Goal: Task Accomplishment & Management: Manage account settings

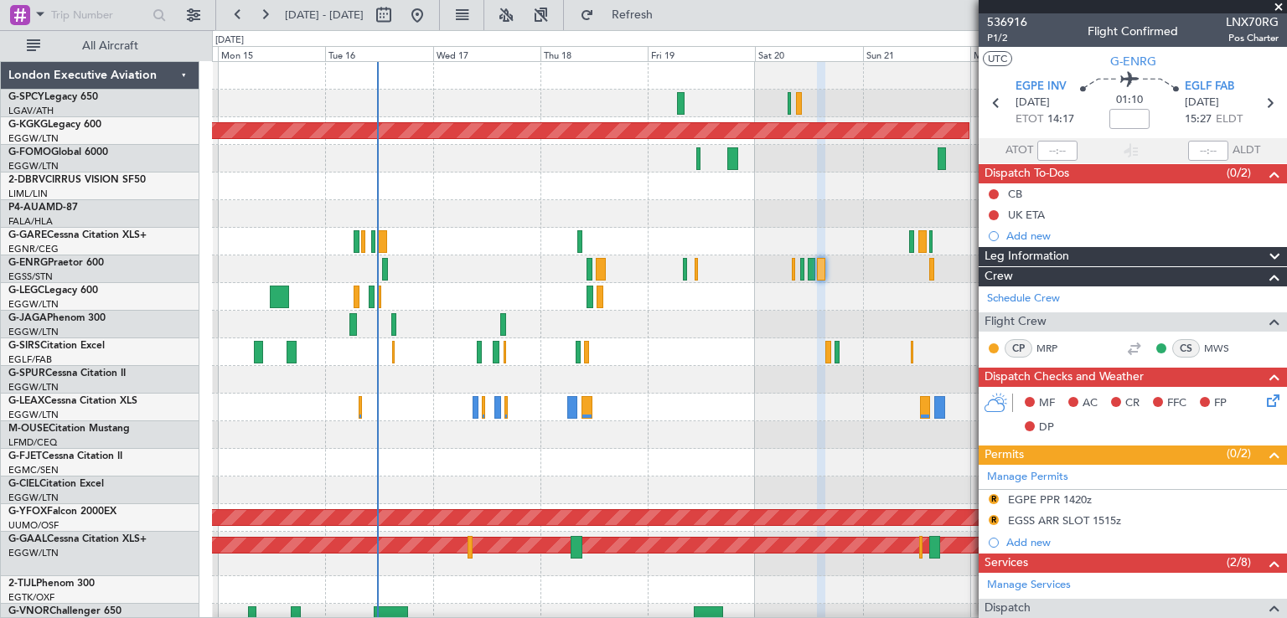
scroll to position [283, 0]
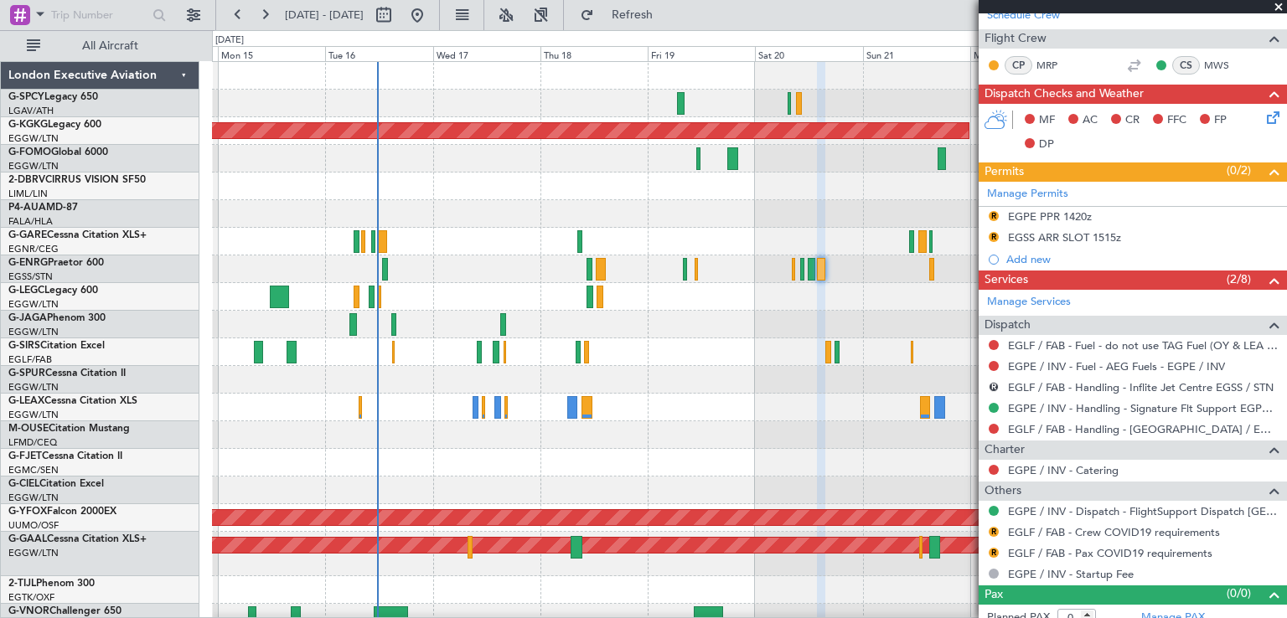
click at [467, 208] on div at bounding box center [749, 214] width 1074 height 28
click at [238, 18] on button at bounding box center [238, 15] width 27 height 27
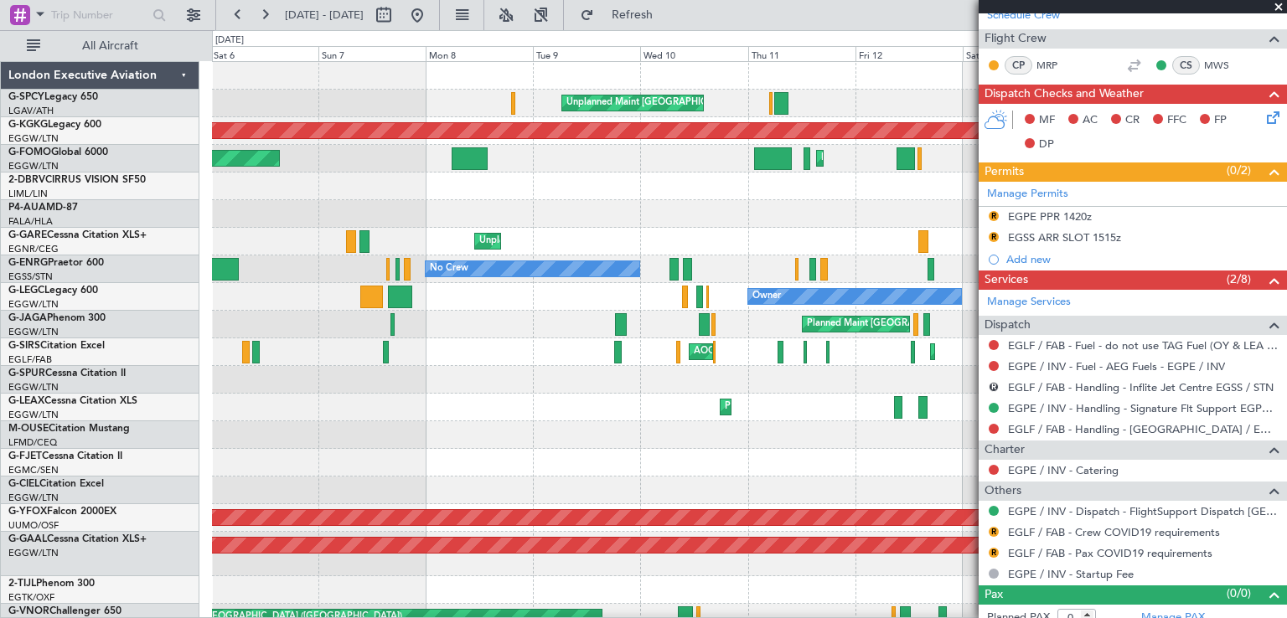
click at [727, 443] on div "Unplanned Maint Athens (Eleftherios Venizelos Intl) AOG Maint Istanbul (Ataturk…" at bounding box center [749, 485] width 1074 height 846
click at [1275, 8] on div at bounding box center [1133, 6] width 308 height 13
click at [1275, 8] on span at bounding box center [1278, 7] width 17 height 15
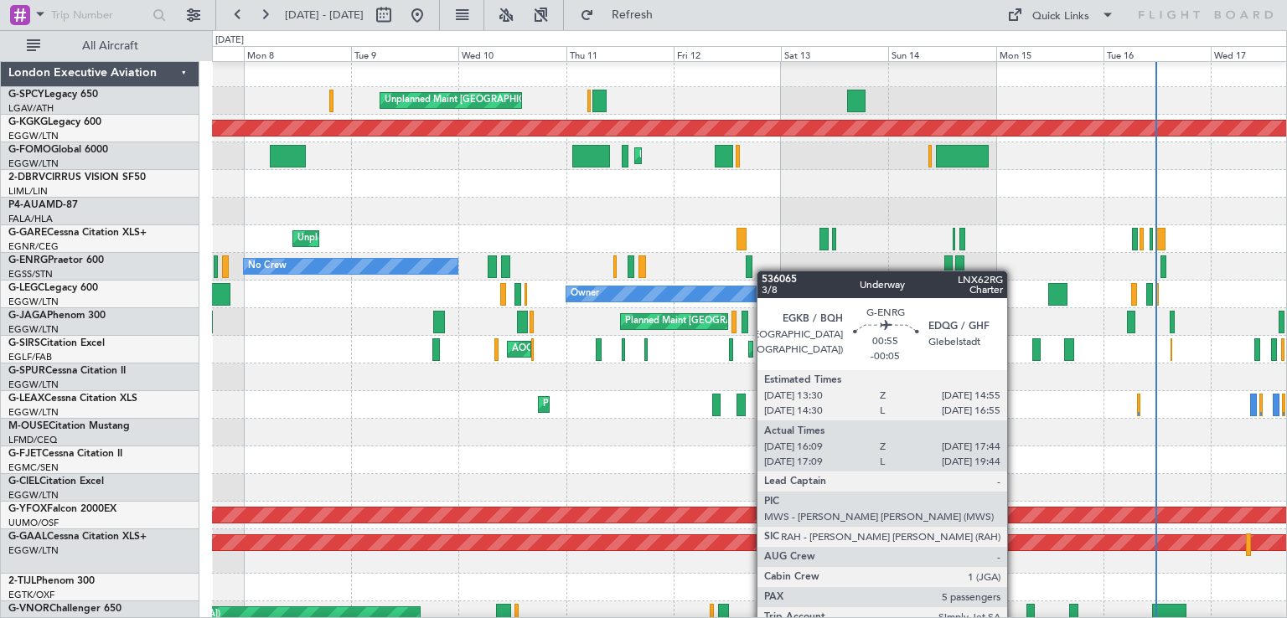
scroll to position [0, 0]
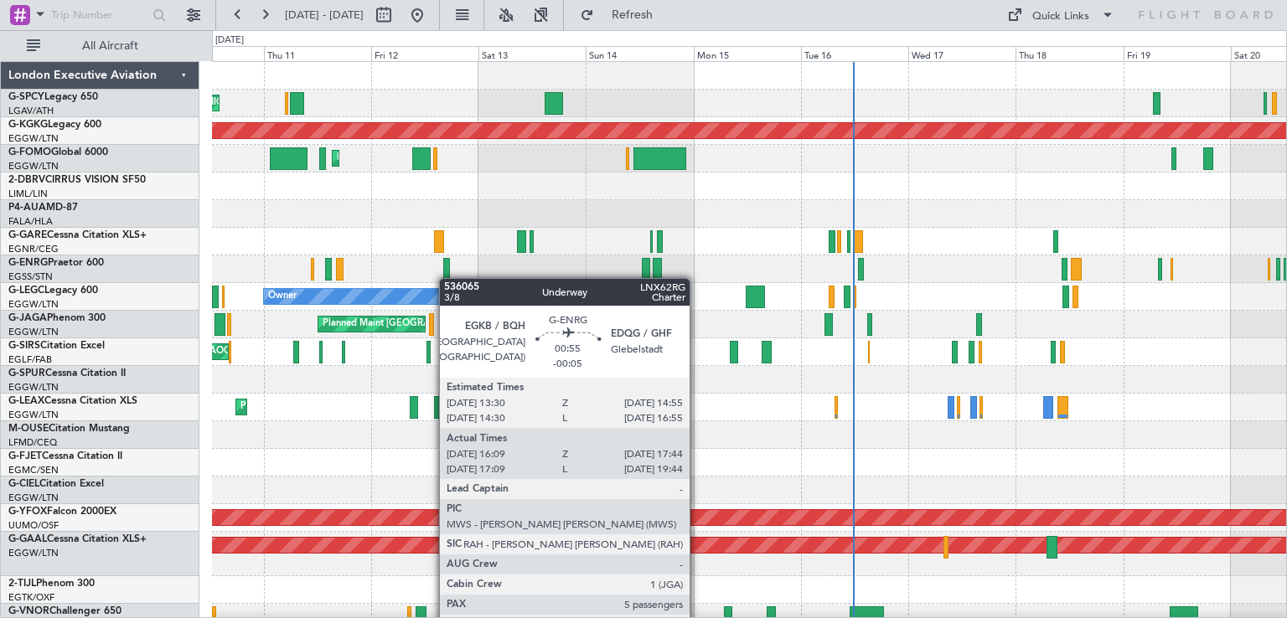
click at [447, 278] on div at bounding box center [446, 269] width 7 height 23
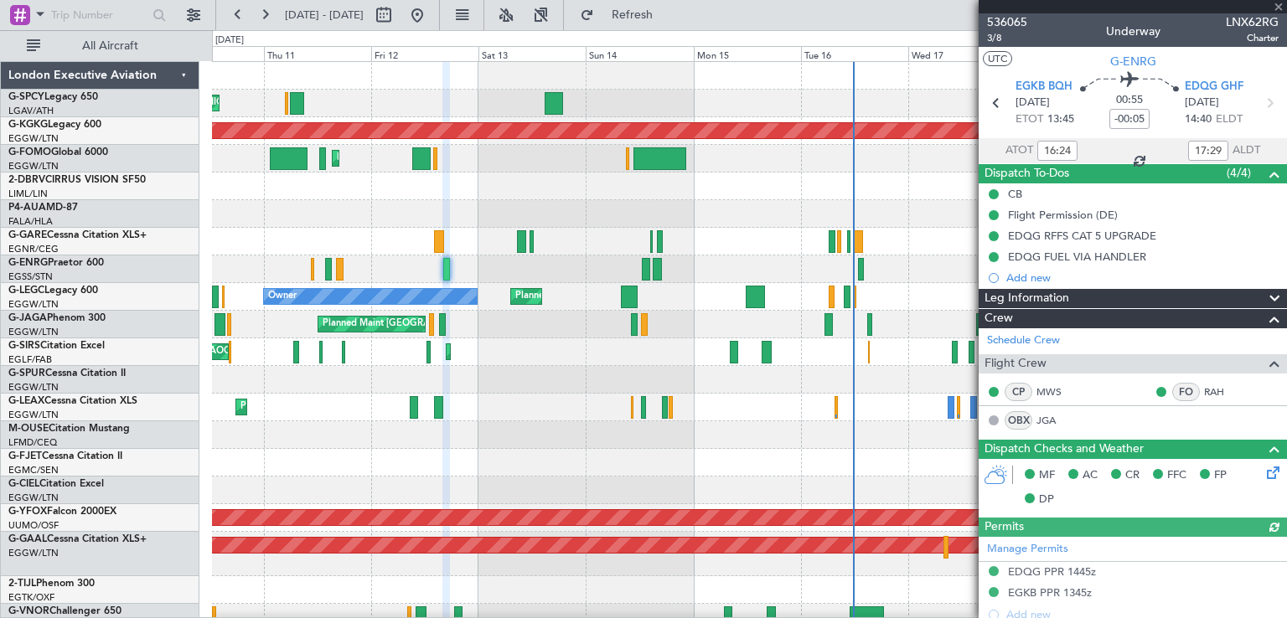
click at [1277, 6] on div at bounding box center [1133, 6] width 308 height 13
click at [1279, 8] on span at bounding box center [1278, 7] width 17 height 15
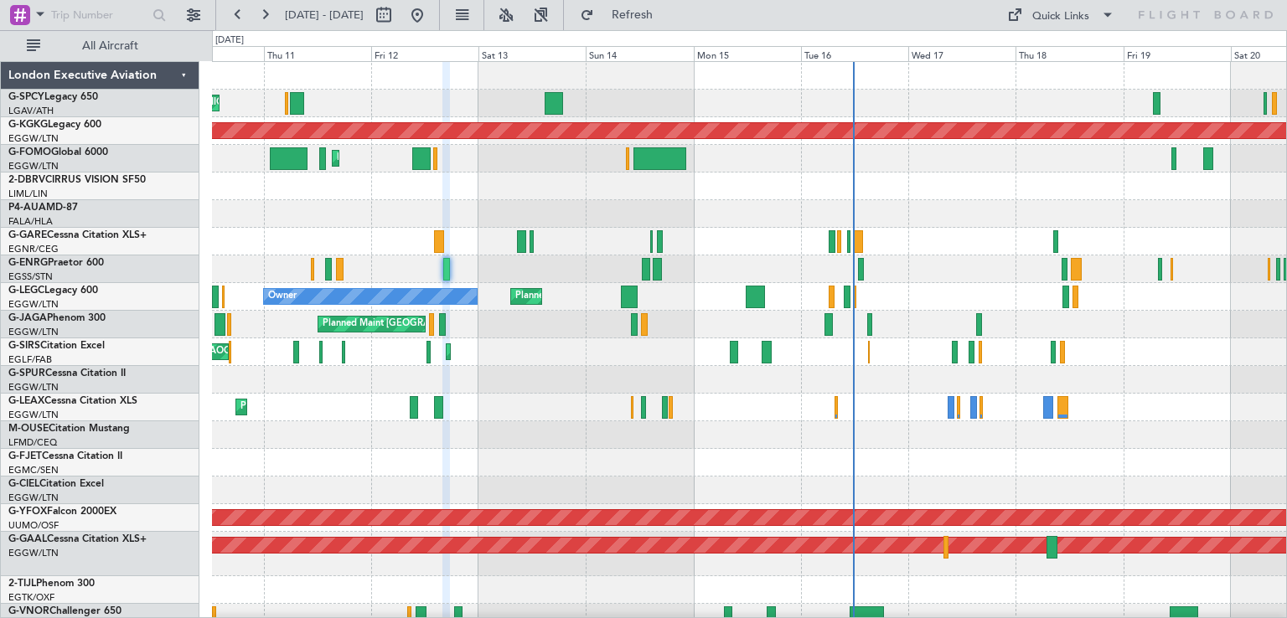
type input "0"
click at [431, 22] on button at bounding box center [417, 15] width 27 height 27
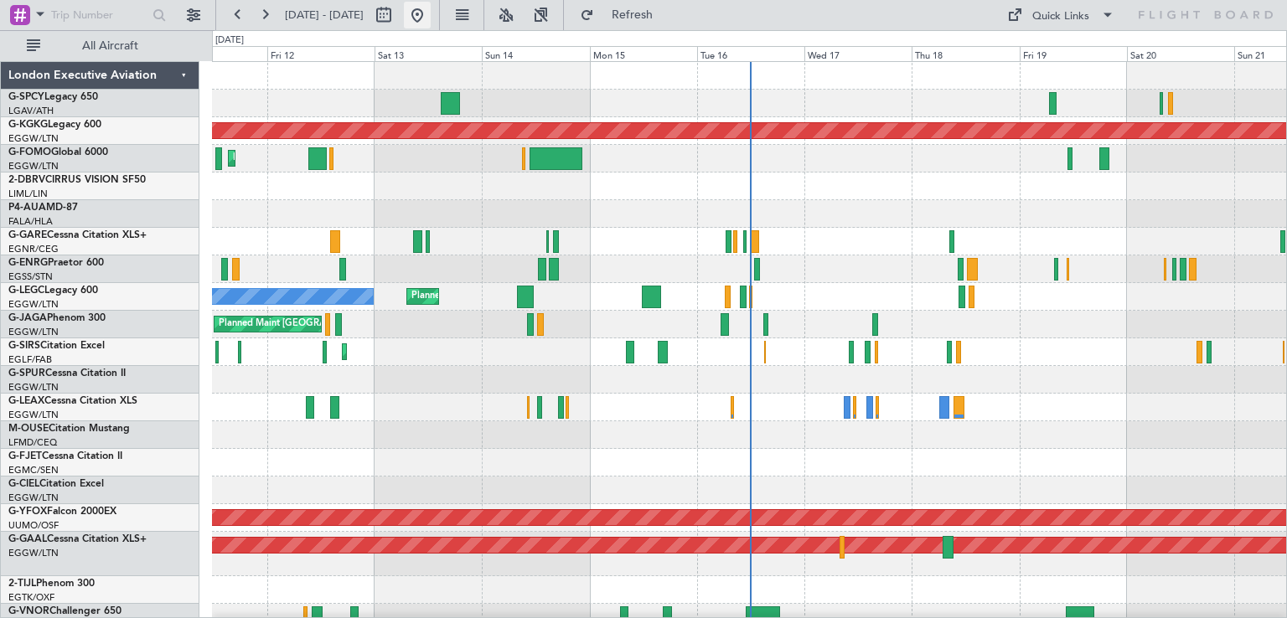
click at [431, 11] on button at bounding box center [417, 15] width 27 height 27
click at [431, 18] on button at bounding box center [417, 15] width 27 height 27
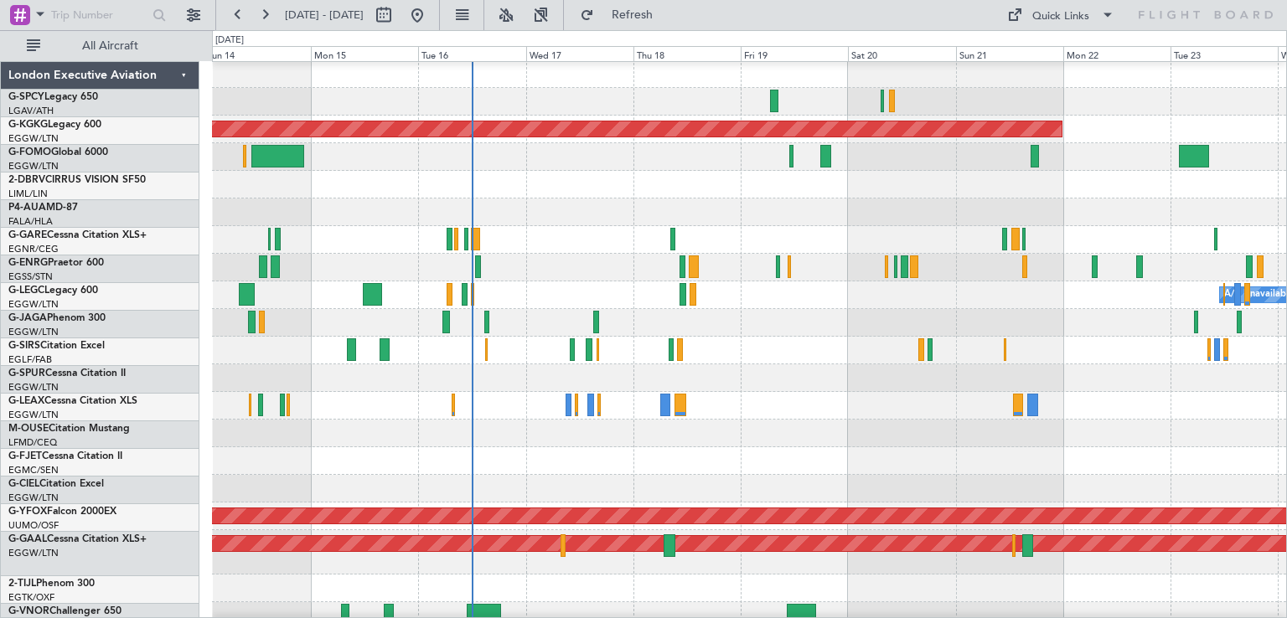
scroll to position [3, 0]
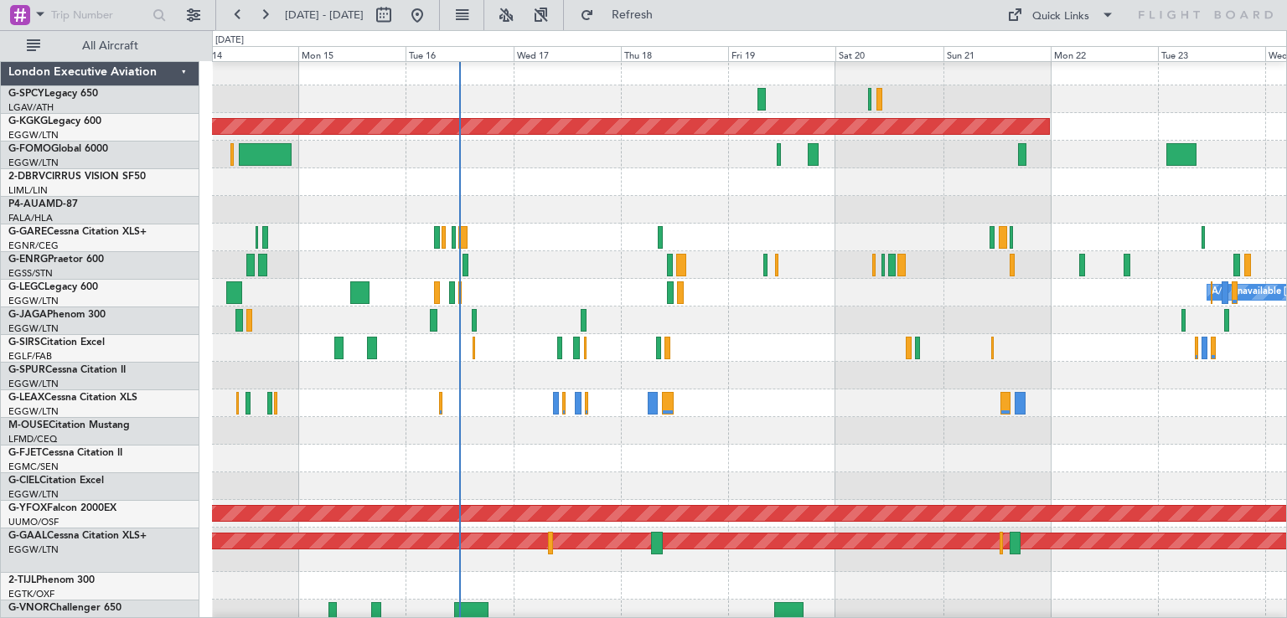
click at [790, 296] on div "A/C Unavailable London (Luton) Planned Maint London (Luton) Owner" at bounding box center [749, 293] width 1074 height 28
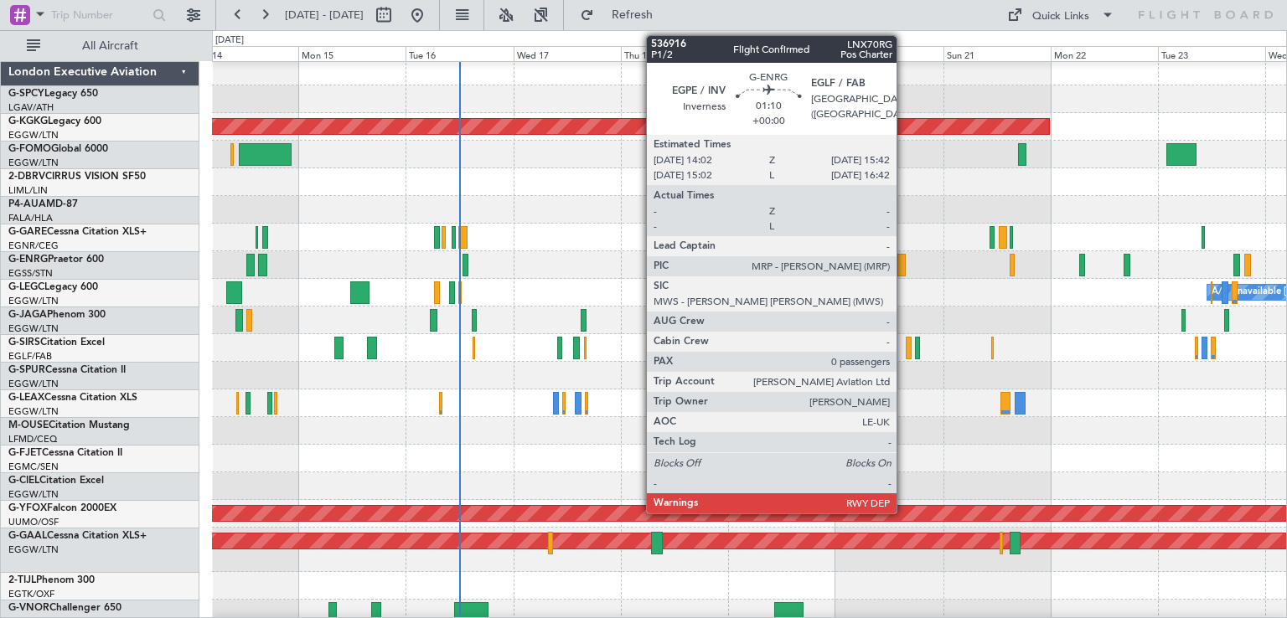
click at [904, 273] on div at bounding box center [901, 265] width 8 height 23
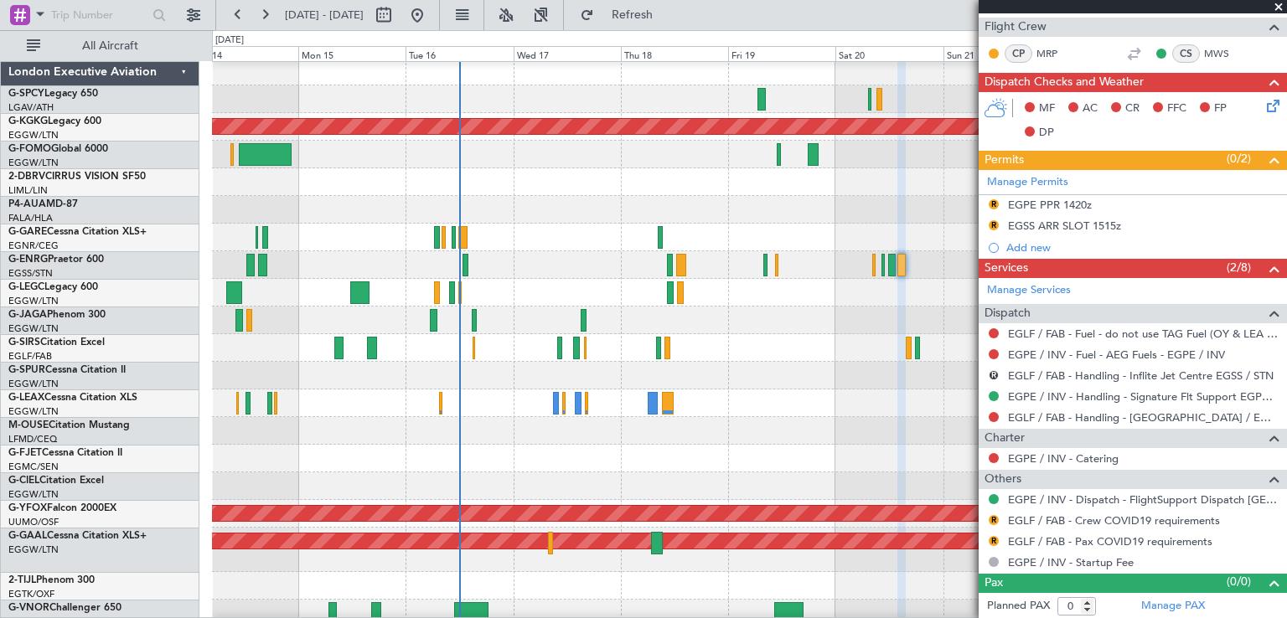
scroll to position [0, 0]
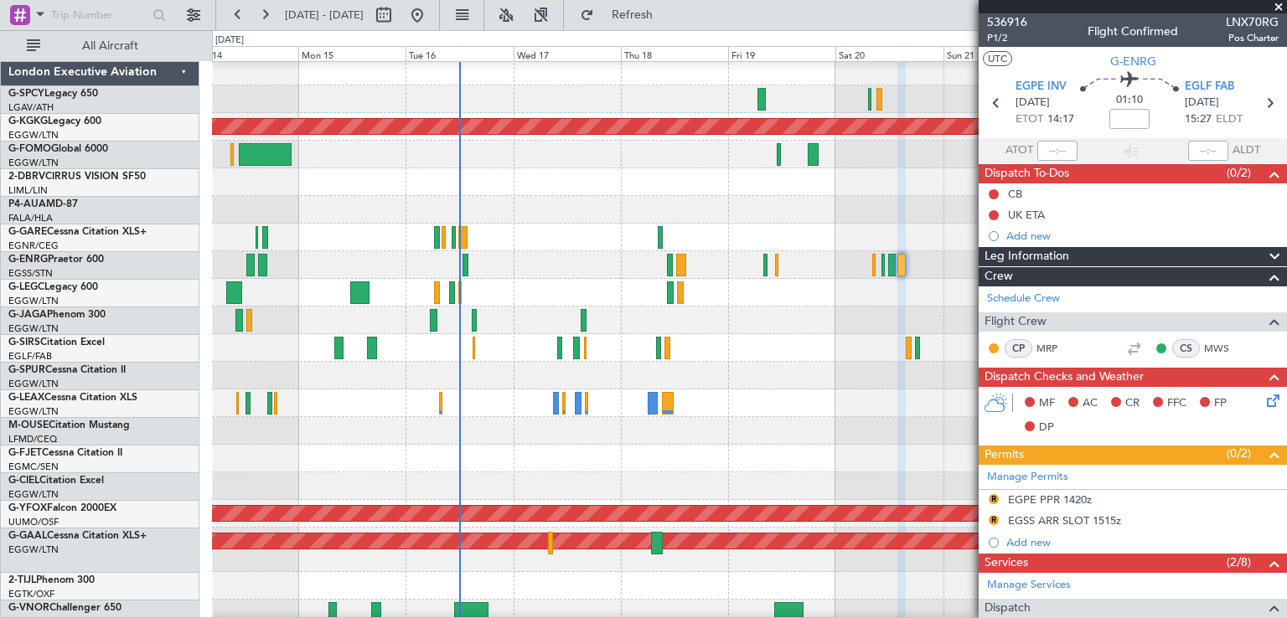
click at [1279, 3] on span at bounding box center [1278, 7] width 17 height 15
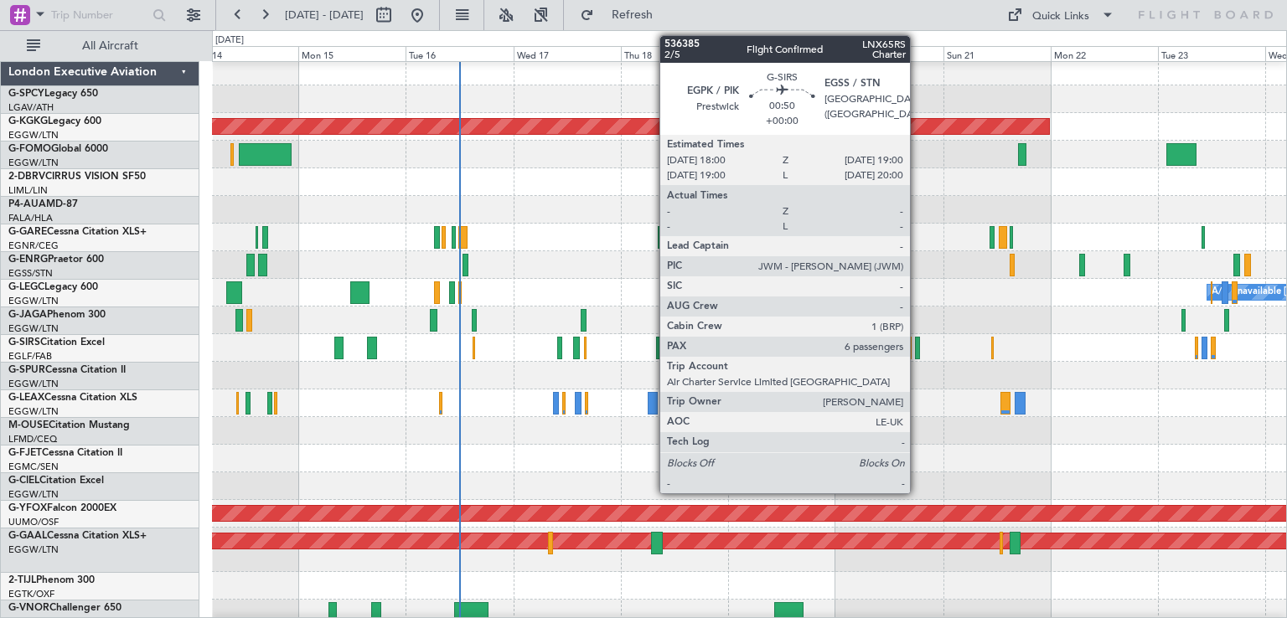
click at [917, 351] on div at bounding box center [917, 348] width 5 height 23
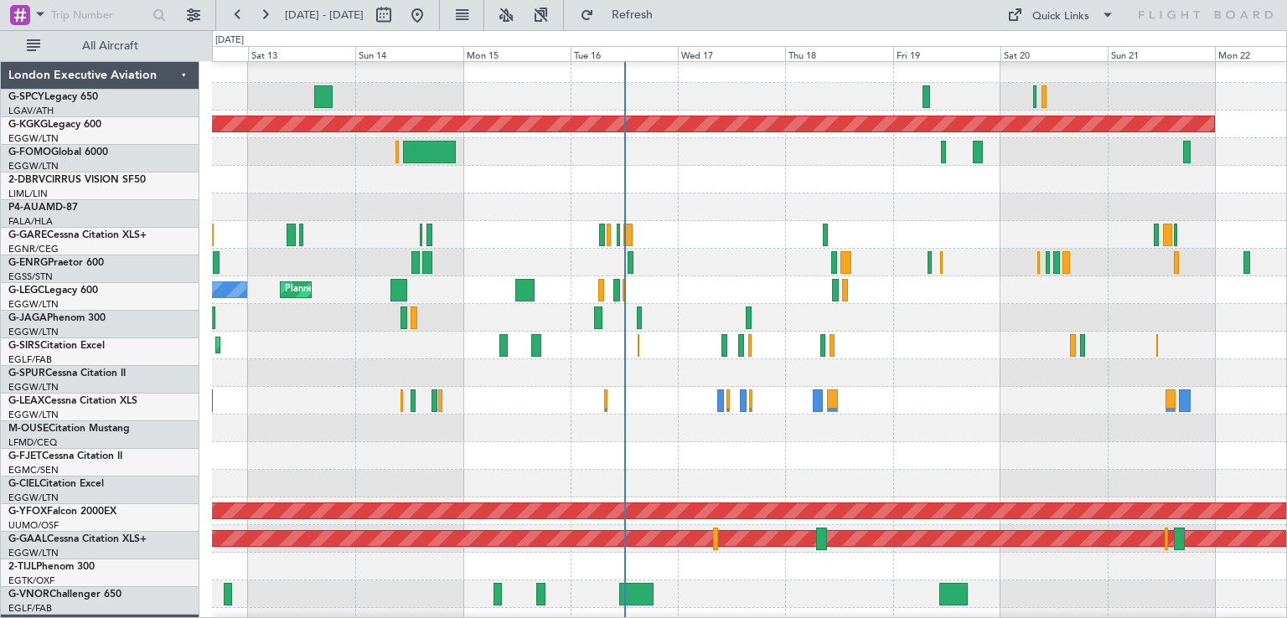
scroll to position [7, 0]
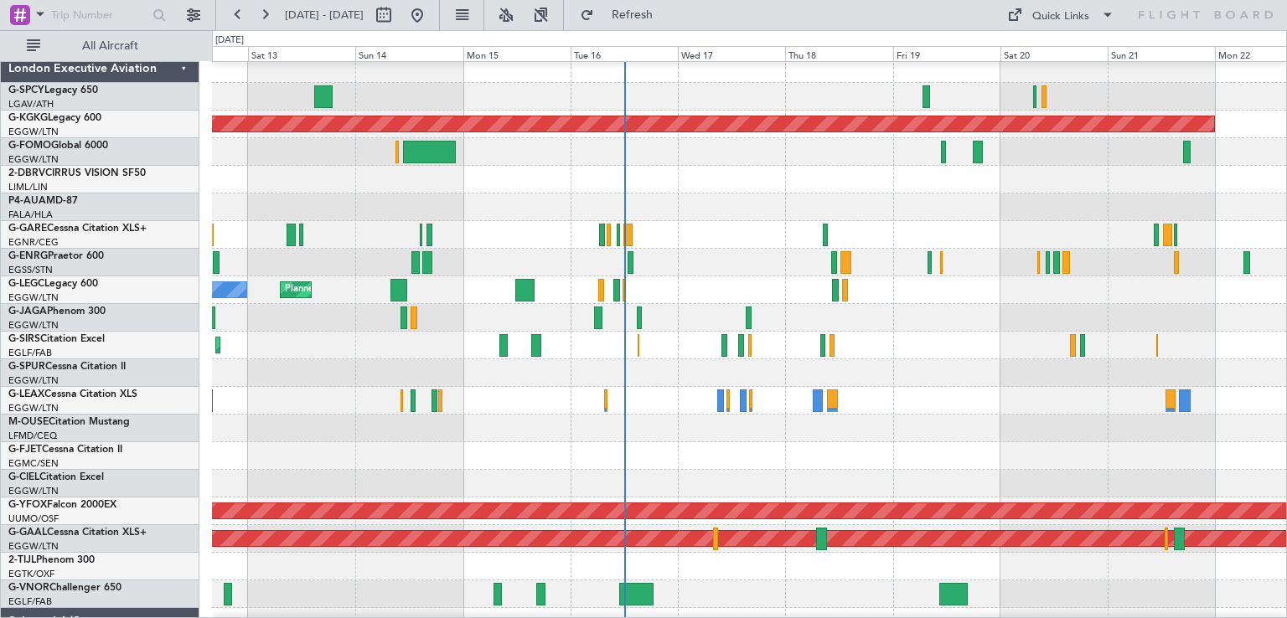
click at [914, 354] on div "Planned Maint London (Farnborough) AOG Maint Kemble" at bounding box center [749, 346] width 1074 height 28
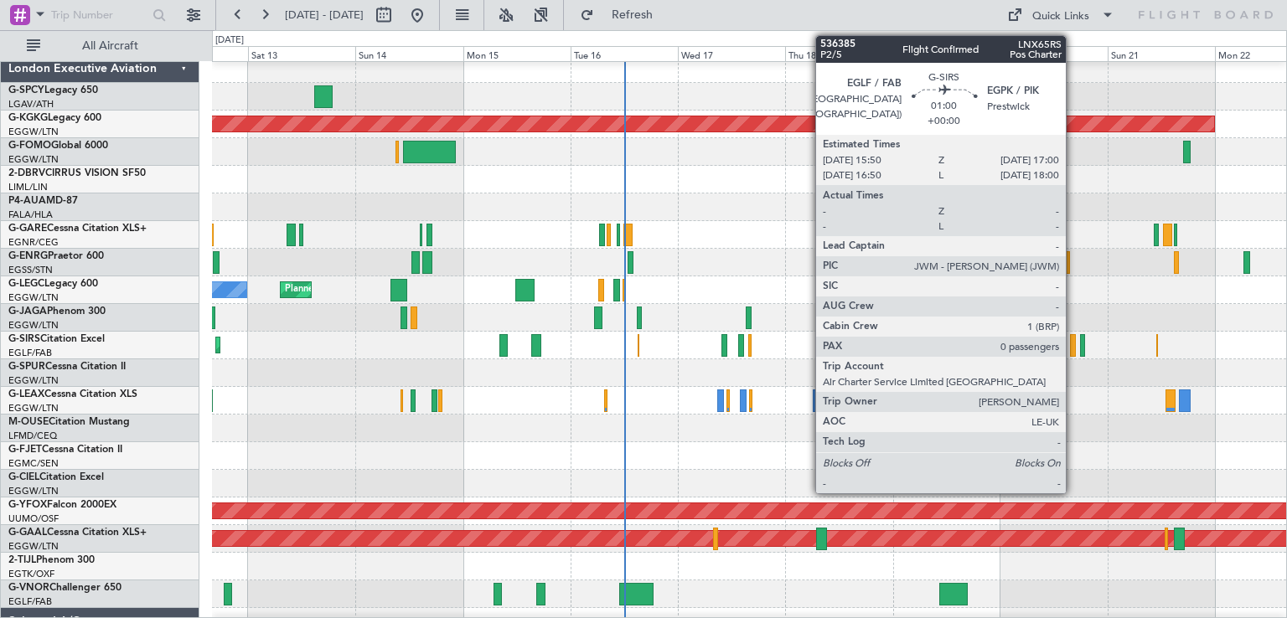
click at [1073, 353] on div at bounding box center [1073, 345] width 6 height 23
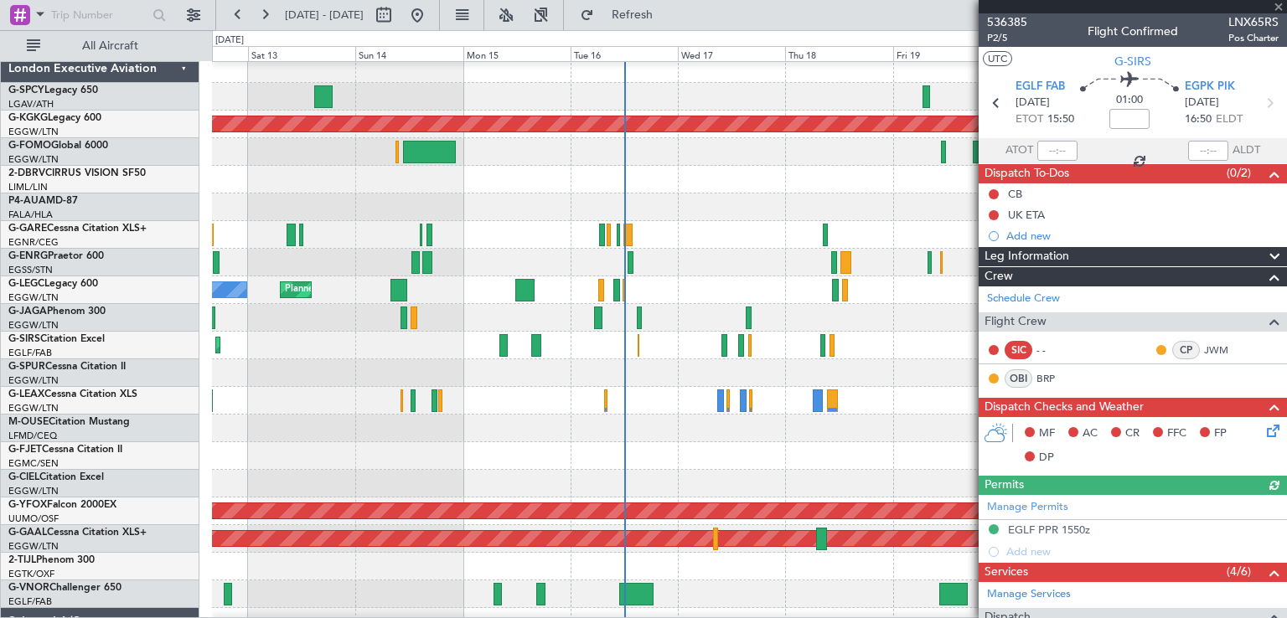
scroll to position [261, 0]
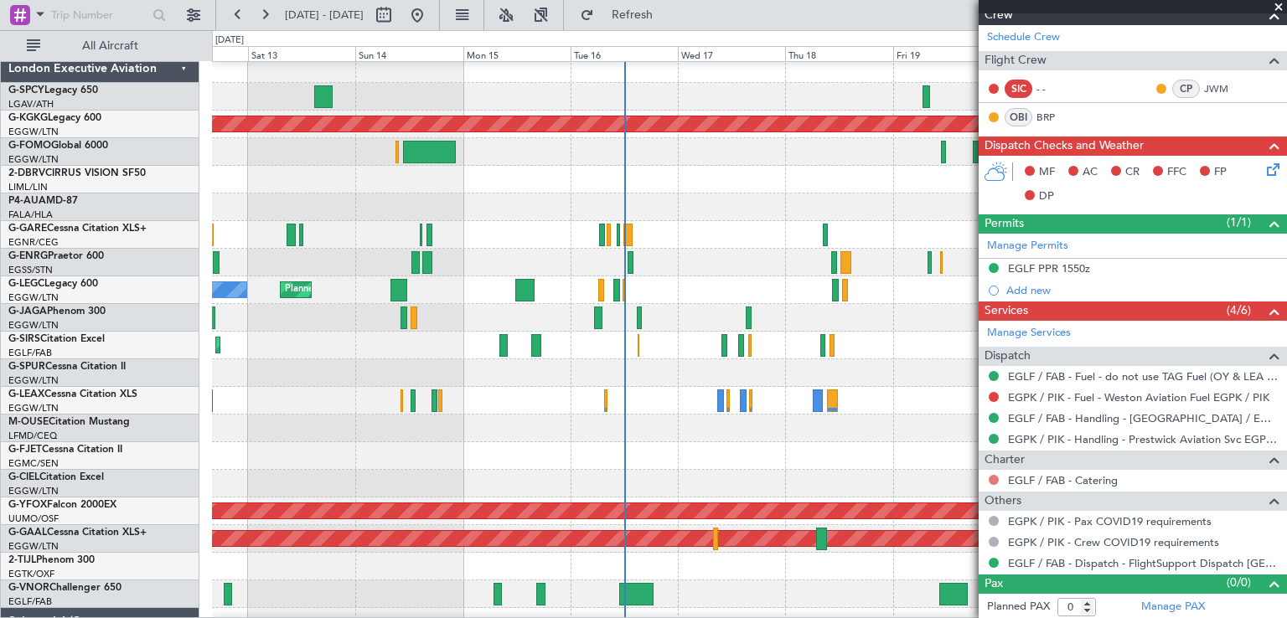
click at [992, 477] on button at bounding box center [994, 480] width 10 height 10
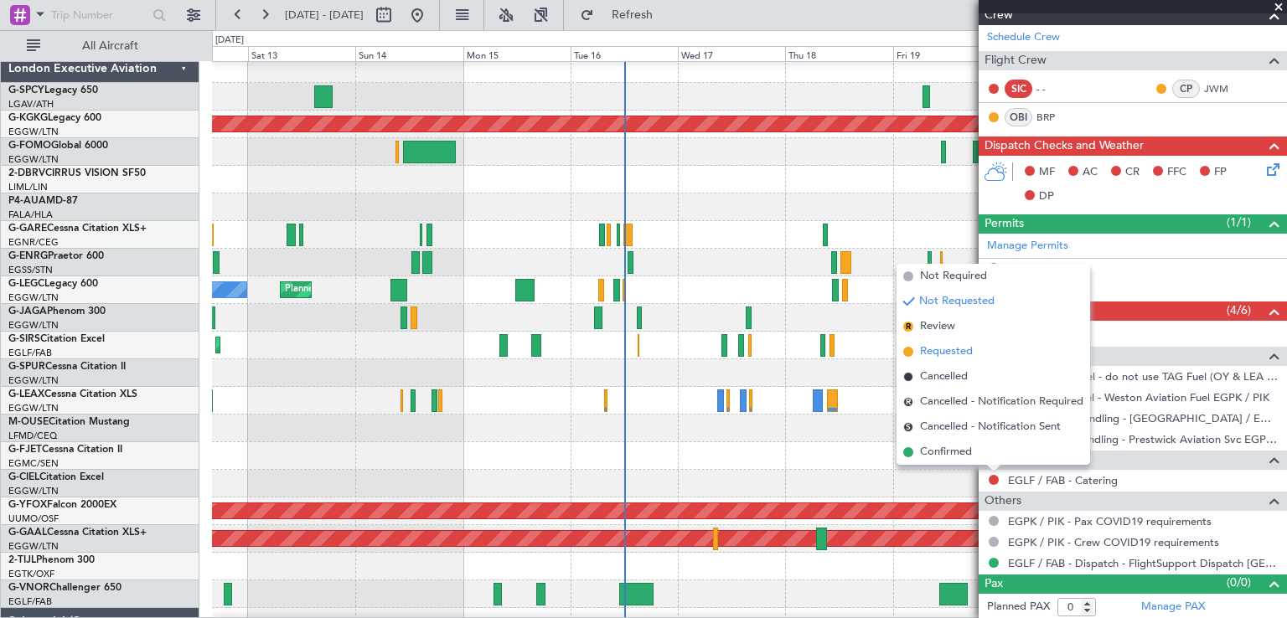
click at [911, 354] on span at bounding box center [908, 352] width 10 height 10
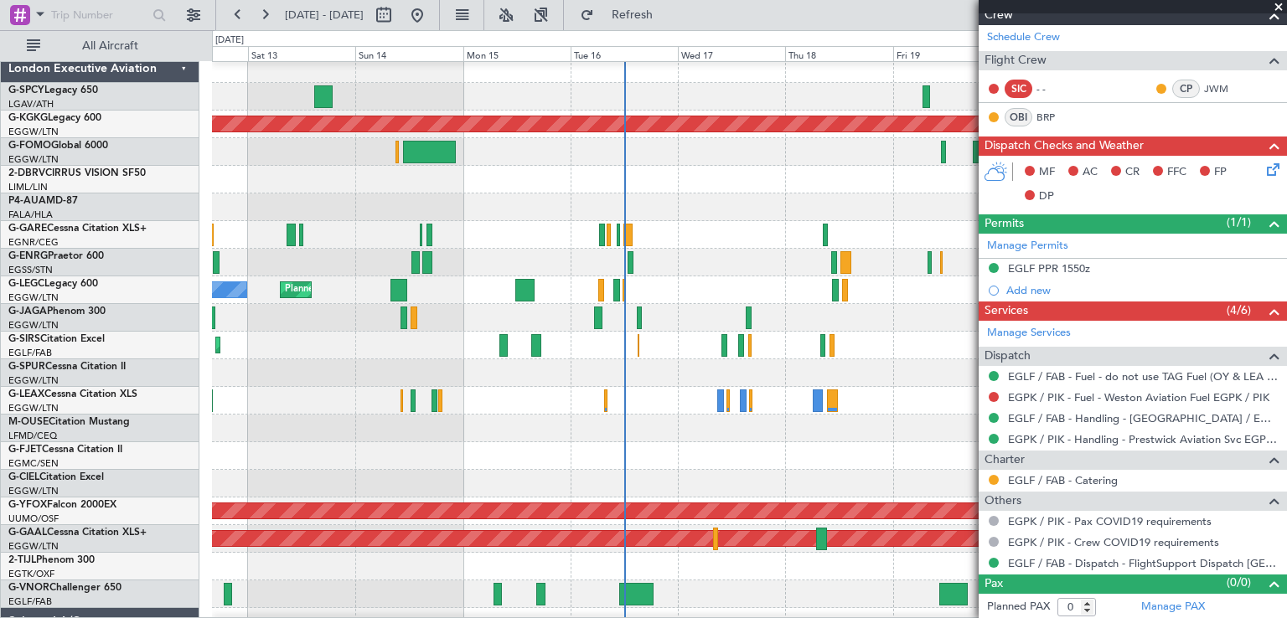
click at [1279, 5] on span at bounding box center [1278, 7] width 17 height 15
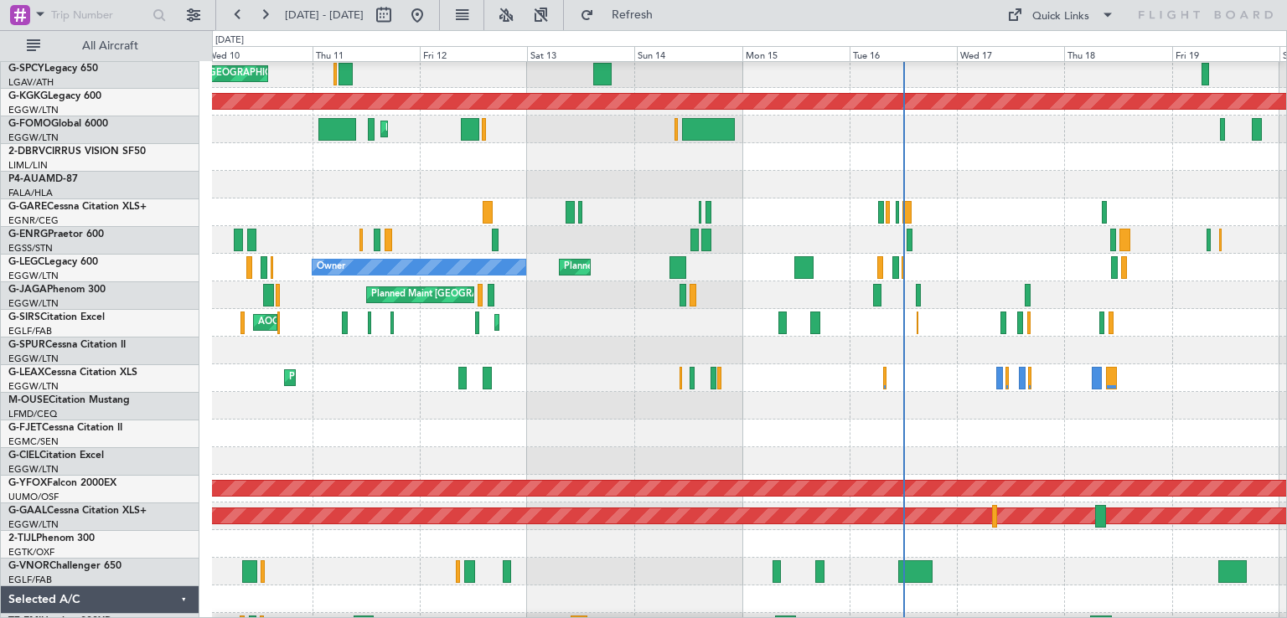
scroll to position [29, 0]
click at [656, 339] on div at bounding box center [749, 351] width 1074 height 28
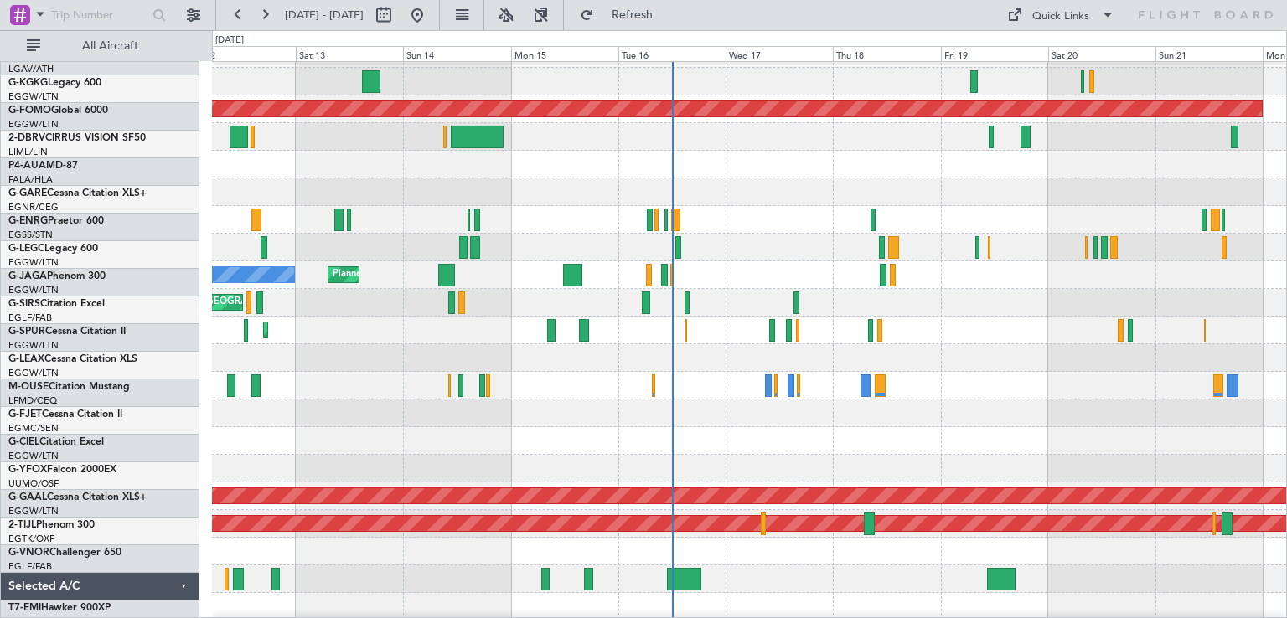
scroll to position [22, 0]
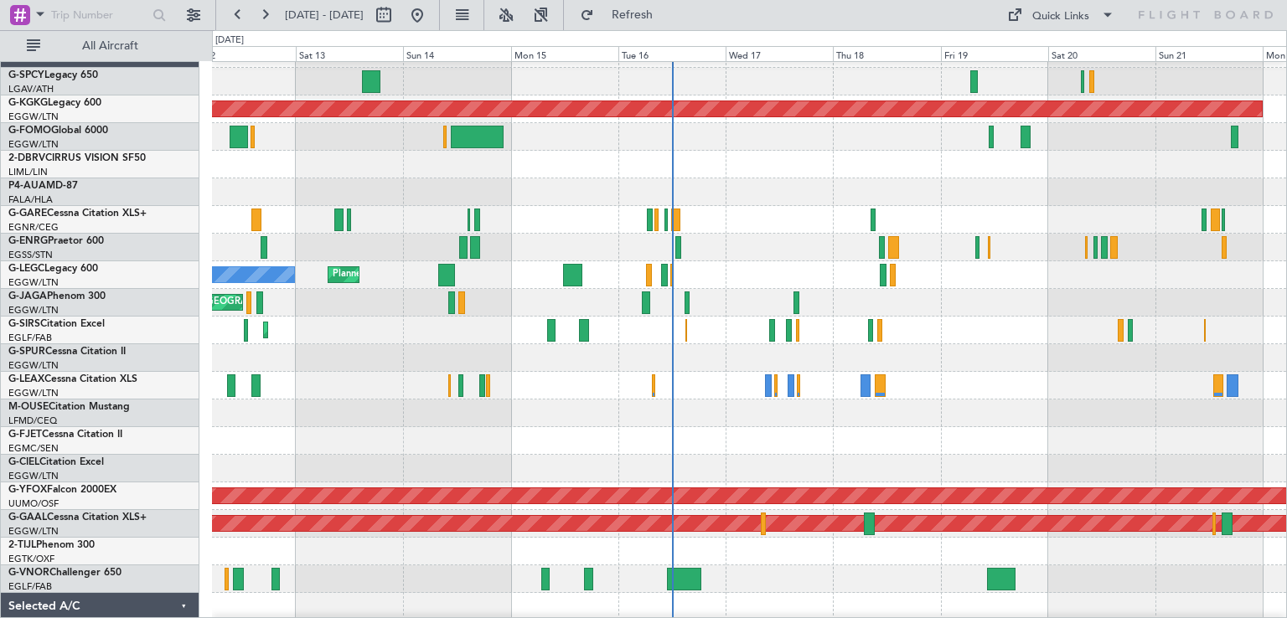
click at [558, 365] on div at bounding box center [749, 358] width 1074 height 28
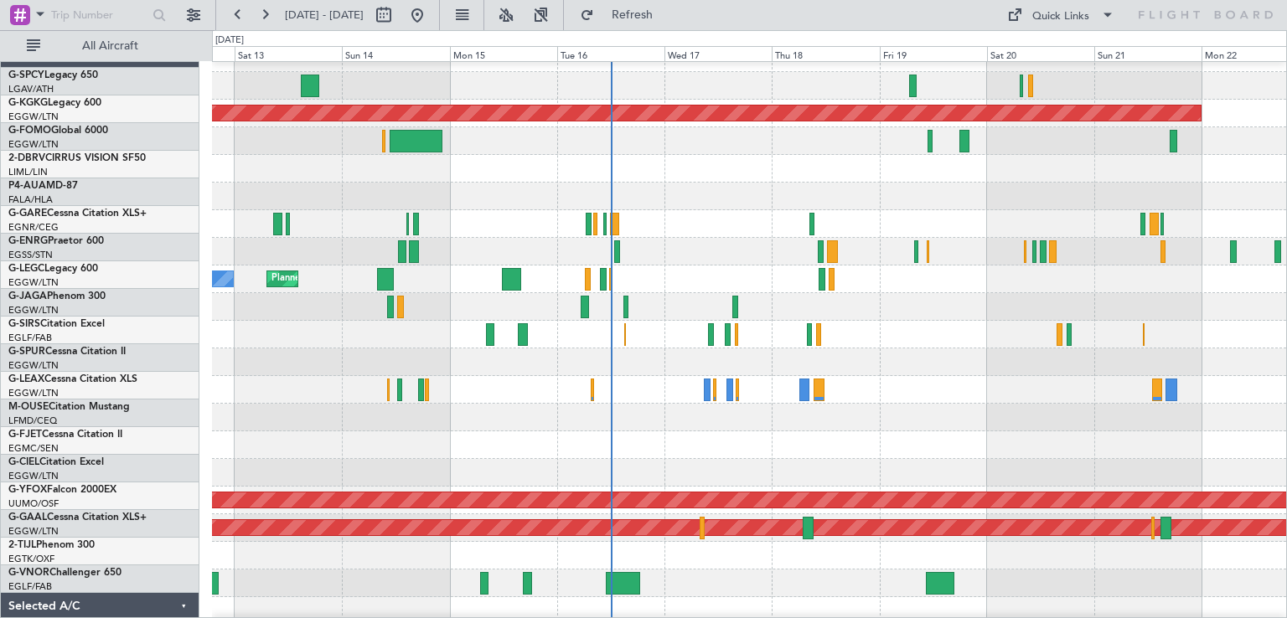
scroll to position [17, 0]
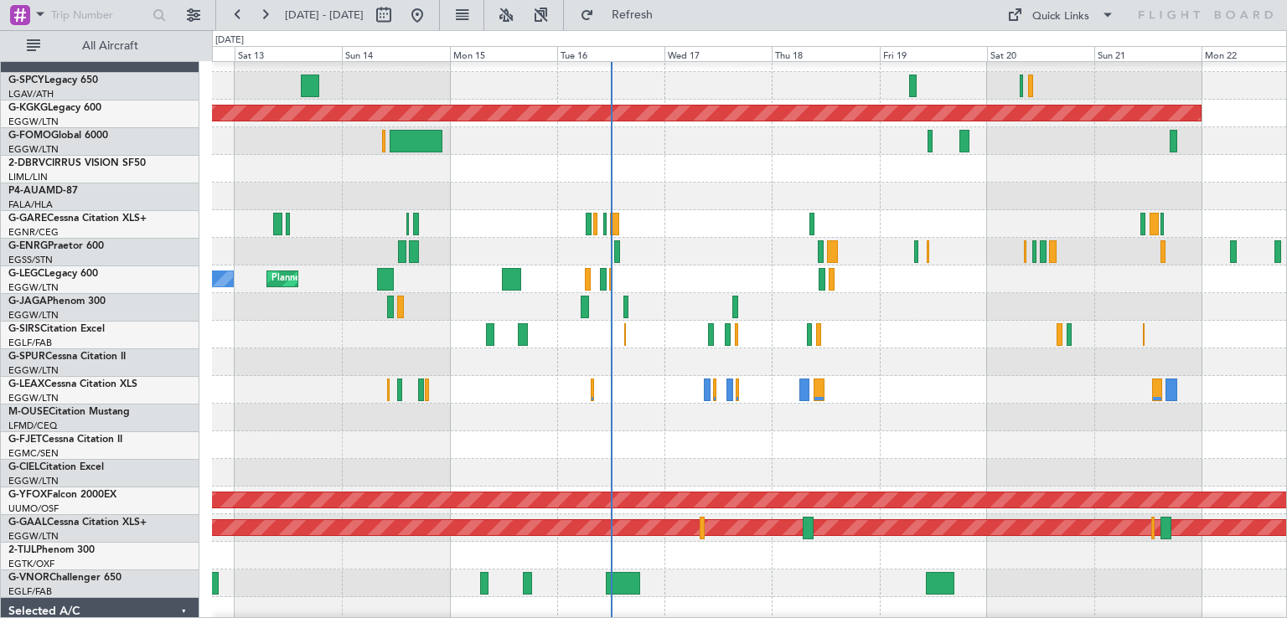
click at [871, 409] on div at bounding box center [749, 418] width 1074 height 28
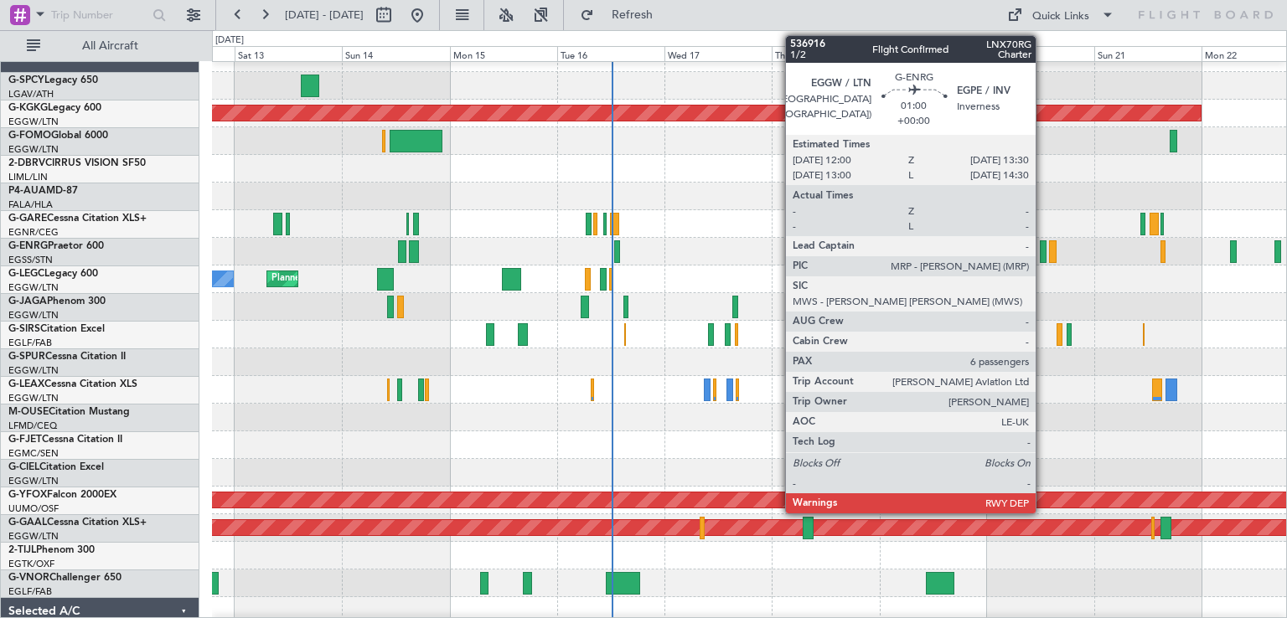
click at [1043, 258] on div at bounding box center [1044, 251] width 8 height 23
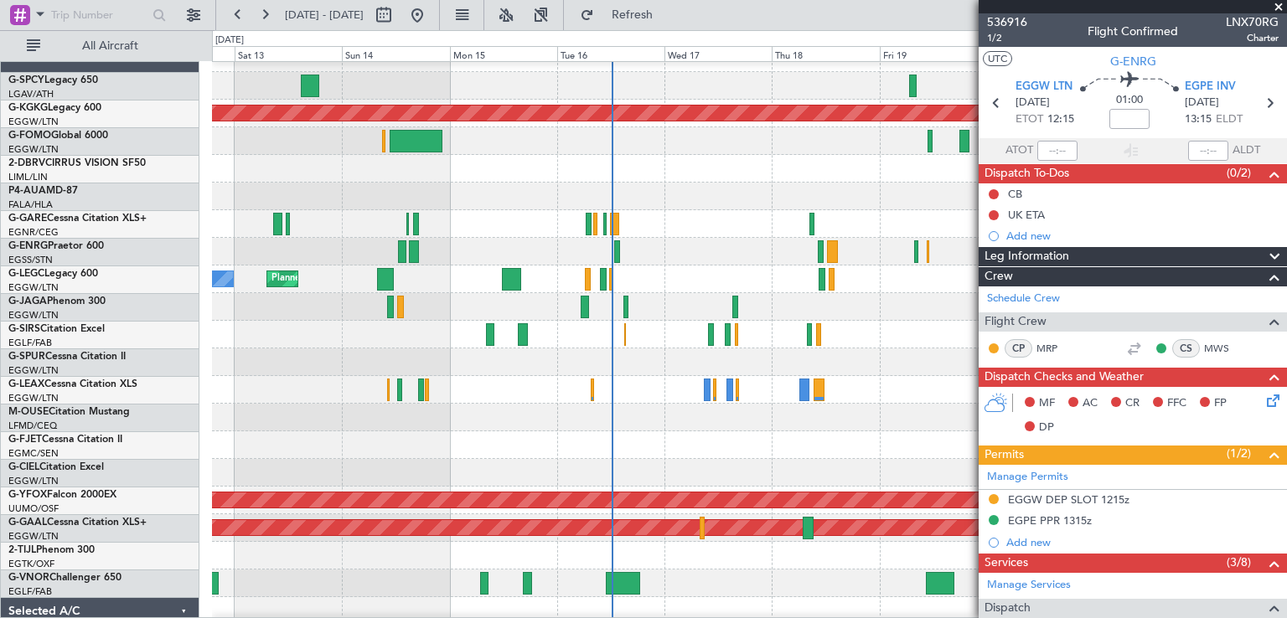
click at [1280, 0] on span at bounding box center [1278, 7] width 17 height 15
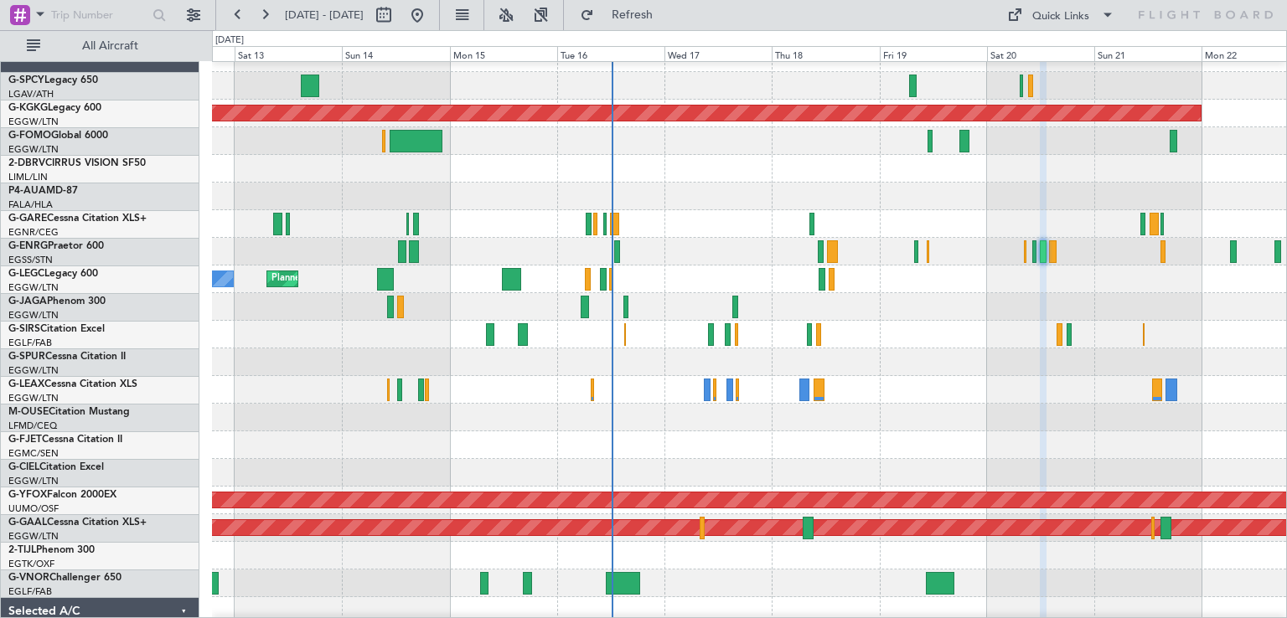
type input "0"
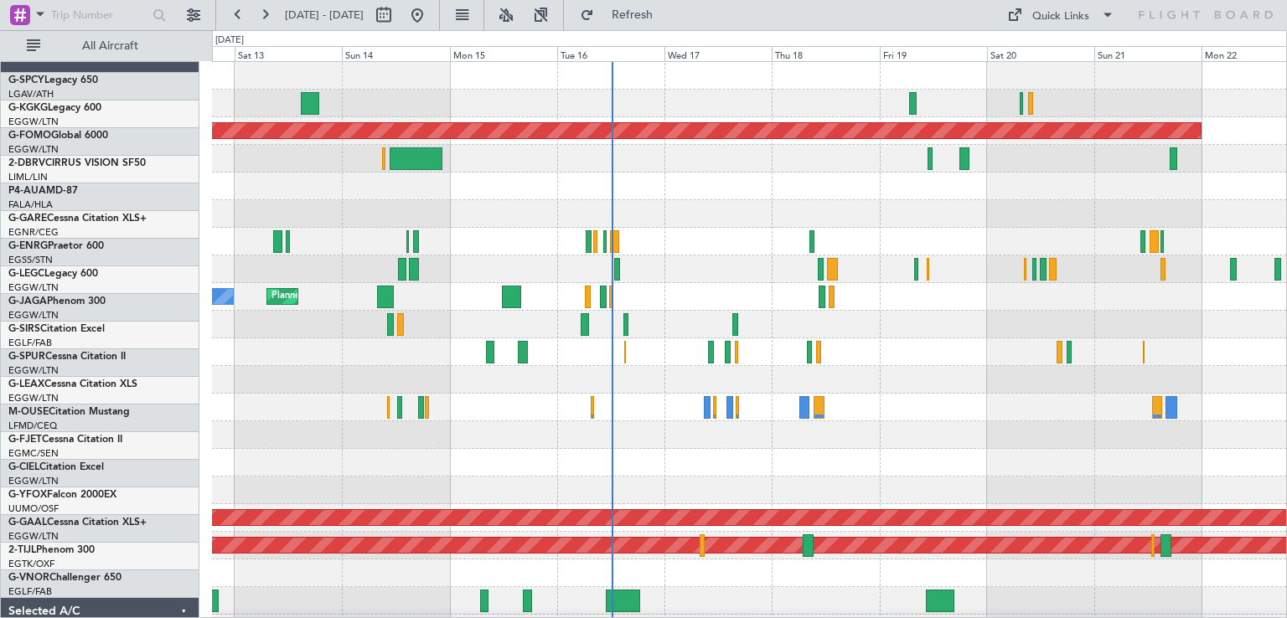
scroll to position [0, 0]
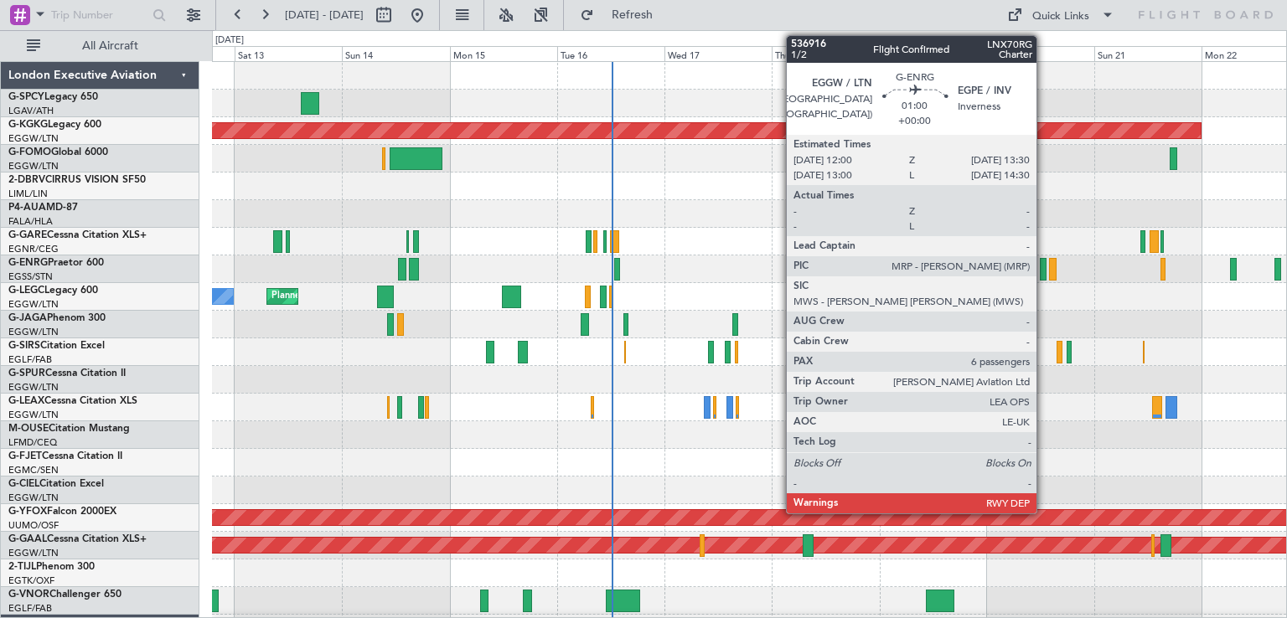
click at [1044, 274] on div at bounding box center [1044, 269] width 8 height 23
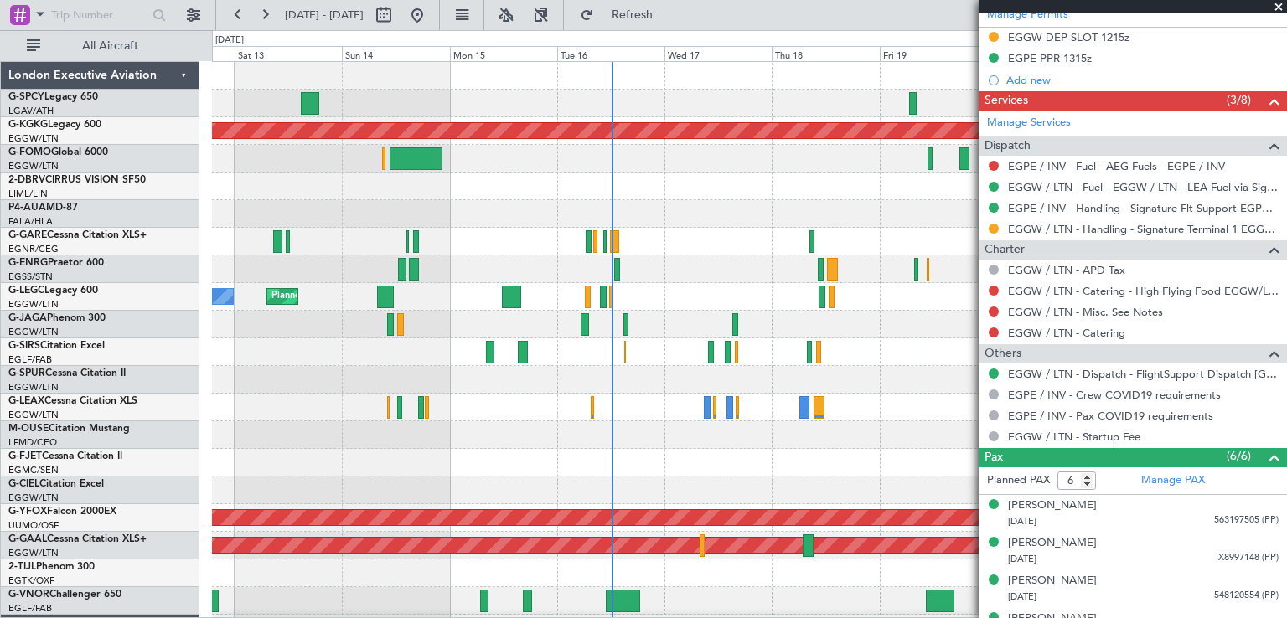
scroll to position [563, 0]
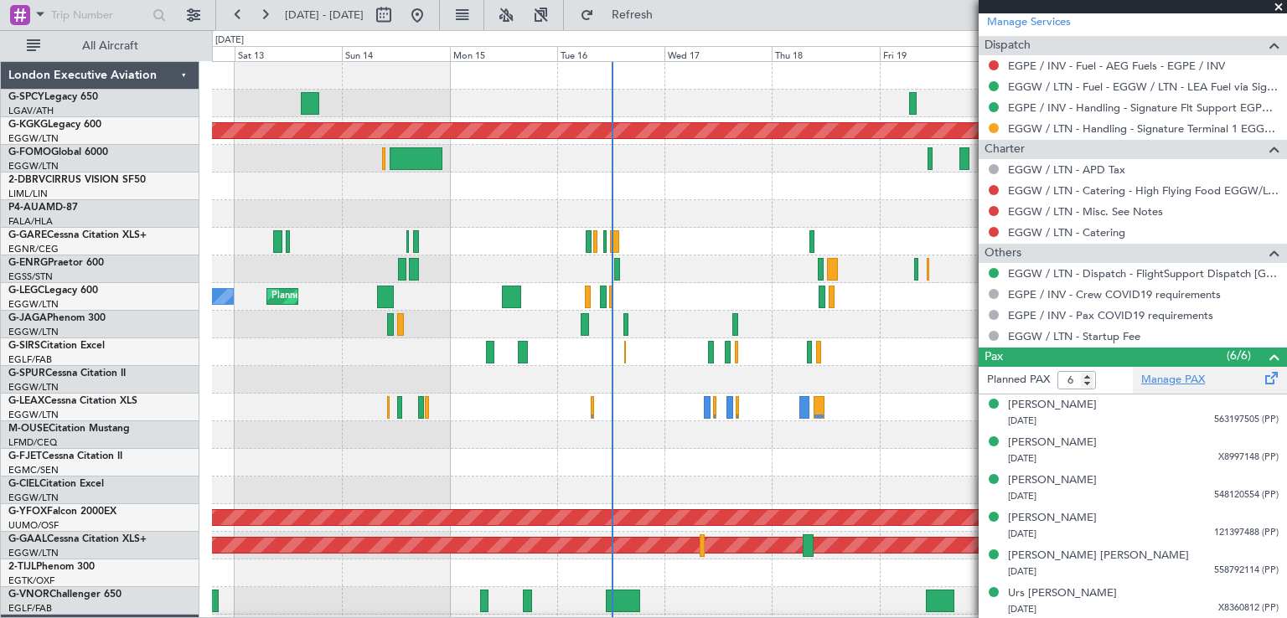
click at [1176, 380] on link "Manage PAX" at bounding box center [1173, 380] width 64 height 17
click at [659, 21] on button "Refresh" at bounding box center [622, 15] width 101 height 27
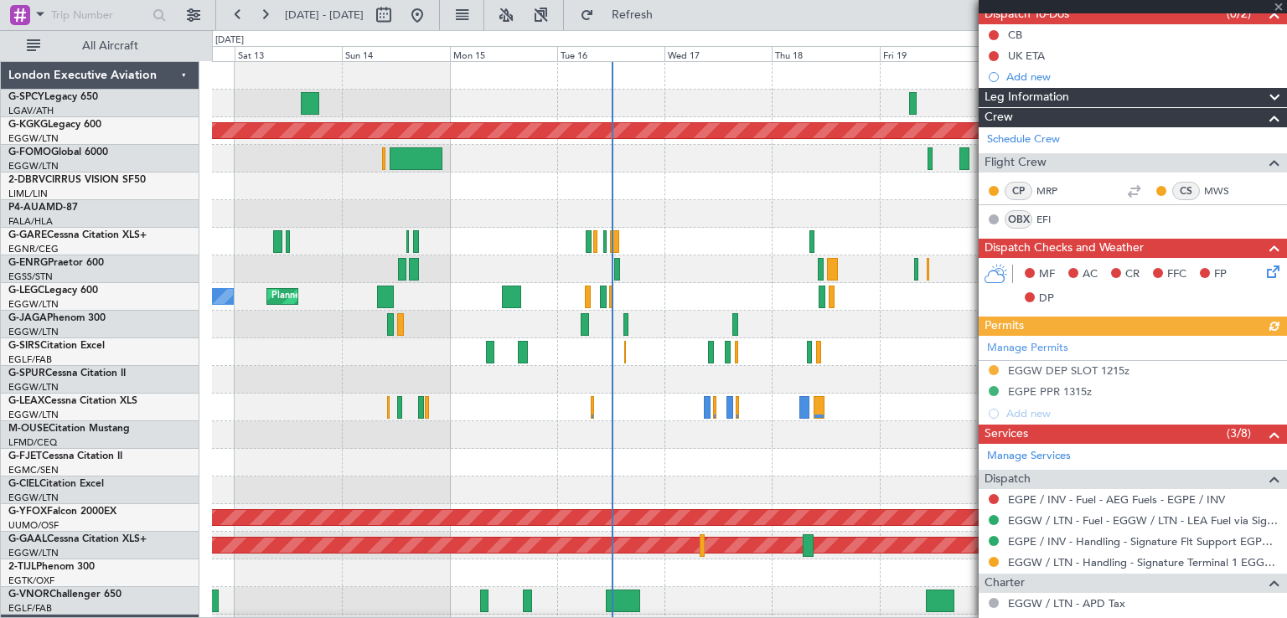
scroll to position [0, 0]
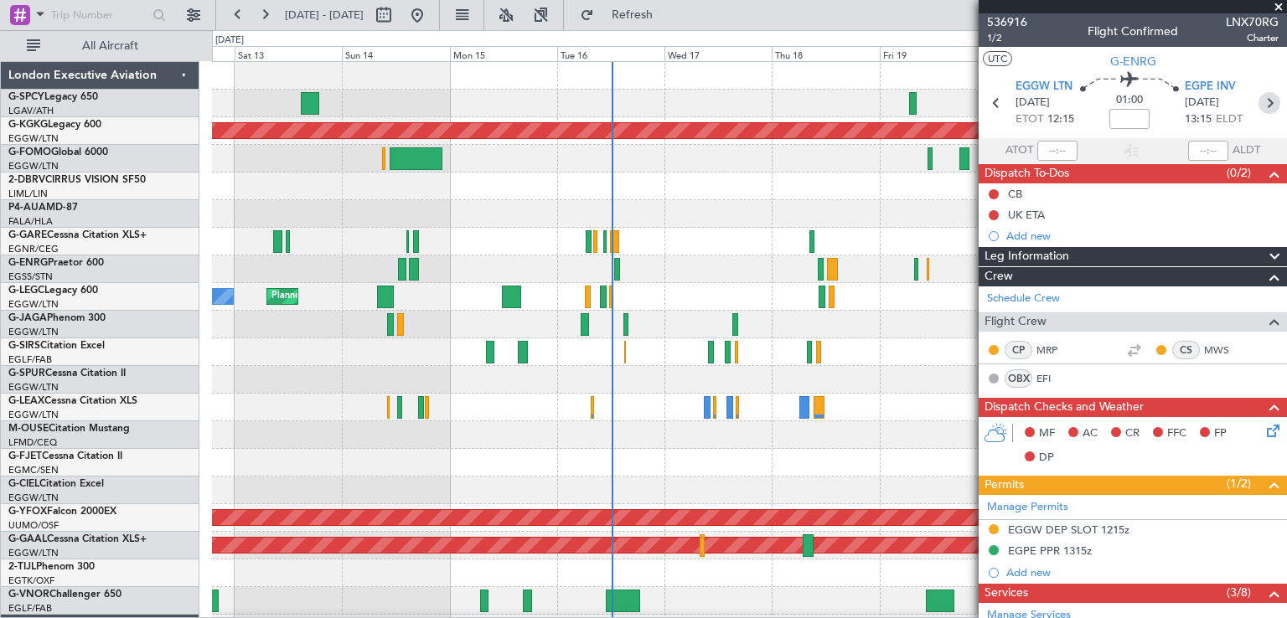
click at [1260, 102] on icon at bounding box center [1270, 103] width 22 height 22
type input "0"
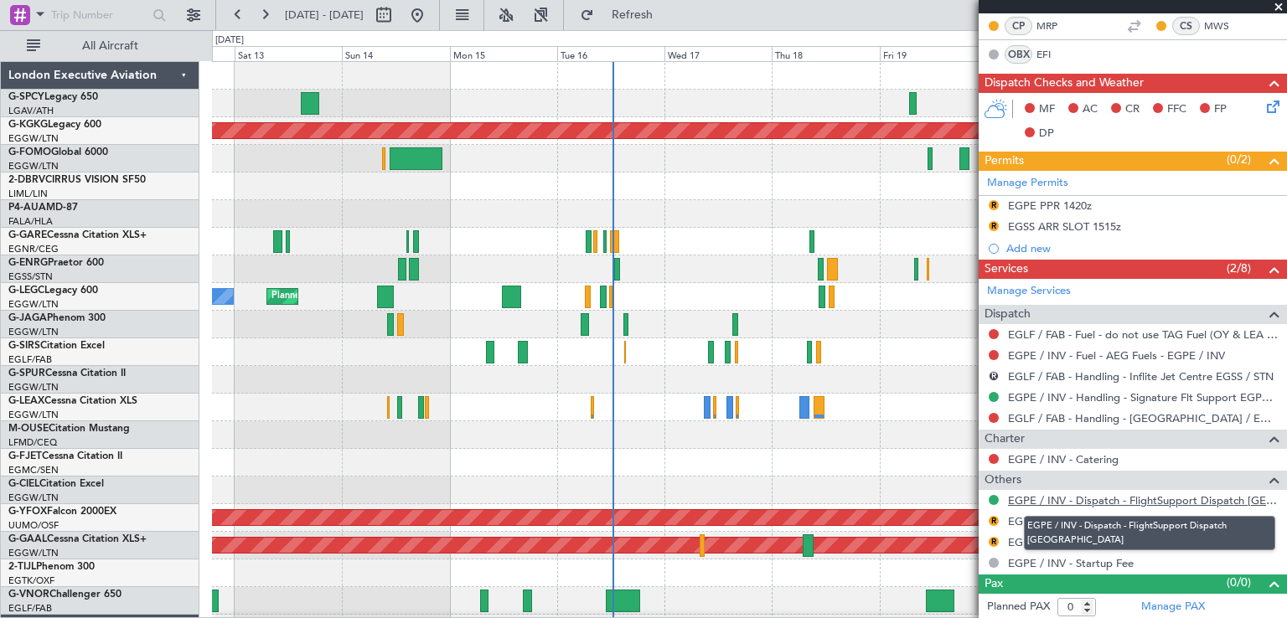
click at [1136, 497] on link "EGPE / INV - Dispatch - FlightSupport Dispatch [GEOGRAPHIC_DATA]" at bounding box center [1143, 501] width 271 height 14
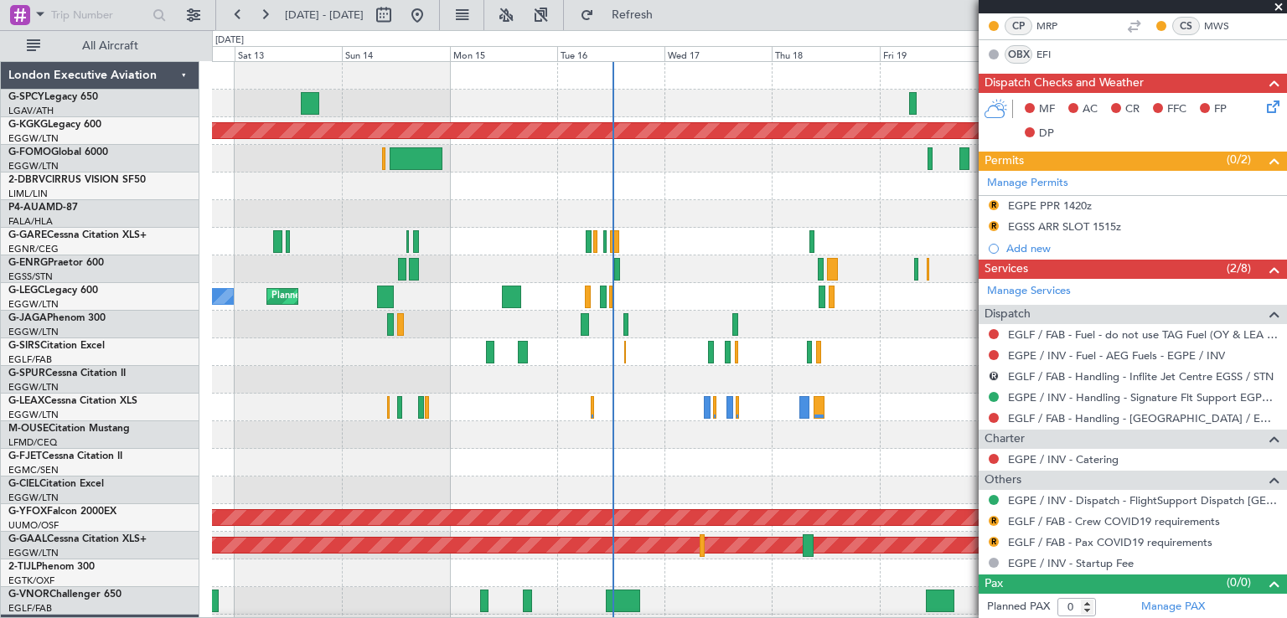
click at [1278, 4] on span at bounding box center [1278, 7] width 17 height 15
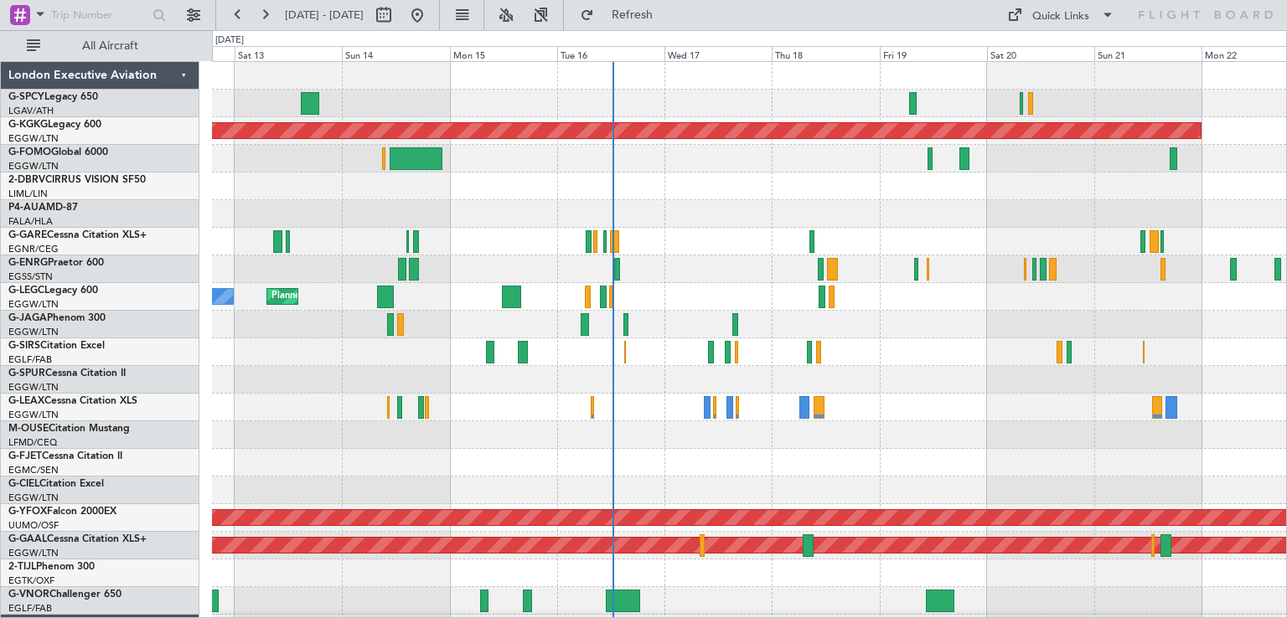
scroll to position [0, 0]
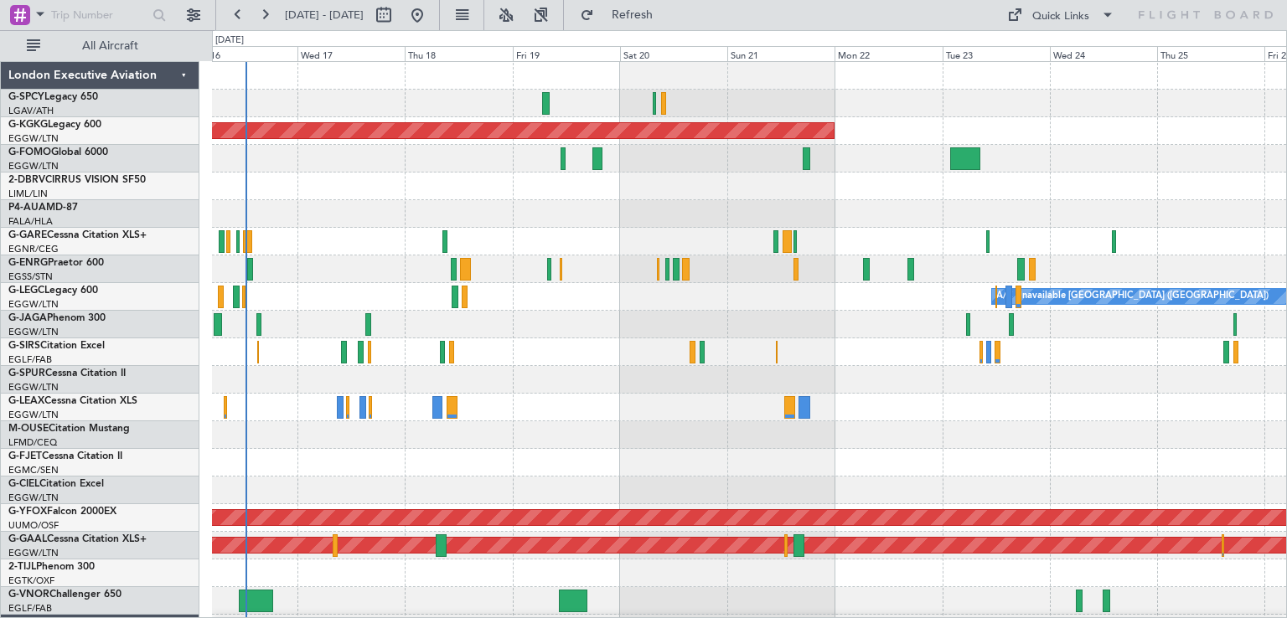
click at [623, 403] on div "AOG Maint Istanbul (Ataturk) A/C Unavailable London (Luton) AOG Maint Ostafyevo…" at bounding box center [749, 504] width 1074 height 885
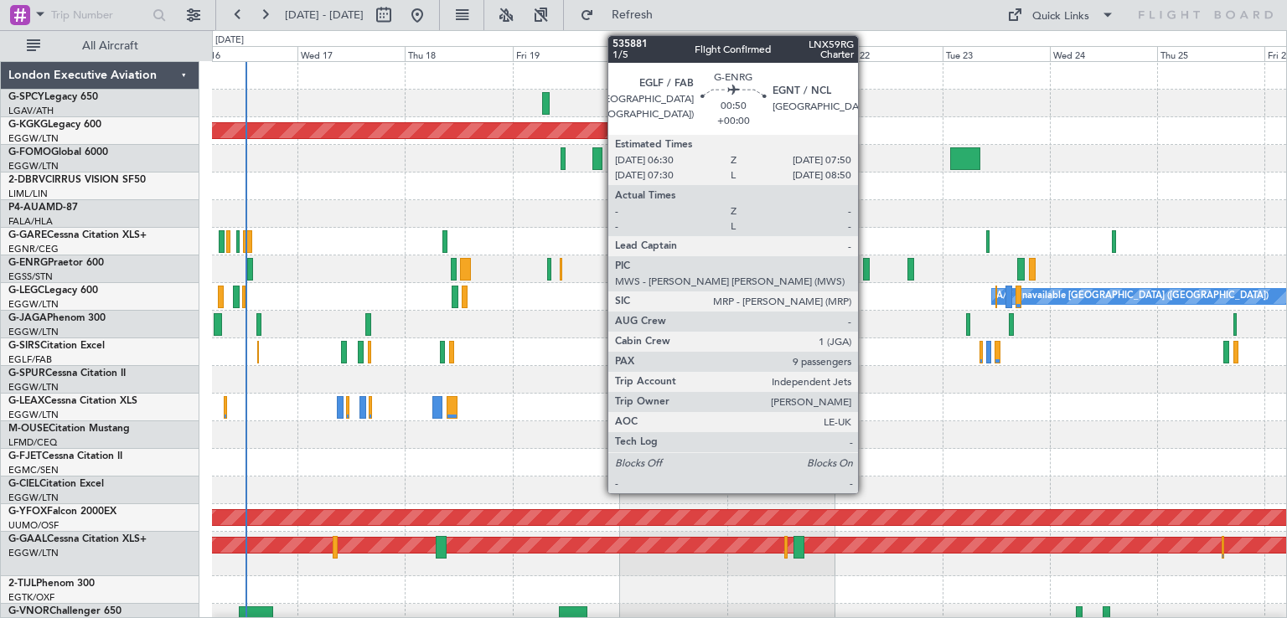
click at [866, 276] on div at bounding box center [866, 269] width 7 height 23
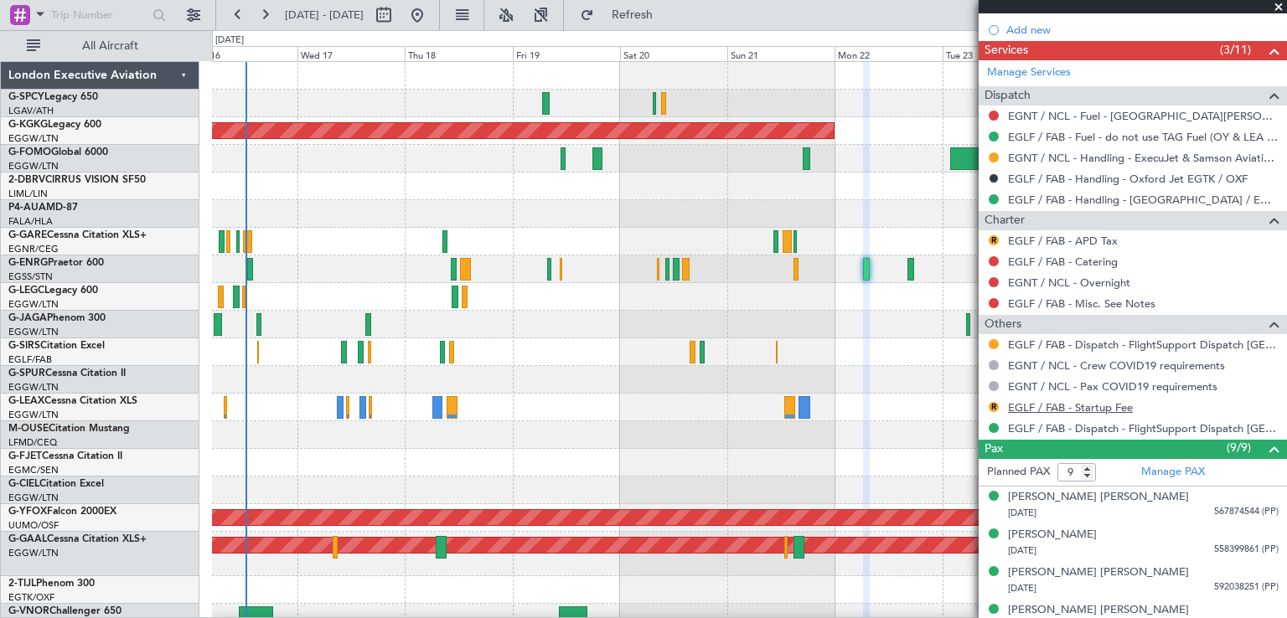
scroll to position [543, 0]
click at [991, 256] on button at bounding box center [994, 261] width 10 height 10
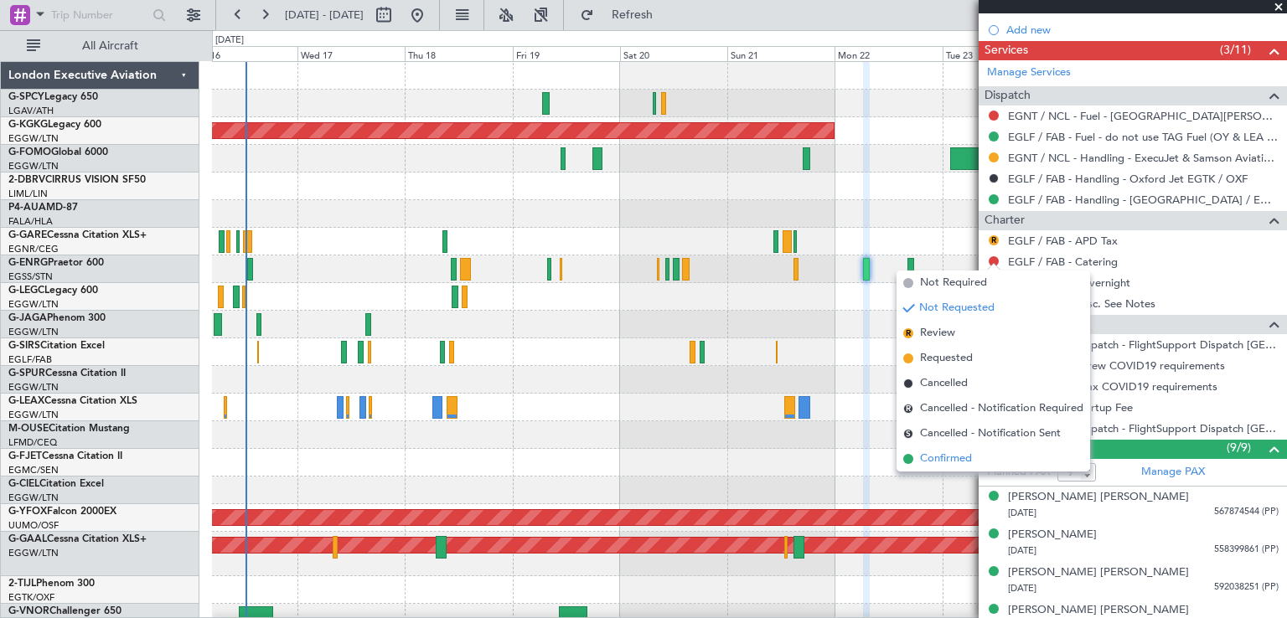
click at [914, 462] on li "Confirmed" at bounding box center [994, 459] width 194 height 25
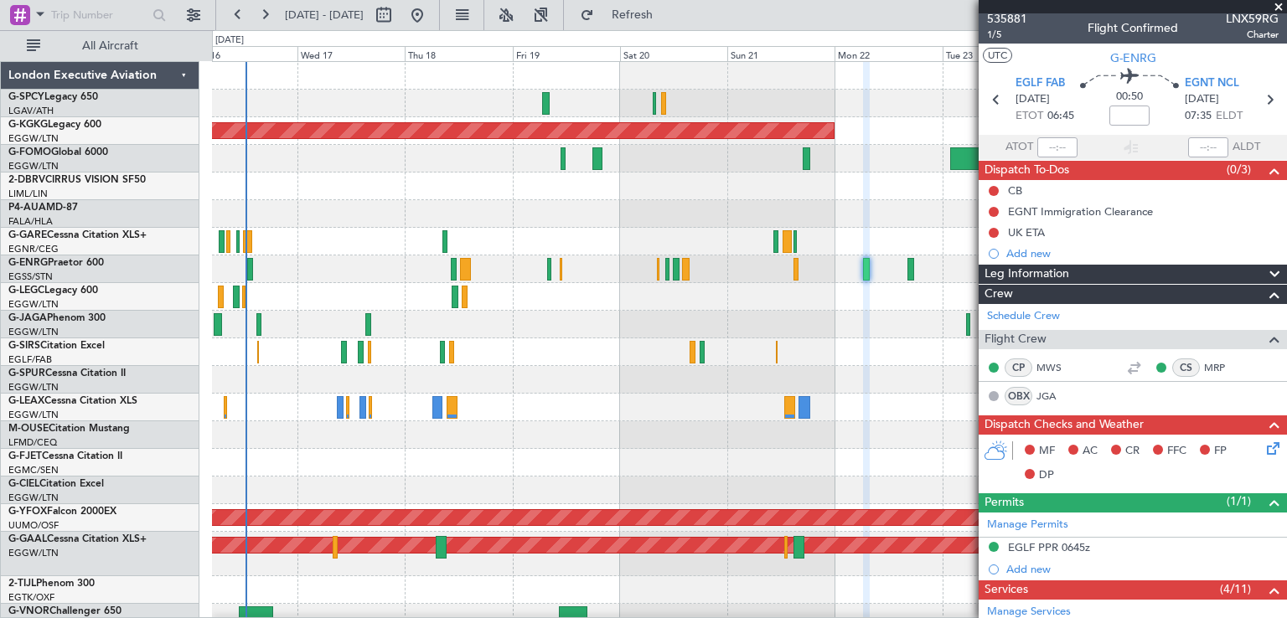
scroll to position [0, 0]
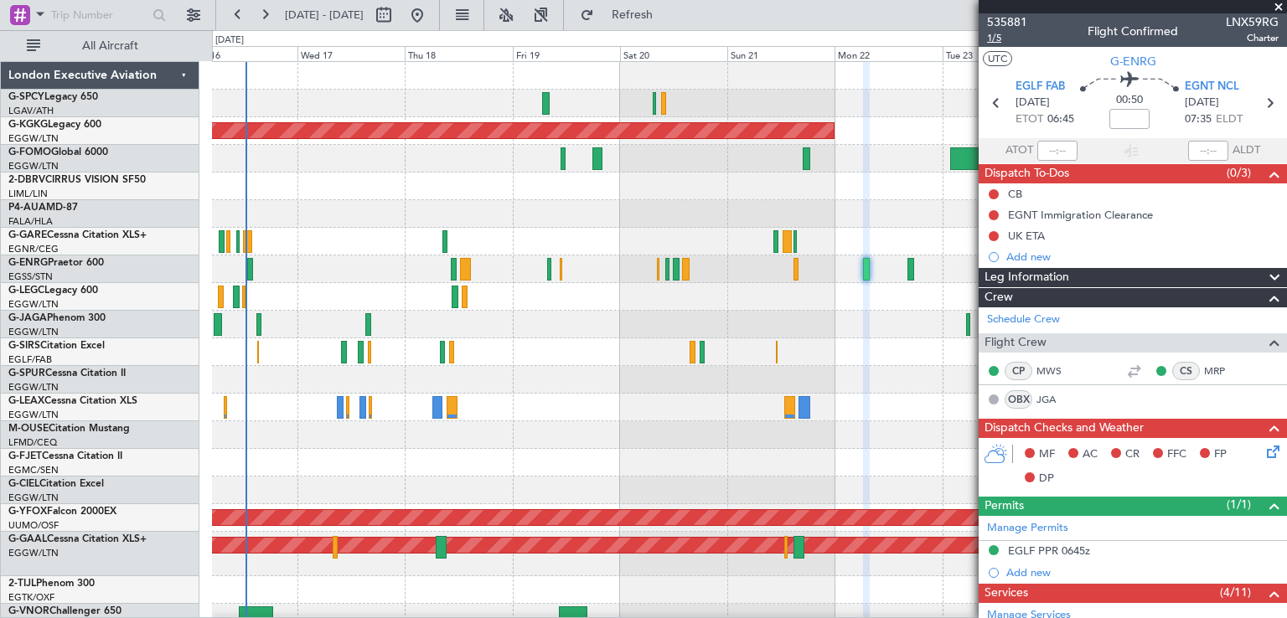
click at [1016, 31] on span "1/5" at bounding box center [1007, 38] width 40 height 14
click at [1018, 15] on span "535881" at bounding box center [1007, 22] width 40 height 18
click at [1277, 4] on span at bounding box center [1278, 7] width 17 height 15
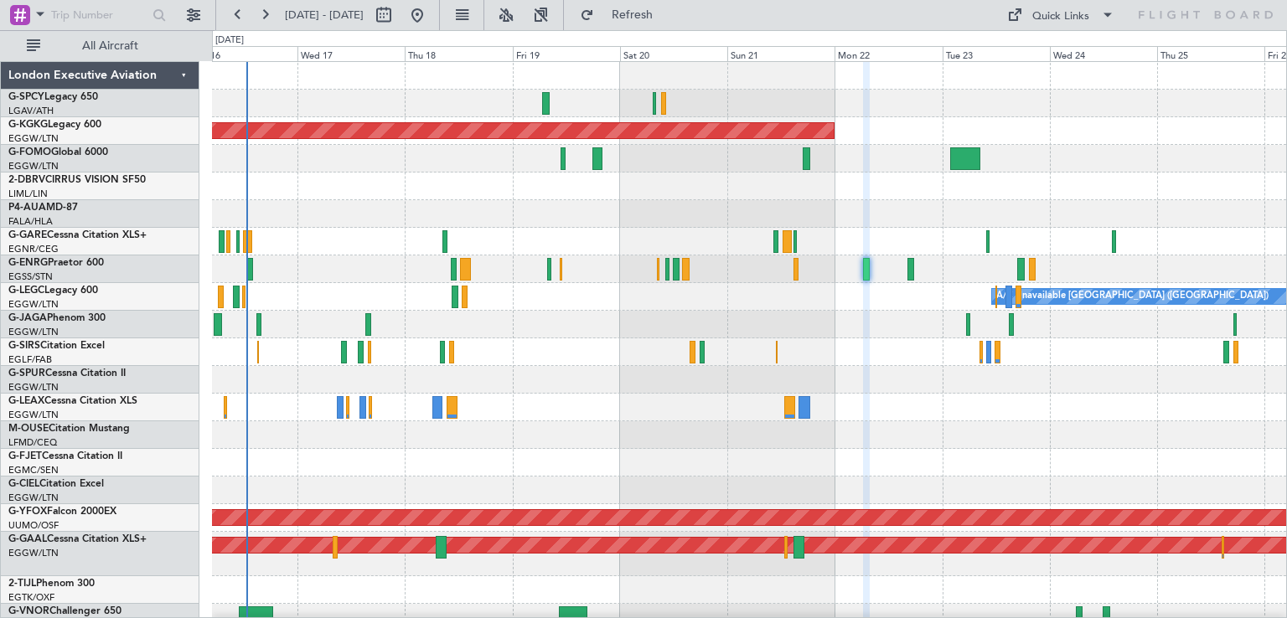
type input "0"
click at [668, 9] on span "Refresh" at bounding box center [632, 15] width 70 height 12
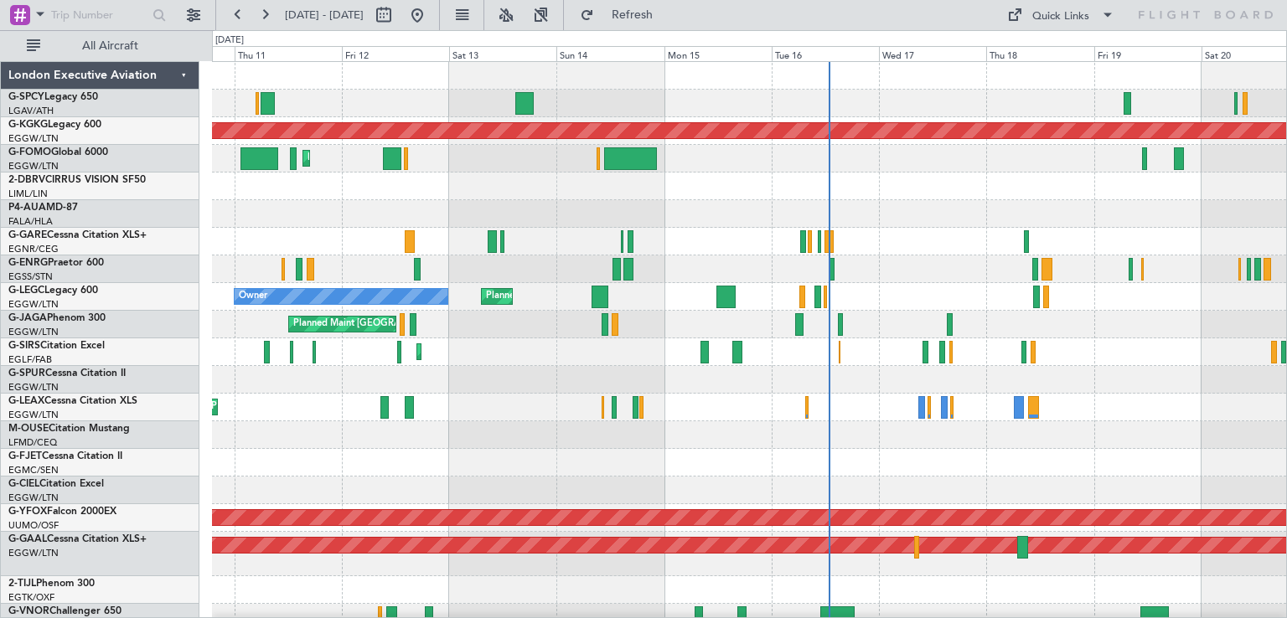
click at [1051, 363] on div "Planned Maint [GEOGRAPHIC_DATA] ([GEOGRAPHIC_DATA]) AOG Maint [PERSON_NAME]" at bounding box center [749, 353] width 1074 height 28
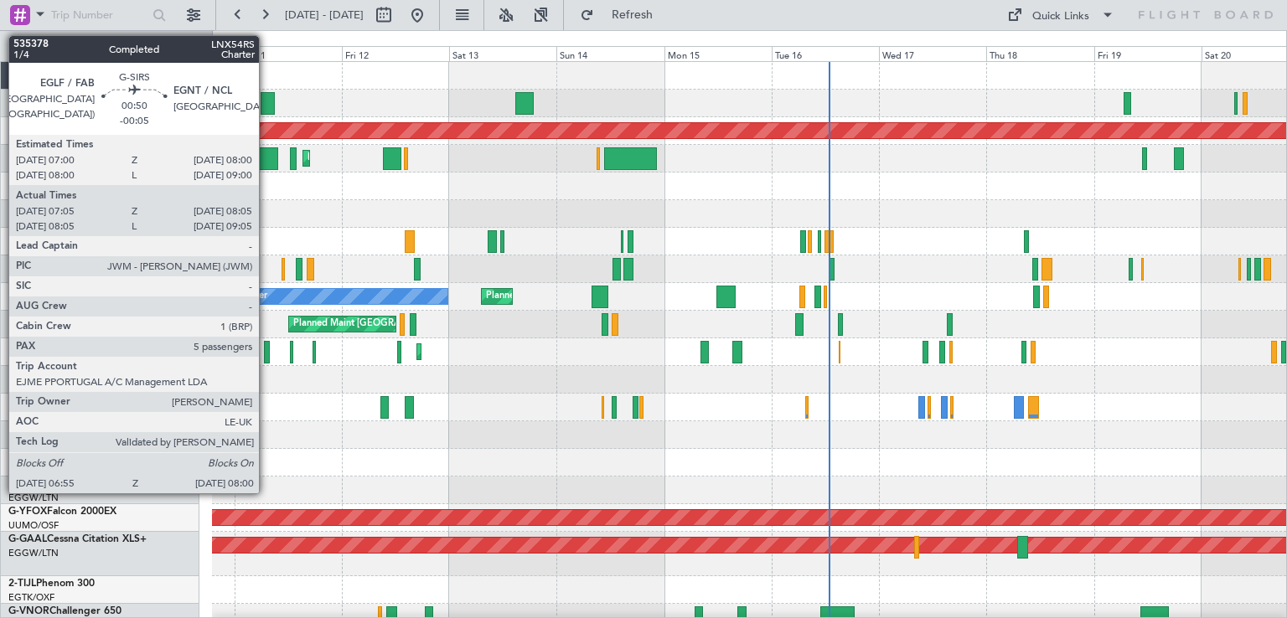
click at [266, 341] on div at bounding box center [266, 352] width 5 height 23
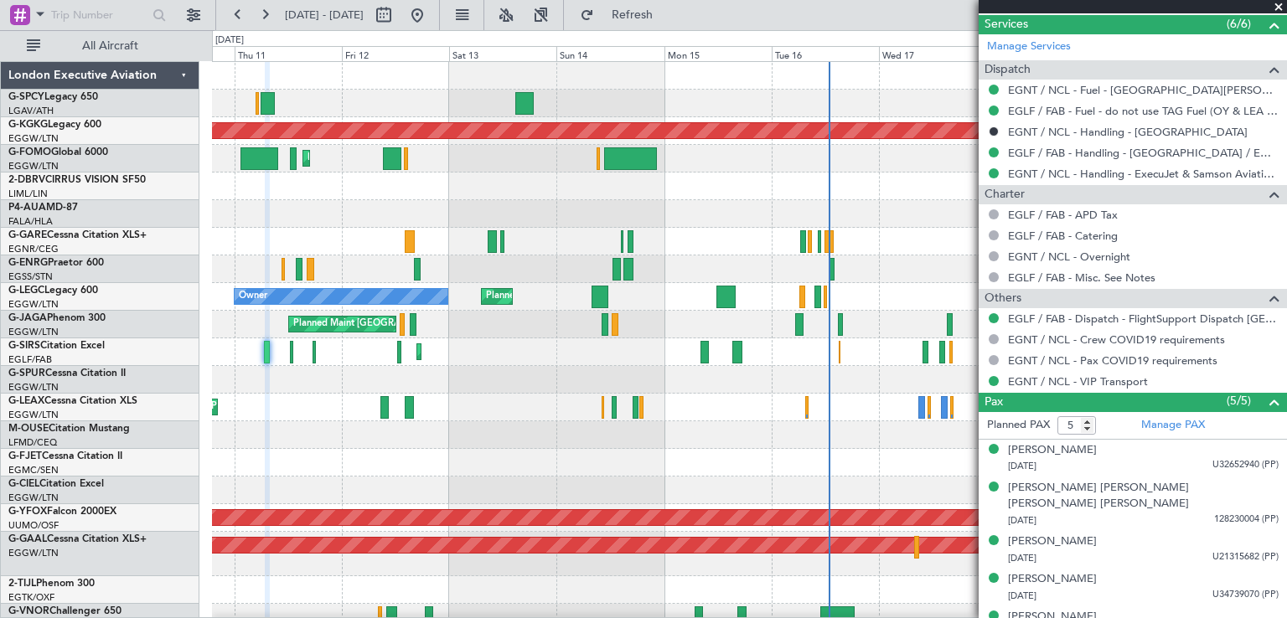
scroll to position [552, 0]
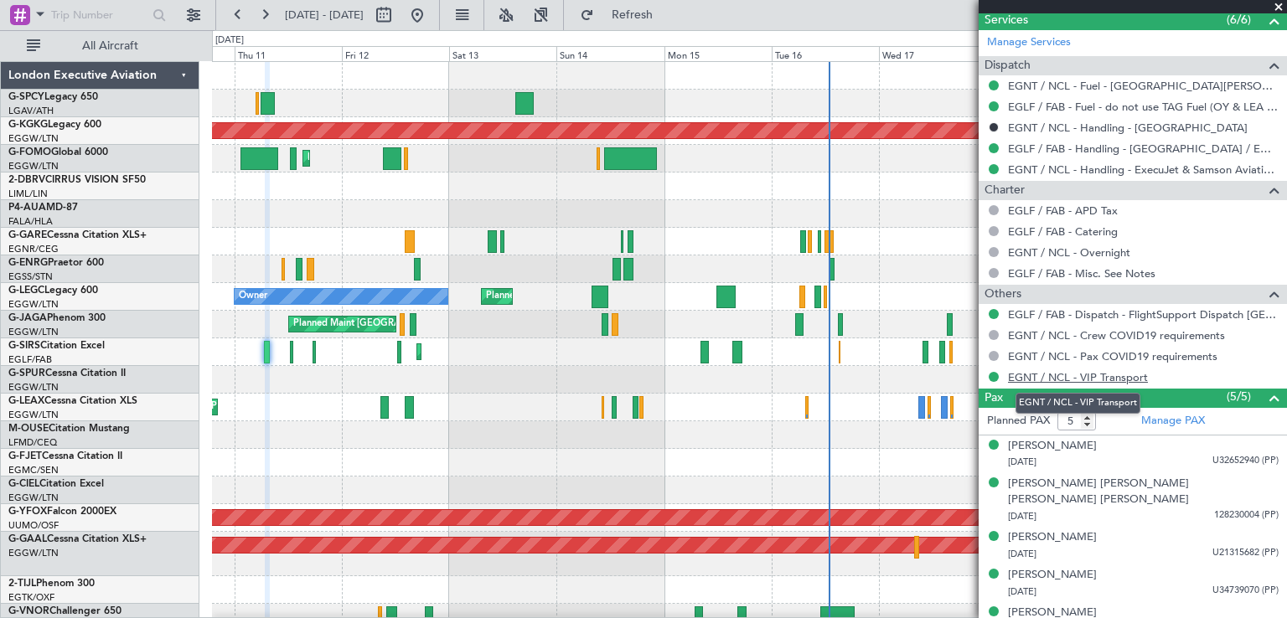
click at [1052, 379] on link "EGNT / NCL - VIP Transport" at bounding box center [1078, 377] width 140 height 14
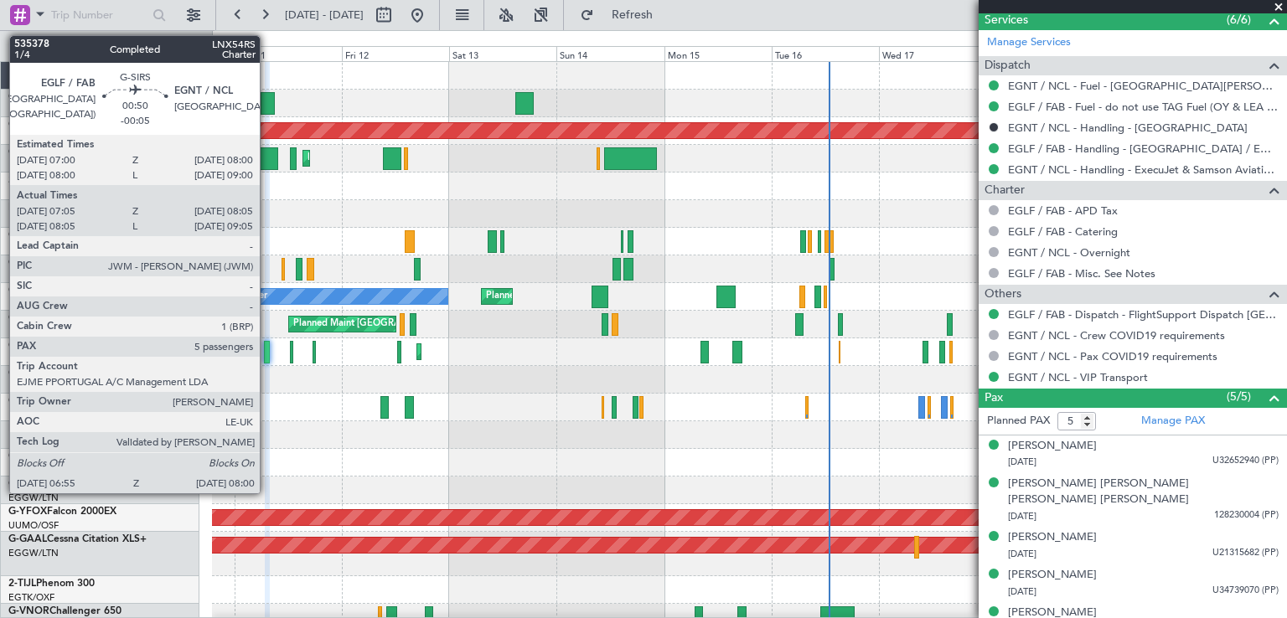
click at [267, 354] on div at bounding box center [266, 352] width 5 height 23
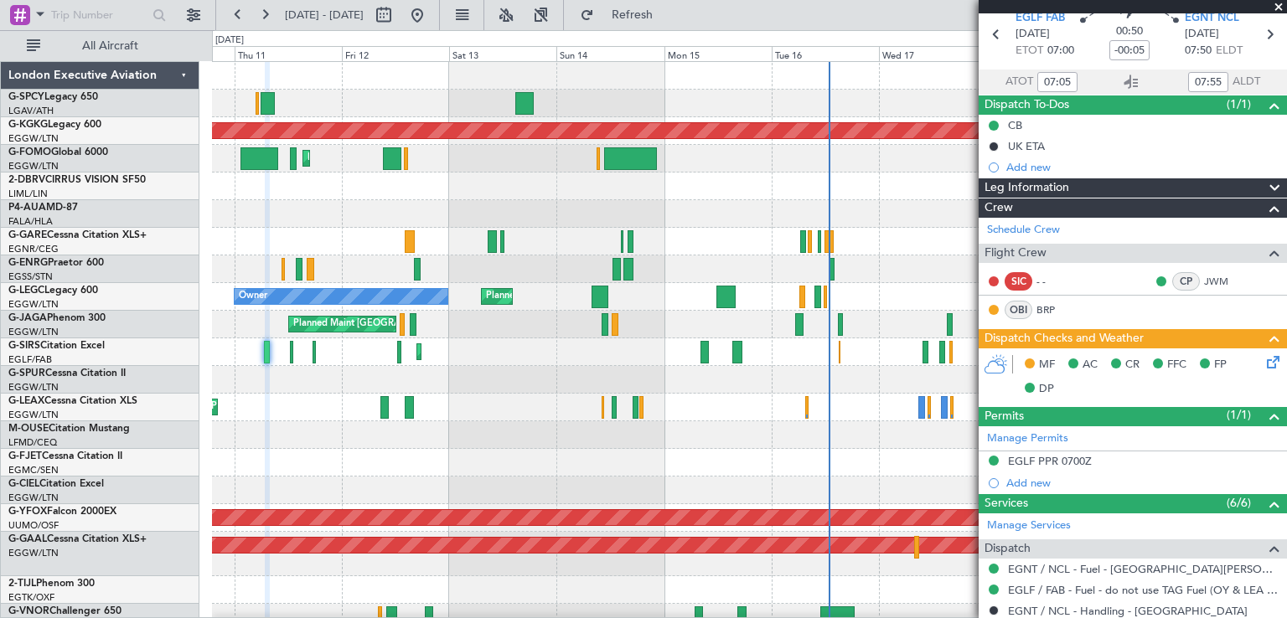
scroll to position [0, 0]
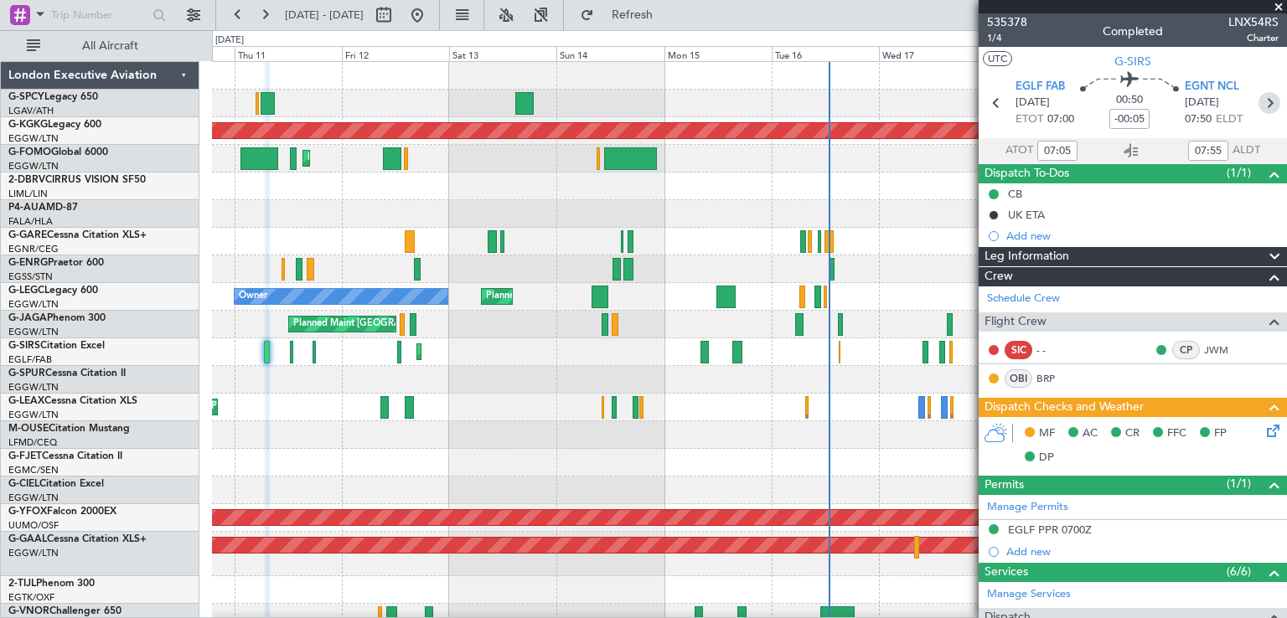
click at [1261, 101] on icon at bounding box center [1270, 103] width 22 height 22
type input "-00:10"
type input "12:49"
type input "13:12"
click at [1259, 107] on icon at bounding box center [1270, 103] width 22 height 22
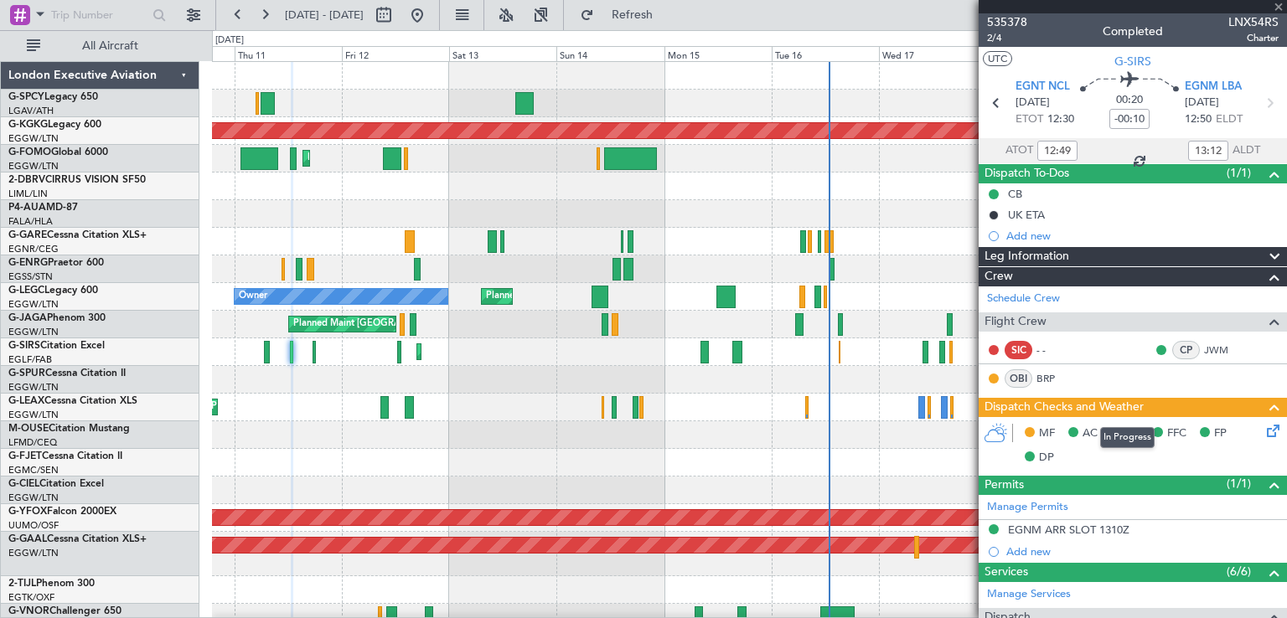
type input "-00:05"
type input "17:47"
type input "18:15"
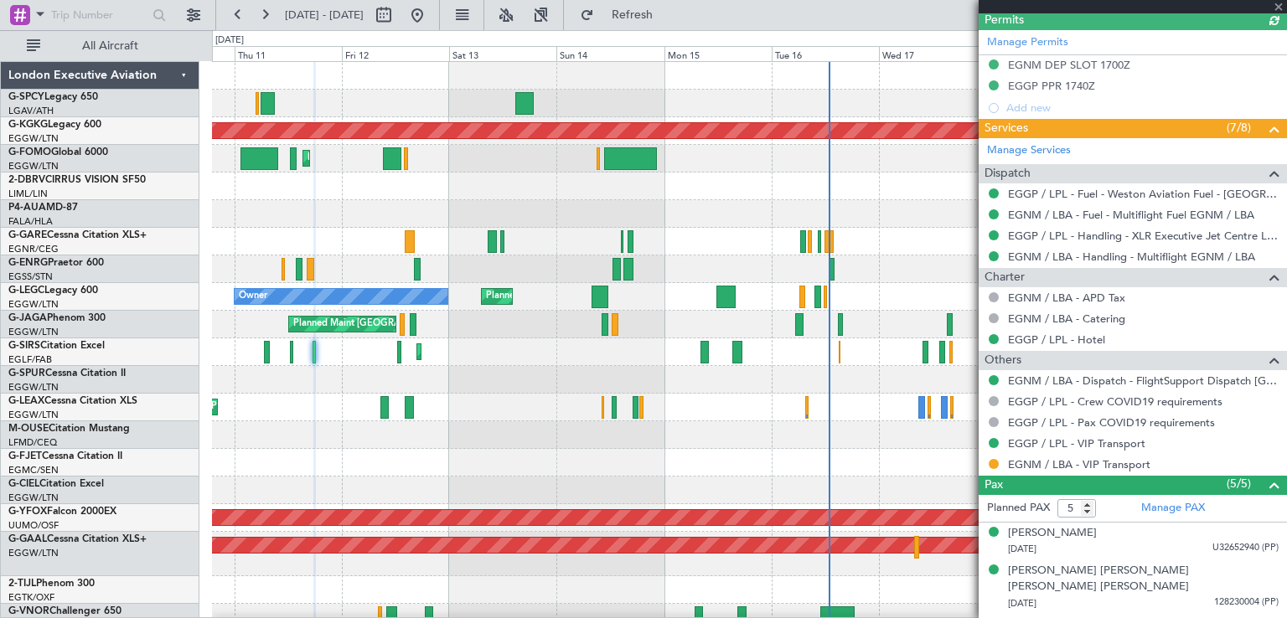
scroll to position [555, 0]
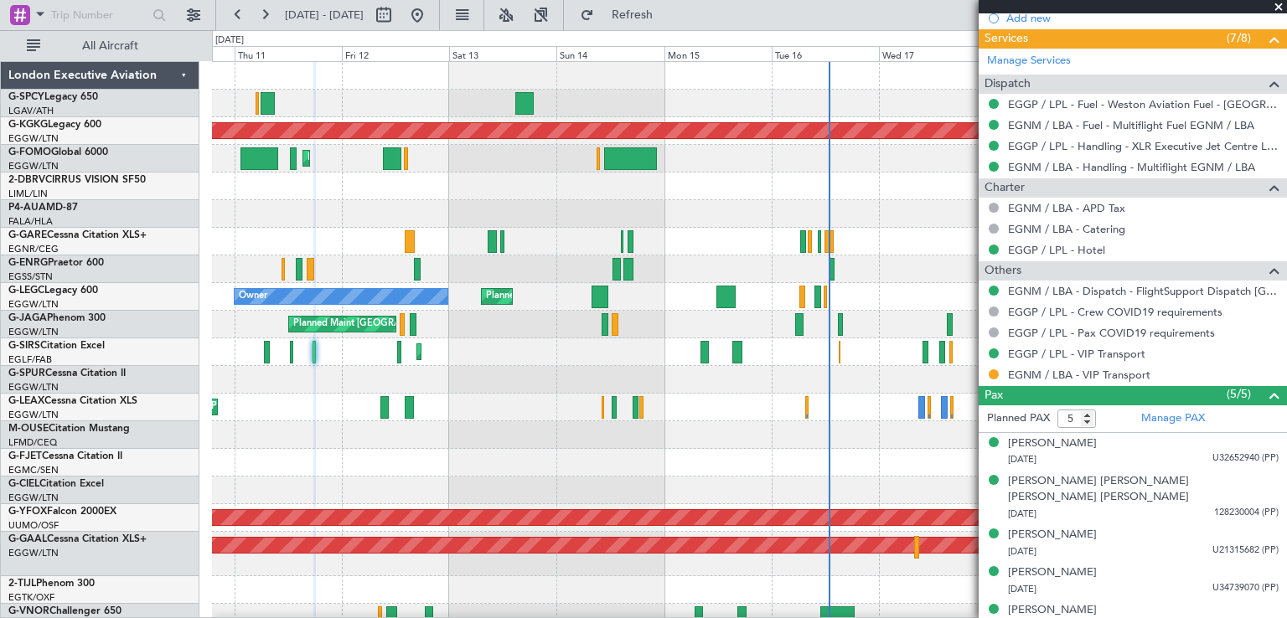
click at [1279, 6] on span at bounding box center [1278, 7] width 17 height 15
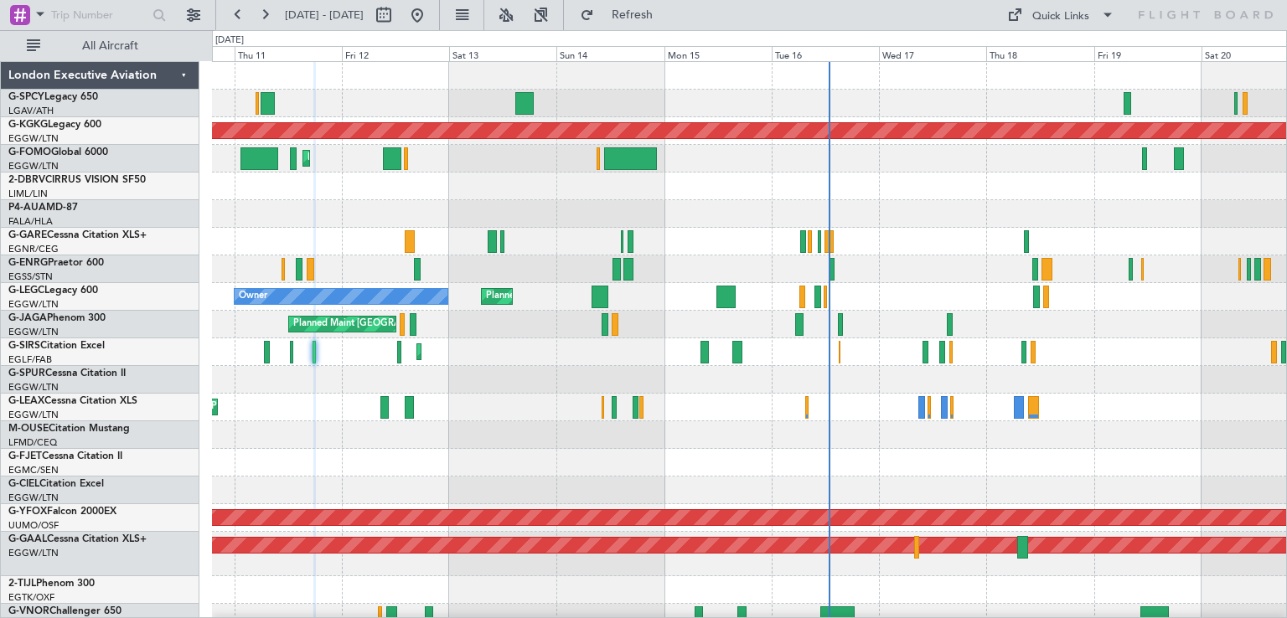
type input "0"
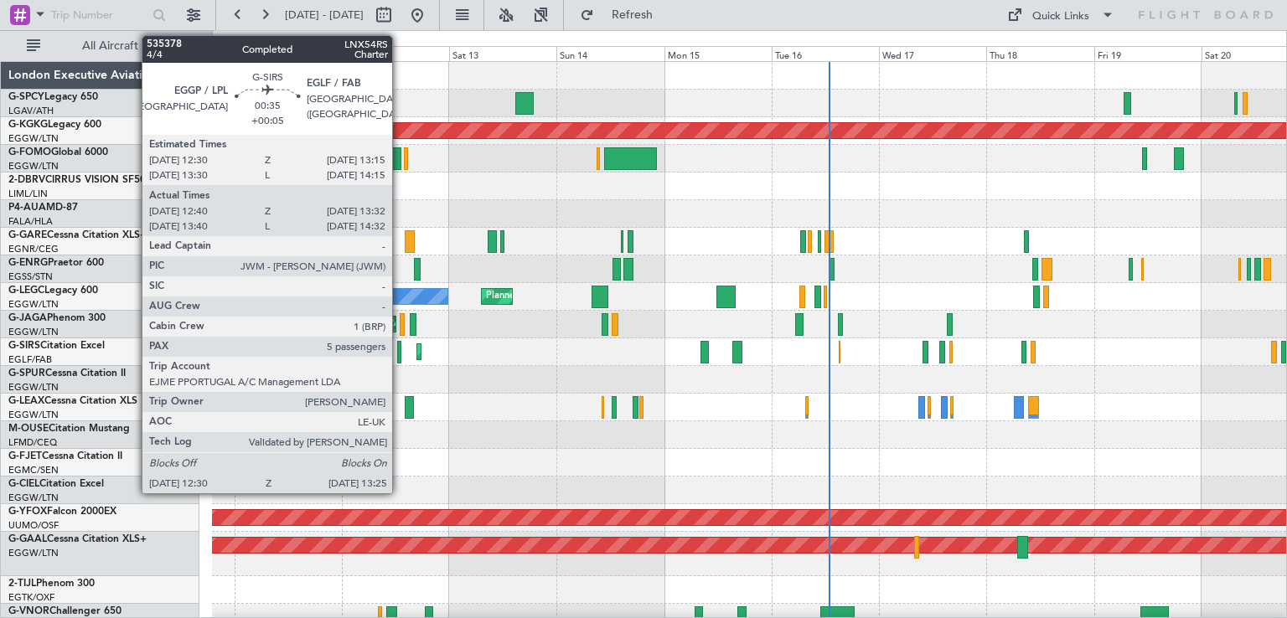
click at [400, 358] on div at bounding box center [399, 352] width 4 height 23
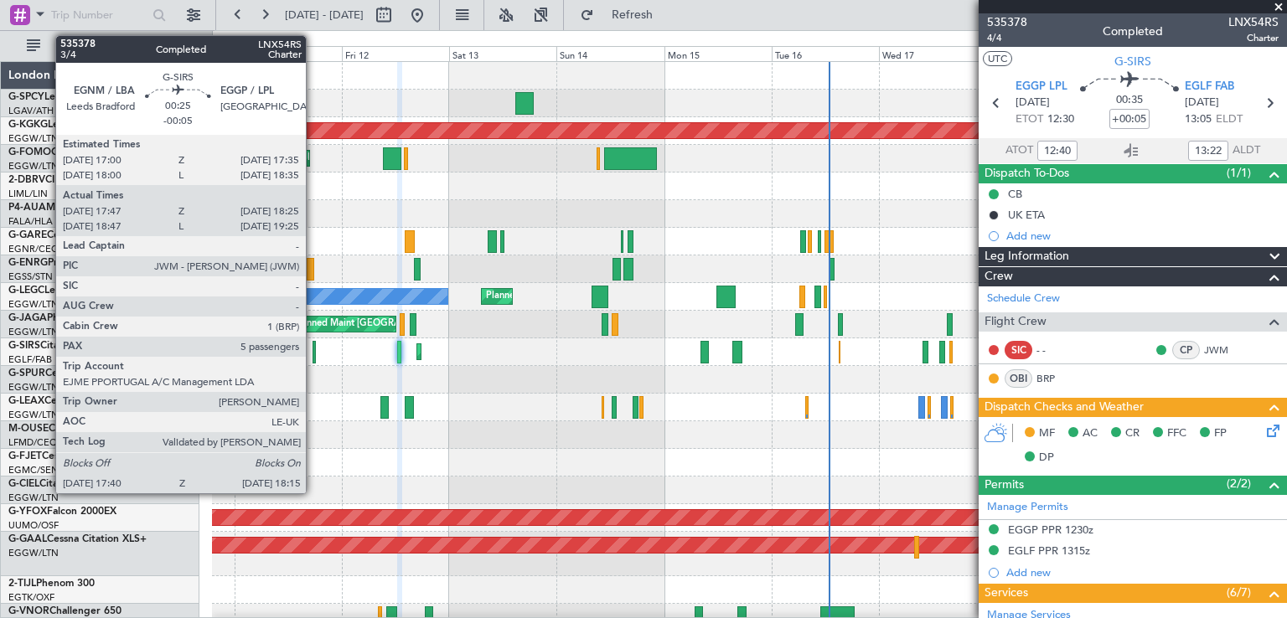
click at [313, 357] on div at bounding box center [314, 352] width 3 height 23
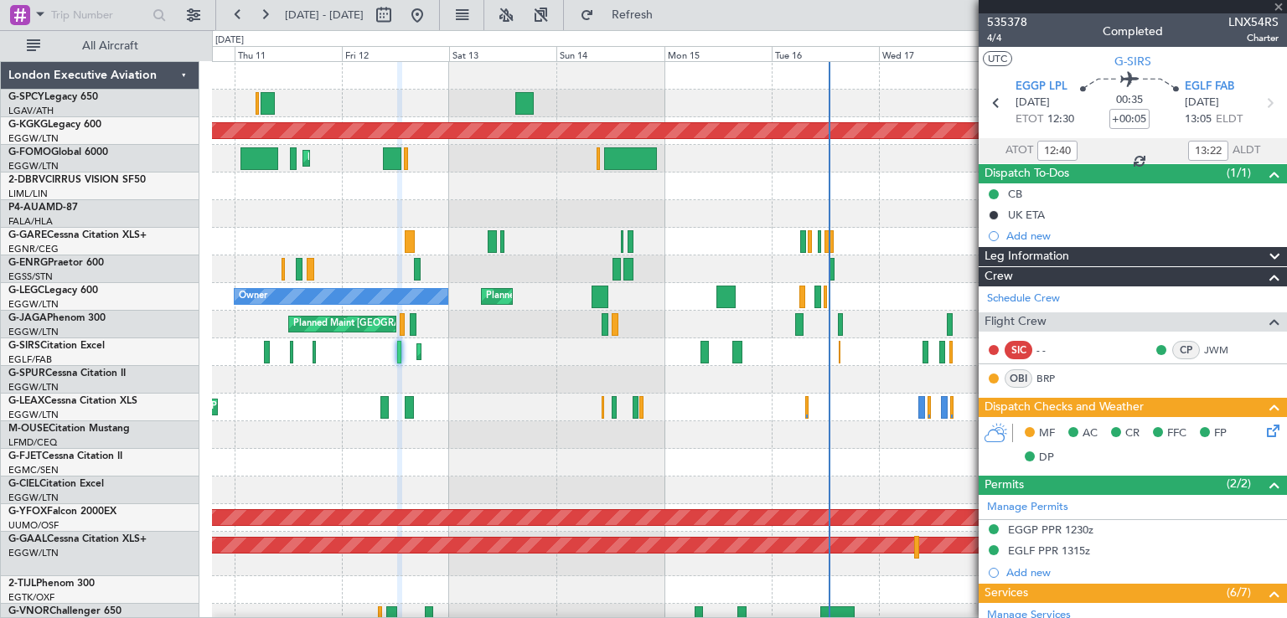
type input "-00:05"
type input "17:47"
type input "18:15"
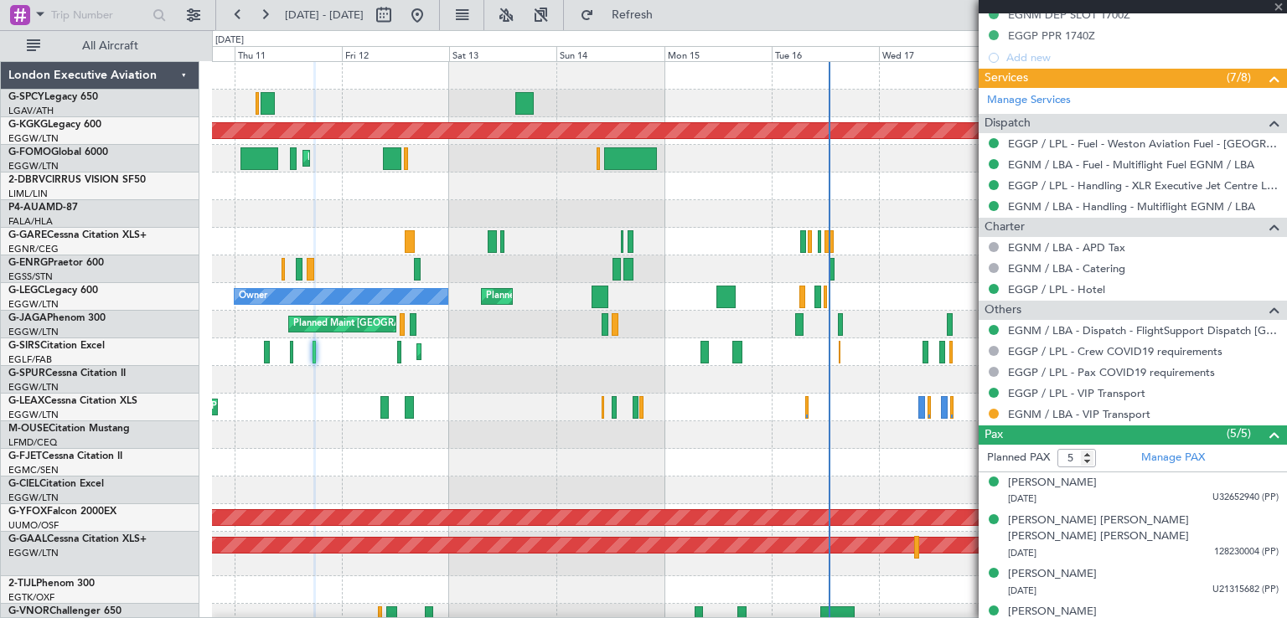
scroll to position [555, 0]
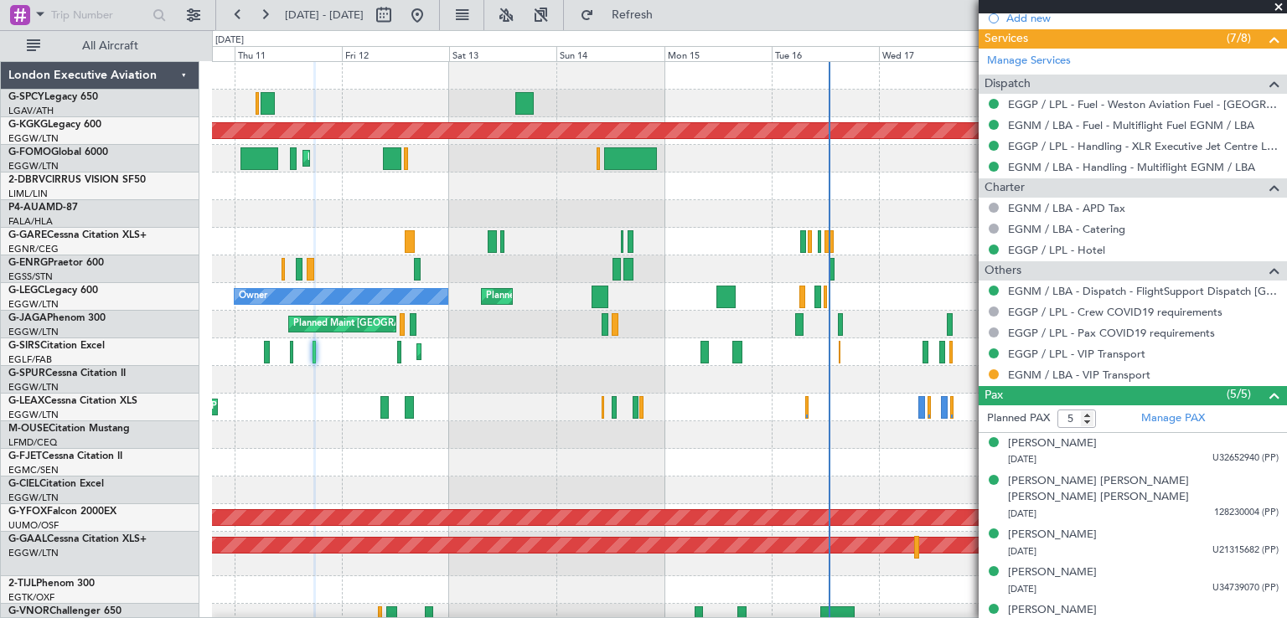
click at [1274, 8] on span at bounding box center [1278, 7] width 17 height 15
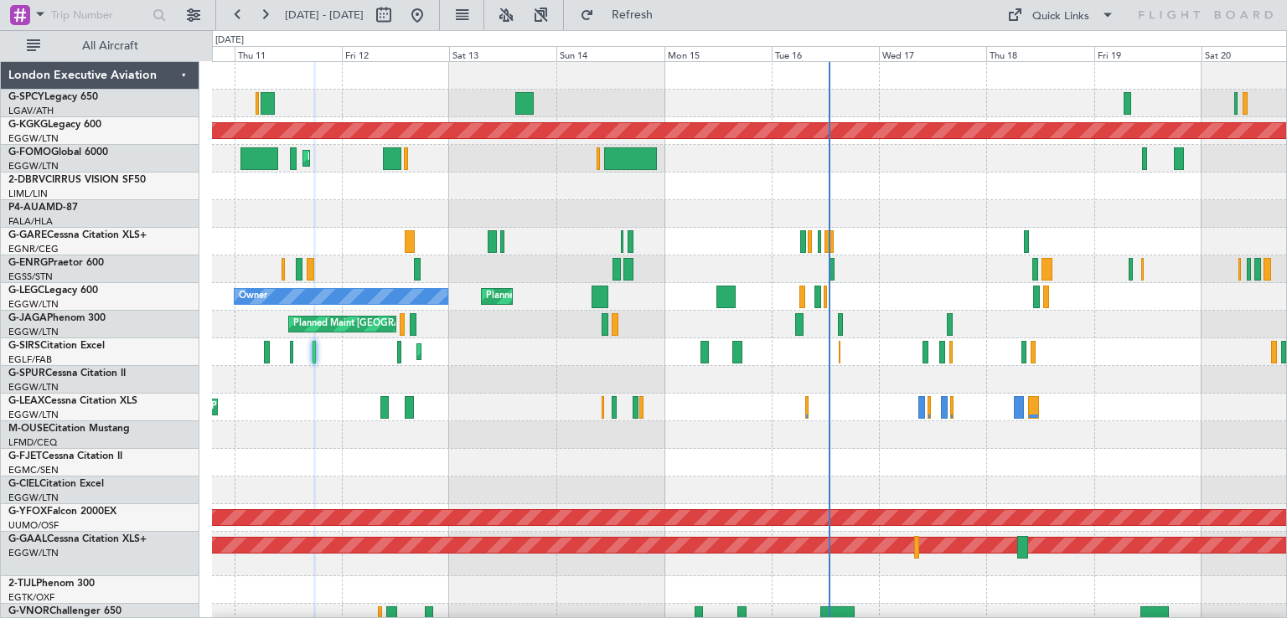
type input "0"
click at [668, 11] on span "Refresh" at bounding box center [632, 15] width 70 height 12
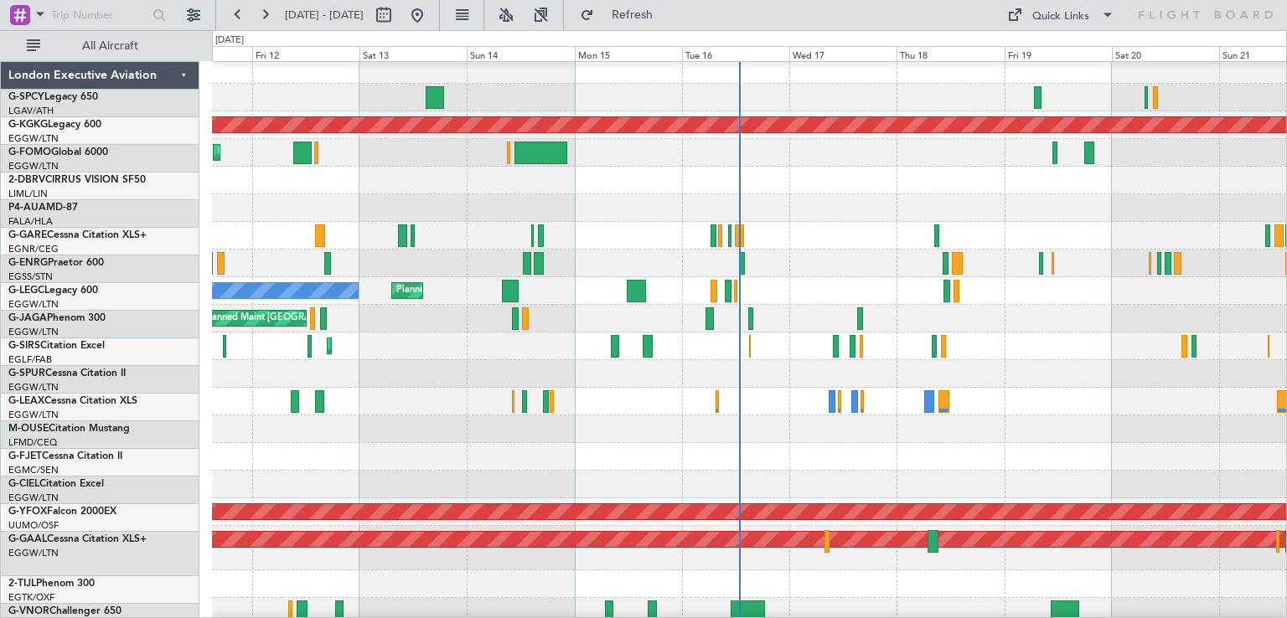
click at [835, 383] on div at bounding box center [749, 374] width 1074 height 28
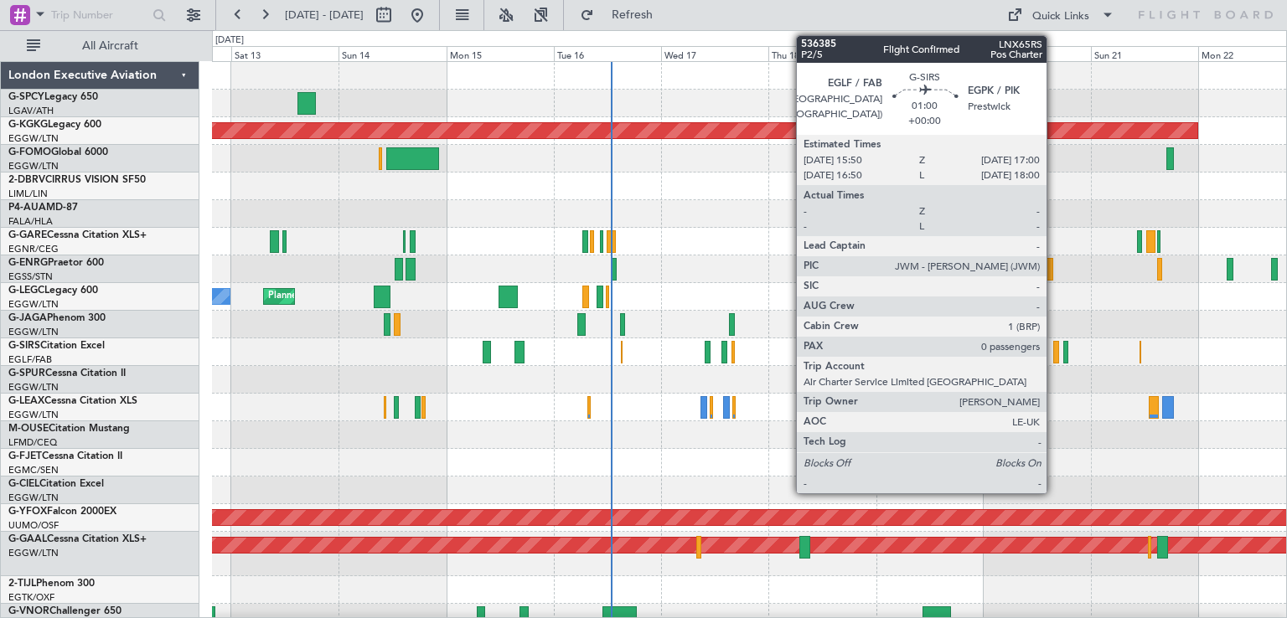
click at [1054, 355] on div at bounding box center [1056, 352] width 6 height 23
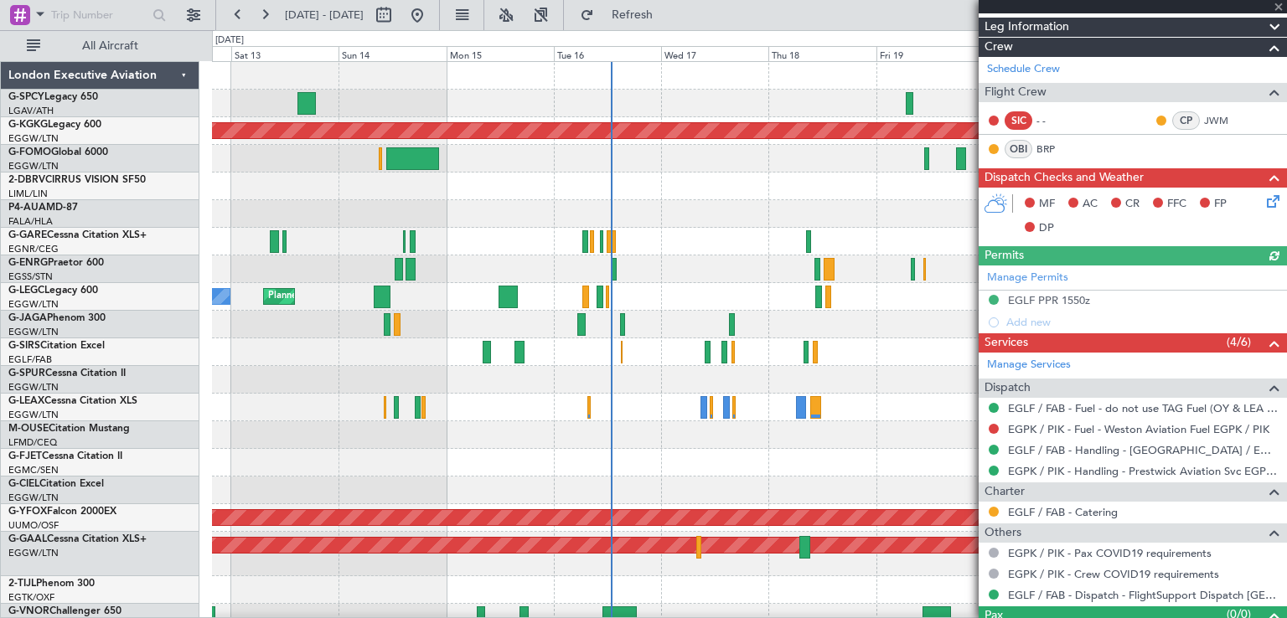
scroll to position [261, 0]
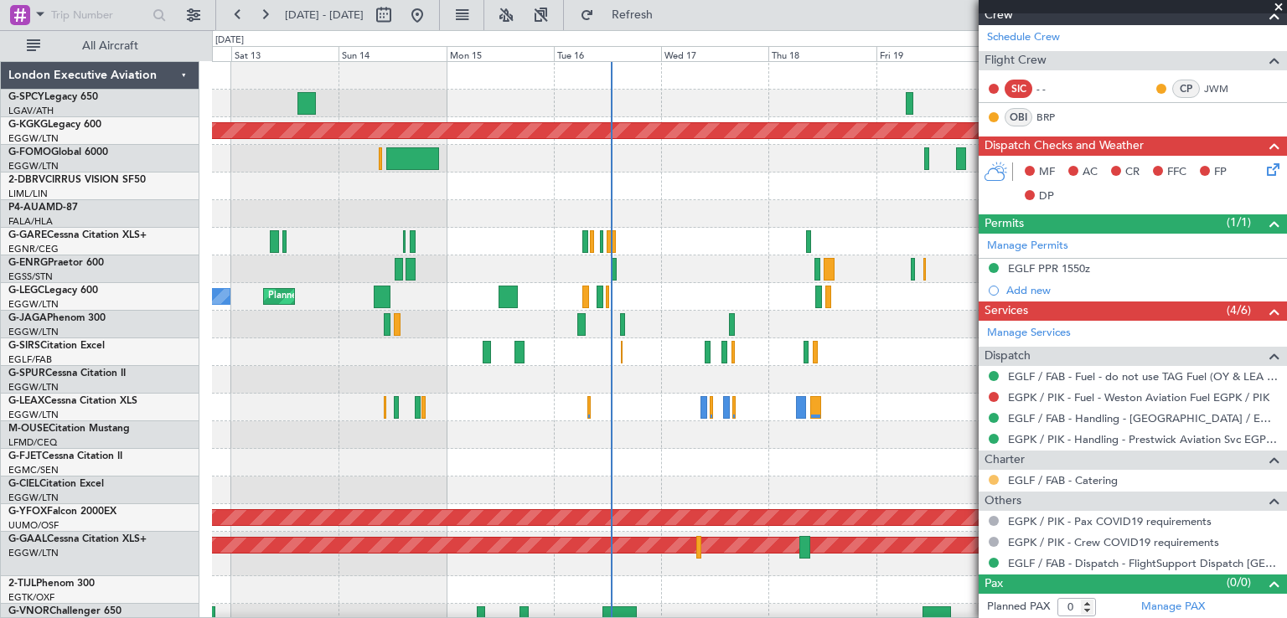
click at [995, 475] on button at bounding box center [994, 480] width 10 height 10
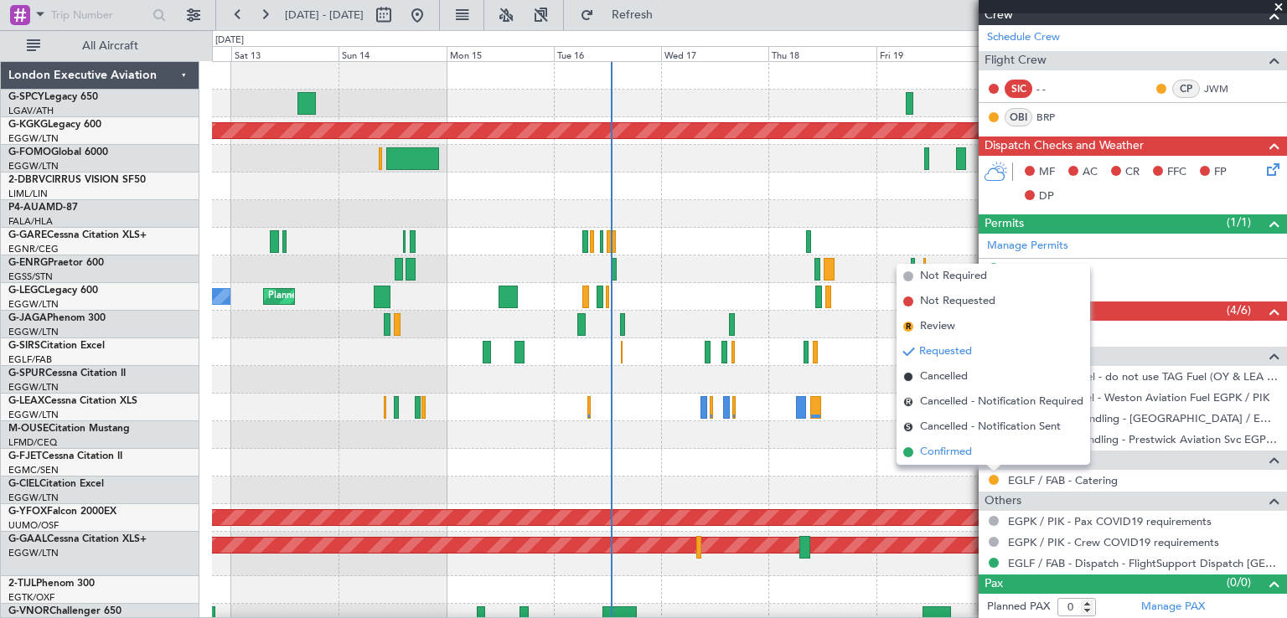
click at [933, 451] on span "Confirmed" at bounding box center [946, 452] width 52 height 17
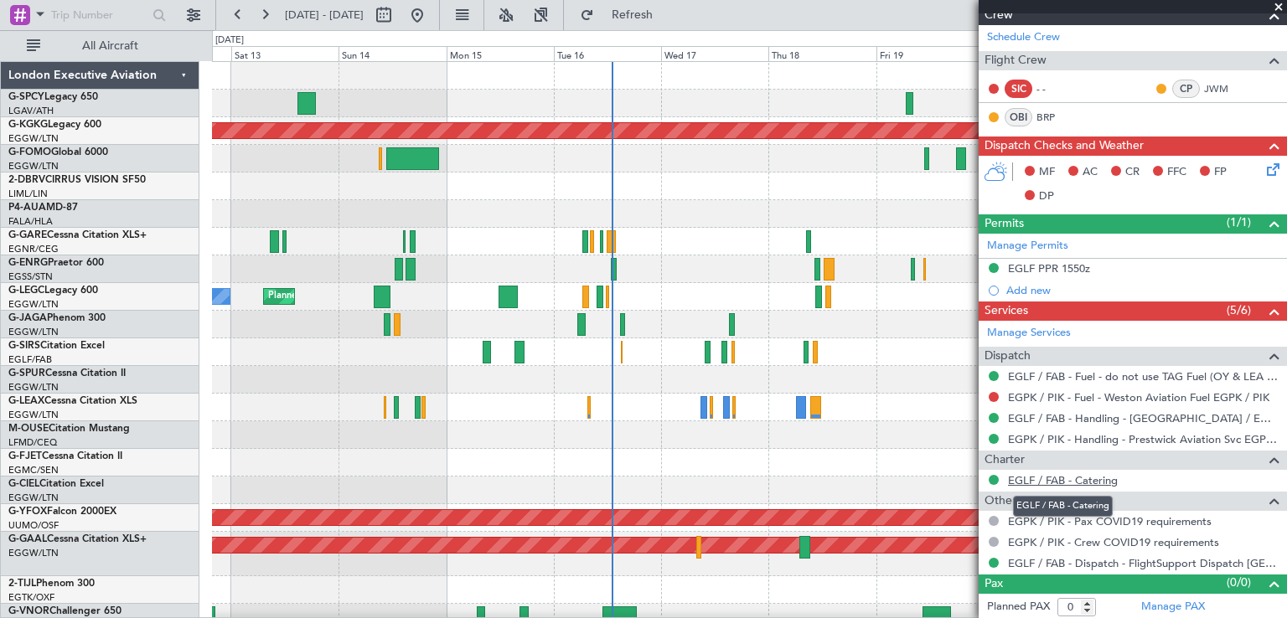
click at [1019, 477] on link "EGLF / FAB - Catering" at bounding box center [1063, 480] width 110 height 14
click at [431, 23] on button at bounding box center [417, 15] width 27 height 27
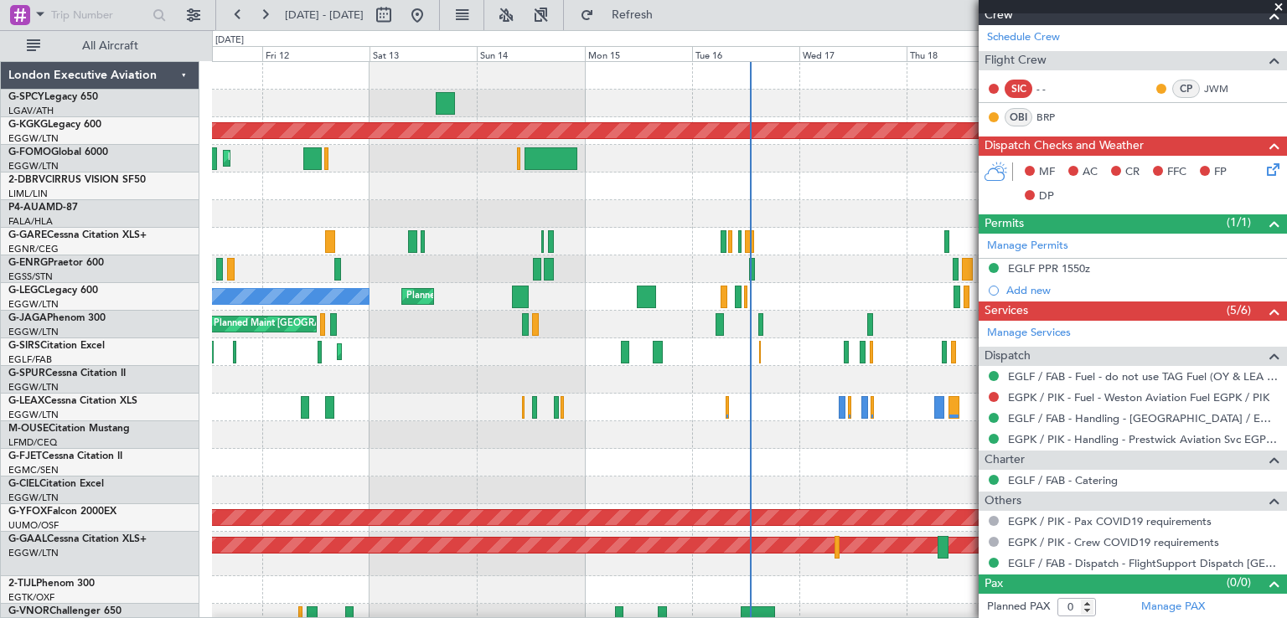
click at [1277, 8] on span at bounding box center [1278, 7] width 17 height 15
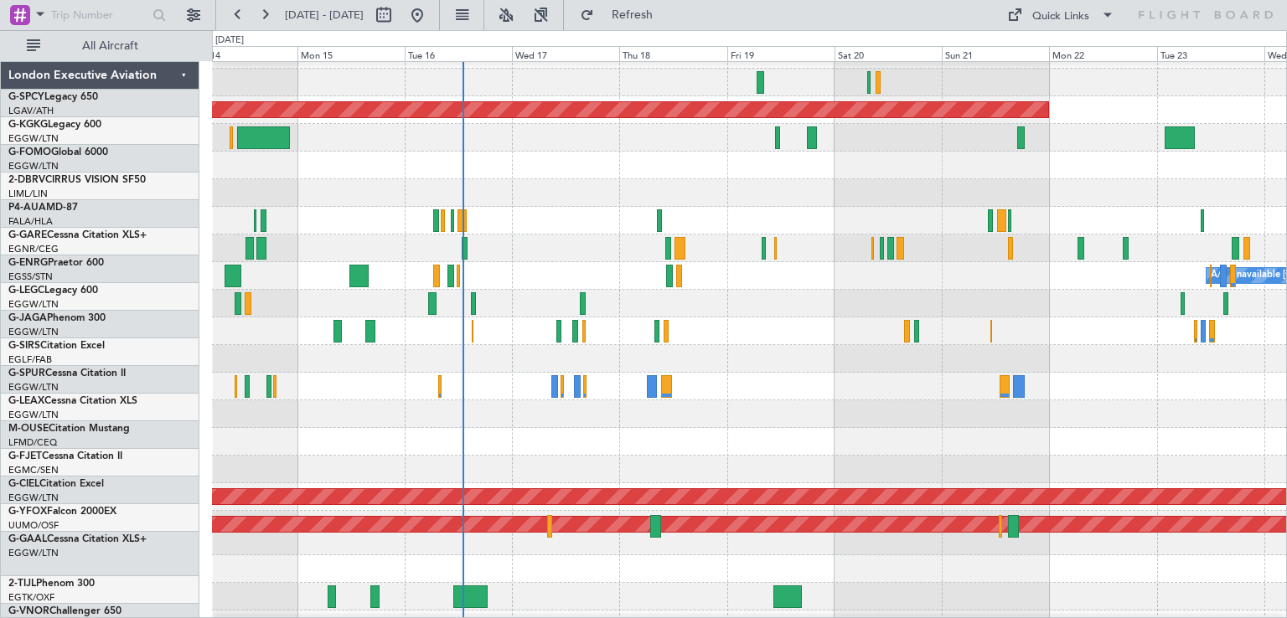
scroll to position [20, 0]
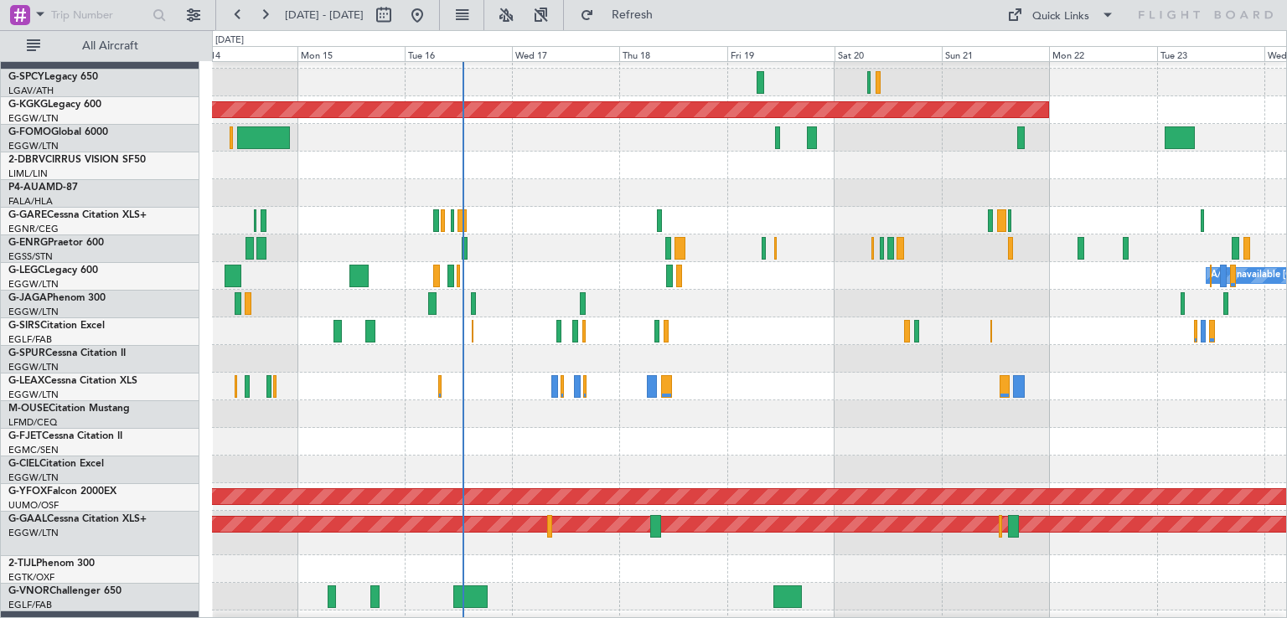
click at [753, 318] on div "Planned Maint [GEOGRAPHIC_DATA] ([GEOGRAPHIC_DATA])" at bounding box center [749, 332] width 1074 height 28
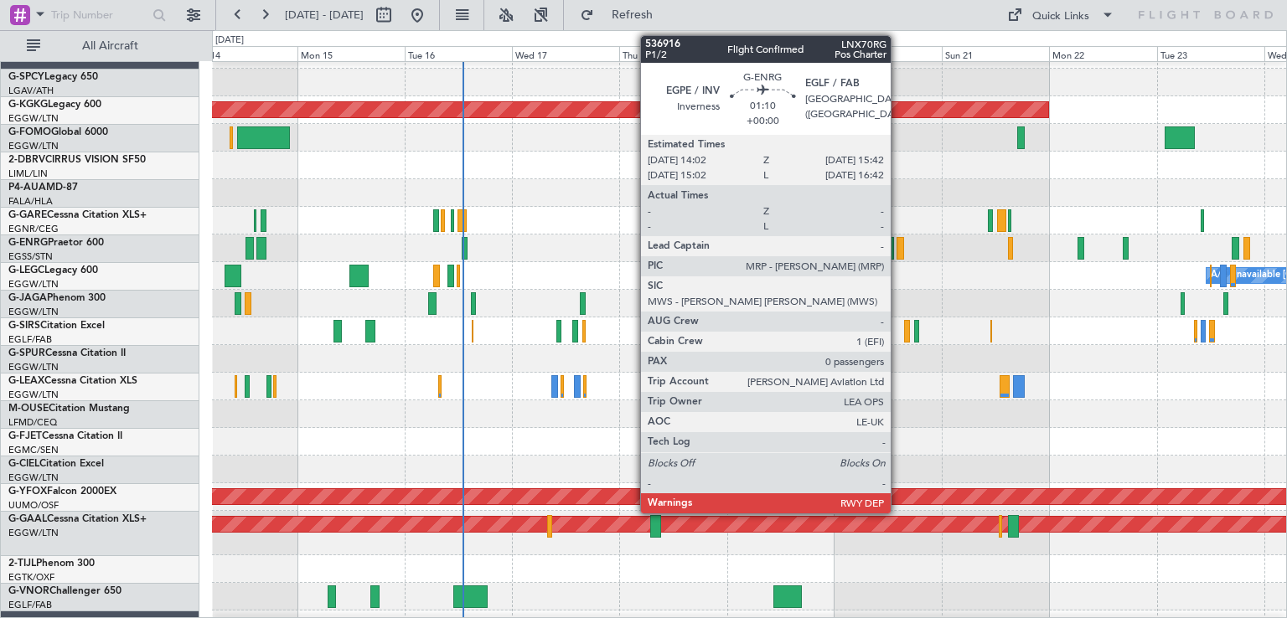
click at [898, 250] on div at bounding box center [901, 248] width 8 height 23
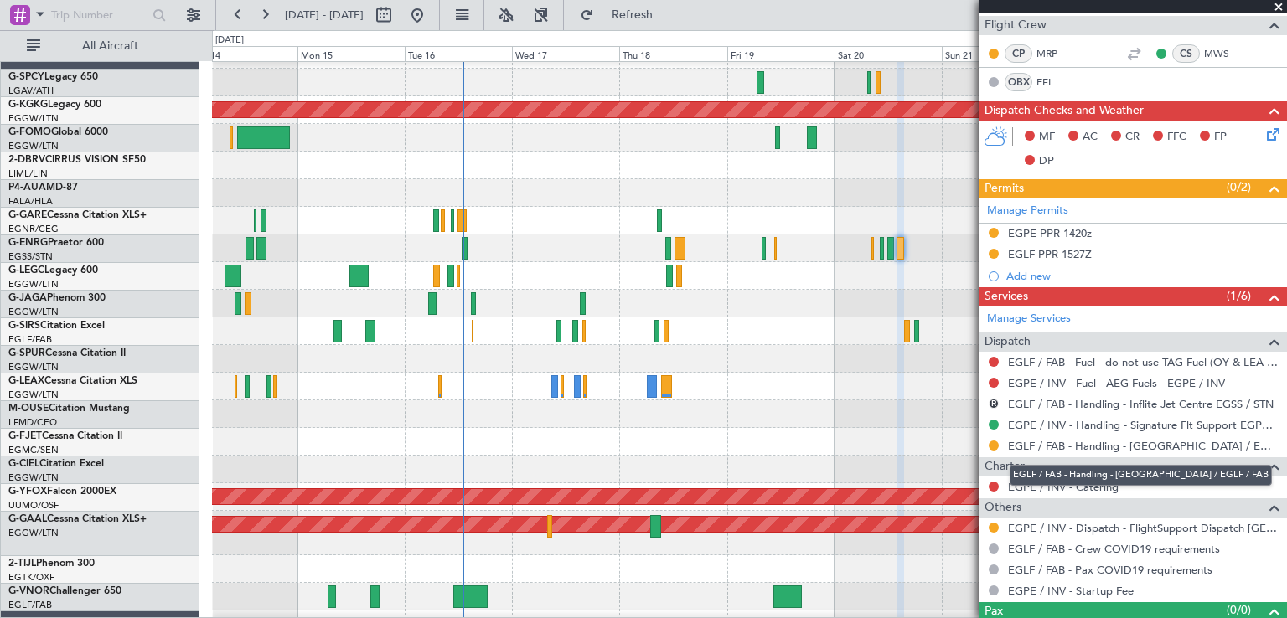
scroll to position [324, 0]
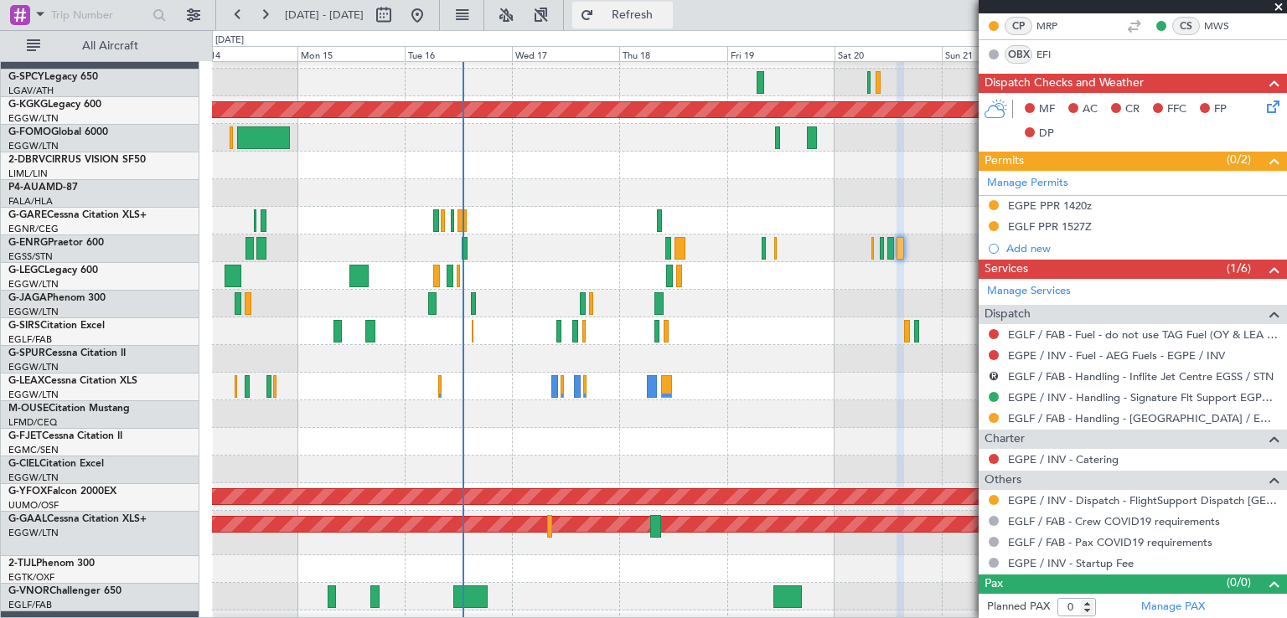
click at [668, 14] on span "Refresh" at bounding box center [632, 15] width 70 height 12
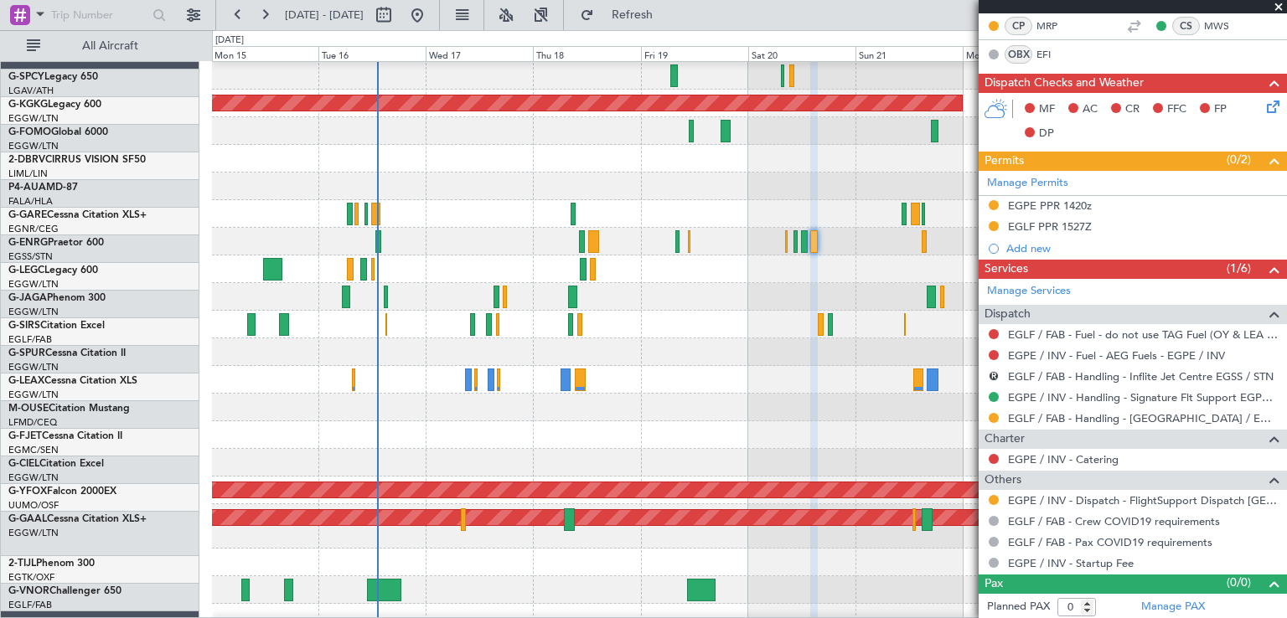
scroll to position [27, 0]
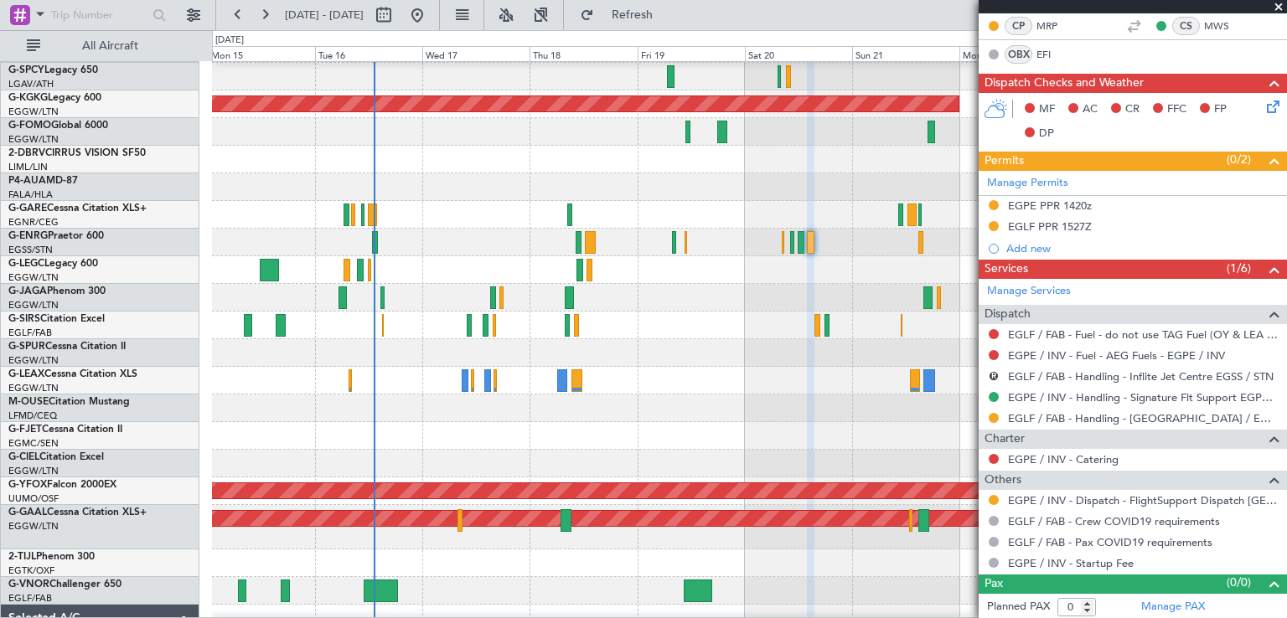
click at [686, 323] on div "Planned Maint [GEOGRAPHIC_DATA] ([GEOGRAPHIC_DATA])" at bounding box center [749, 326] width 1074 height 28
click at [668, 16] on span "Refresh" at bounding box center [632, 15] width 70 height 12
click at [1280, 8] on span at bounding box center [1278, 7] width 17 height 15
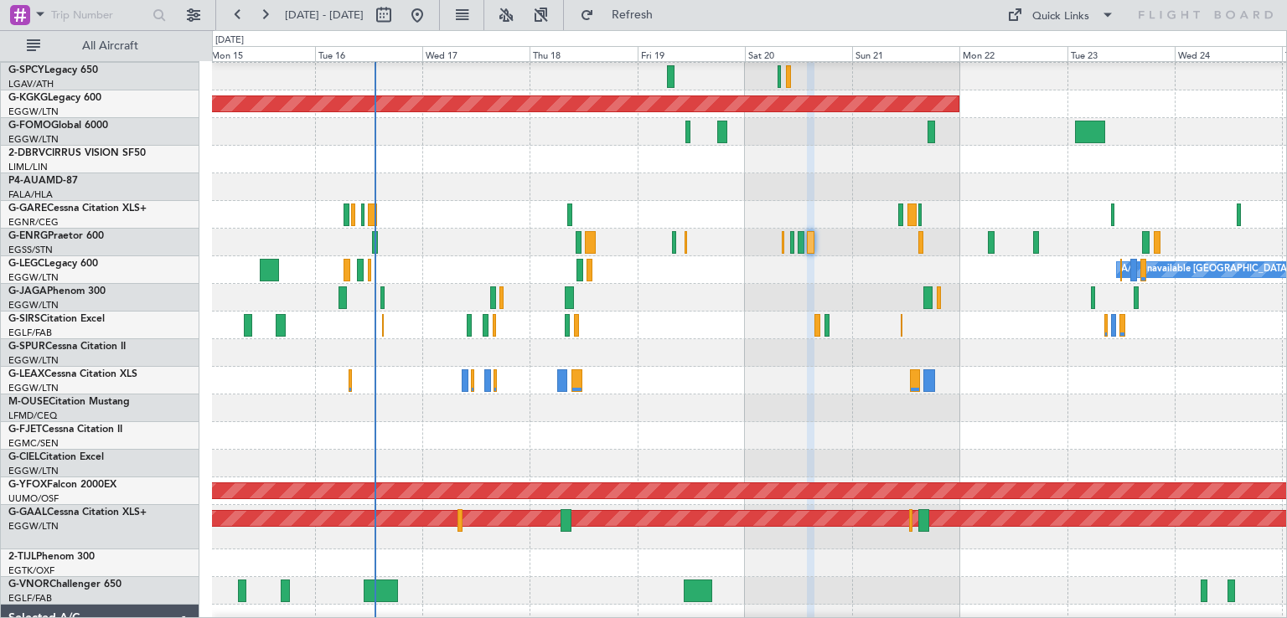
scroll to position [0, 0]
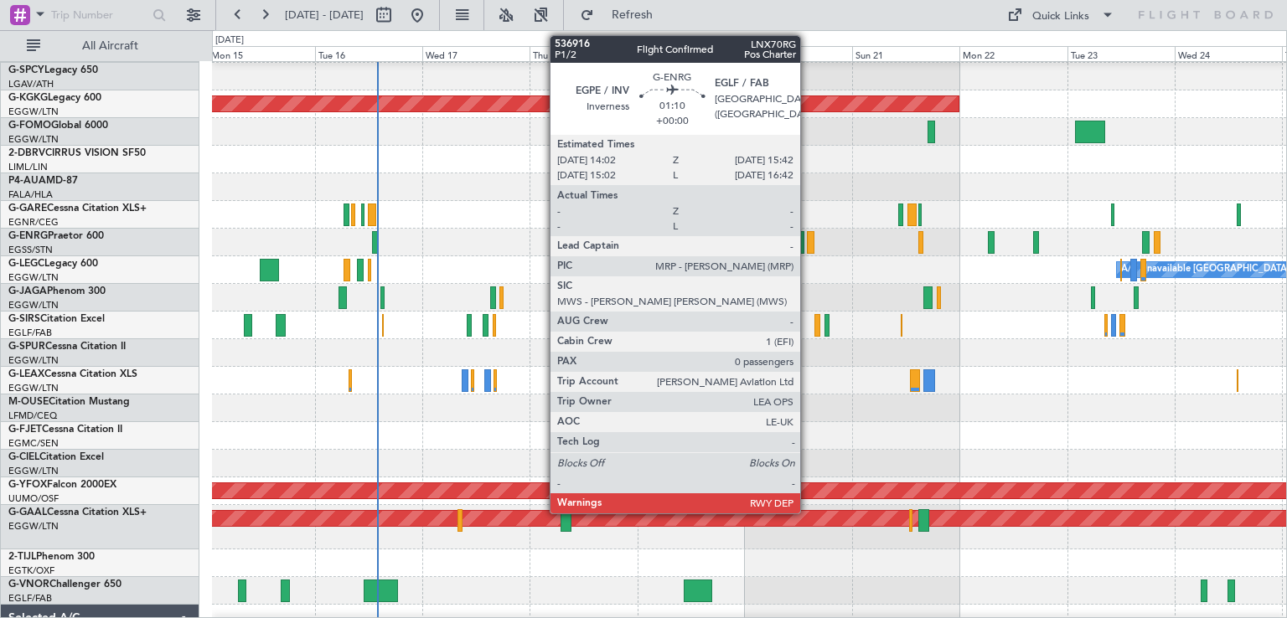
click at [808, 236] on div at bounding box center [811, 242] width 8 height 23
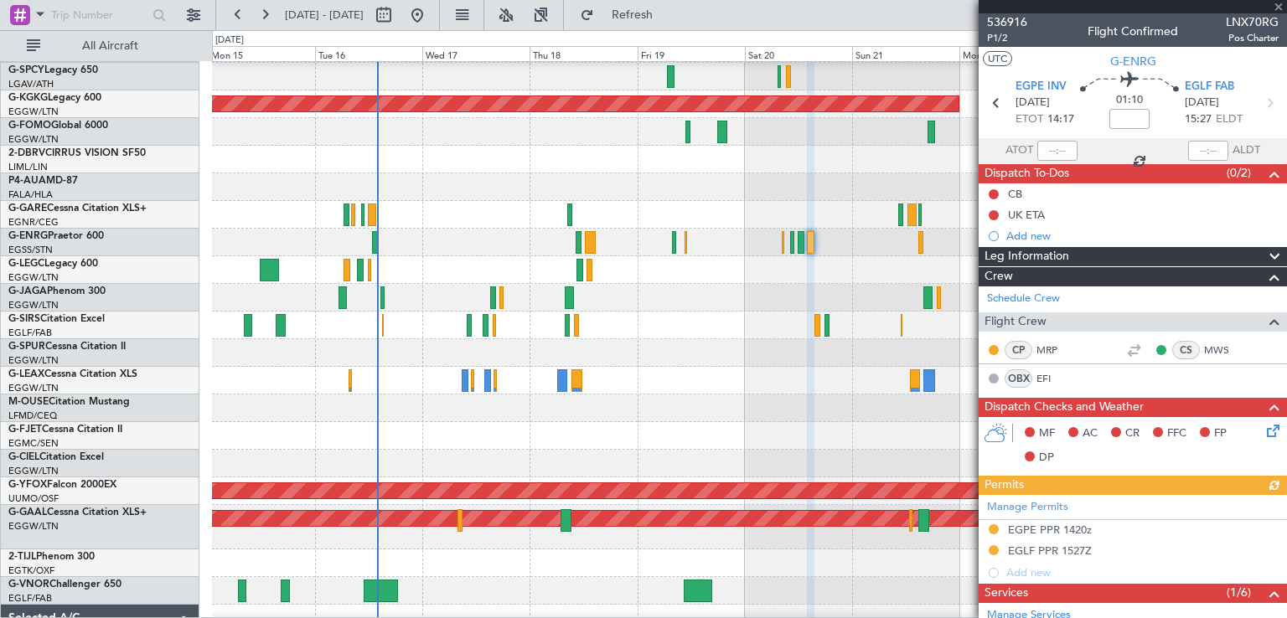
click at [857, 441] on div at bounding box center [749, 436] width 1074 height 28
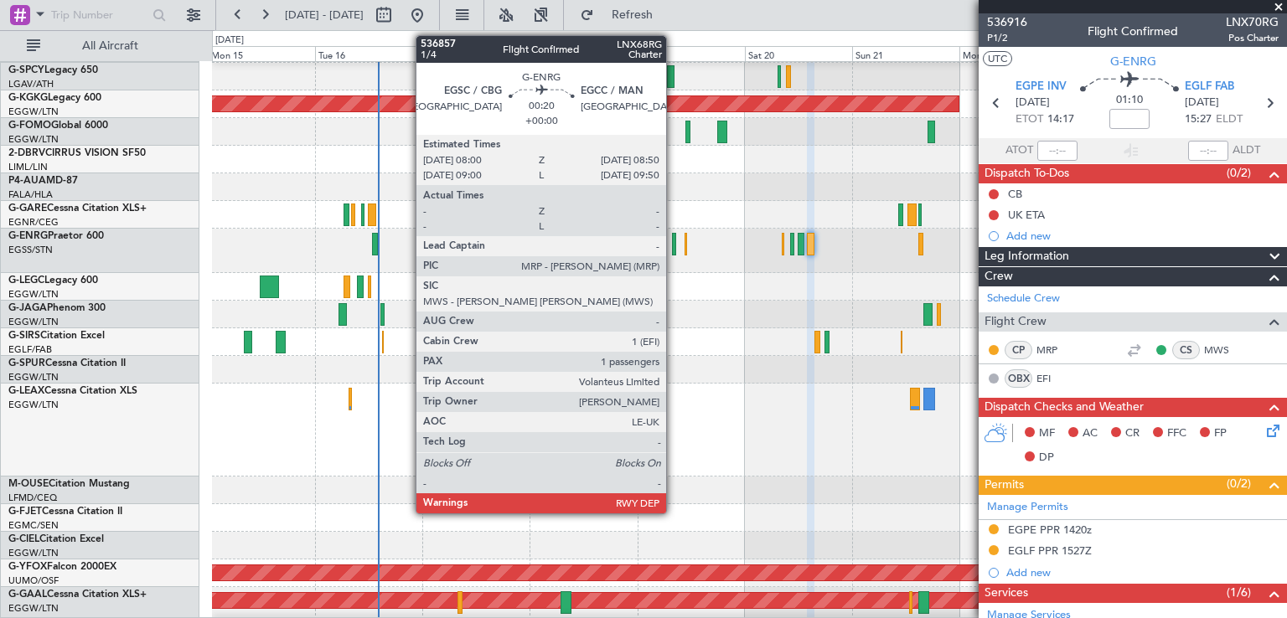
click at [674, 246] on div at bounding box center [674, 244] width 4 height 23
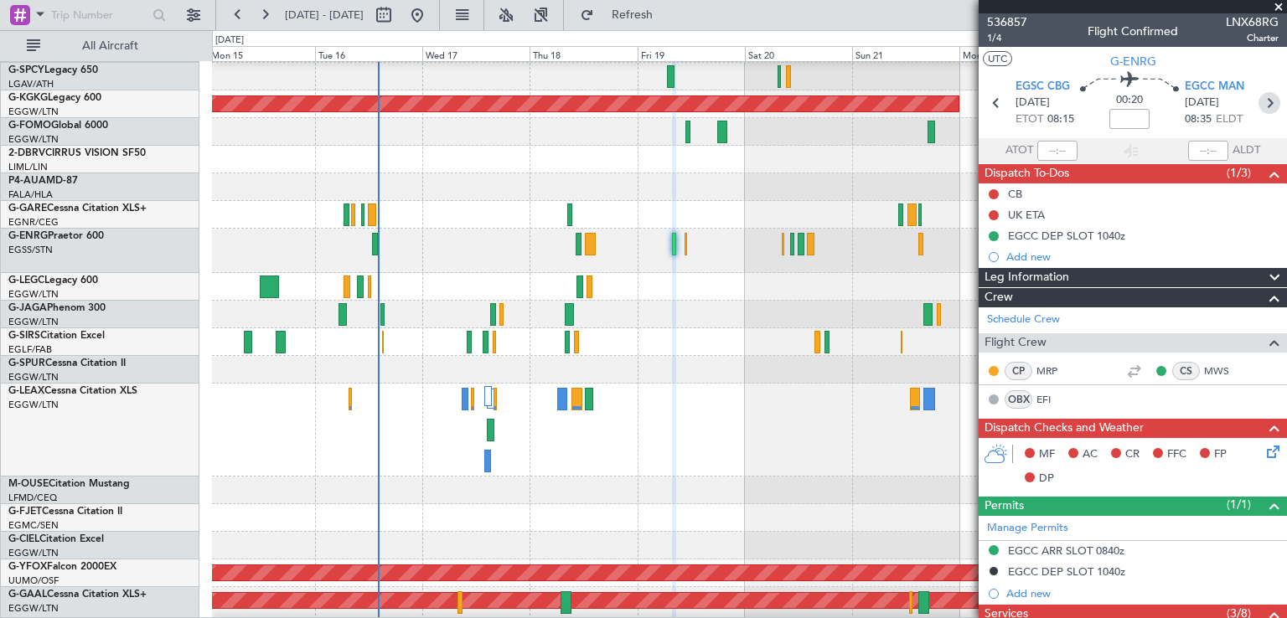
click at [1259, 104] on icon at bounding box center [1270, 103] width 22 height 22
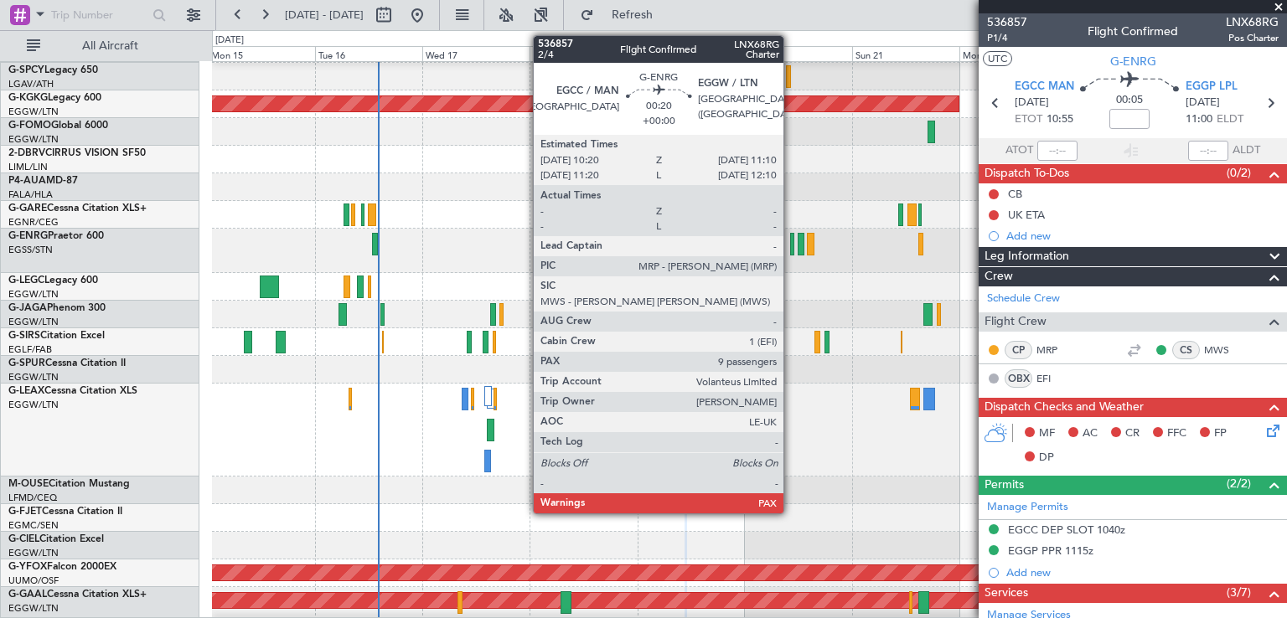
click at [791, 246] on div at bounding box center [792, 244] width 4 height 23
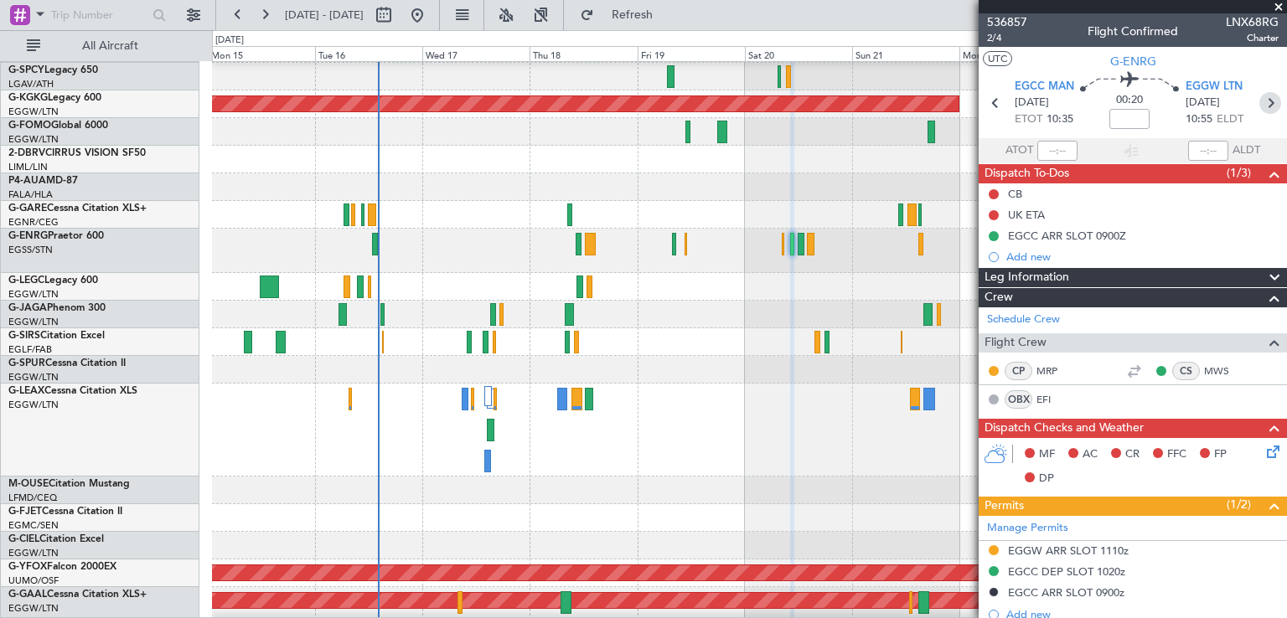
click at [1260, 108] on icon at bounding box center [1270, 103] width 22 height 22
type input "6"
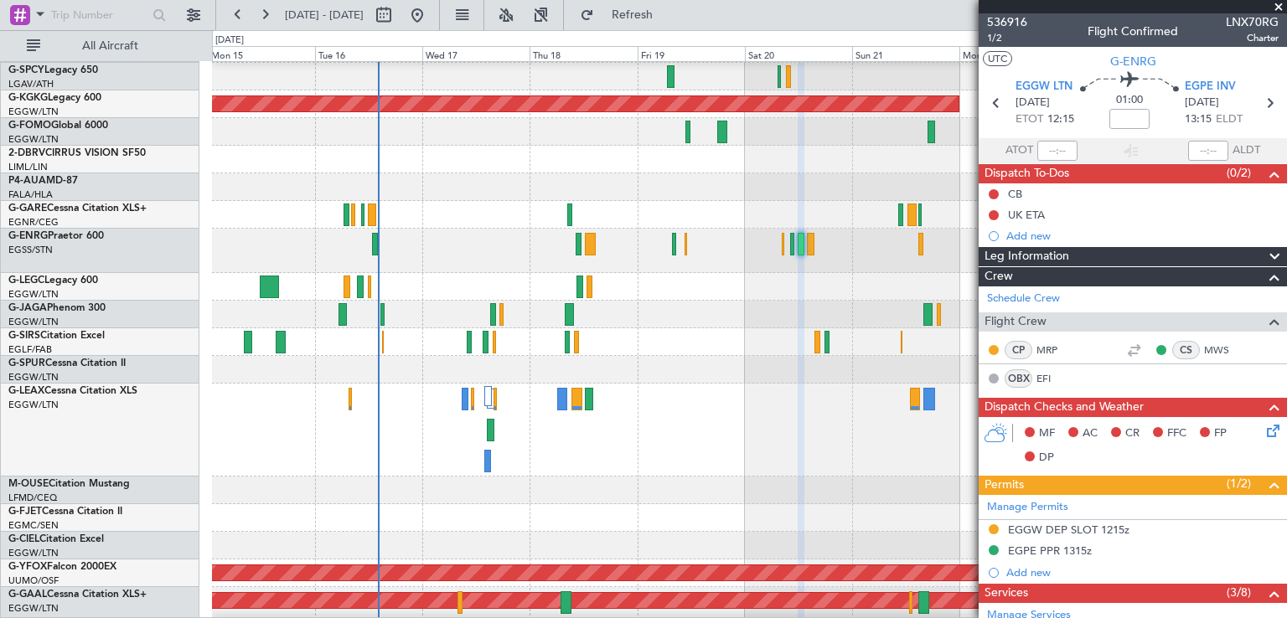
scroll to position [592, 0]
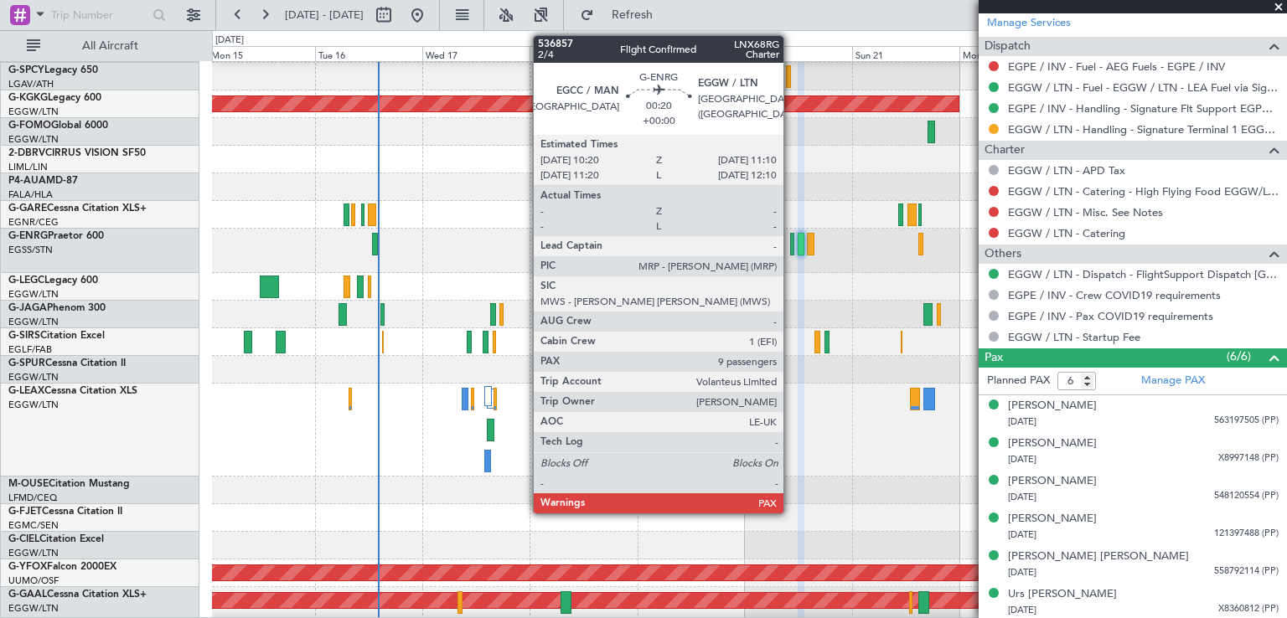
click at [791, 251] on div at bounding box center [792, 244] width 4 height 23
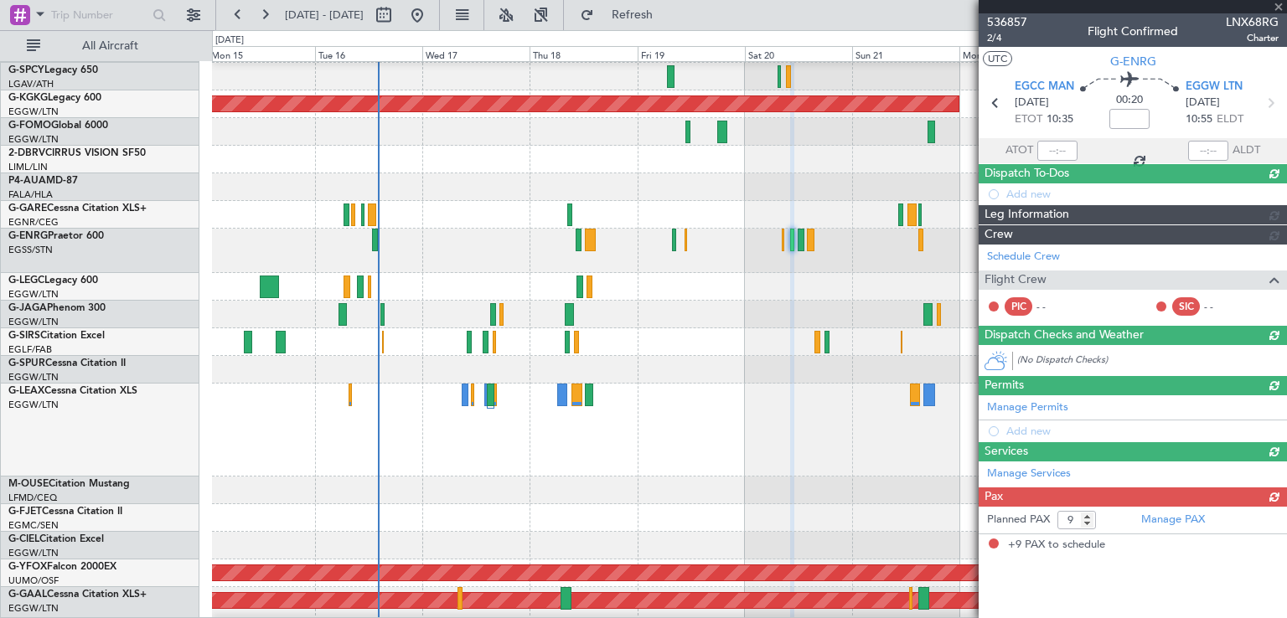
scroll to position [0, 0]
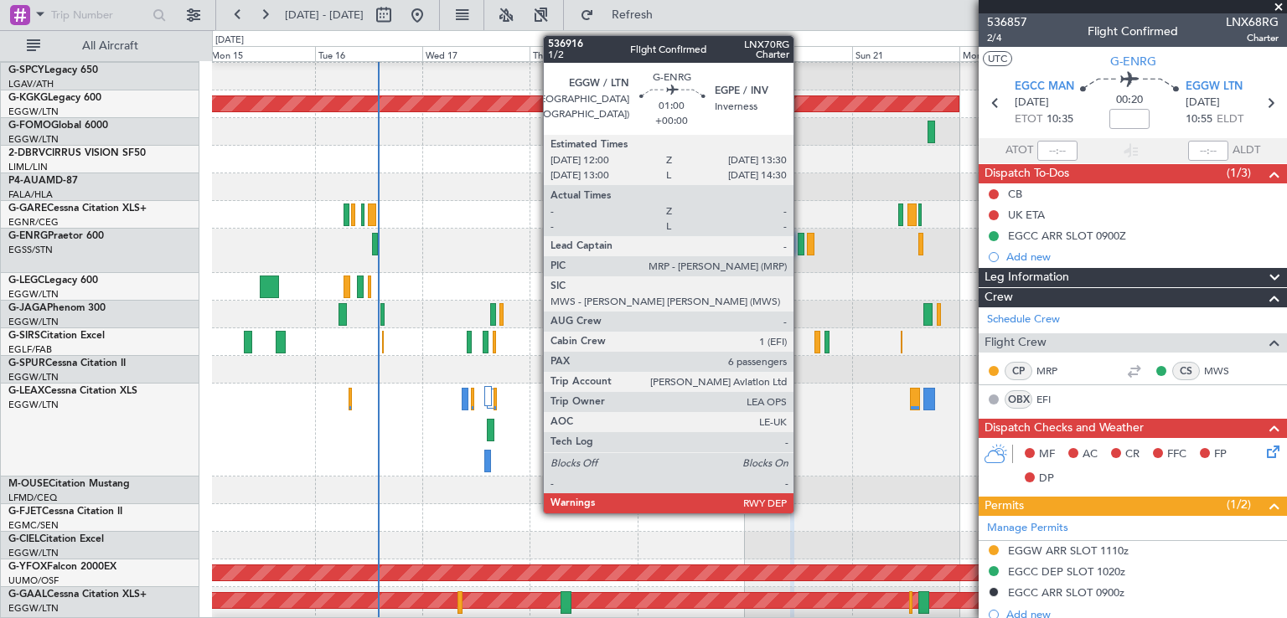
click at [801, 251] on div at bounding box center [802, 244] width 8 height 23
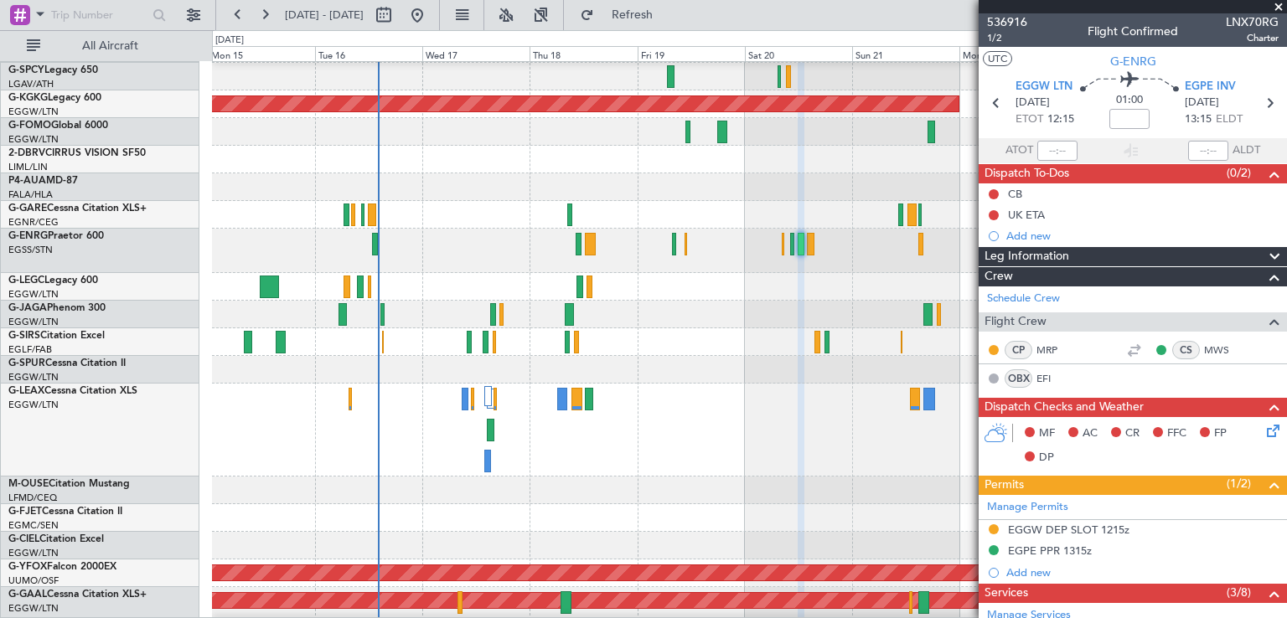
click at [1275, 4] on span at bounding box center [1278, 7] width 17 height 15
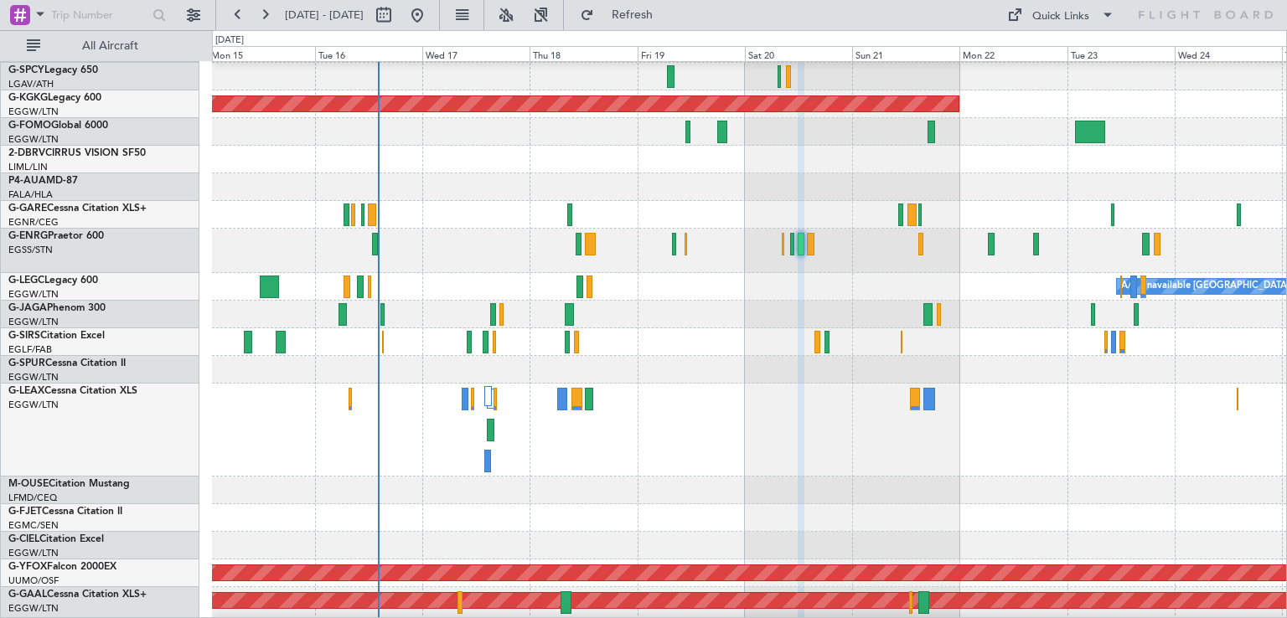
type input "0"
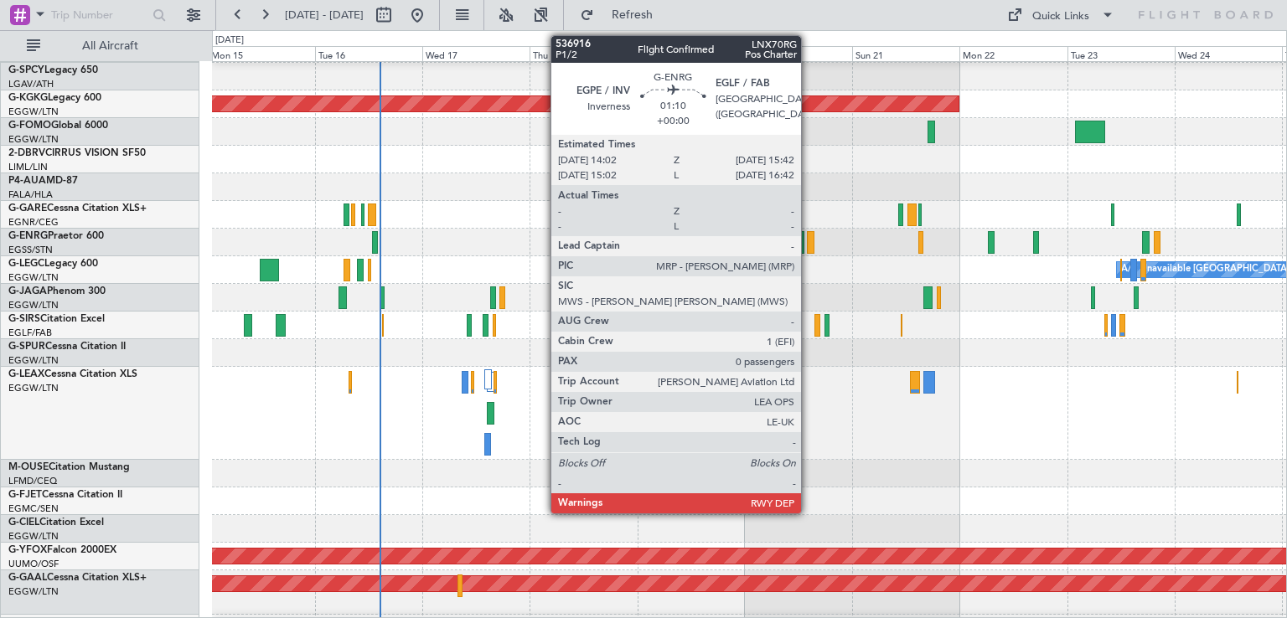
click at [809, 246] on div at bounding box center [811, 242] width 8 height 23
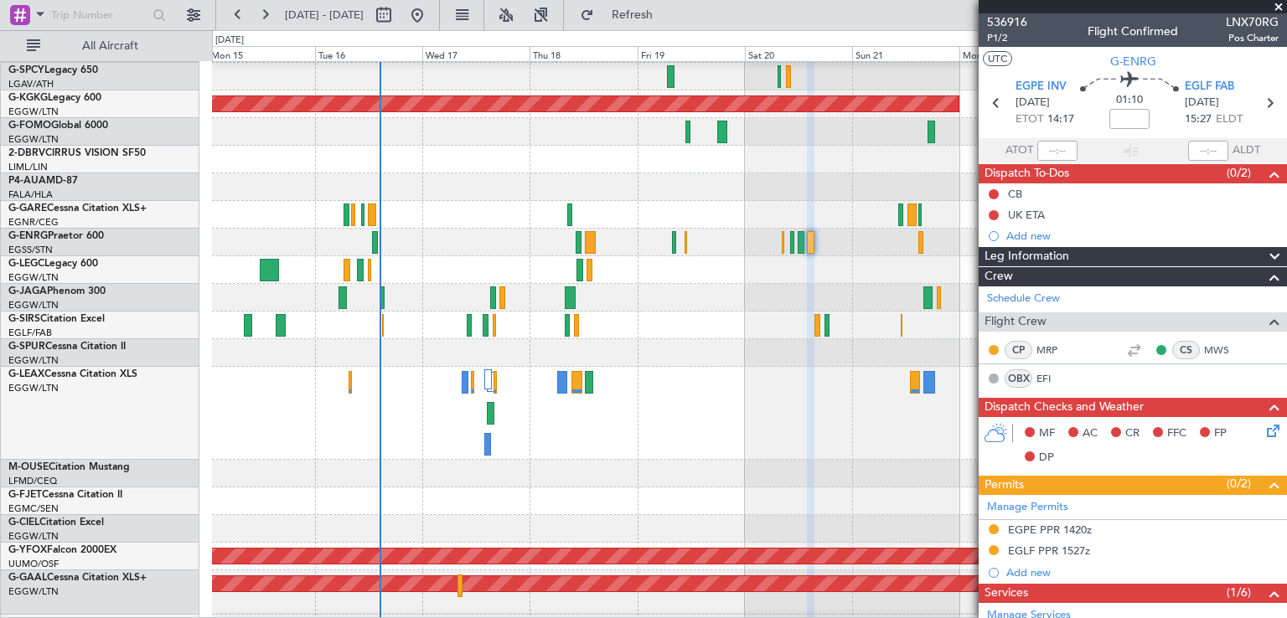
click at [767, 615] on div at bounding box center [749, 629] width 1074 height 28
click at [431, 18] on button at bounding box center [417, 15] width 27 height 27
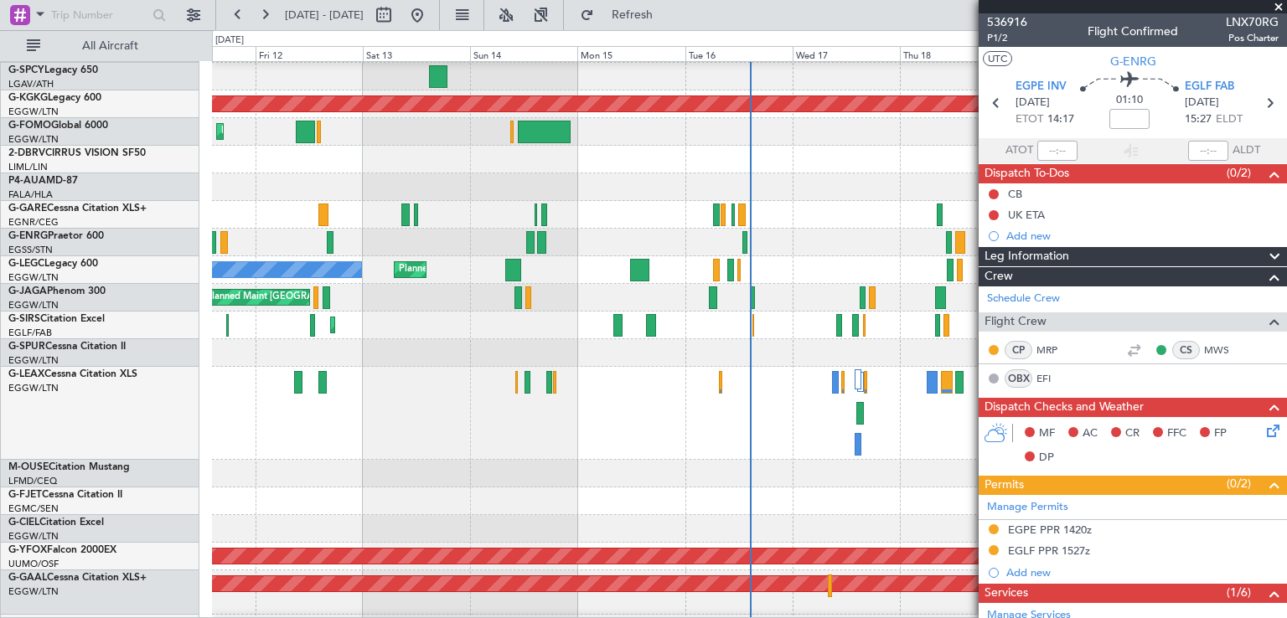
click at [1280, 3] on span at bounding box center [1278, 7] width 17 height 15
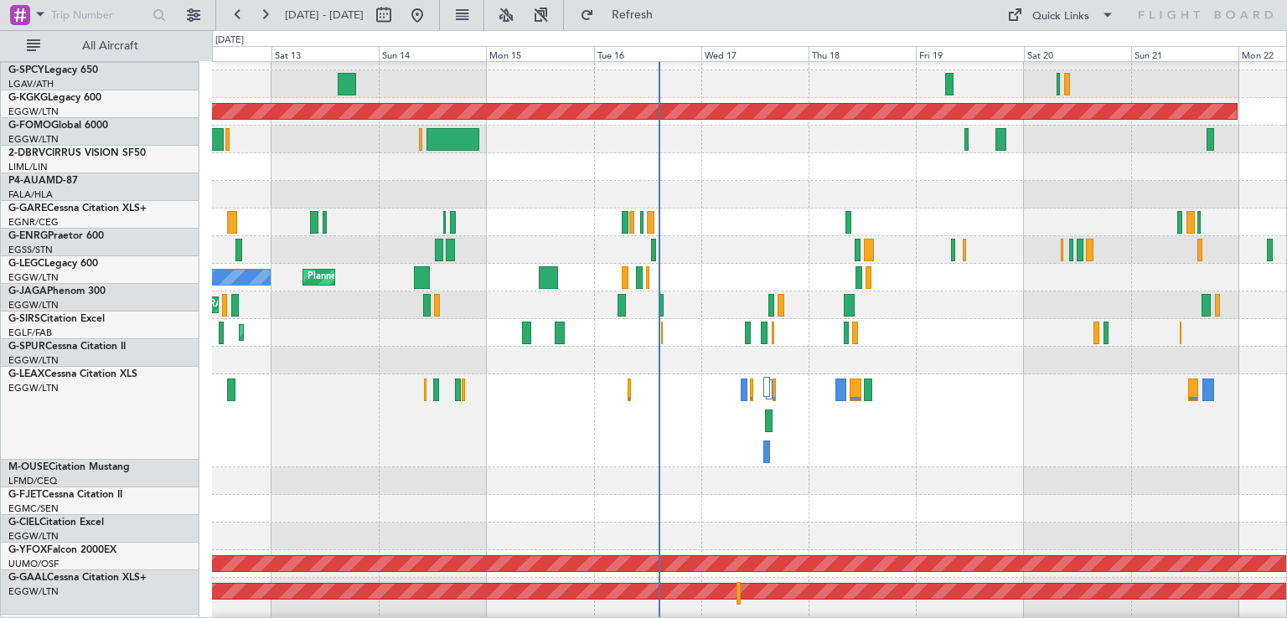
scroll to position [18, 0]
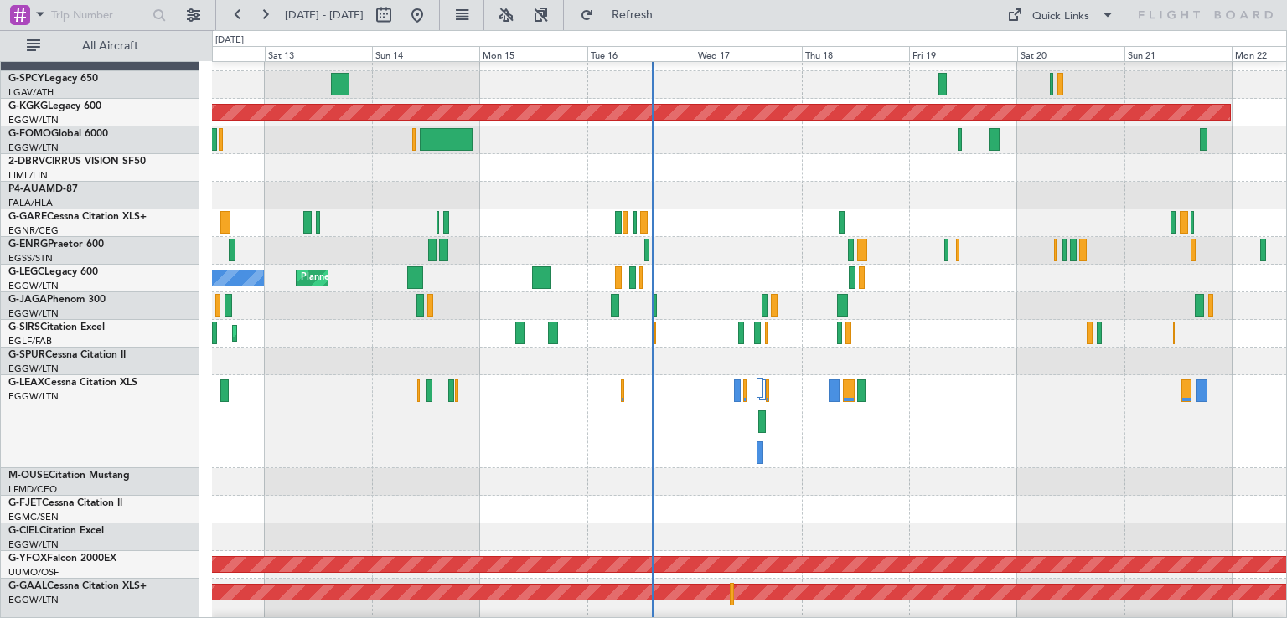
click at [910, 320] on div "Planned Maint [GEOGRAPHIC_DATA] ([GEOGRAPHIC_DATA]) AOG Maint [PERSON_NAME]" at bounding box center [749, 334] width 1074 height 28
click at [887, 398] on div "Planned Maint [GEOGRAPHIC_DATA] ([GEOGRAPHIC_DATA])" at bounding box center [749, 421] width 1074 height 93
click at [668, 9] on span "Refresh" at bounding box center [632, 15] width 70 height 12
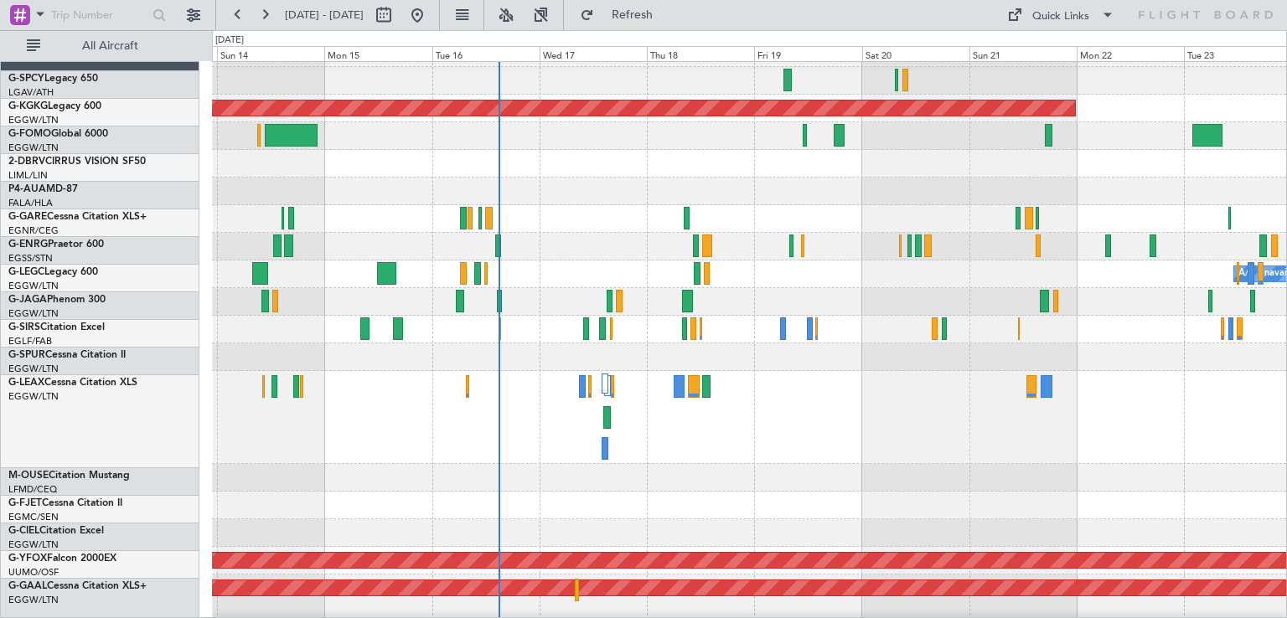
scroll to position [23, 0]
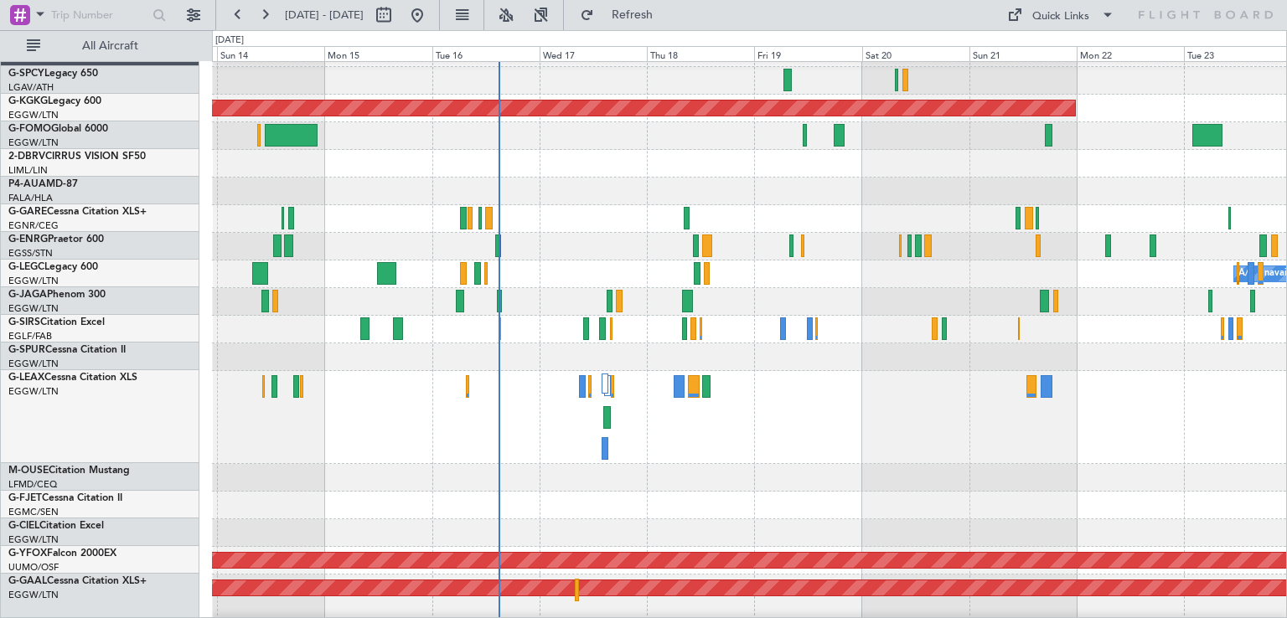
click at [866, 301] on div "Planned Maint [GEOGRAPHIC_DATA] ([GEOGRAPHIC_DATA])" at bounding box center [749, 302] width 1074 height 28
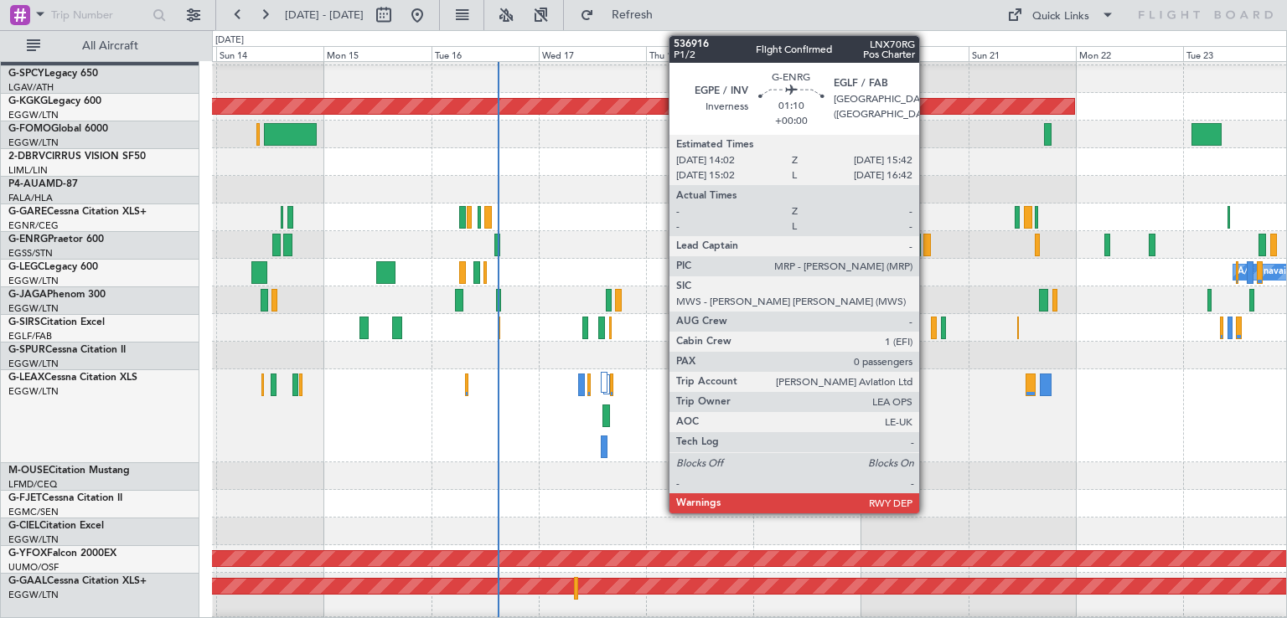
click at [927, 248] on div at bounding box center [927, 245] width 8 height 23
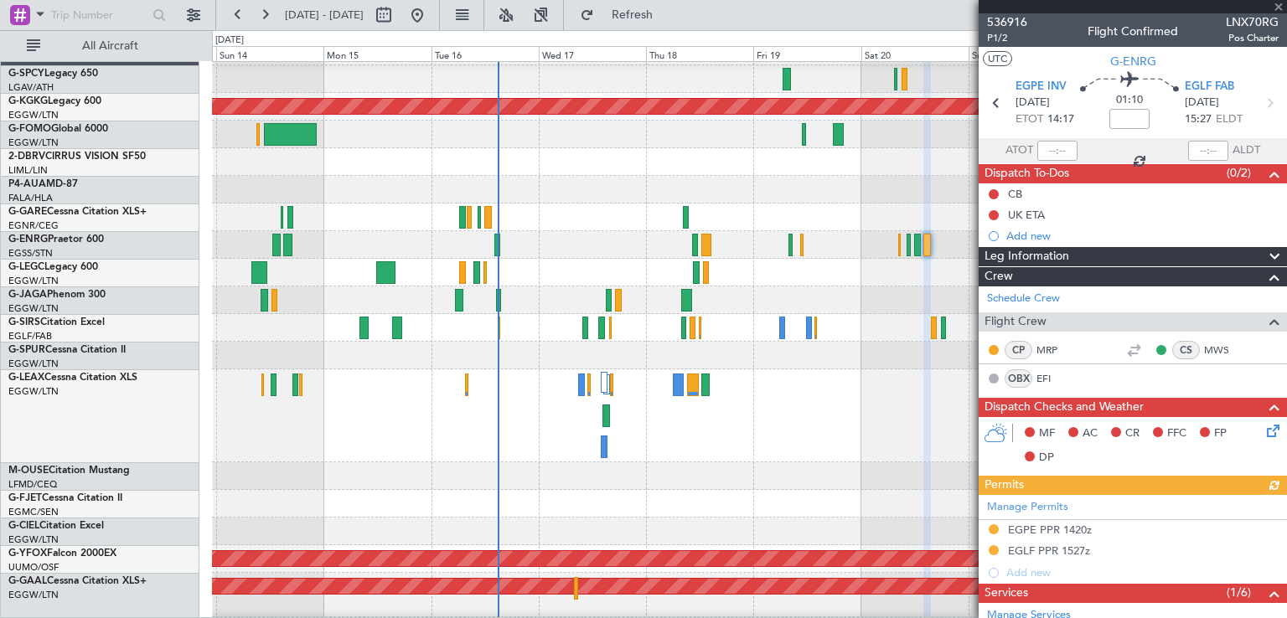
click at [881, 403] on div at bounding box center [749, 416] width 1074 height 93
click at [1278, 10] on span at bounding box center [1278, 7] width 17 height 15
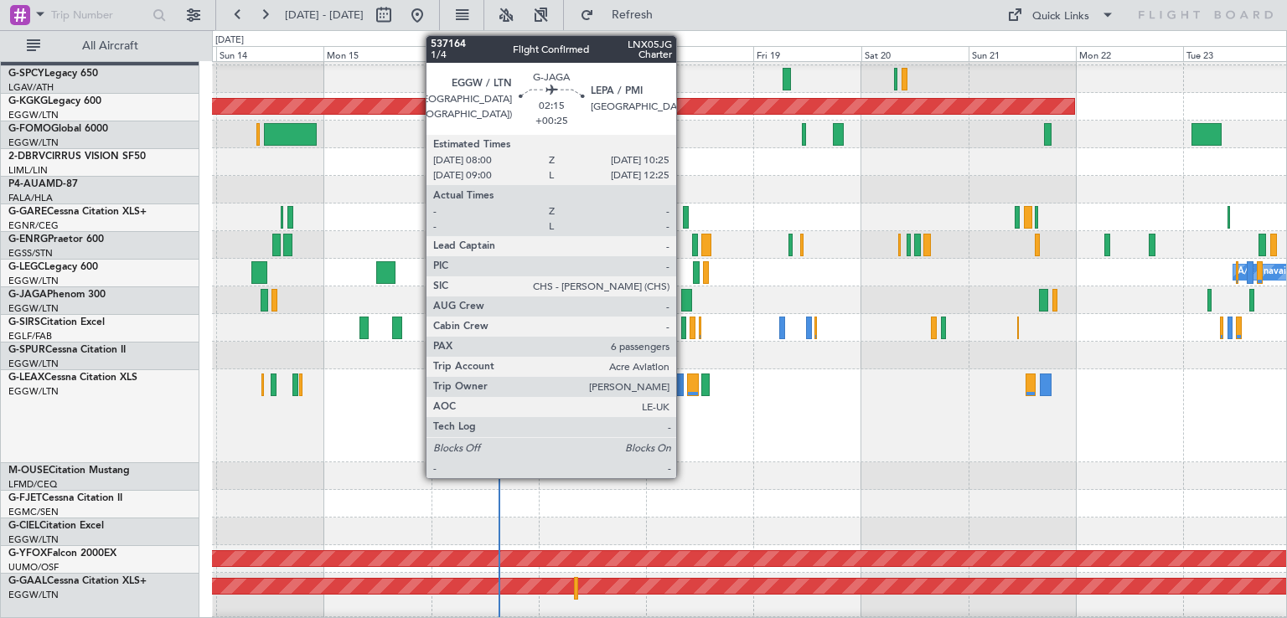
click at [684, 303] on div at bounding box center [686, 300] width 11 height 23
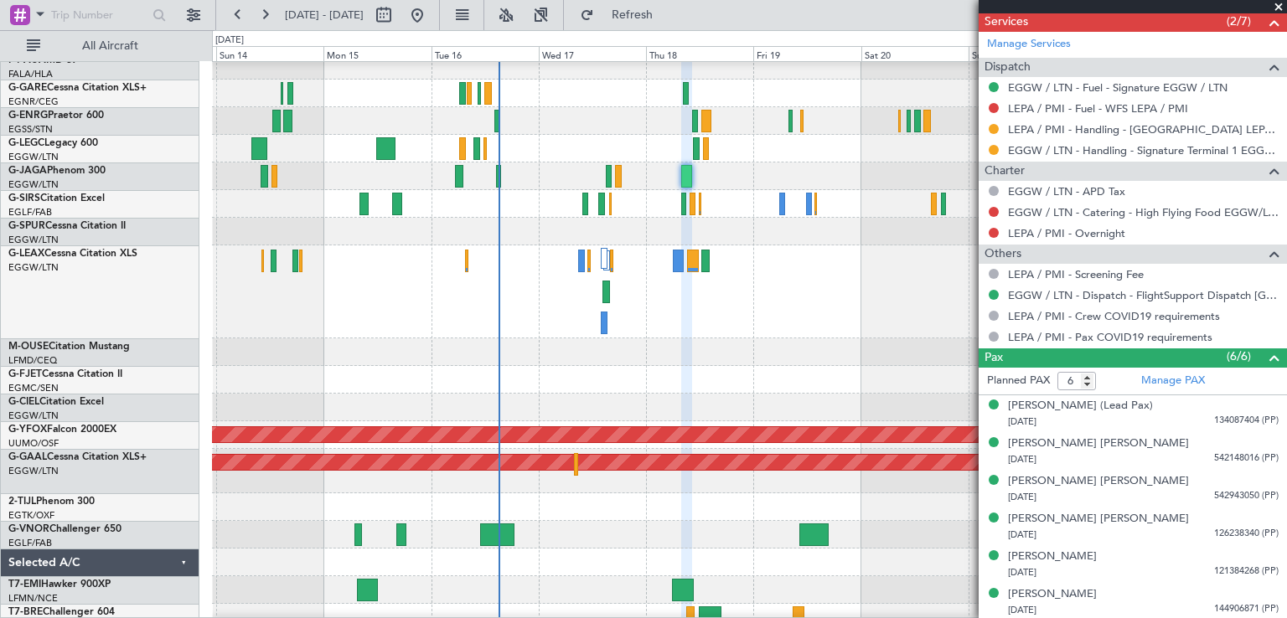
scroll to position [147, 0]
click at [93, 172] on link "G-JAGA Phenom 300" at bounding box center [56, 171] width 97 height 10
click at [994, 209] on button at bounding box center [994, 212] width 10 height 10
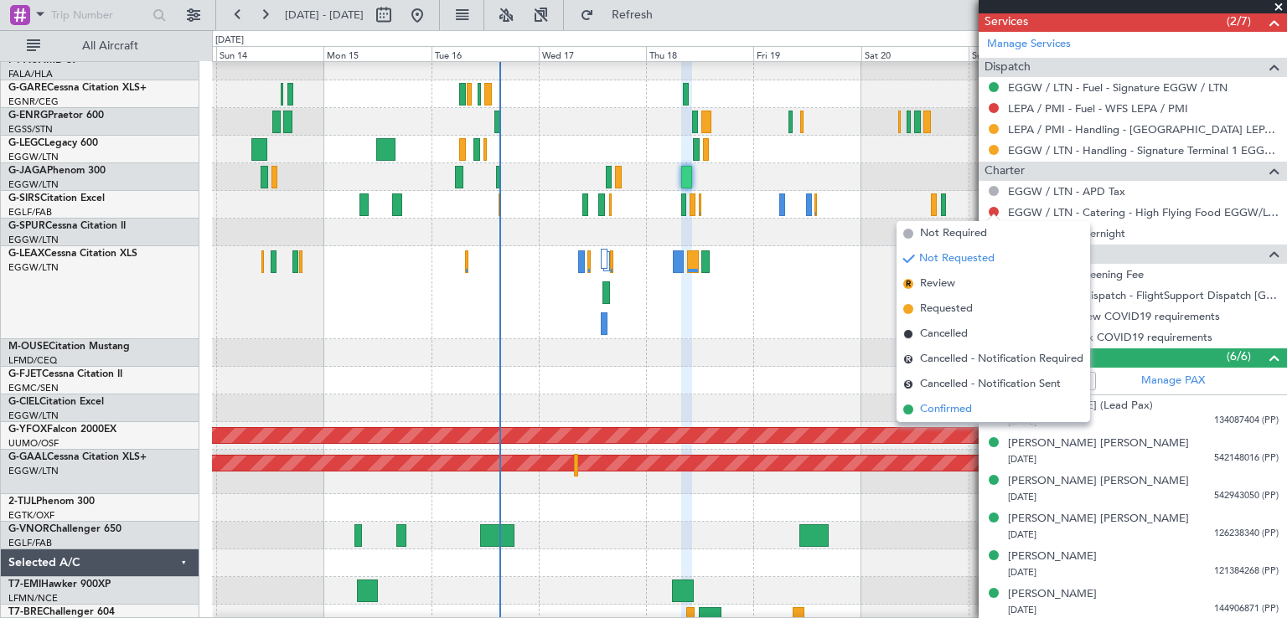
click at [908, 408] on span at bounding box center [908, 410] width 10 height 10
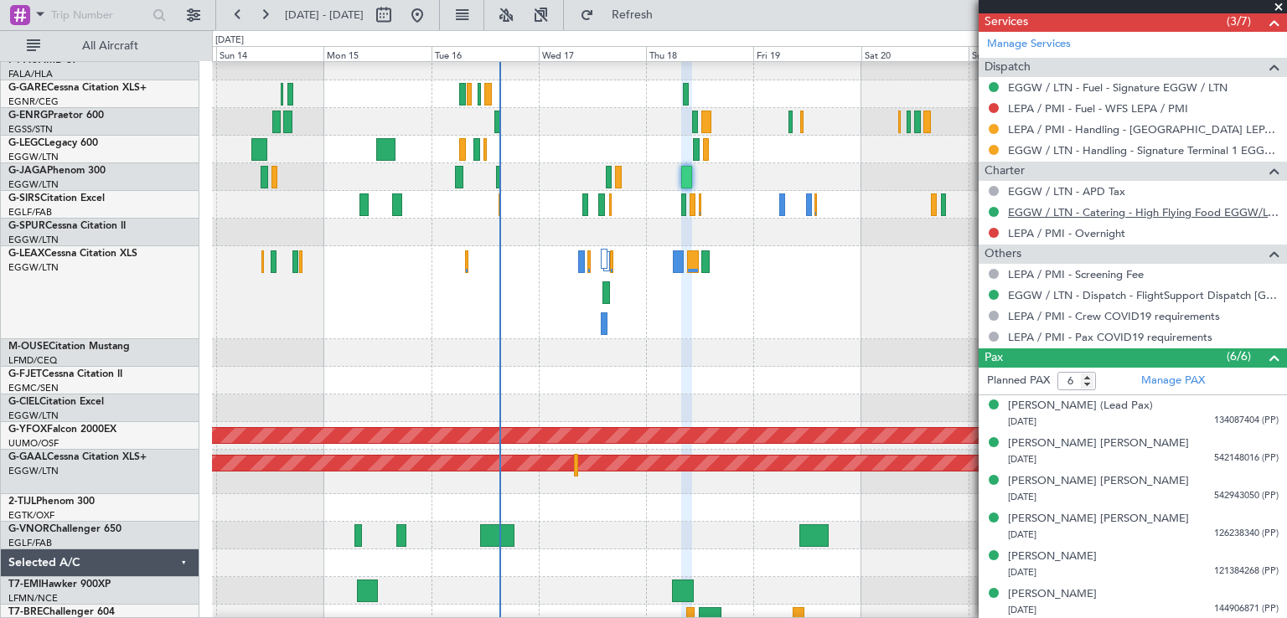
click at [1032, 213] on link "EGGW / LTN - Catering - High Flying Food EGGW/LTN" at bounding box center [1143, 212] width 271 height 14
click at [661, 7] on button "Refresh" at bounding box center [622, 15] width 101 height 27
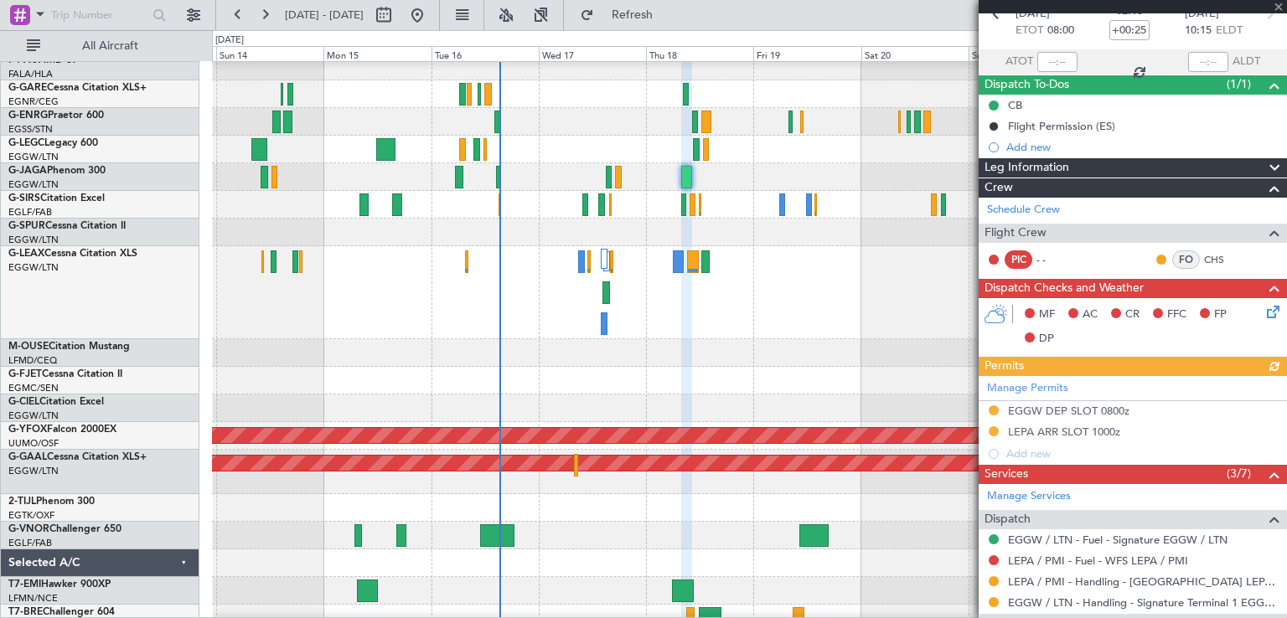
scroll to position [0, 0]
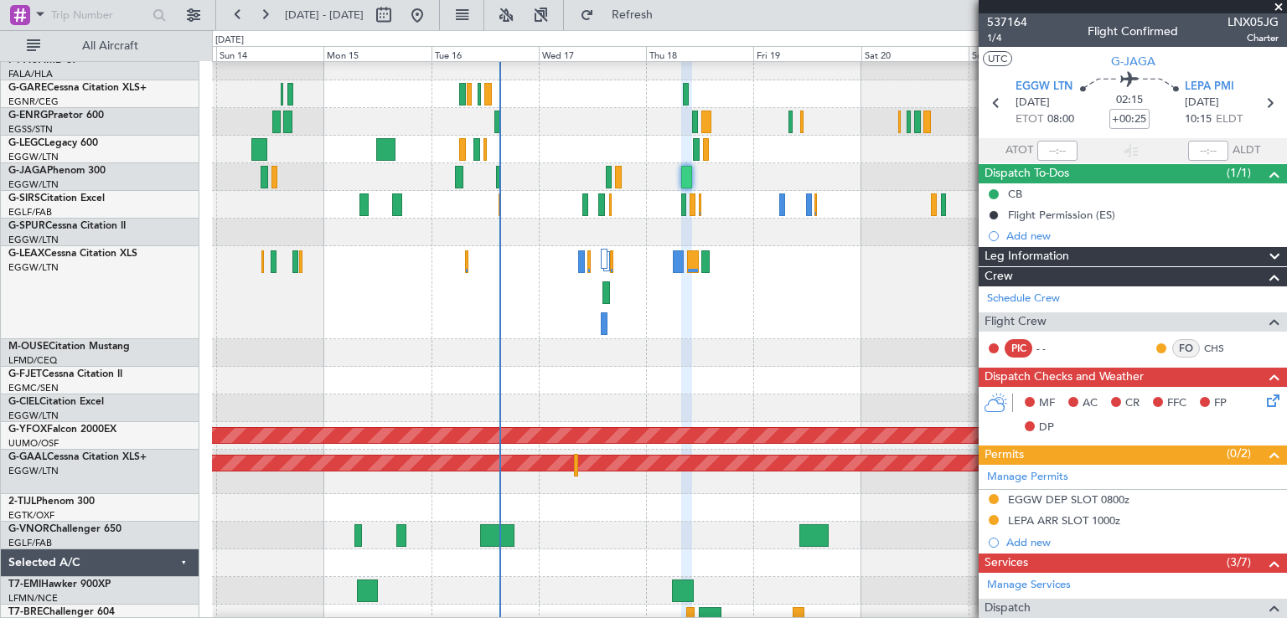
click at [1281, 7] on span at bounding box center [1278, 7] width 17 height 15
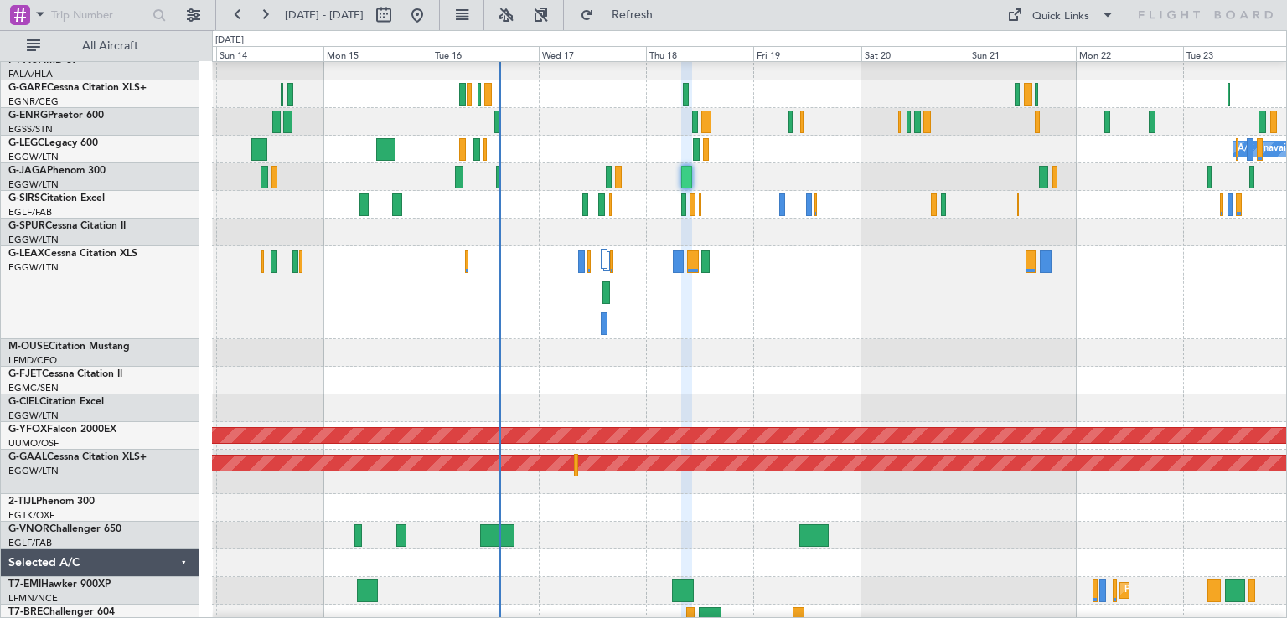
type input "0"
click at [268, 18] on button at bounding box center [264, 15] width 27 height 27
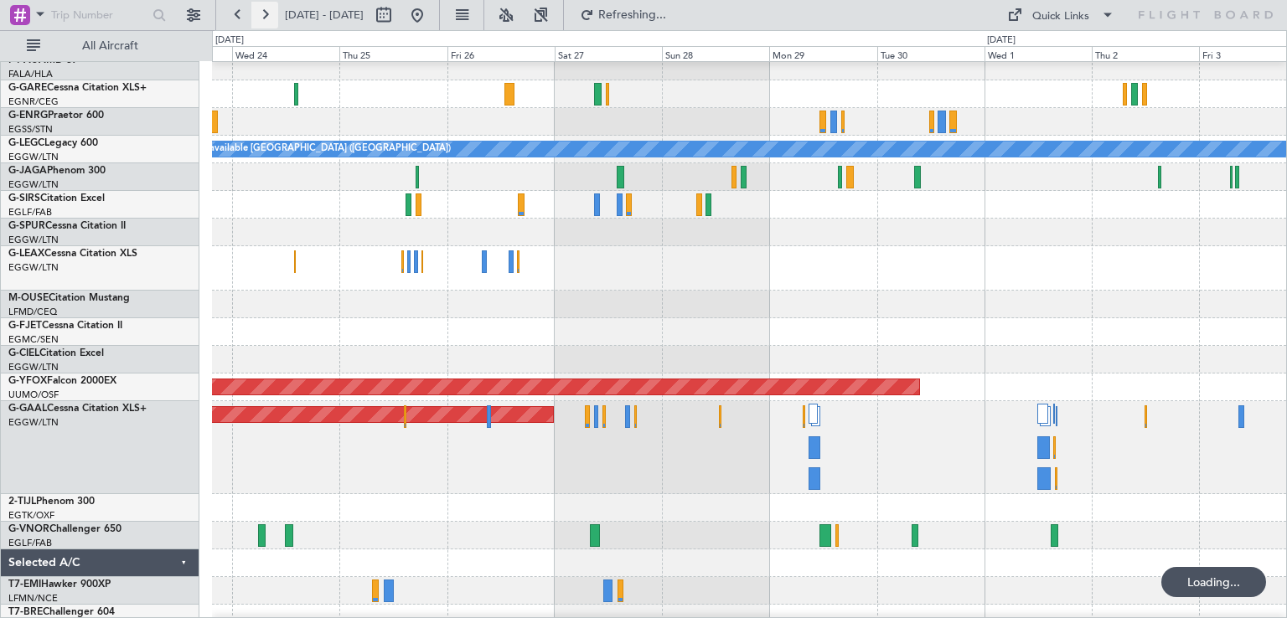
click at [268, 18] on button at bounding box center [264, 15] width 27 height 27
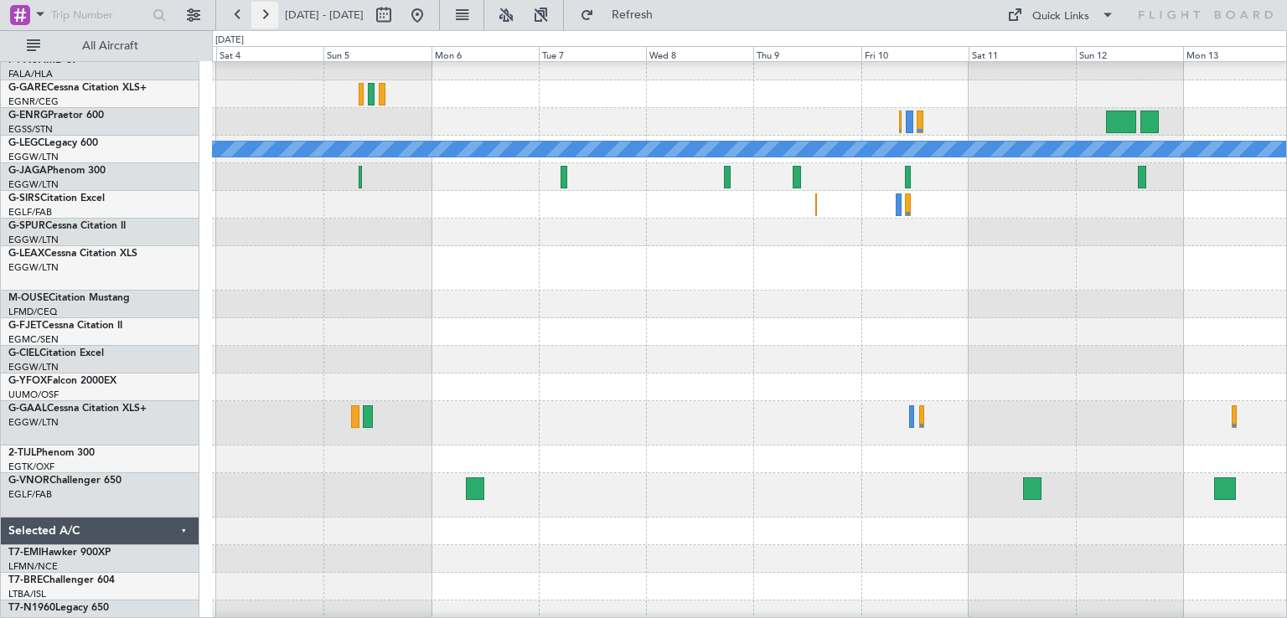
click at [268, 18] on button at bounding box center [264, 15] width 27 height 27
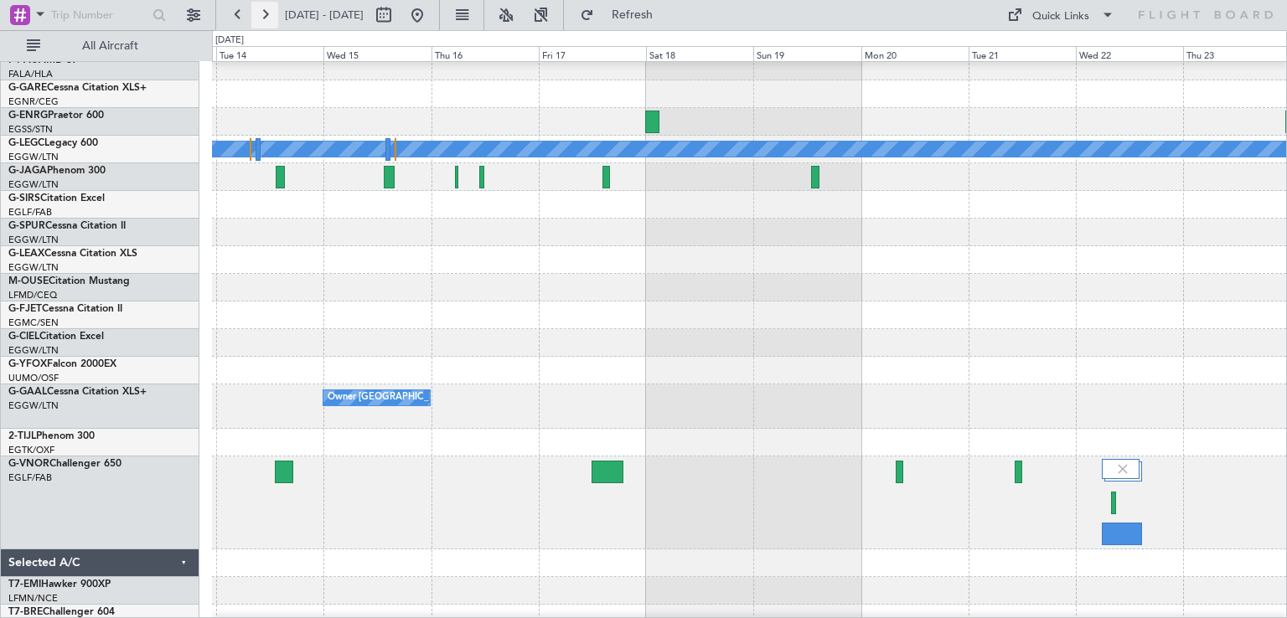
click at [266, 9] on button at bounding box center [264, 15] width 27 height 27
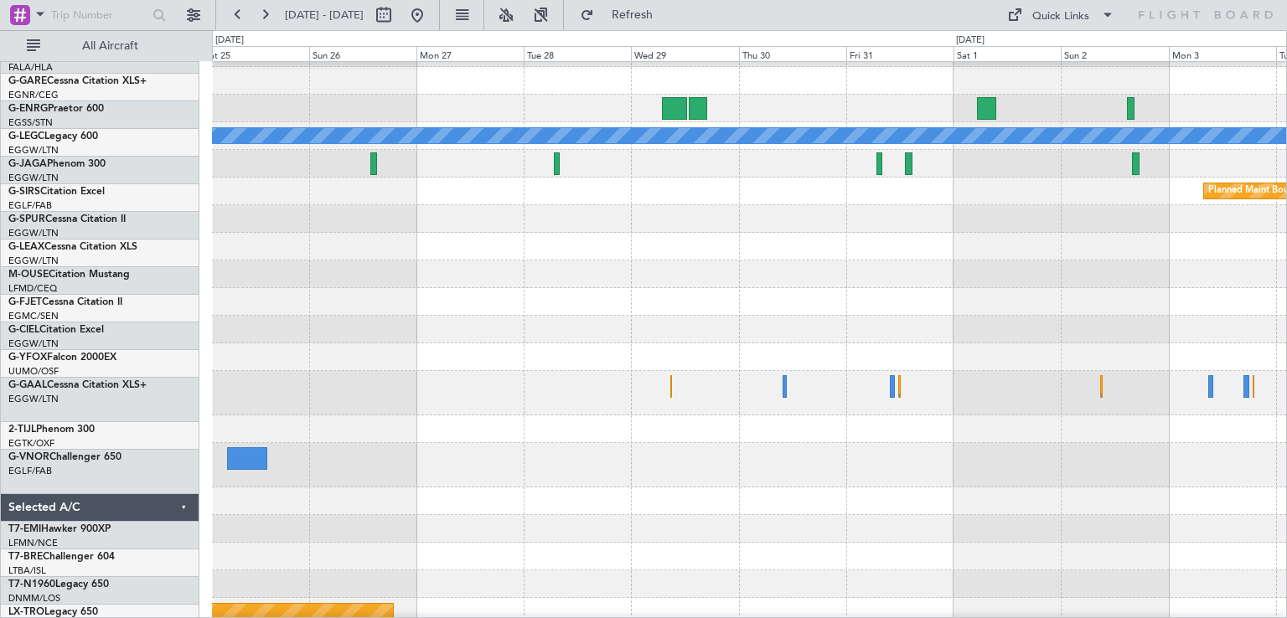
scroll to position [163, 0]
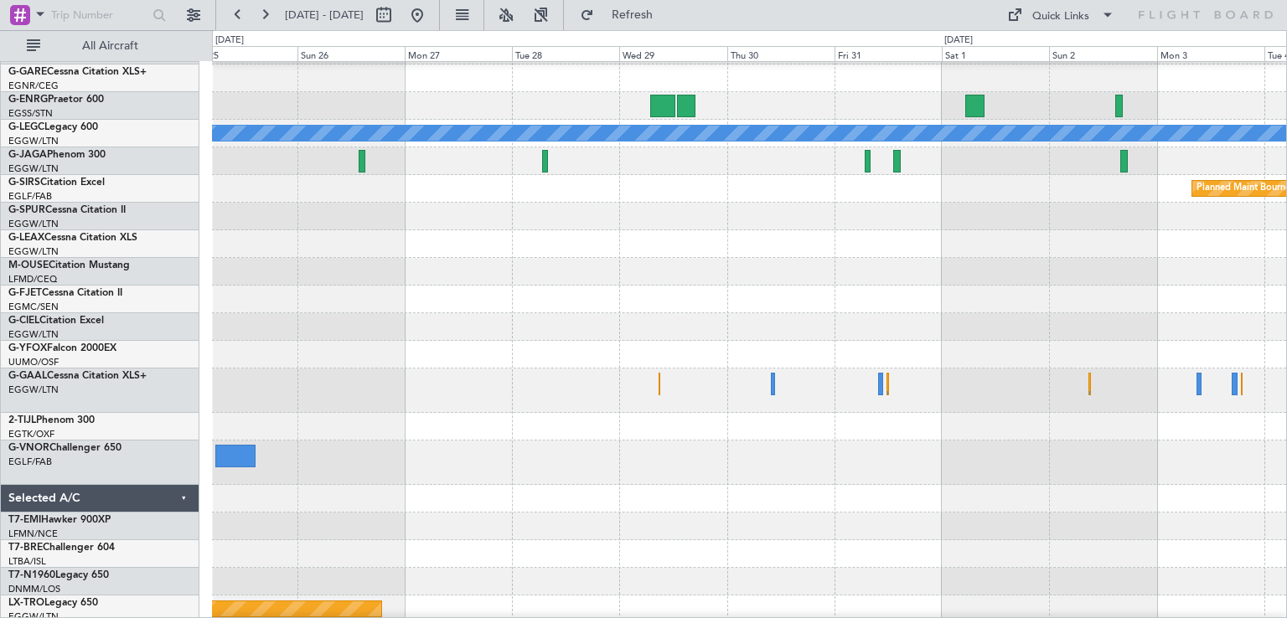
click at [493, 483] on div "A/C Unavailable [GEOGRAPHIC_DATA] ([GEOGRAPHIC_DATA]) Planned Maint [GEOGRAPHIC…" at bounding box center [749, 303] width 1074 height 808
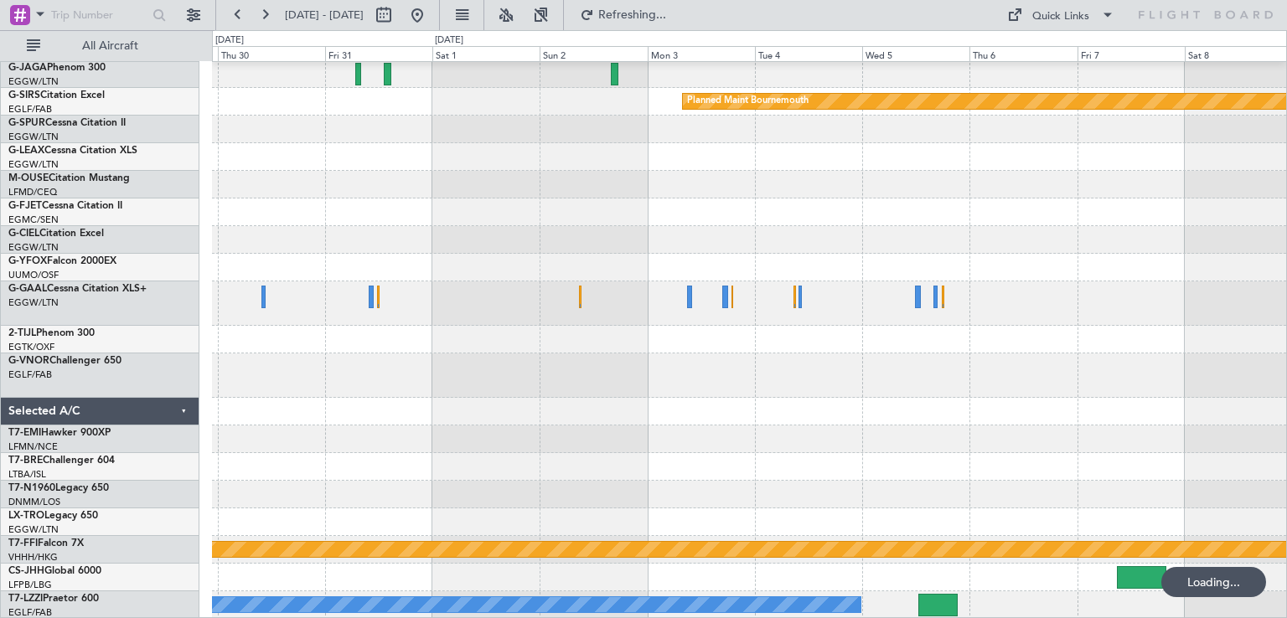
scroll to position [234, 0]
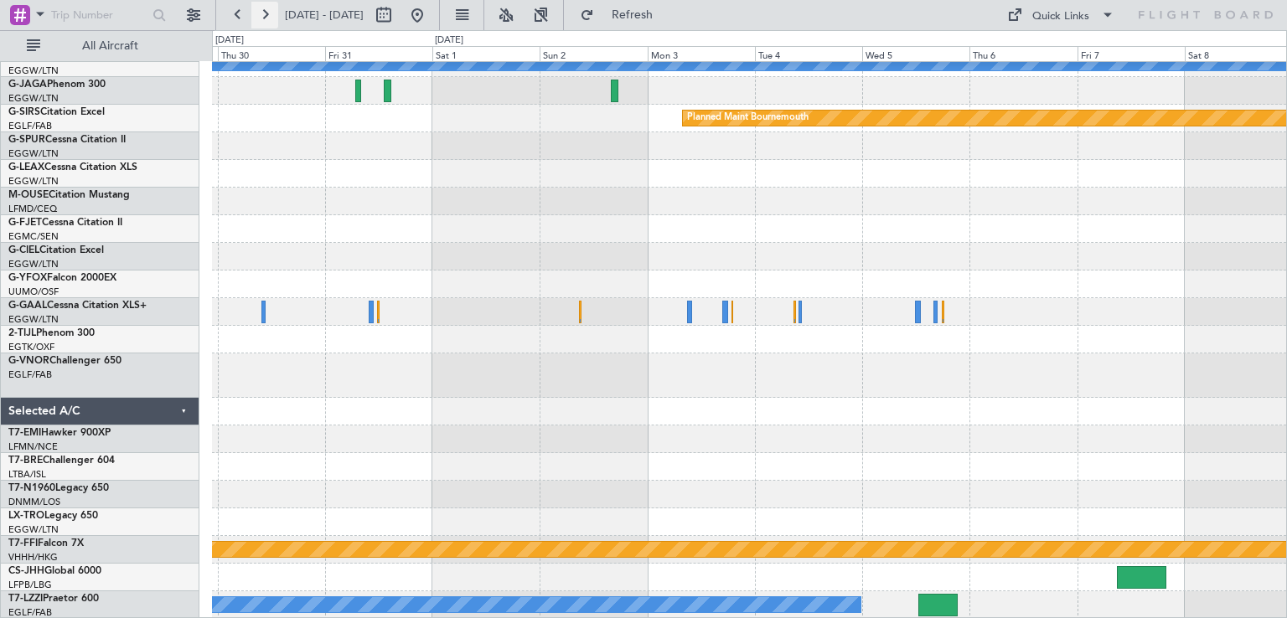
click at [269, 14] on button at bounding box center [264, 15] width 27 height 27
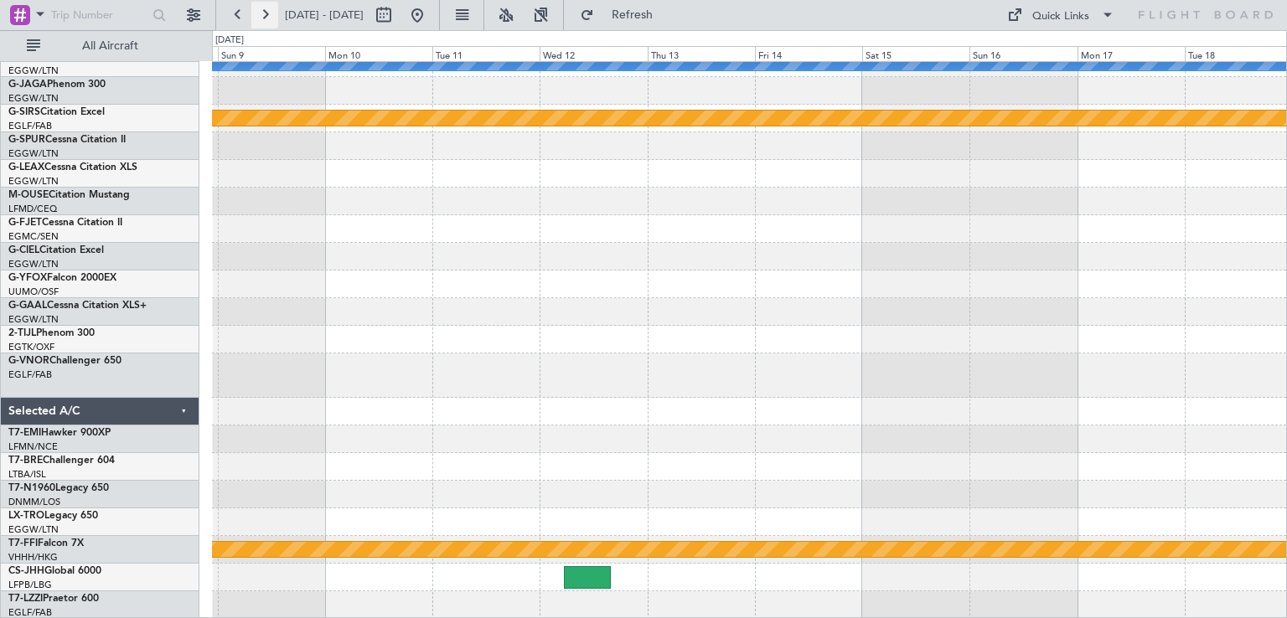
click at [269, 14] on button at bounding box center [264, 15] width 27 height 27
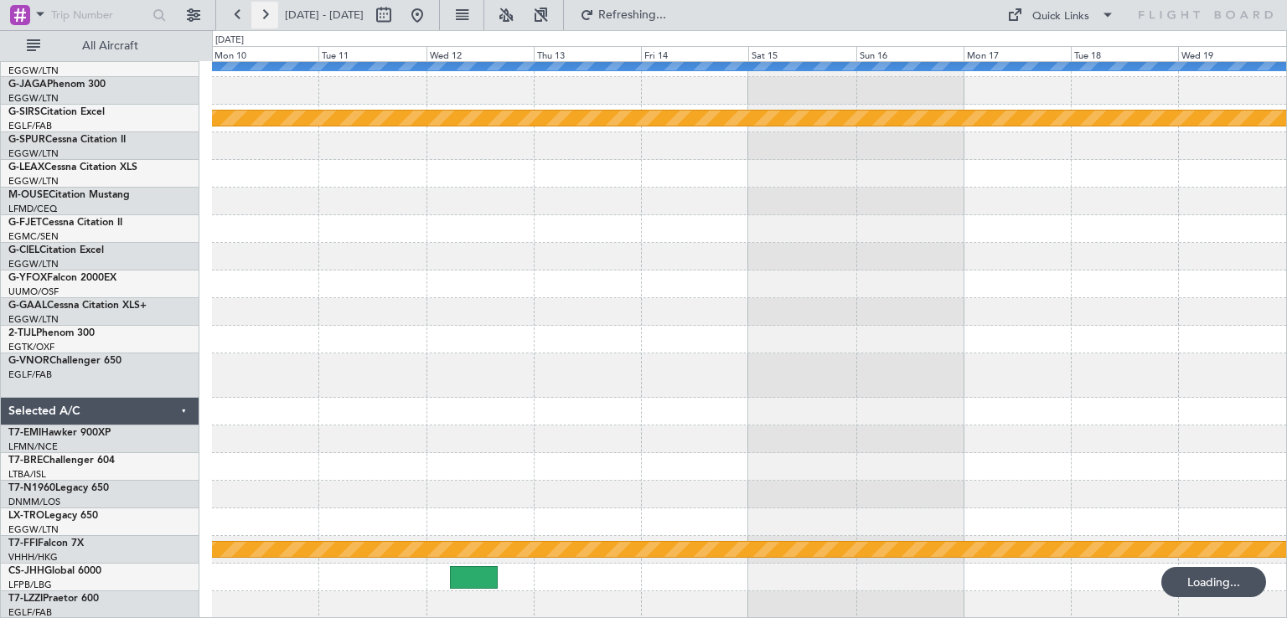
scroll to position [217, 0]
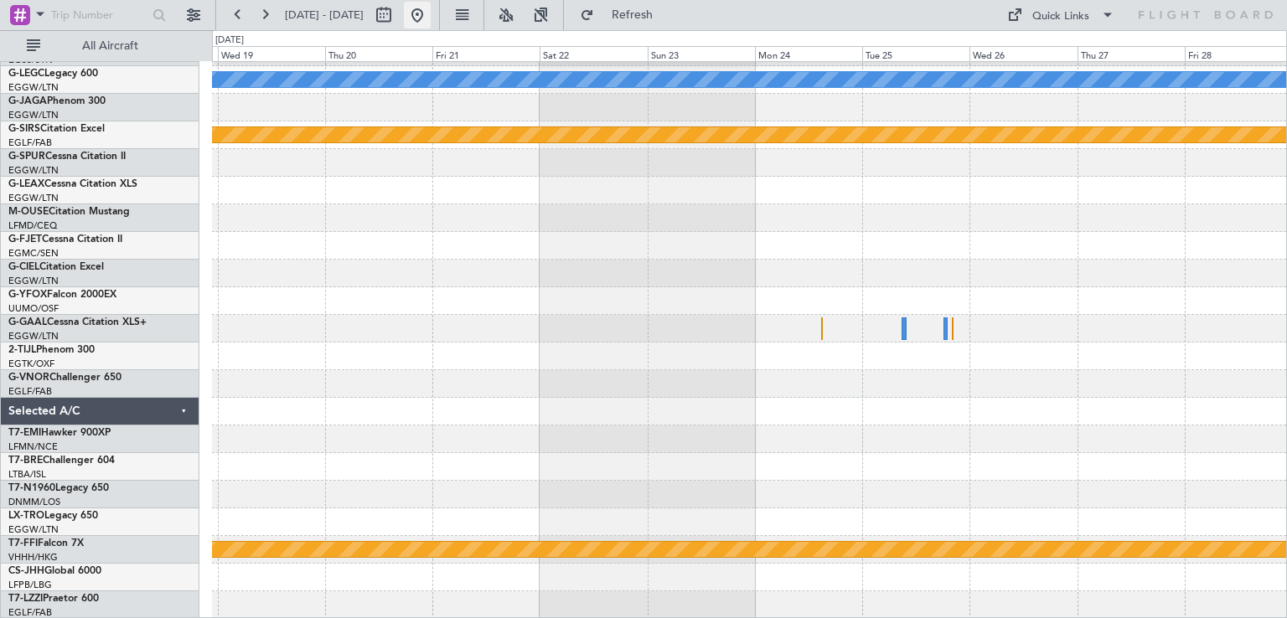
click at [431, 19] on button at bounding box center [417, 15] width 27 height 27
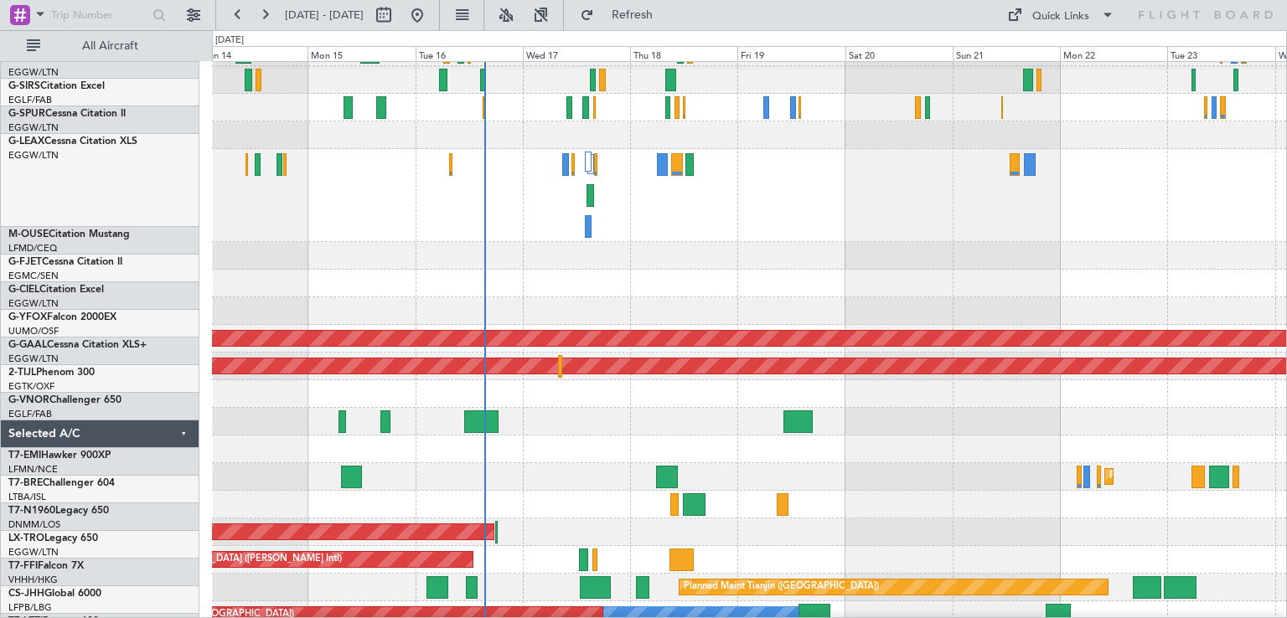
scroll to position [245, 0]
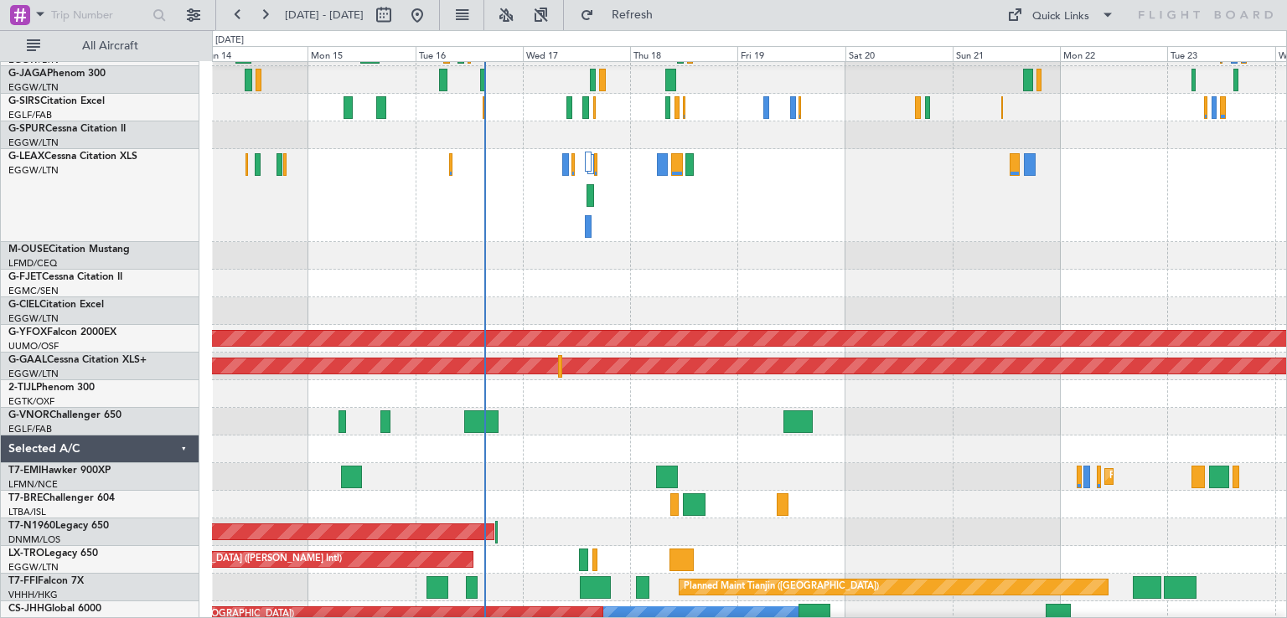
click at [840, 438] on div at bounding box center [749, 450] width 1074 height 28
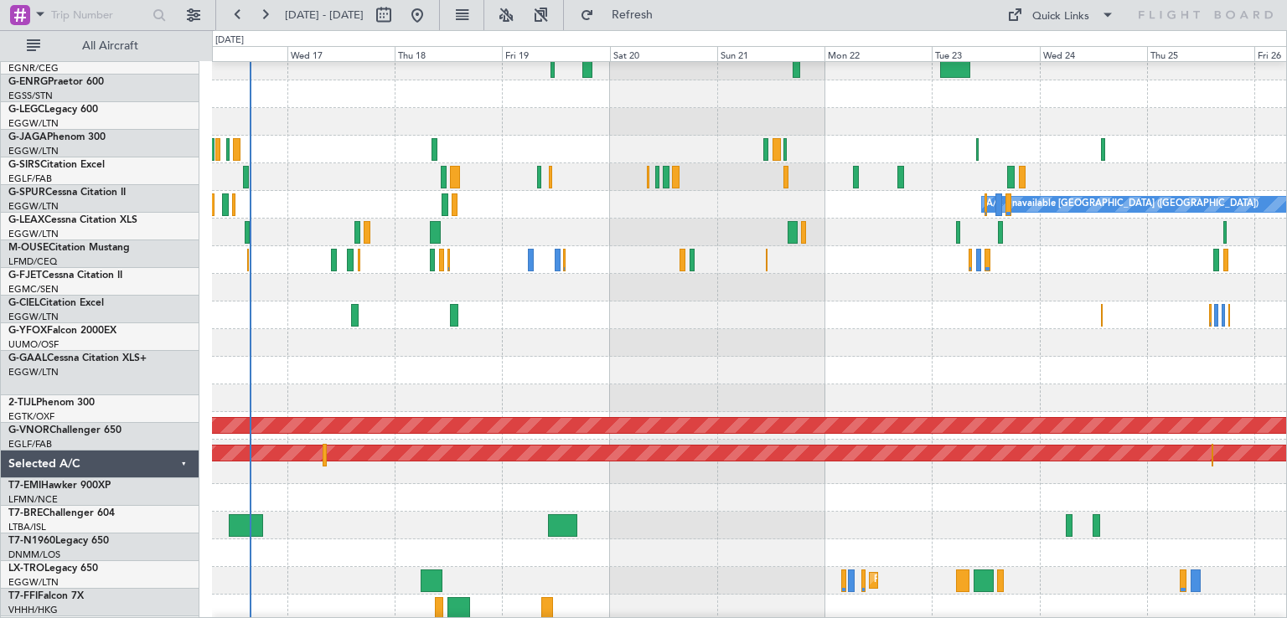
scroll to position [91, 0]
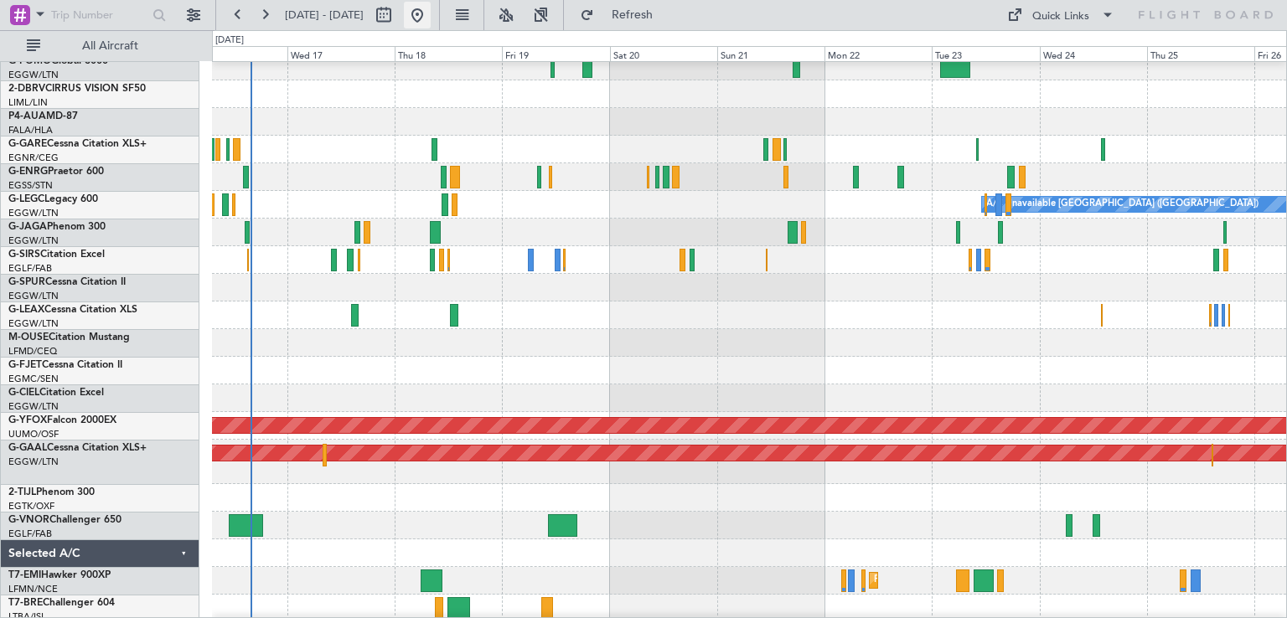
click at [431, 8] on button at bounding box center [417, 15] width 27 height 27
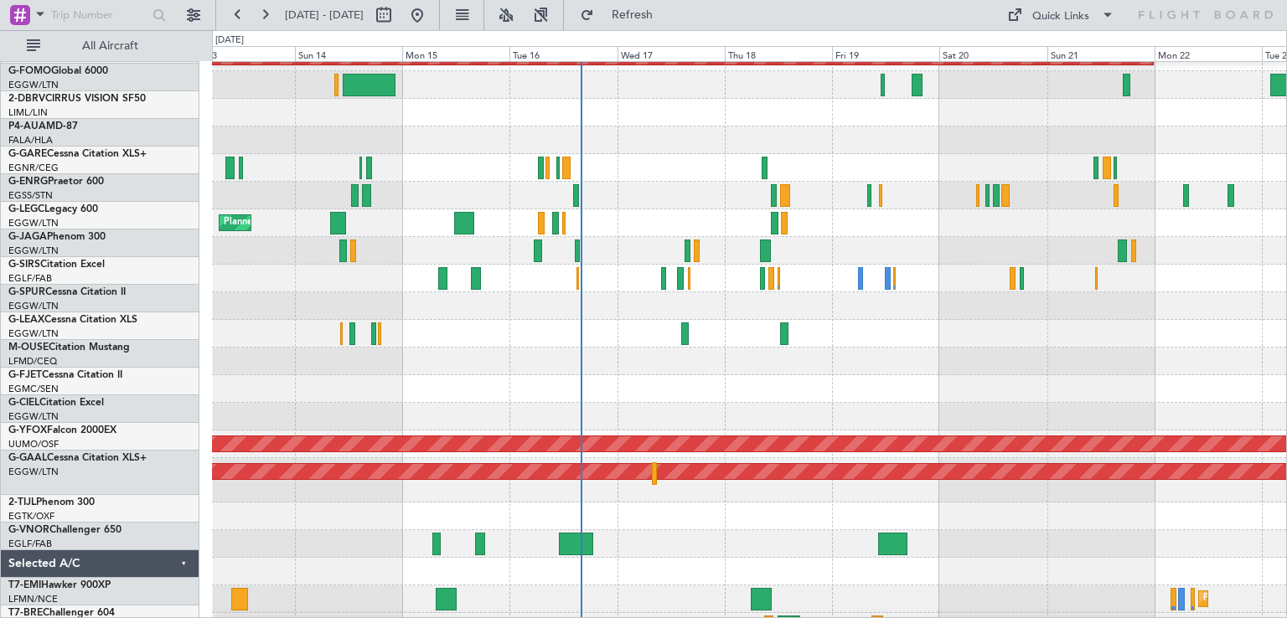
scroll to position [74, 0]
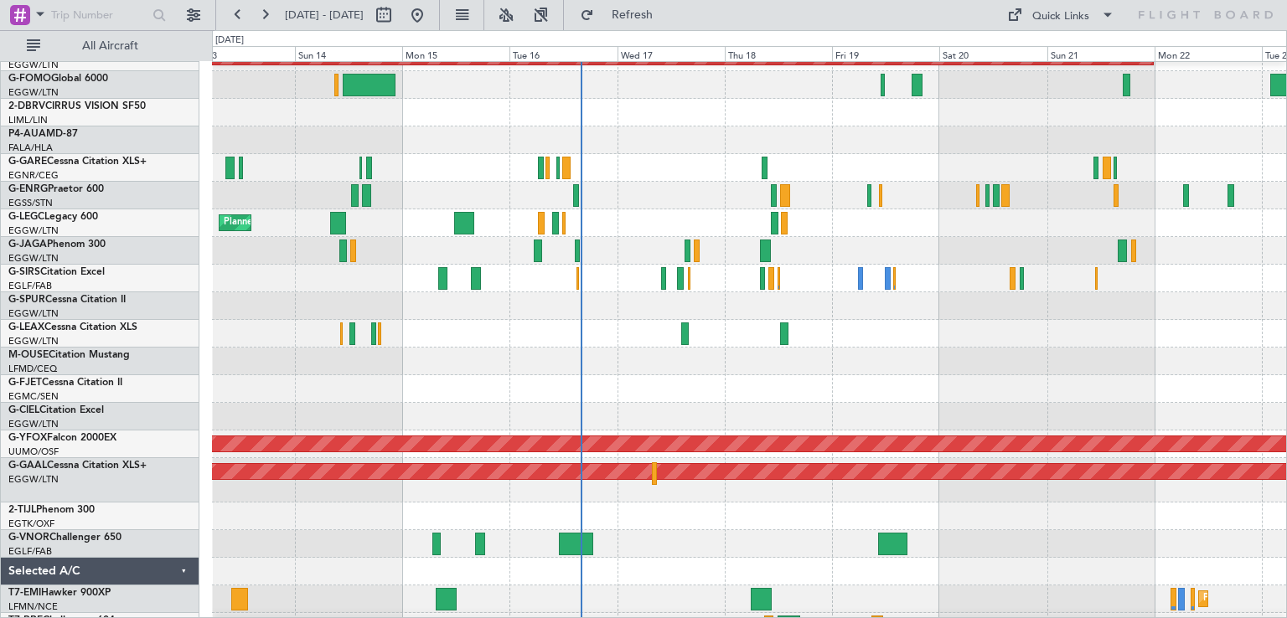
click at [677, 360] on div at bounding box center [749, 362] width 1074 height 28
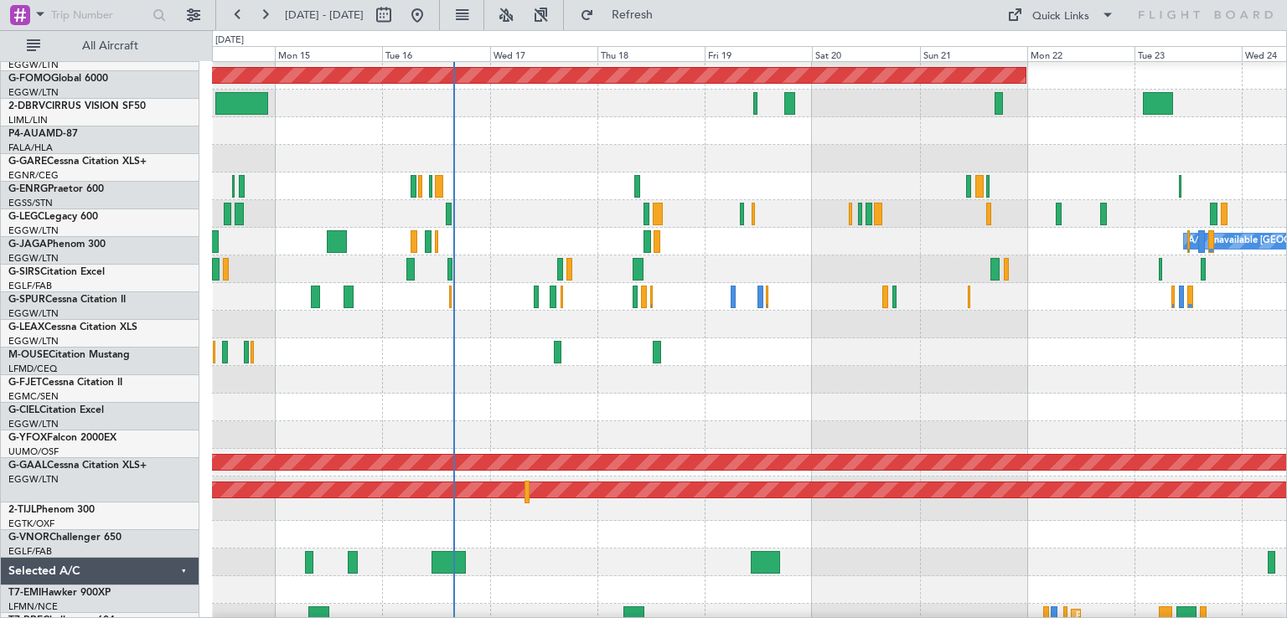
scroll to position [55, 0]
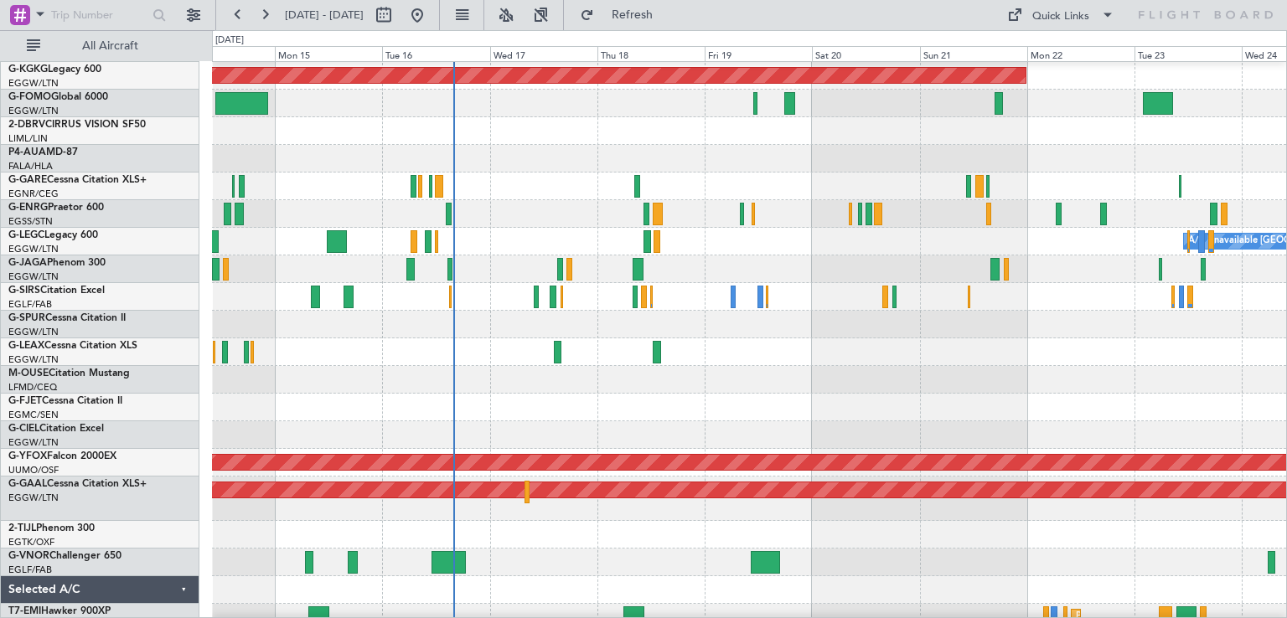
click at [880, 259] on div "Planned Maint [GEOGRAPHIC_DATA] ([GEOGRAPHIC_DATA])" at bounding box center [749, 270] width 1074 height 28
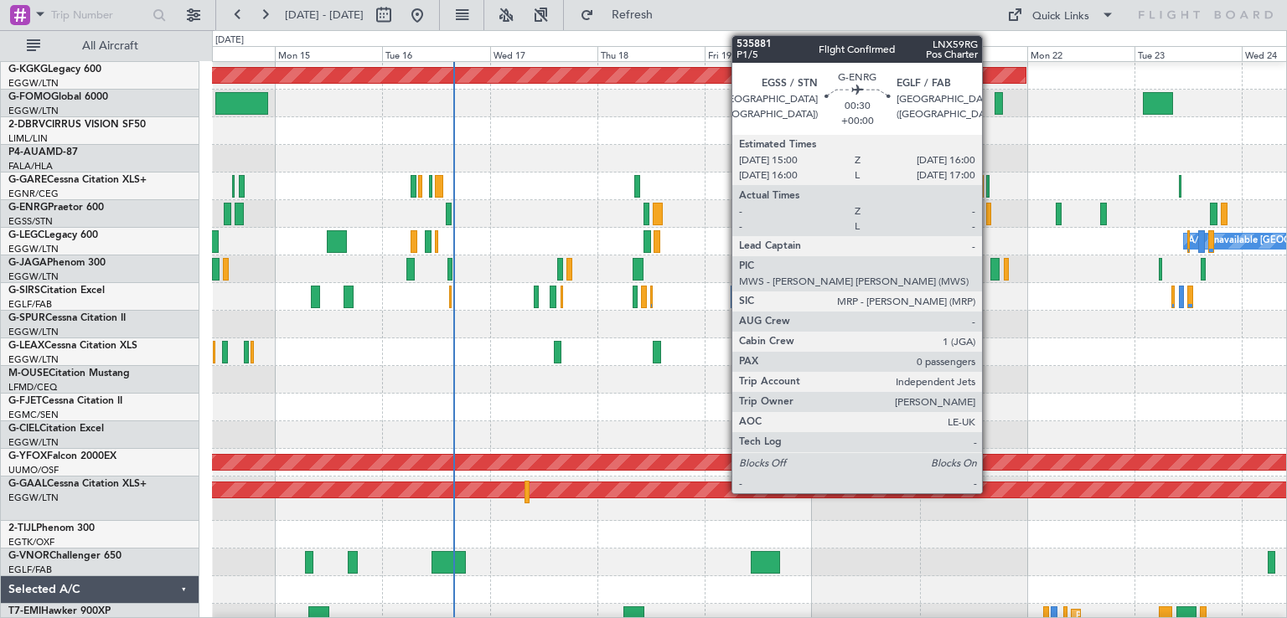
click at [990, 222] on div at bounding box center [988, 214] width 5 height 23
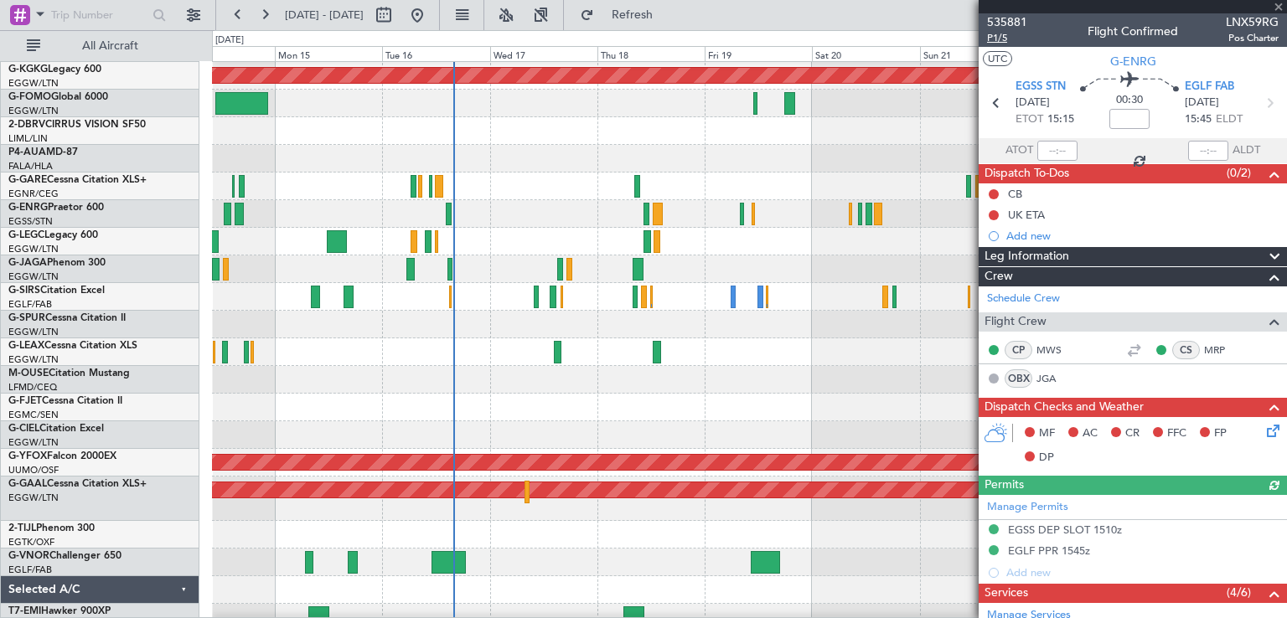
click at [1001, 36] on span "P1/5" at bounding box center [1007, 38] width 40 height 14
click at [663, 21] on button "Refresh" at bounding box center [622, 15] width 101 height 27
click at [668, 9] on span "Refresh" at bounding box center [632, 15] width 70 height 12
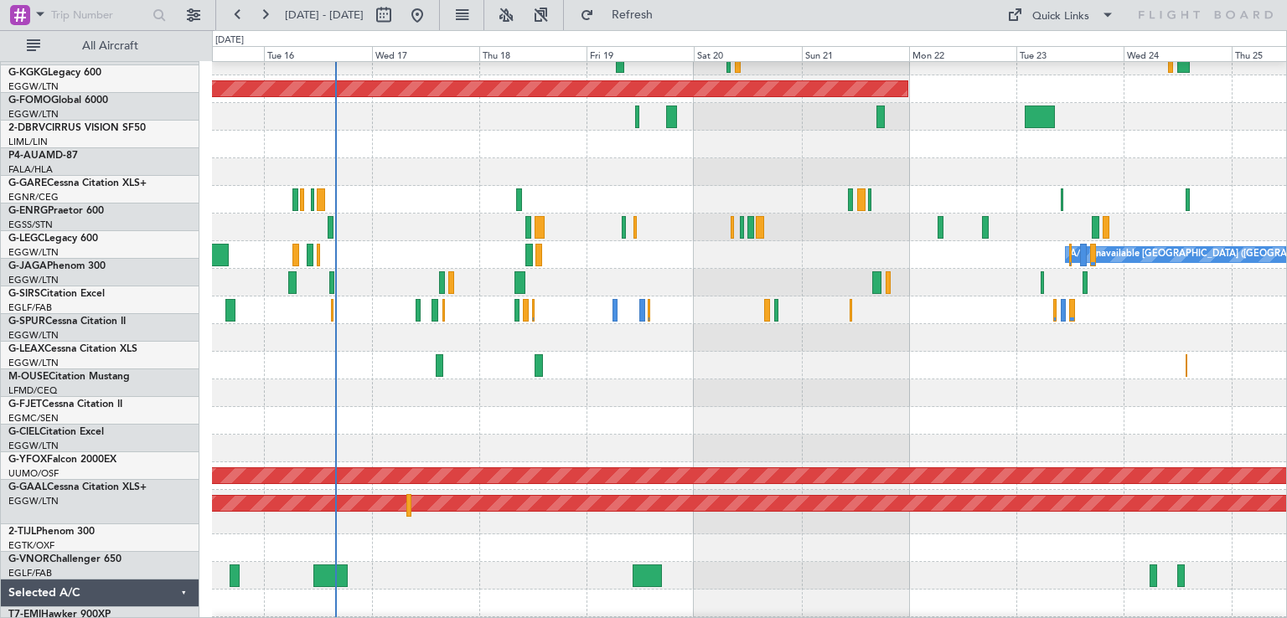
scroll to position [42, 0]
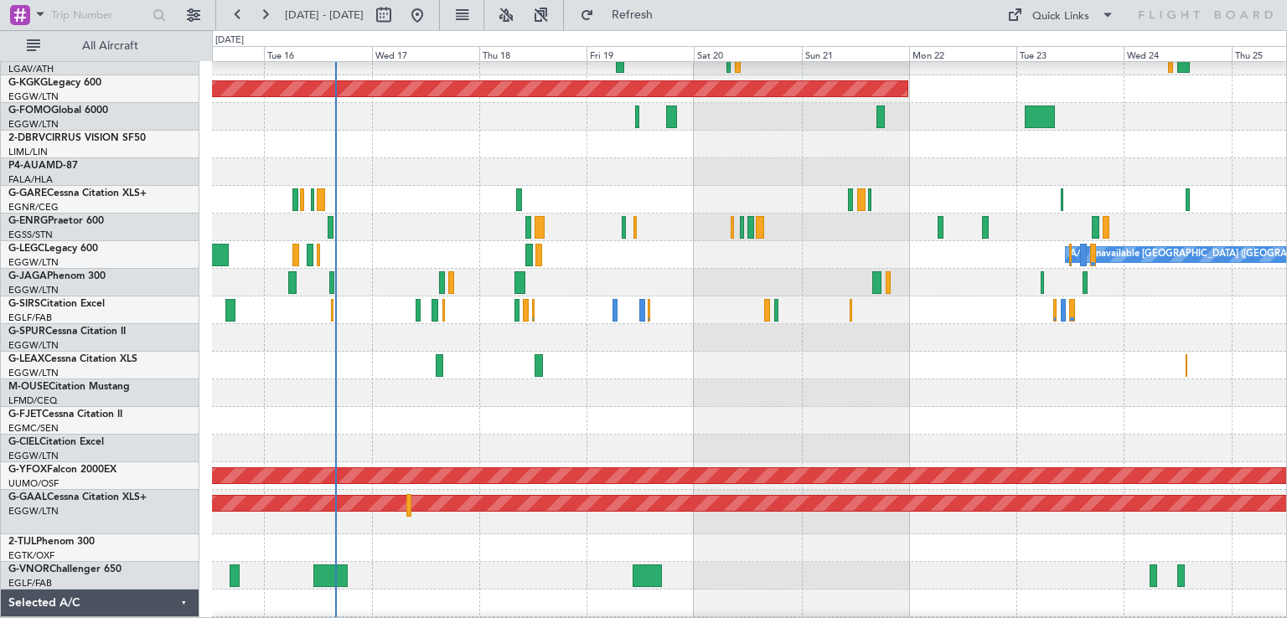
click at [731, 270] on div at bounding box center [749, 283] width 1074 height 28
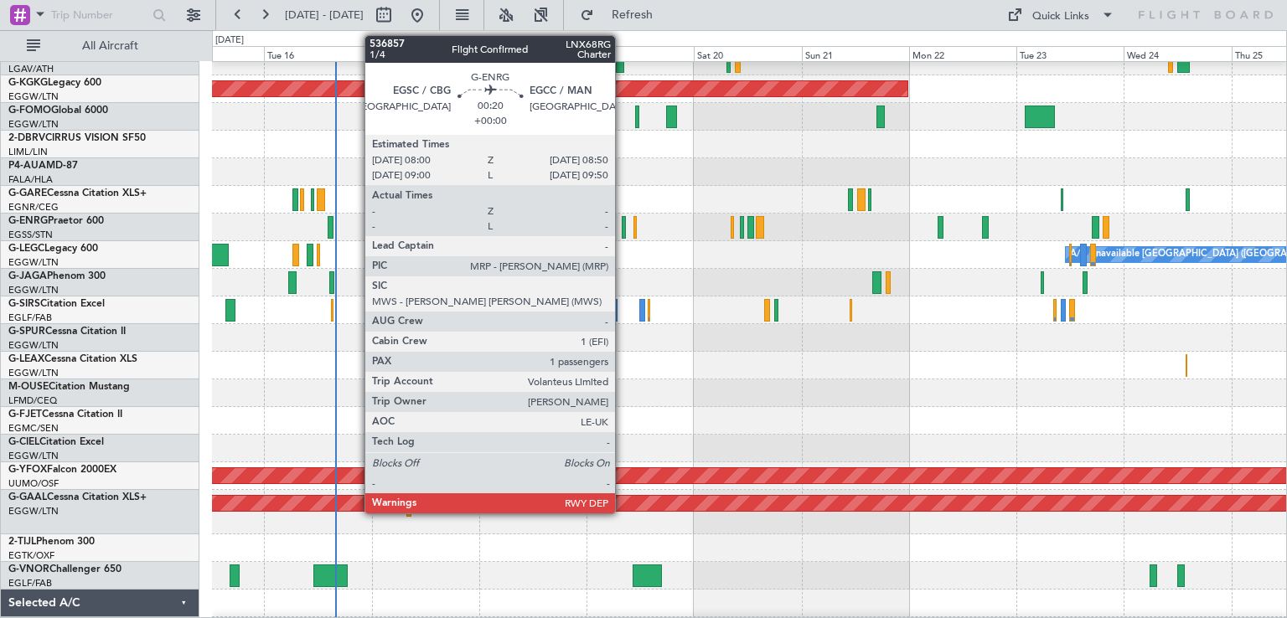
click at [623, 230] on div at bounding box center [624, 227] width 4 height 23
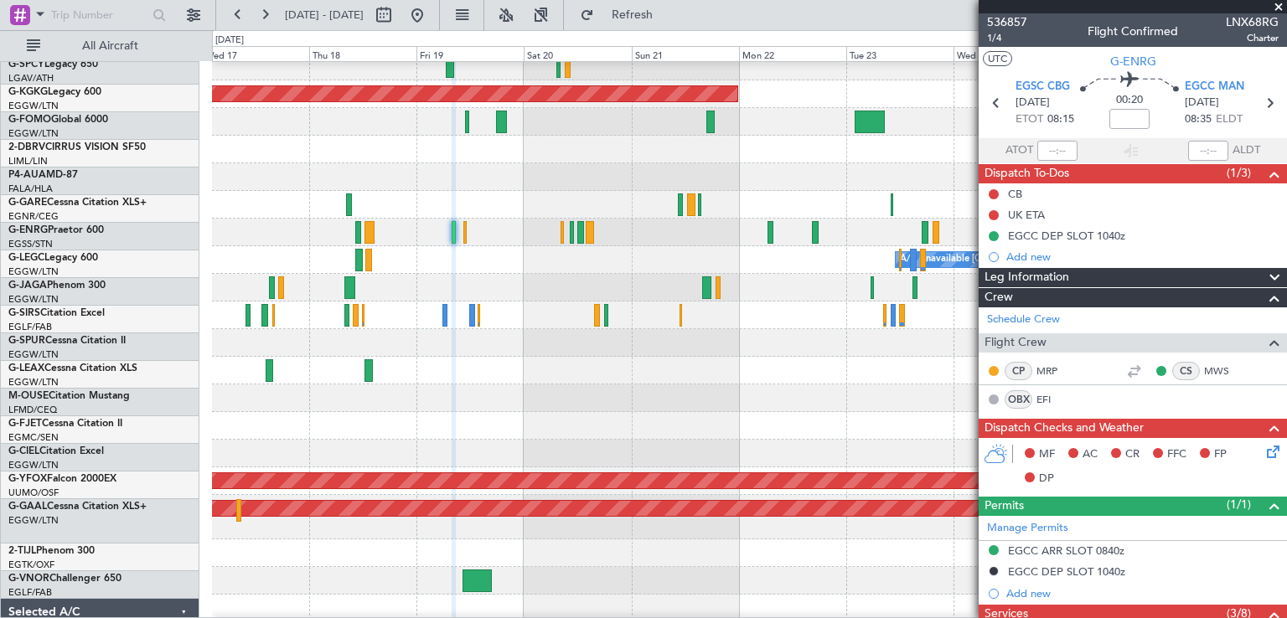
scroll to position [37, 0]
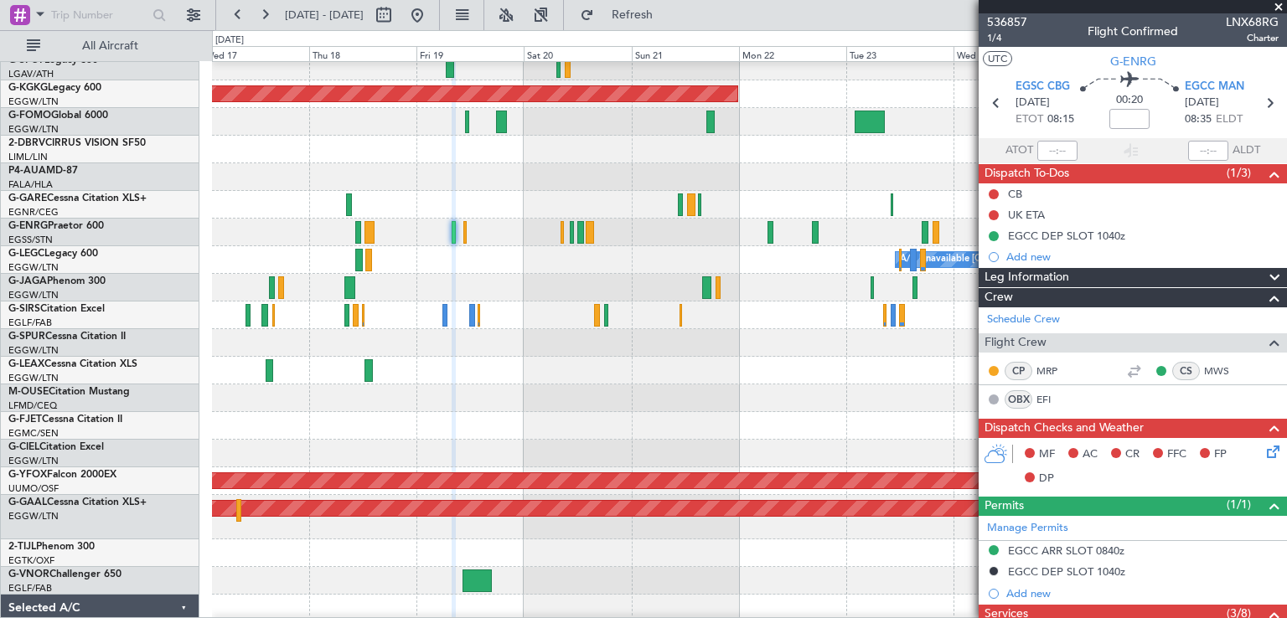
click at [653, 278] on div at bounding box center [749, 288] width 1074 height 28
click at [431, 18] on button at bounding box center [417, 15] width 27 height 27
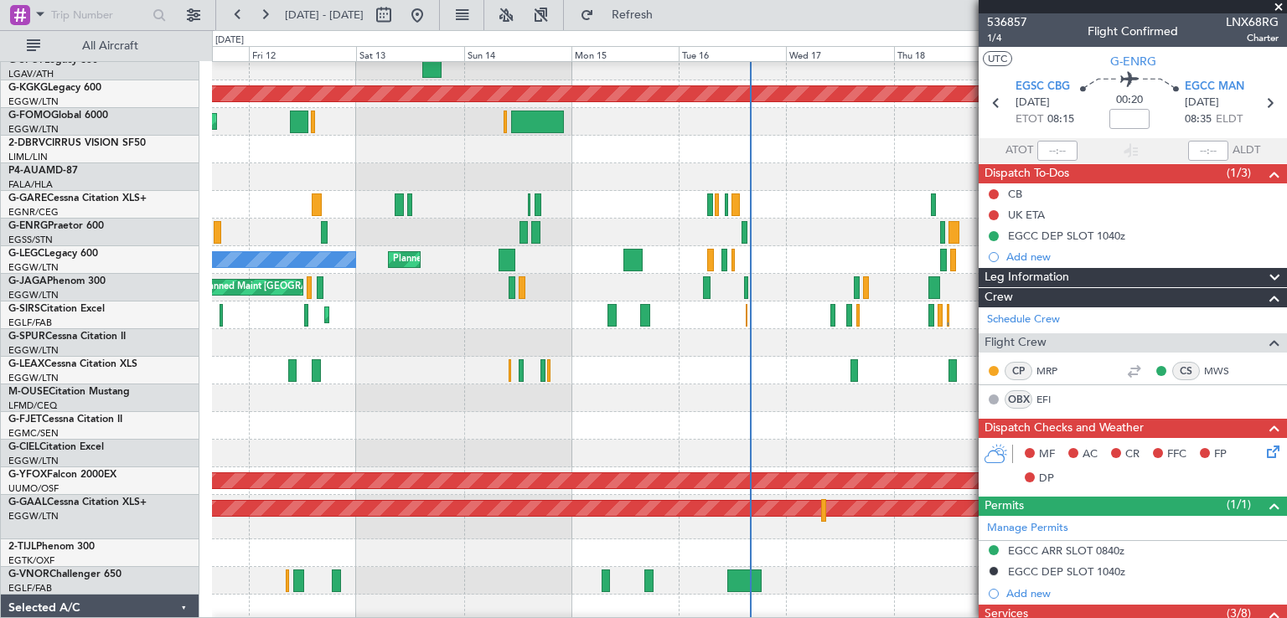
click at [1276, 6] on span at bounding box center [1278, 7] width 17 height 15
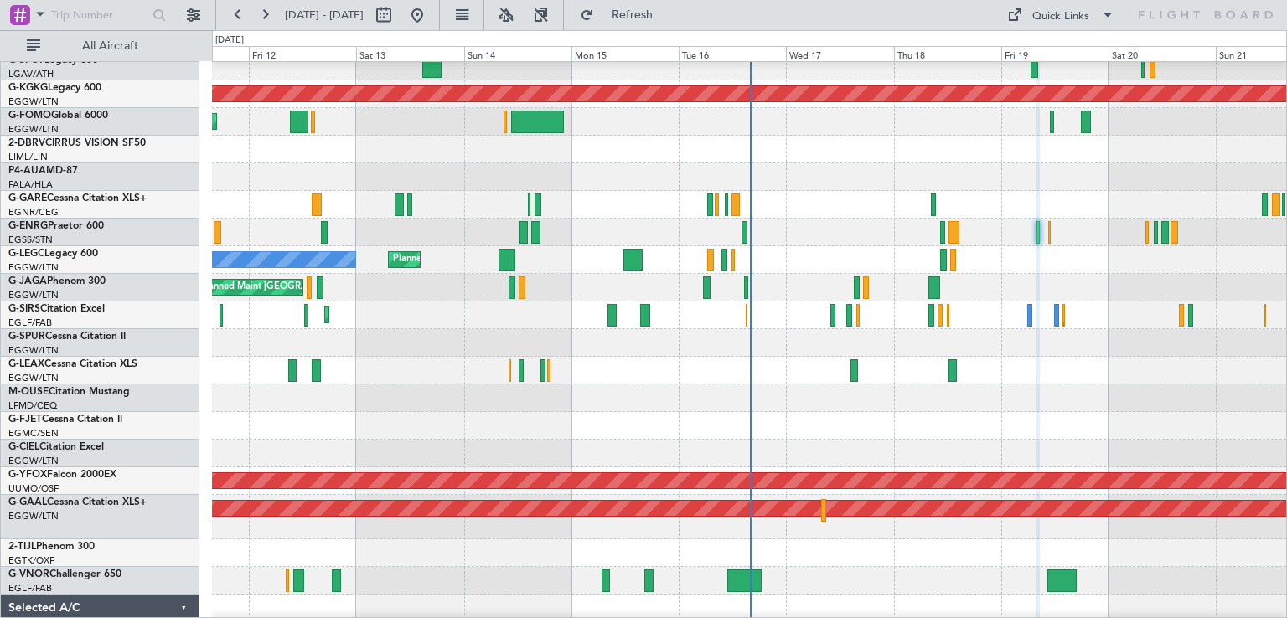
type input "0"
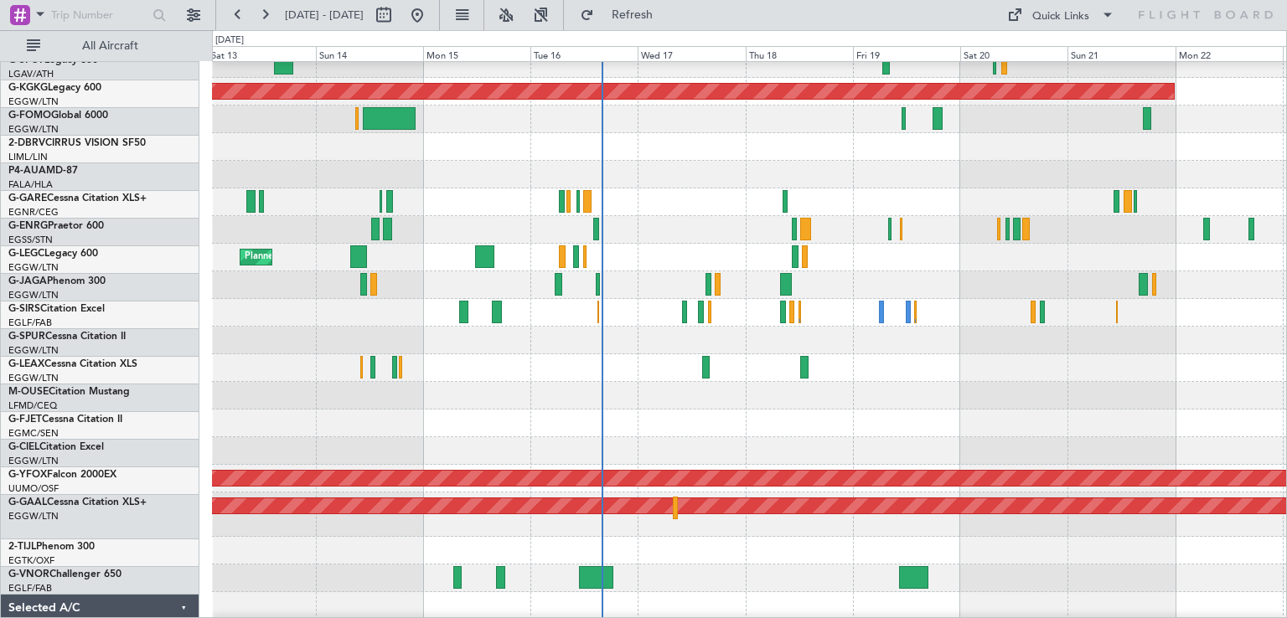
scroll to position [39, 0]
click at [708, 325] on div "Planned Maint [GEOGRAPHIC_DATA] ([GEOGRAPHIC_DATA]) AOG Maint [PERSON_NAME]" at bounding box center [749, 313] width 1074 height 28
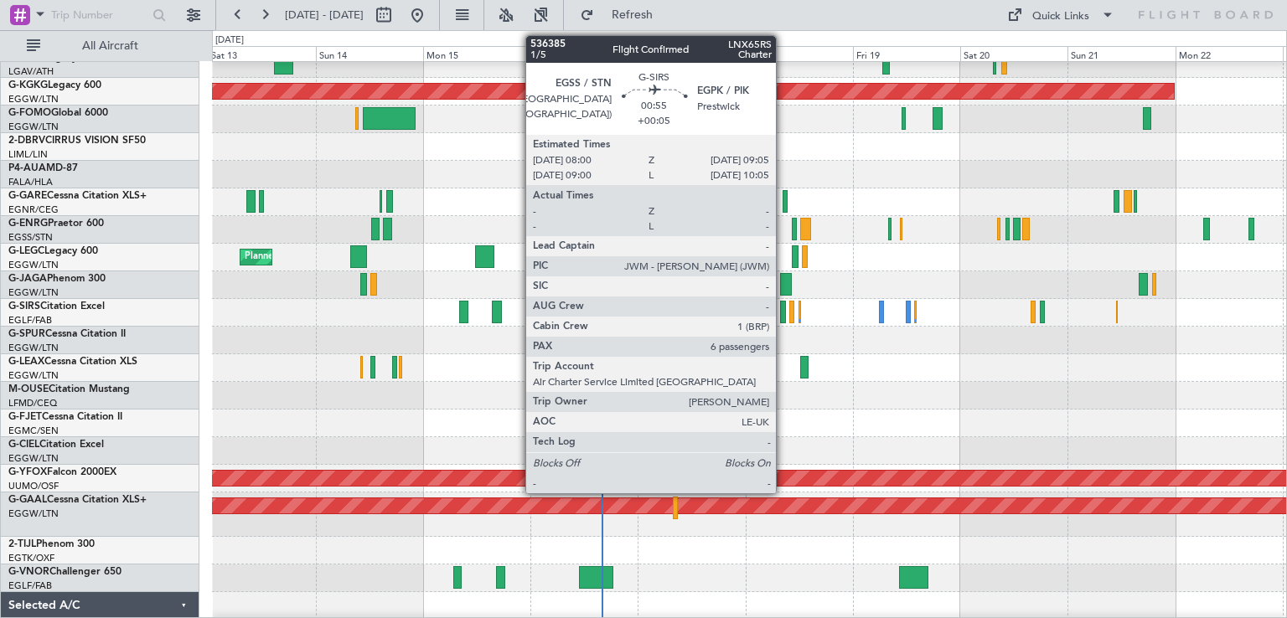
click at [783, 316] on div at bounding box center [782, 312] width 5 height 23
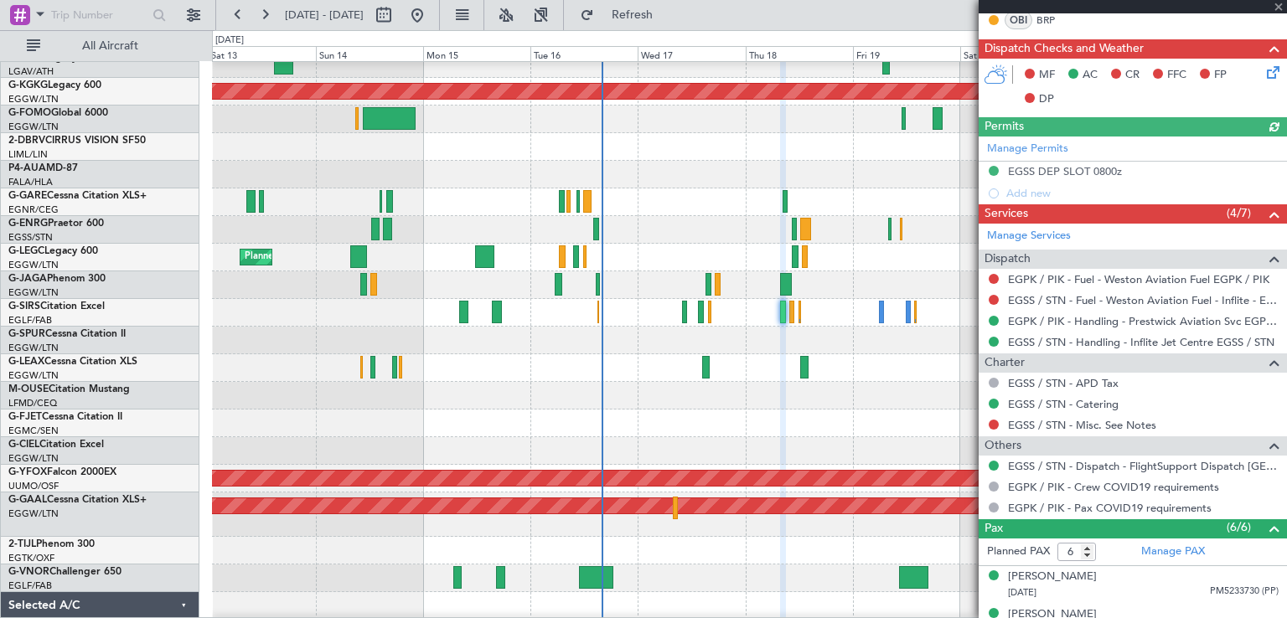
scroll to position [360, 0]
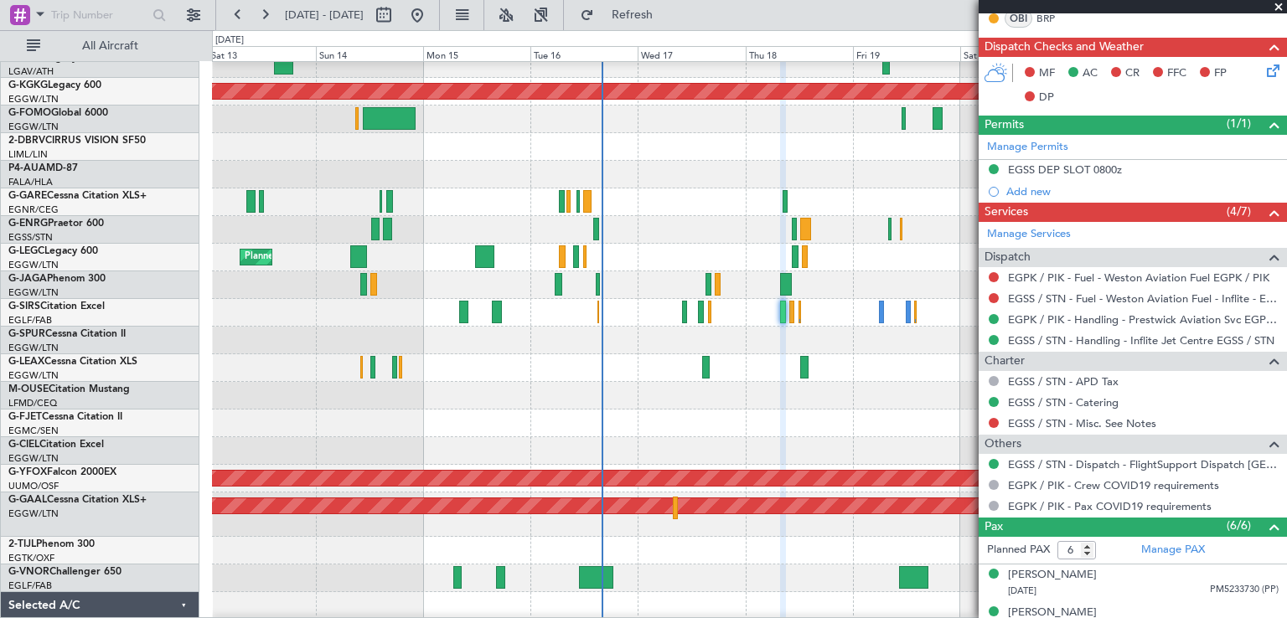
click at [1279, 8] on span at bounding box center [1278, 7] width 17 height 15
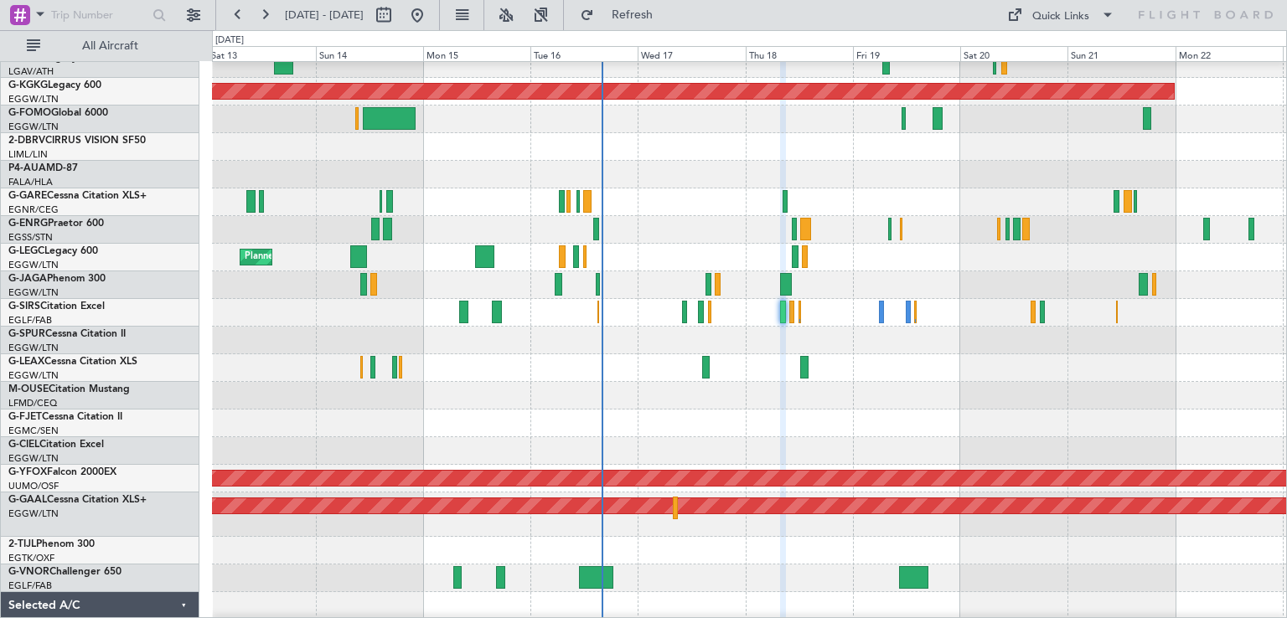
type input "0"
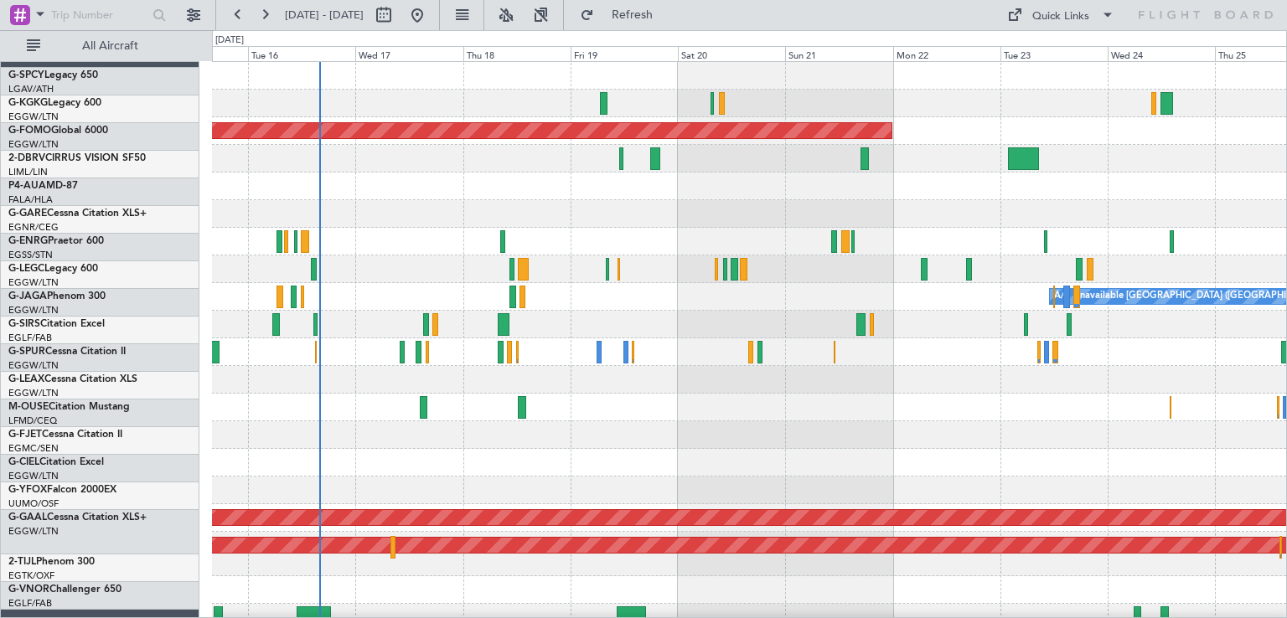
scroll to position [0, 0]
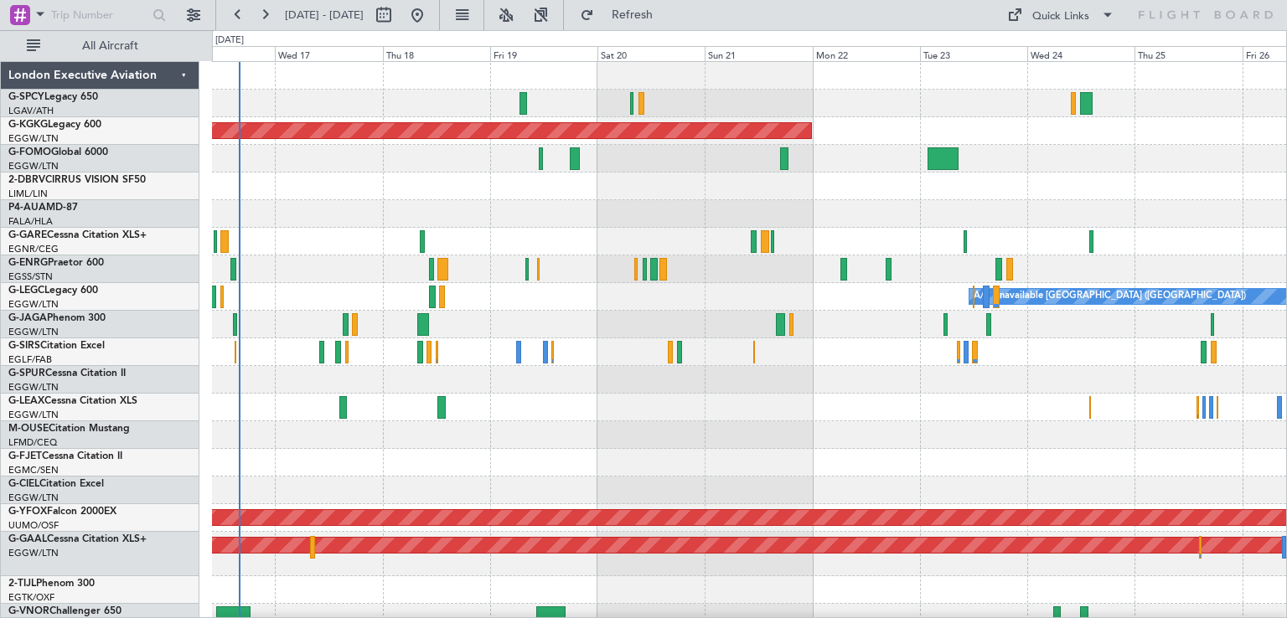
click at [284, 404] on div at bounding box center [749, 408] width 1074 height 28
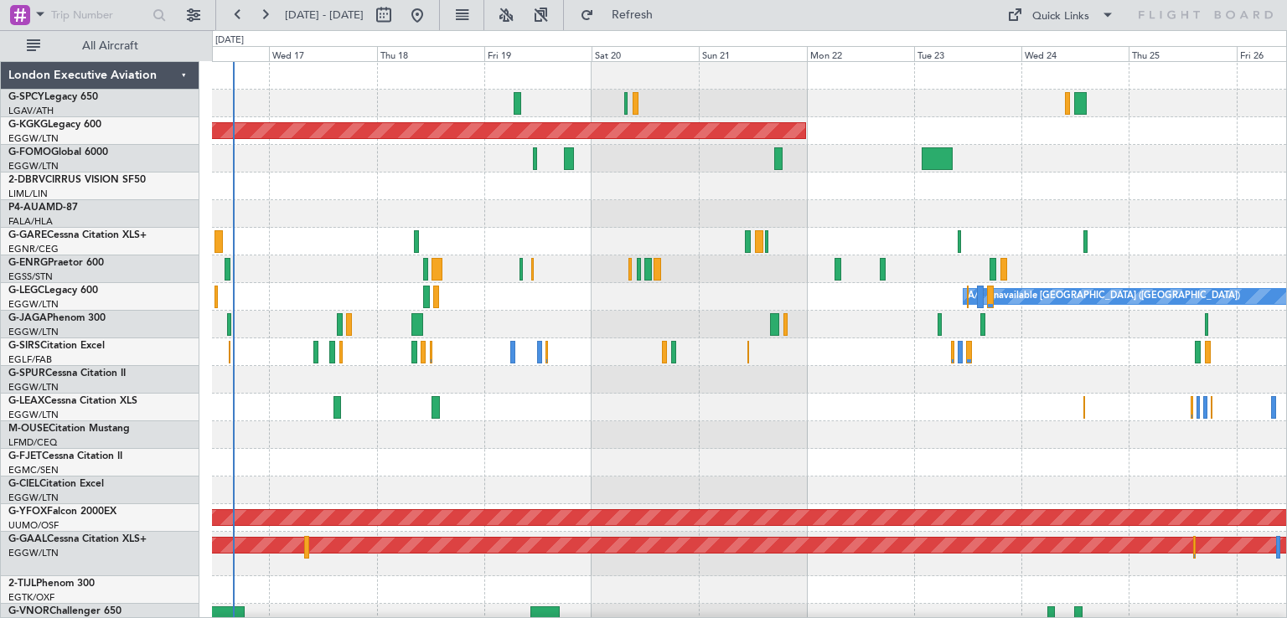
click at [735, 289] on div "A/C Unavailable [GEOGRAPHIC_DATA] ([GEOGRAPHIC_DATA])" at bounding box center [749, 297] width 1074 height 28
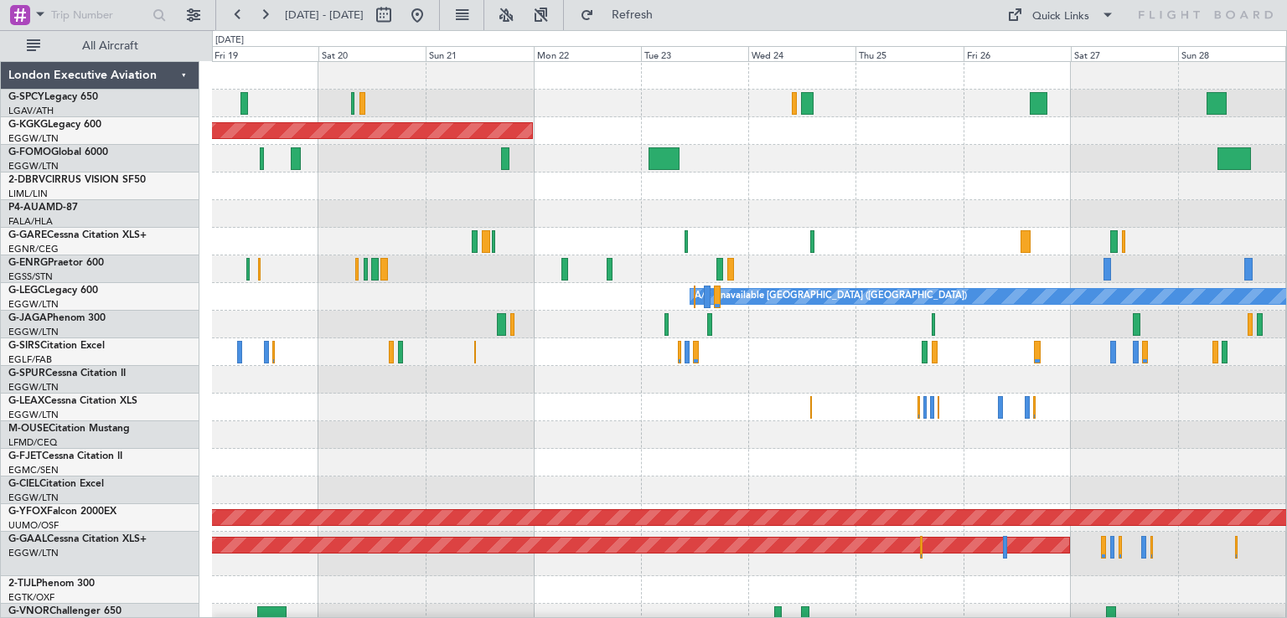
click at [457, 306] on div "A/C Unavailable [GEOGRAPHIC_DATA] ([GEOGRAPHIC_DATA])" at bounding box center [749, 297] width 1074 height 28
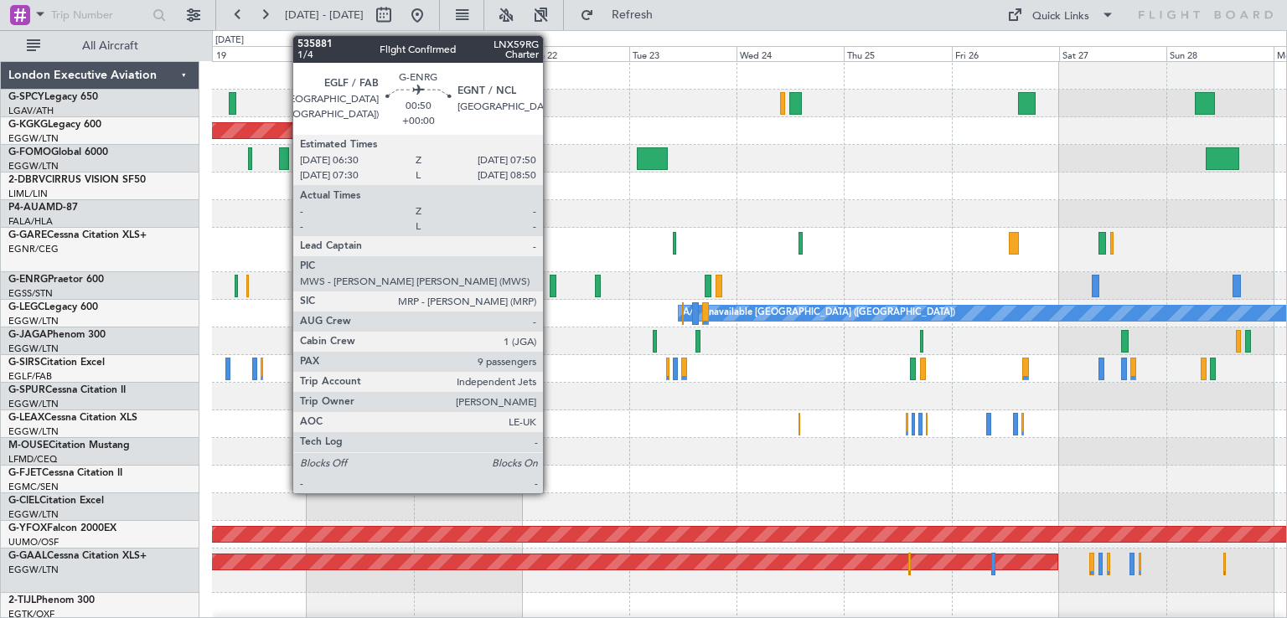
click at [550, 286] on div at bounding box center [553, 286] width 7 height 23
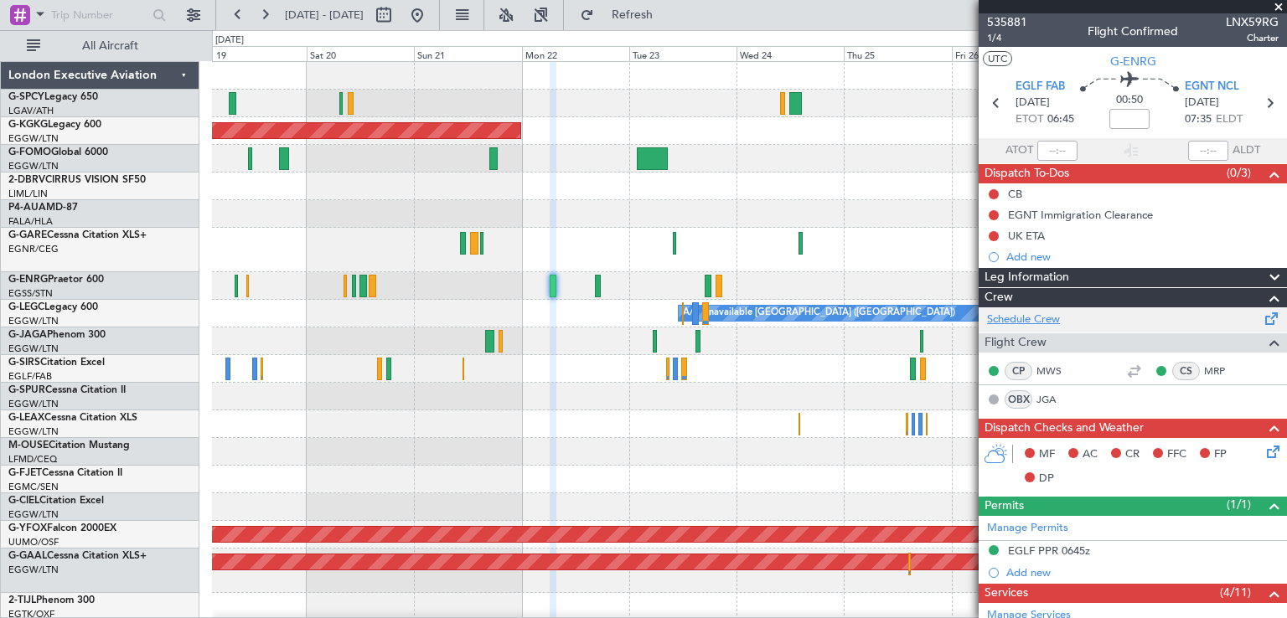
click at [1035, 319] on link "Schedule Crew" at bounding box center [1023, 320] width 73 height 17
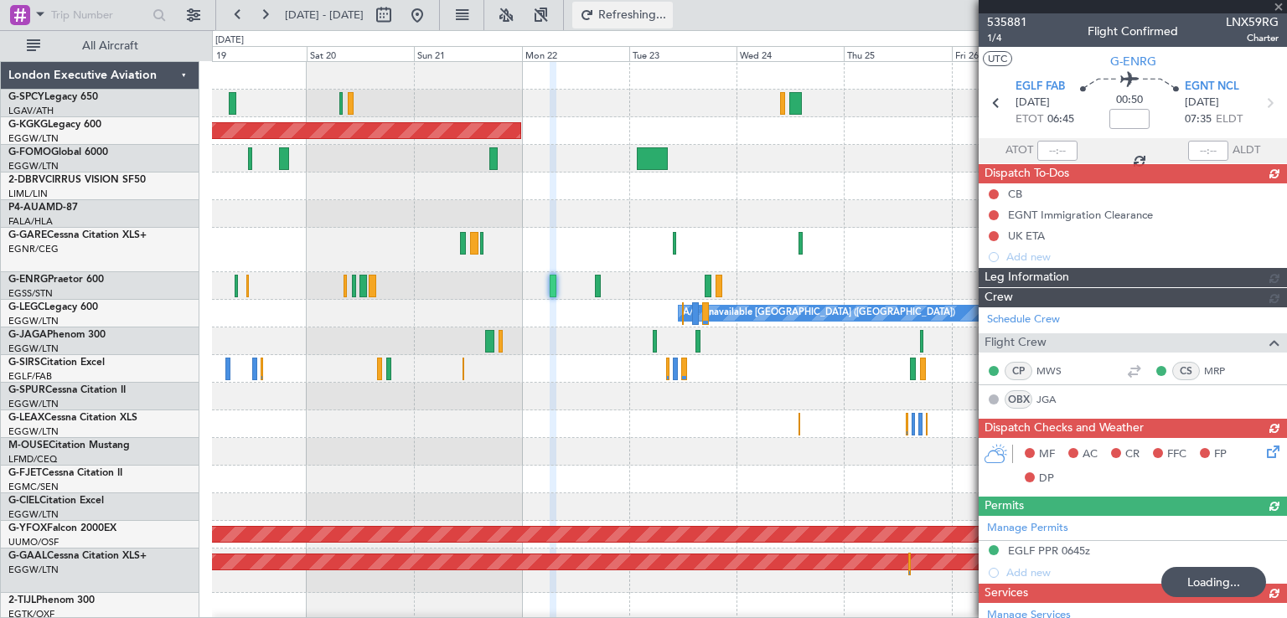
click at [664, 14] on span "Refreshing..." at bounding box center [632, 15] width 70 height 12
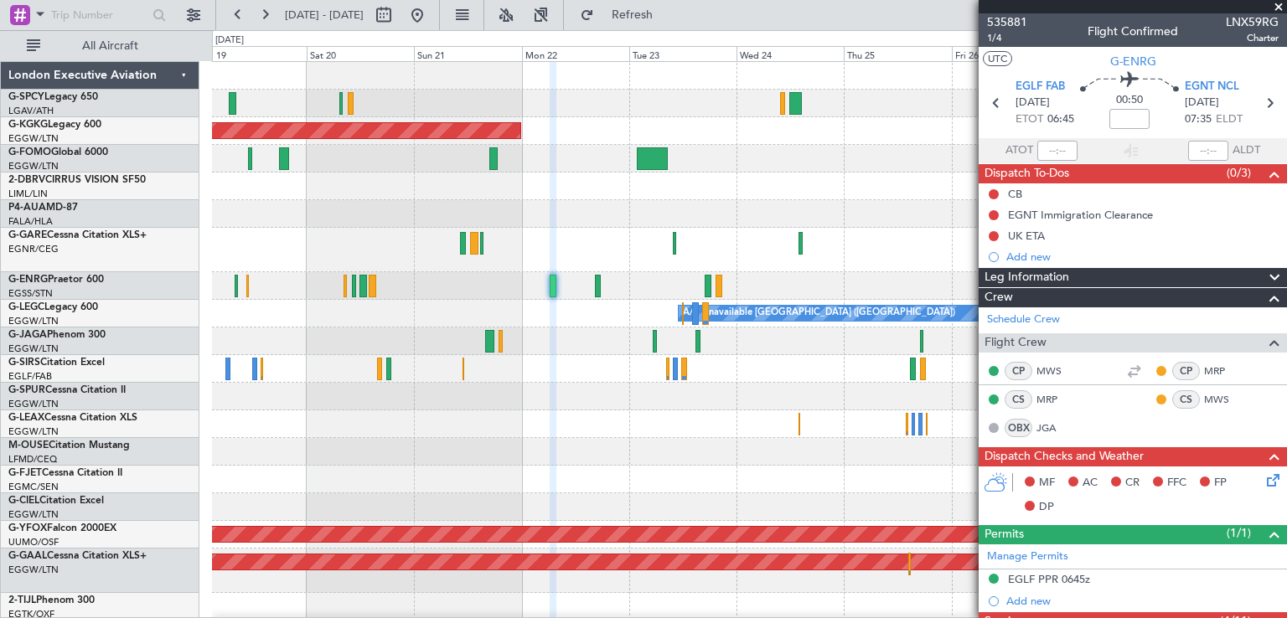
click at [1279, 6] on span at bounding box center [1278, 7] width 17 height 15
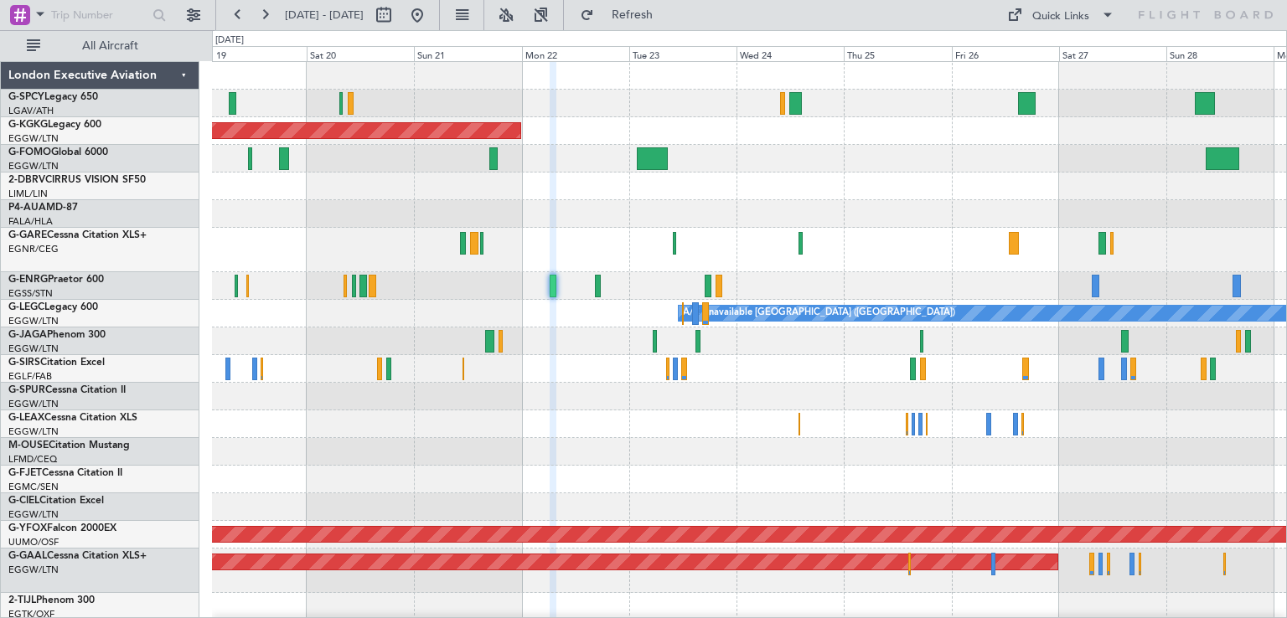
type input "0"
click at [431, 22] on button at bounding box center [417, 15] width 27 height 27
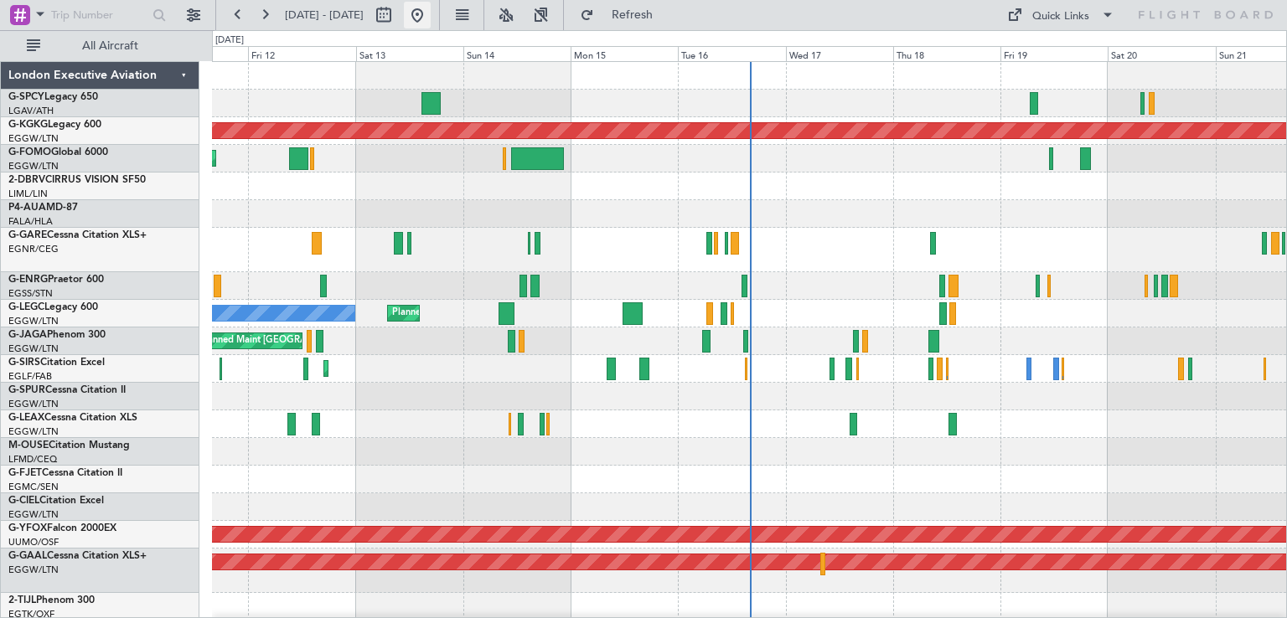
click at [431, 8] on button at bounding box center [417, 15] width 27 height 27
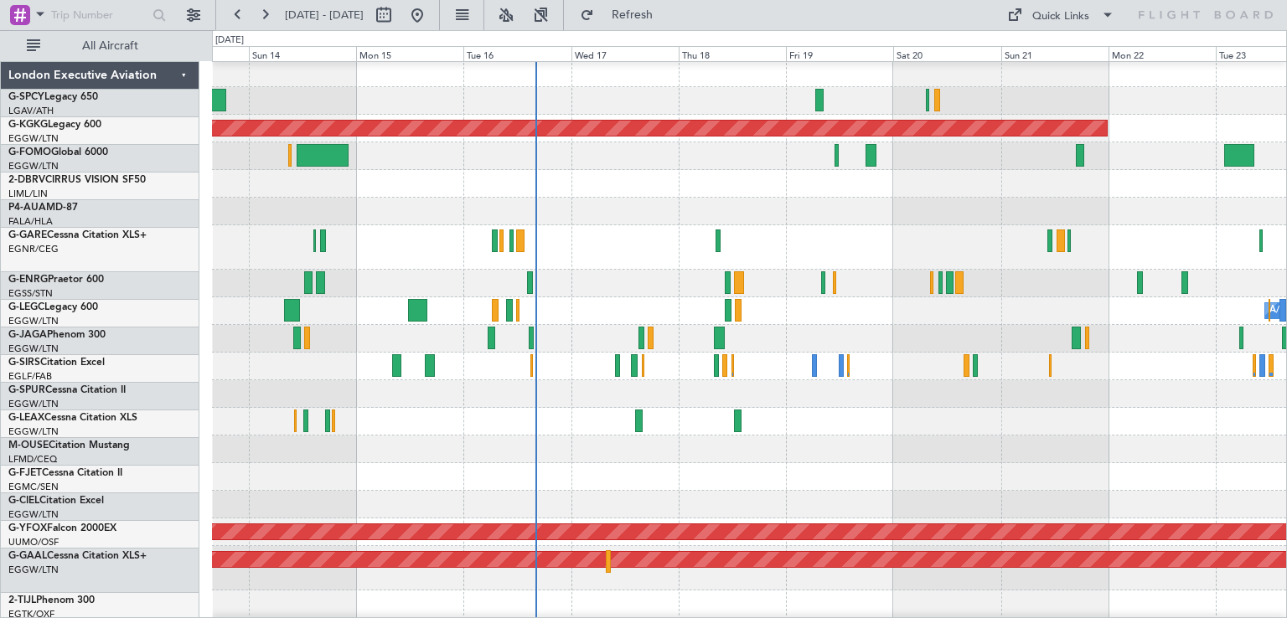
click at [607, 293] on div at bounding box center [749, 284] width 1074 height 28
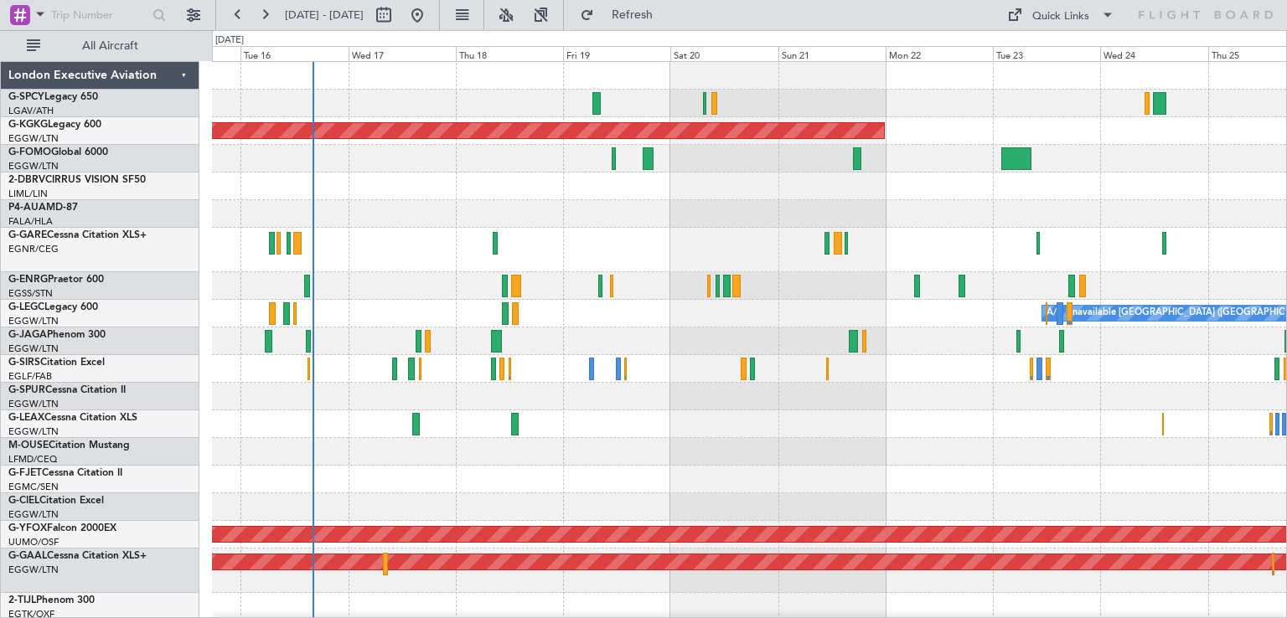
click at [649, 328] on div at bounding box center [749, 342] width 1074 height 28
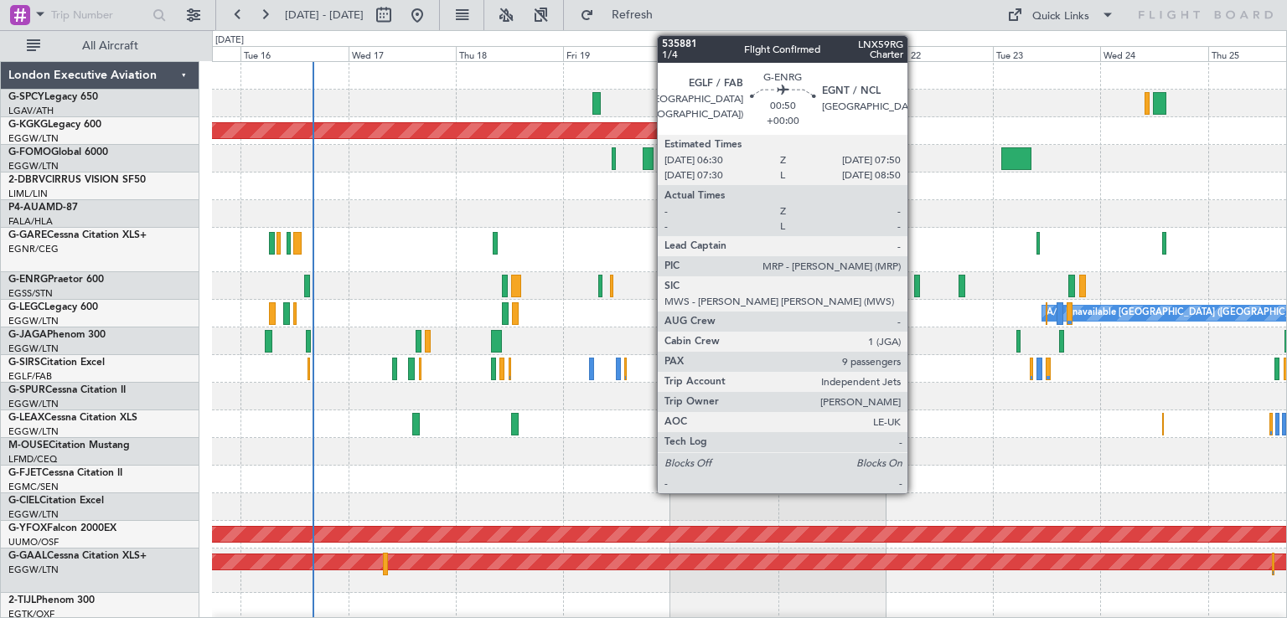
click at [915, 289] on div at bounding box center [917, 286] width 7 height 23
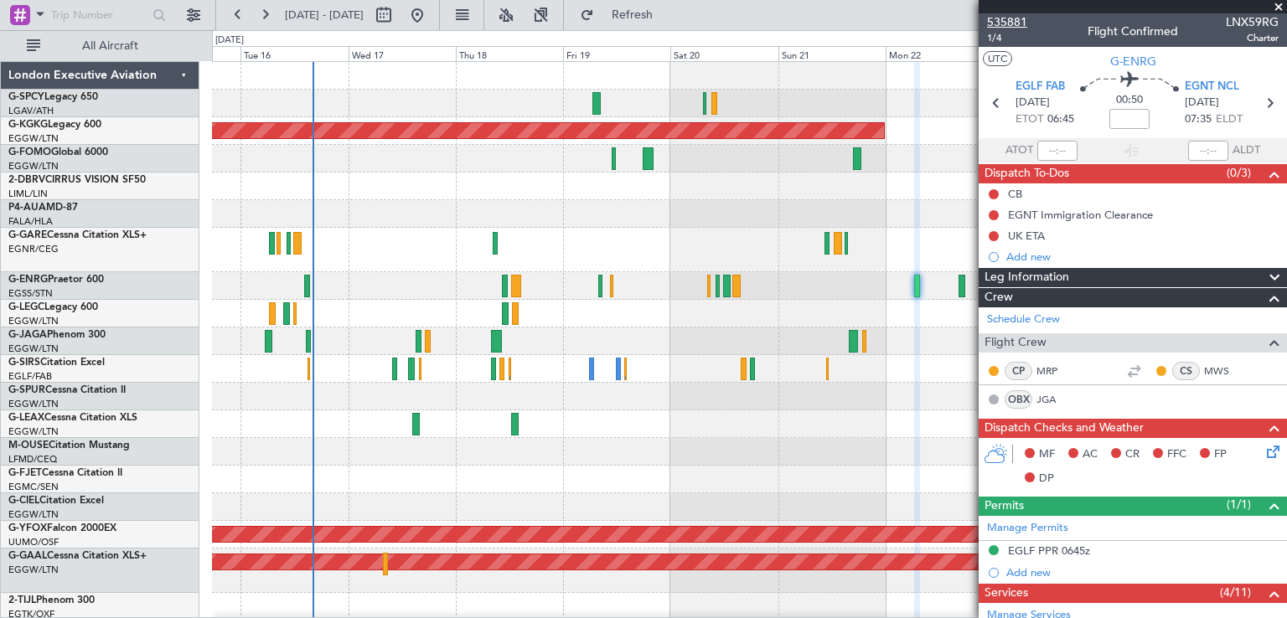
click at [1016, 18] on span "535881" at bounding box center [1007, 22] width 40 height 18
click at [431, 18] on button at bounding box center [417, 15] width 27 height 27
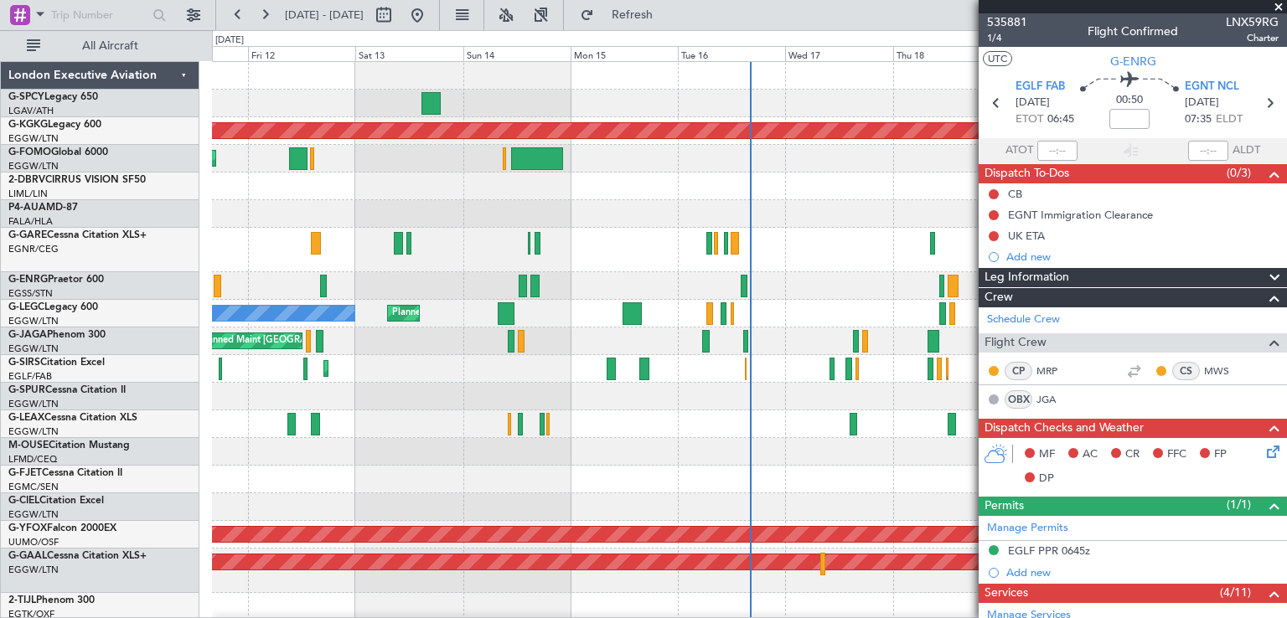
click at [1280, 4] on span at bounding box center [1278, 7] width 17 height 15
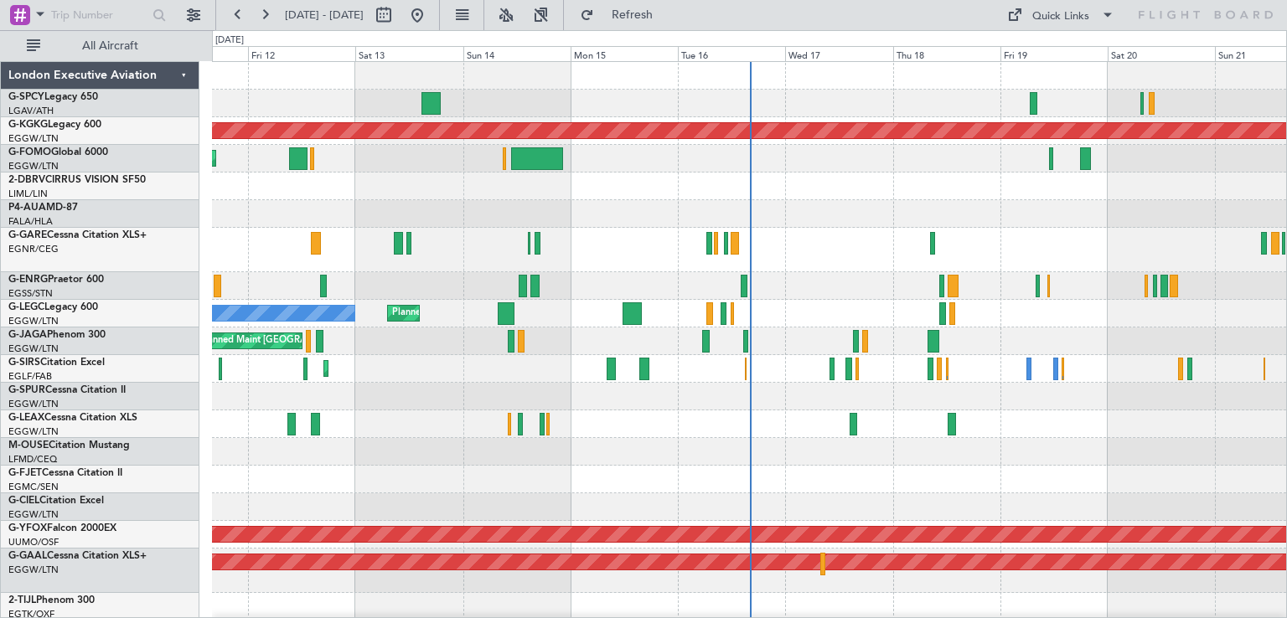
type input "0"
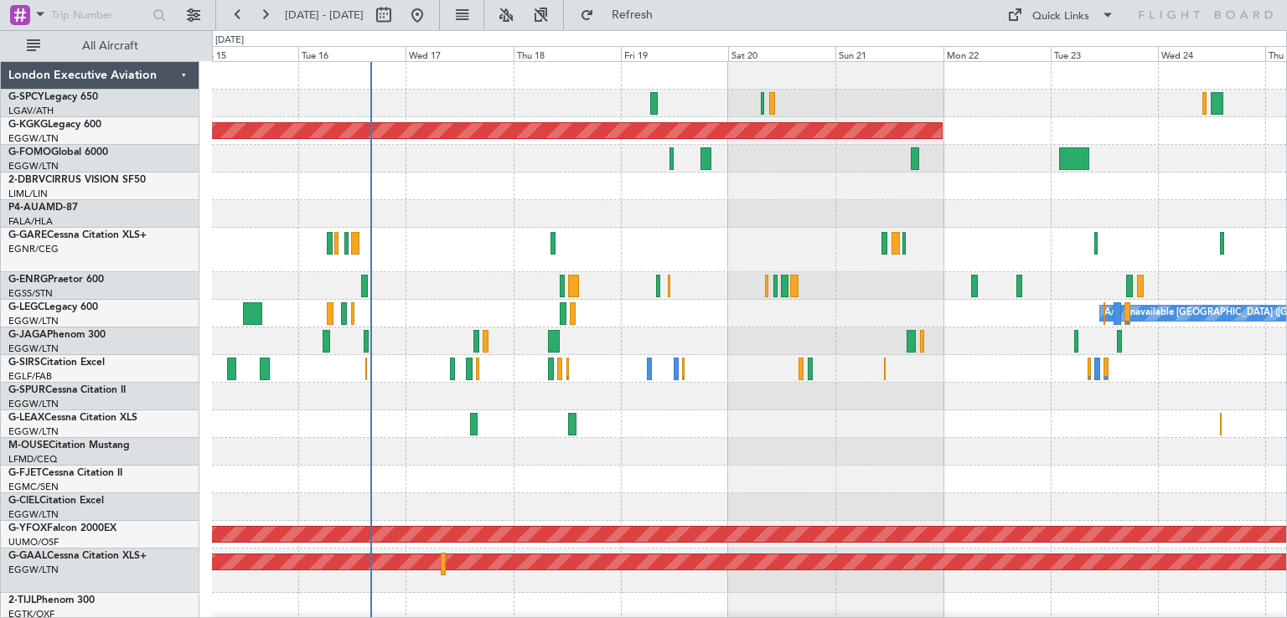
click at [683, 339] on div "AOG Maint [GEOGRAPHIC_DATA] (Ataturk) A/C Unavailable [GEOGRAPHIC_DATA] ([GEOGR…" at bounding box center [749, 521] width 1074 height 918
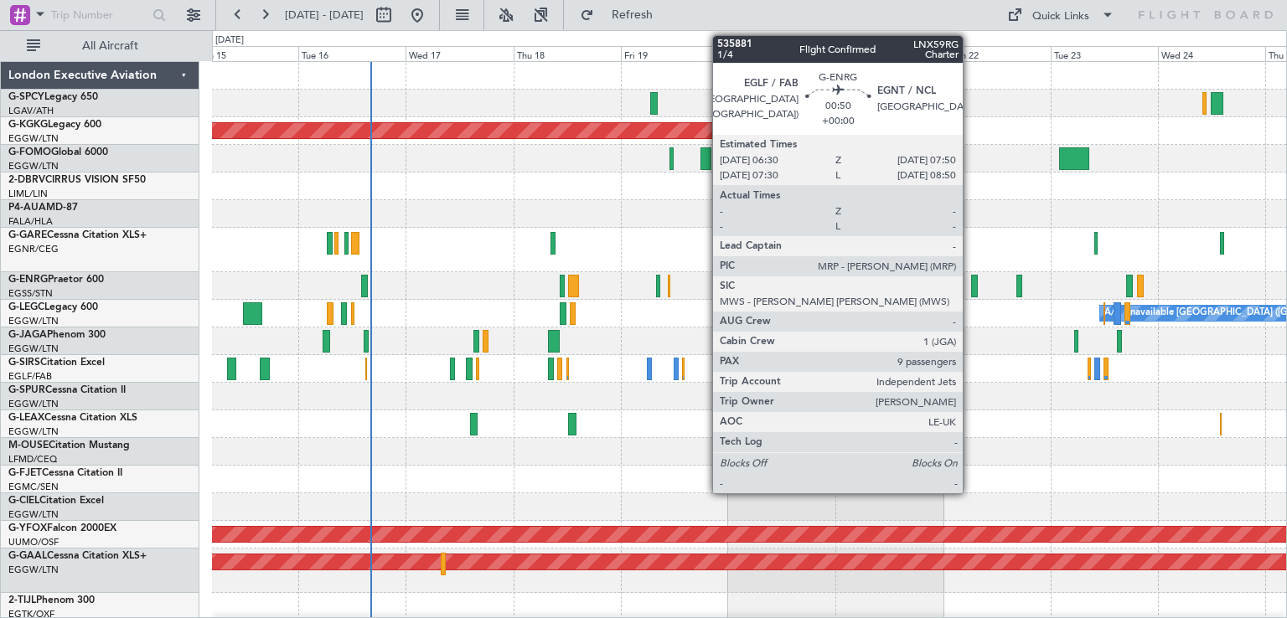
click at [971, 290] on div at bounding box center [974, 286] width 7 height 23
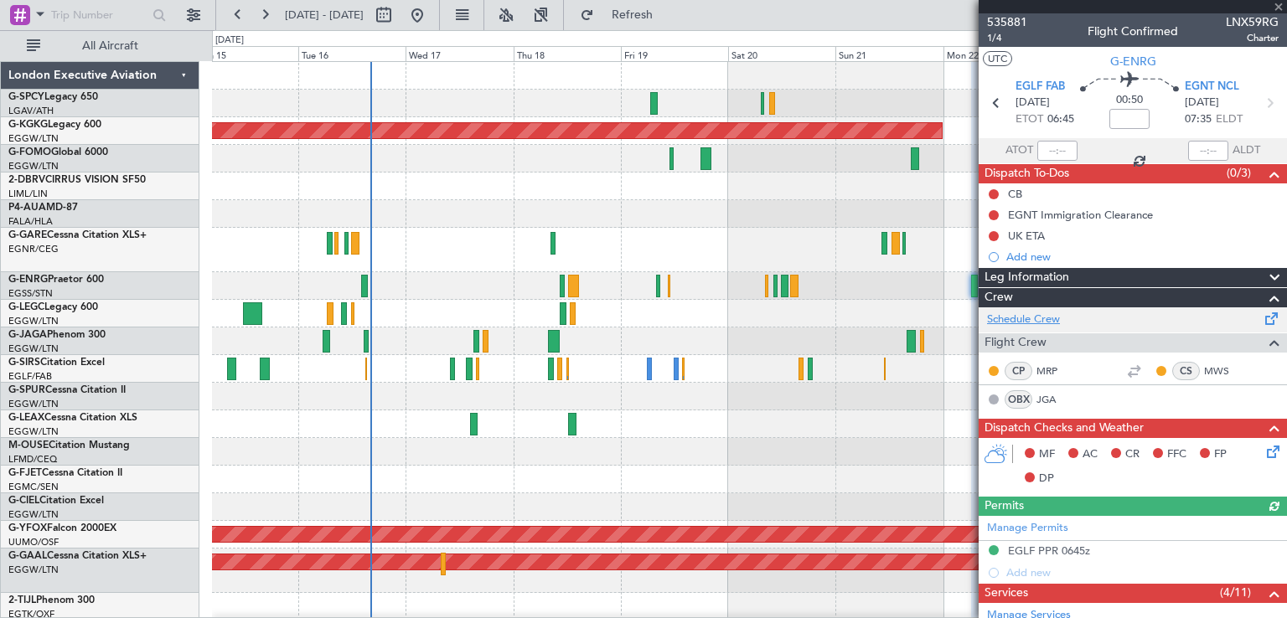
click at [1043, 318] on link "Schedule Crew" at bounding box center [1023, 320] width 73 height 17
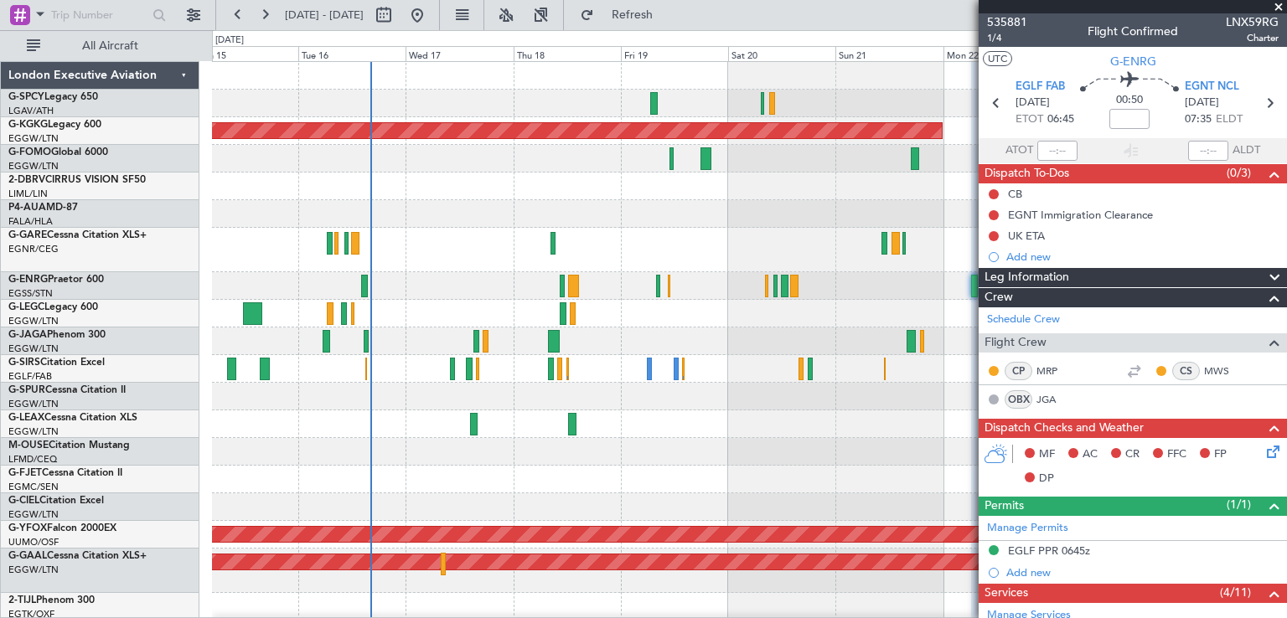
click at [1279, 7] on span at bounding box center [1278, 7] width 17 height 15
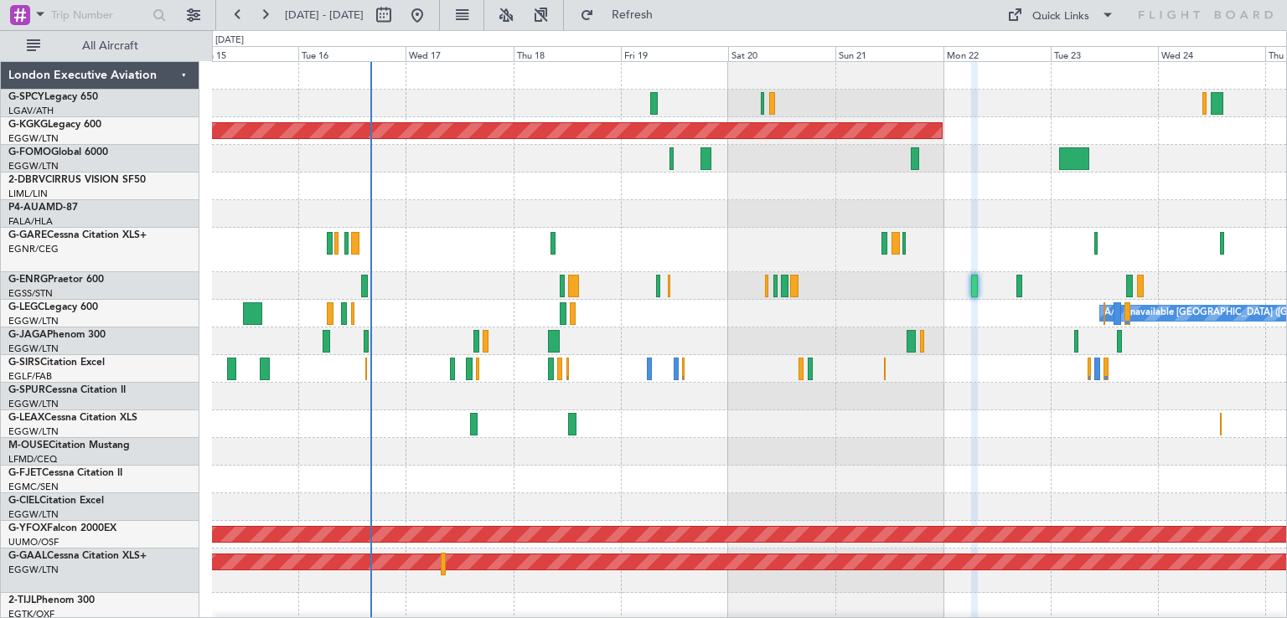
type input "0"
click at [431, 20] on button at bounding box center [417, 15] width 27 height 27
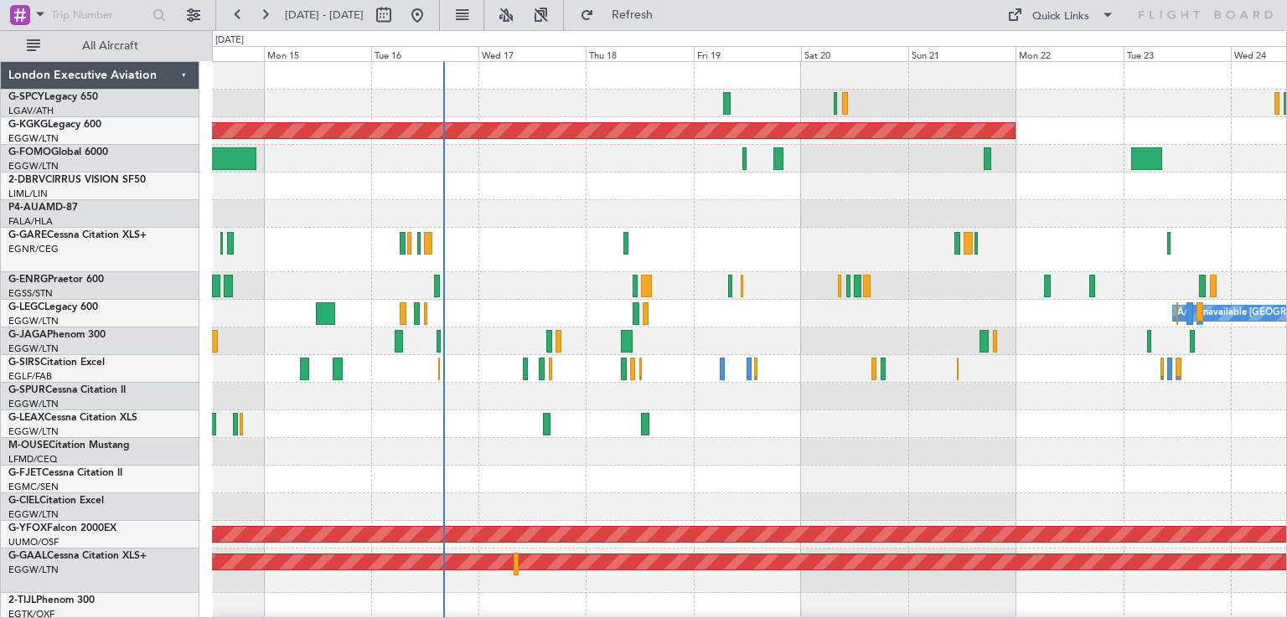
click at [506, 344] on div "Planned Maint [GEOGRAPHIC_DATA] ([GEOGRAPHIC_DATA])" at bounding box center [749, 342] width 1074 height 28
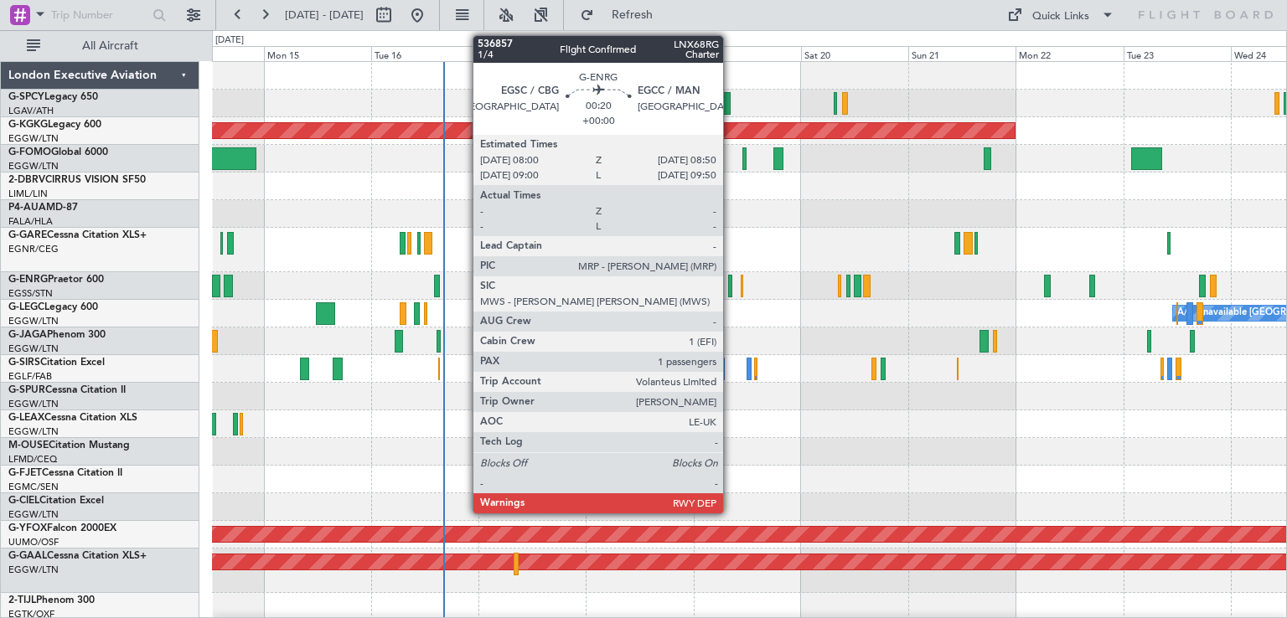
click at [731, 293] on div at bounding box center [730, 286] width 4 height 23
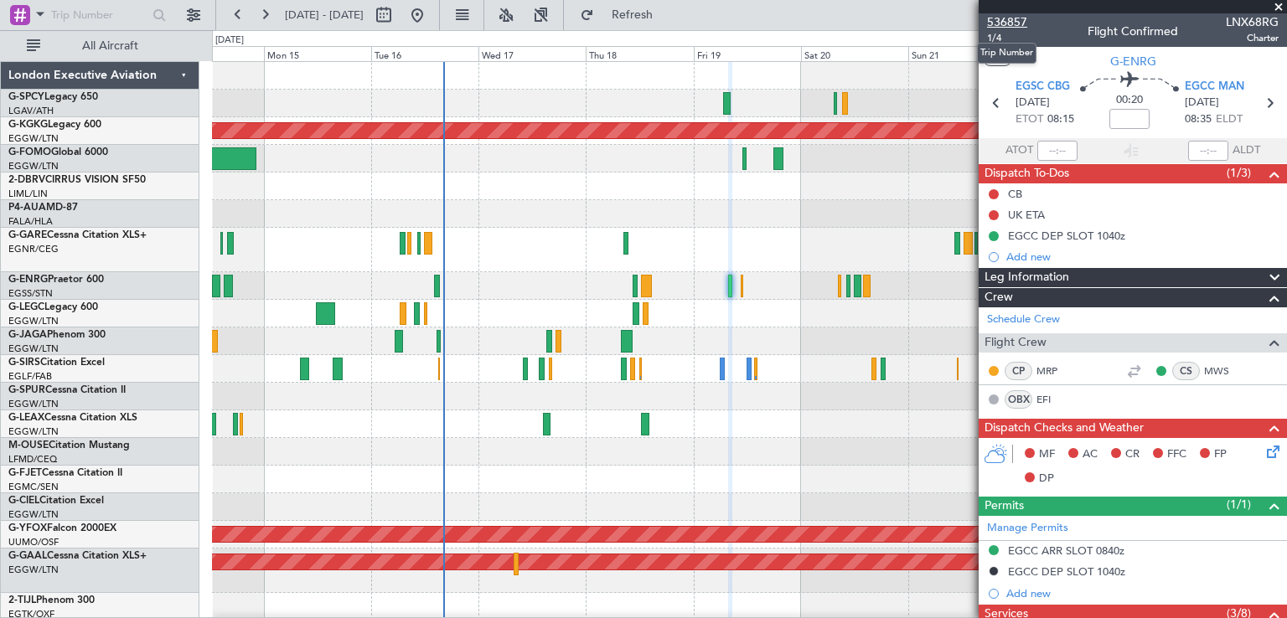
click at [1021, 22] on span "536857" at bounding box center [1007, 22] width 40 height 18
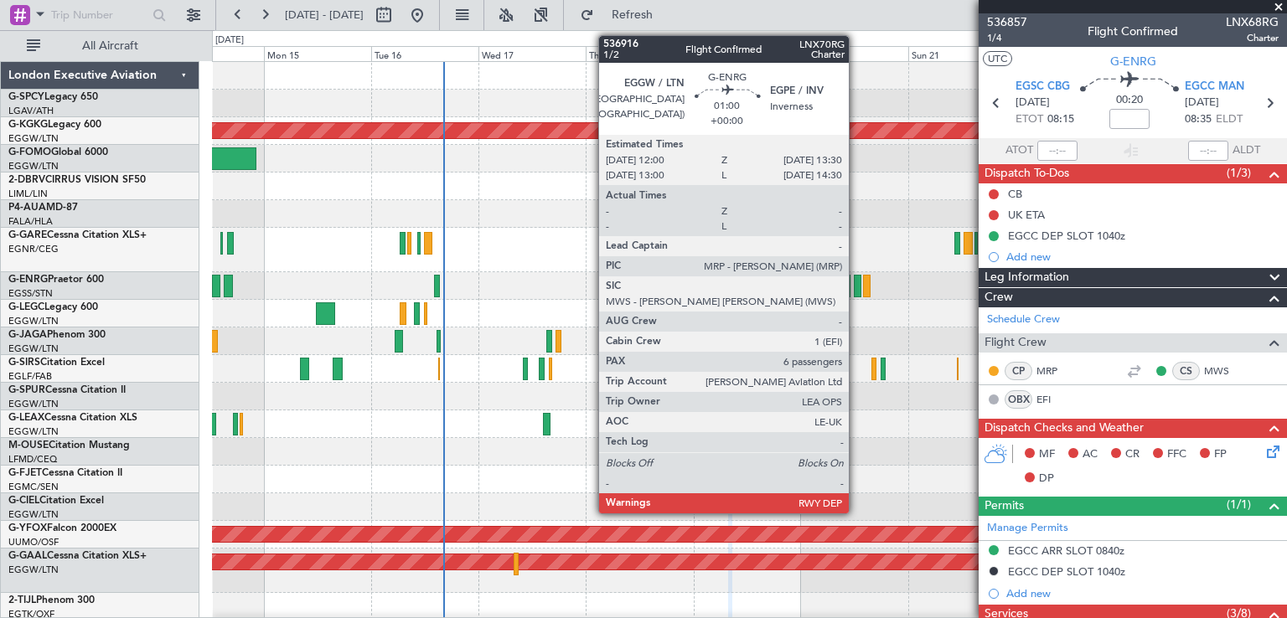
click at [856, 294] on div at bounding box center [858, 286] width 8 height 23
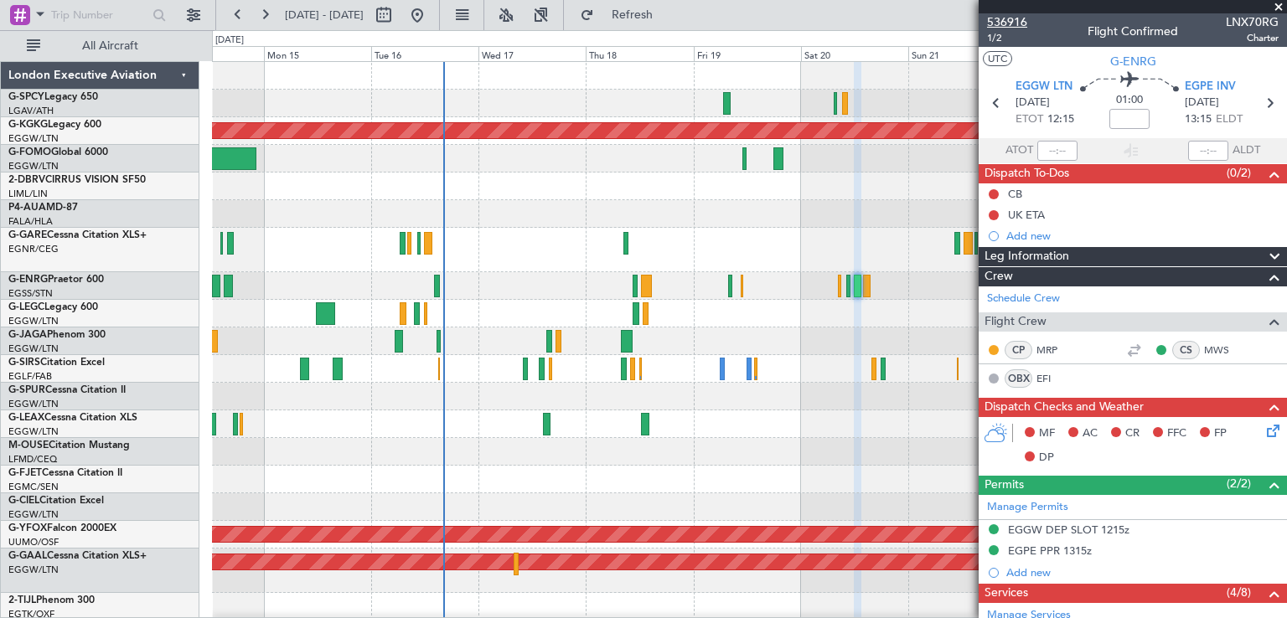
click at [1012, 15] on span "536916" at bounding box center [1007, 22] width 40 height 18
click at [650, 20] on button "Refreshing..." at bounding box center [622, 15] width 101 height 27
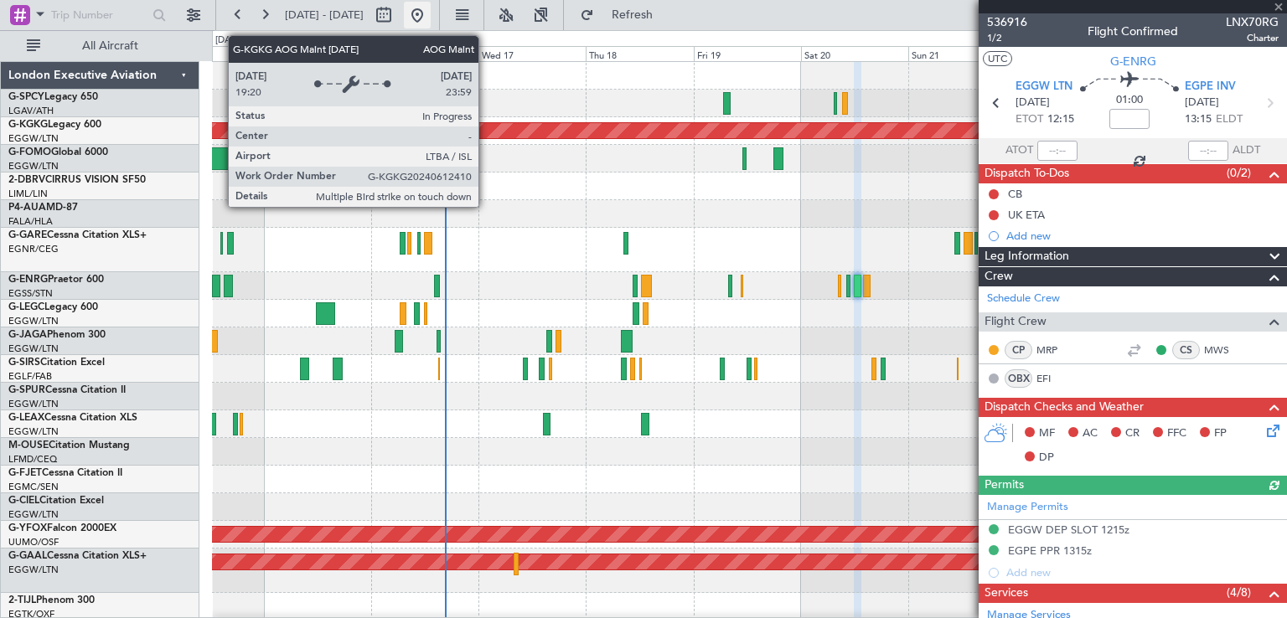
click at [431, 24] on button at bounding box center [417, 15] width 27 height 27
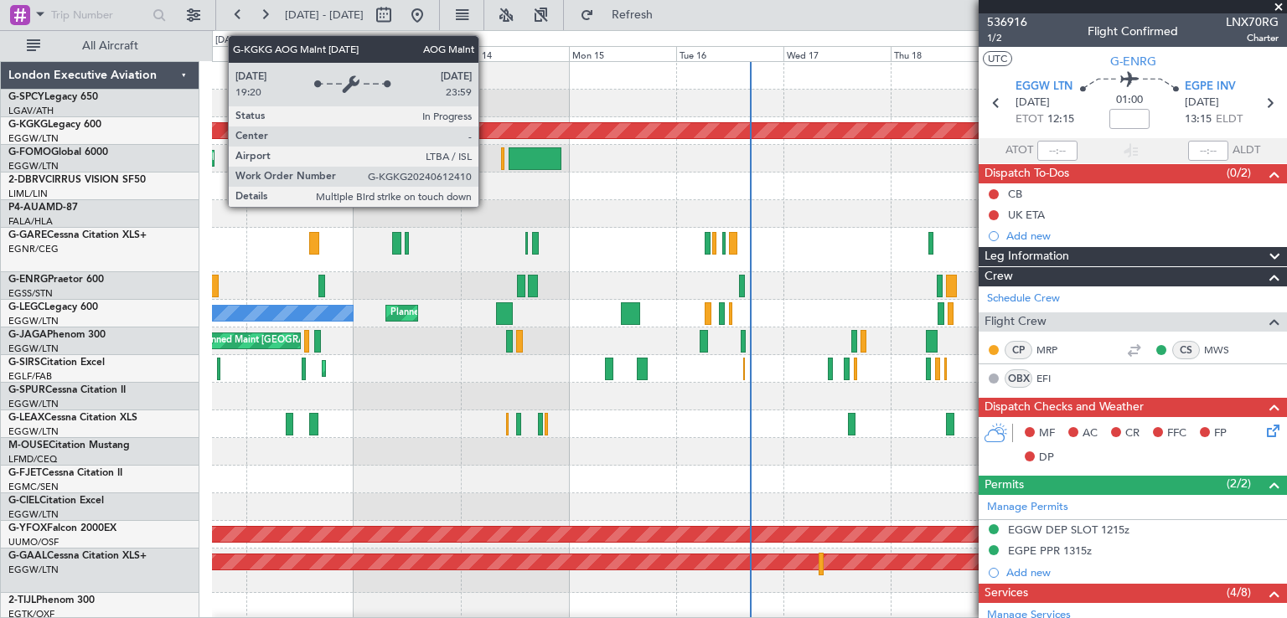
click at [1274, 7] on span at bounding box center [1278, 7] width 17 height 15
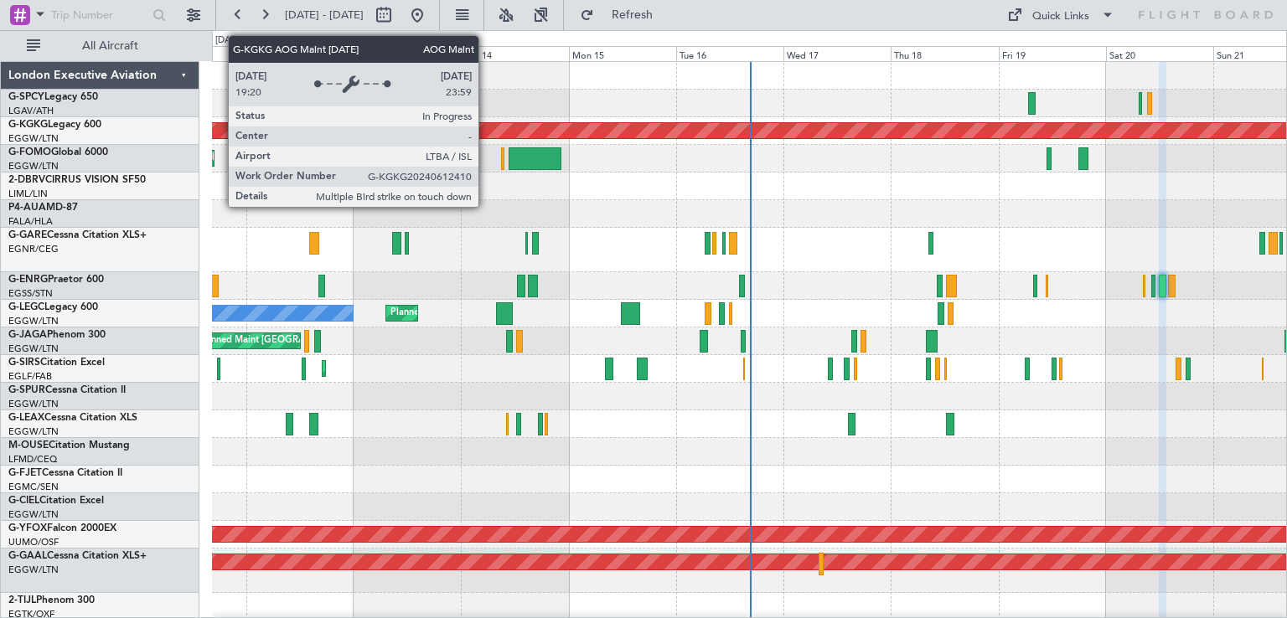
type input "0"
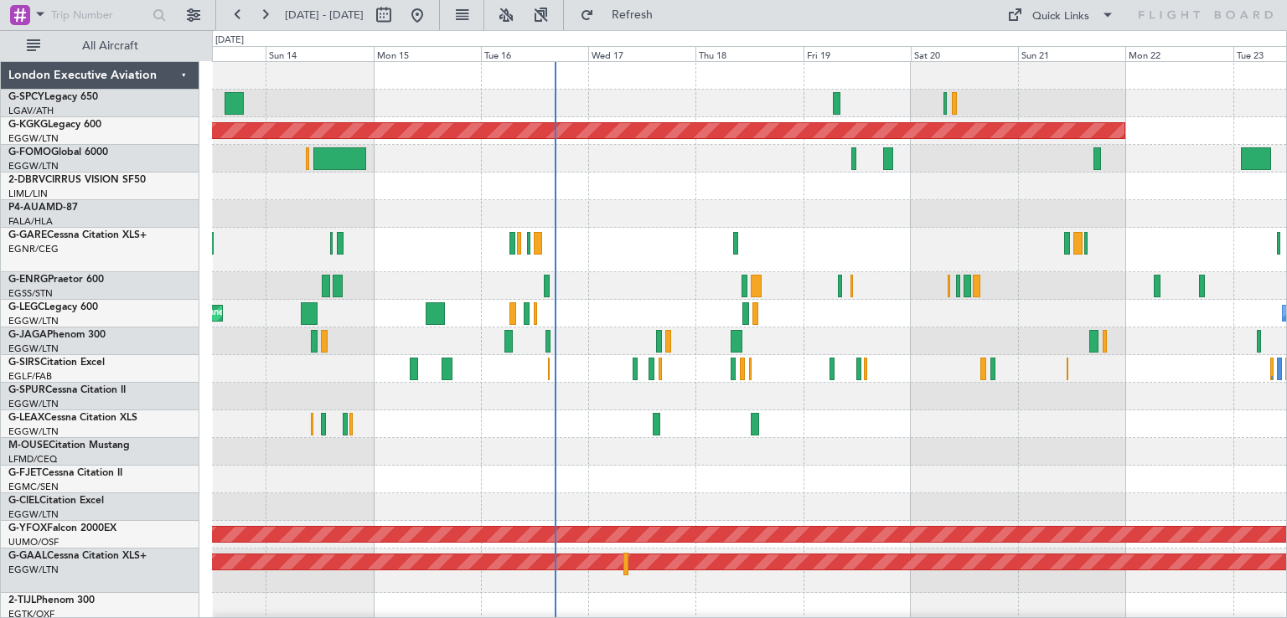
click at [650, 302] on div "AOG Maint Istanbul (Ataturk) Planned Maint London (Luton) Planned Maint London …" at bounding box center [749, 521] width 1074 height 918
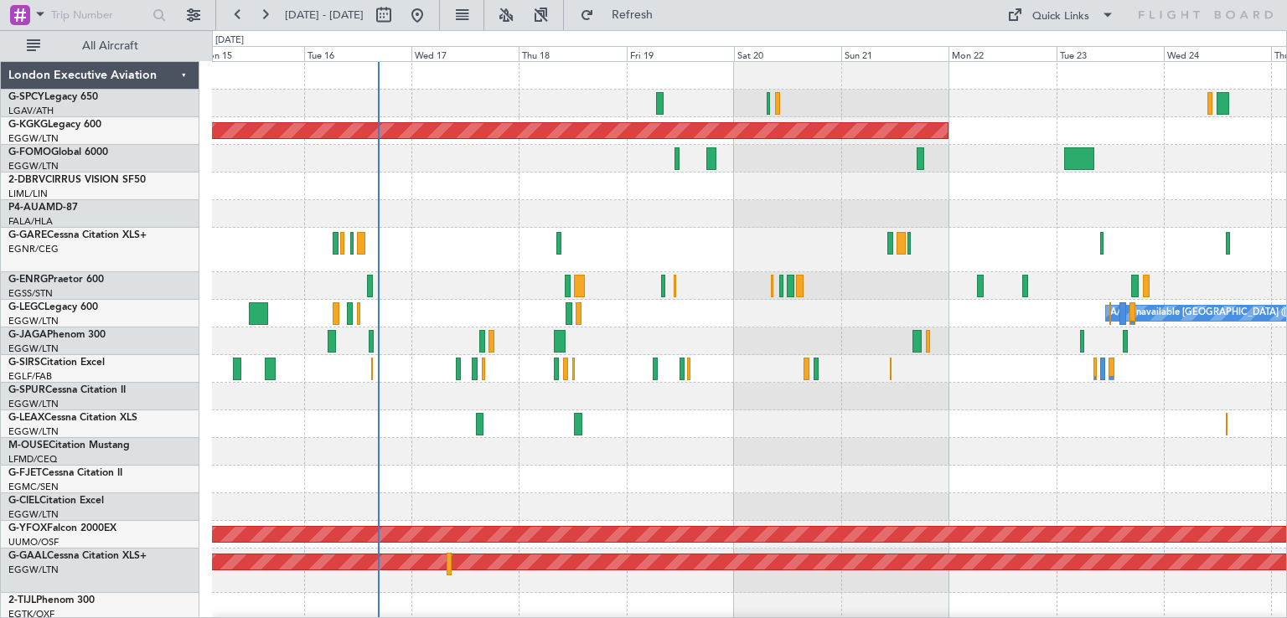
click at [827, 318] on div "A/C Unavailable London (Luton) Planned Maint London (Luton) Owner" at bounding box center [749, 314] width 1074 height 28
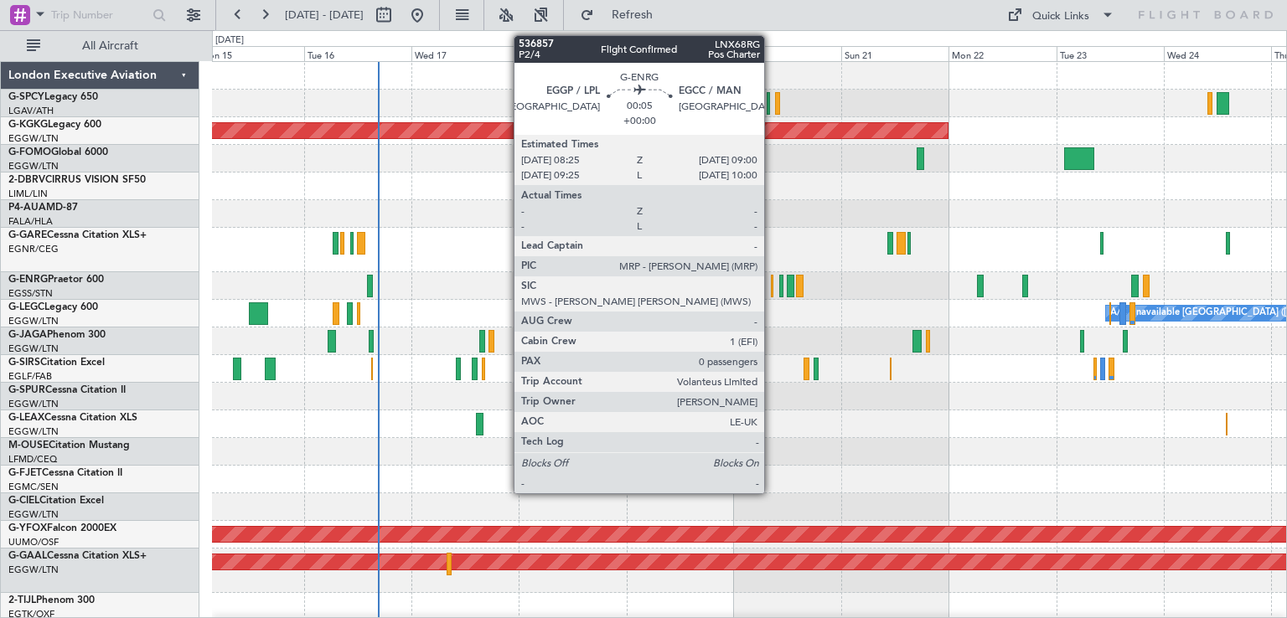
click at [772, 293] on div at bounding box center [772, 286] width 3 height 23
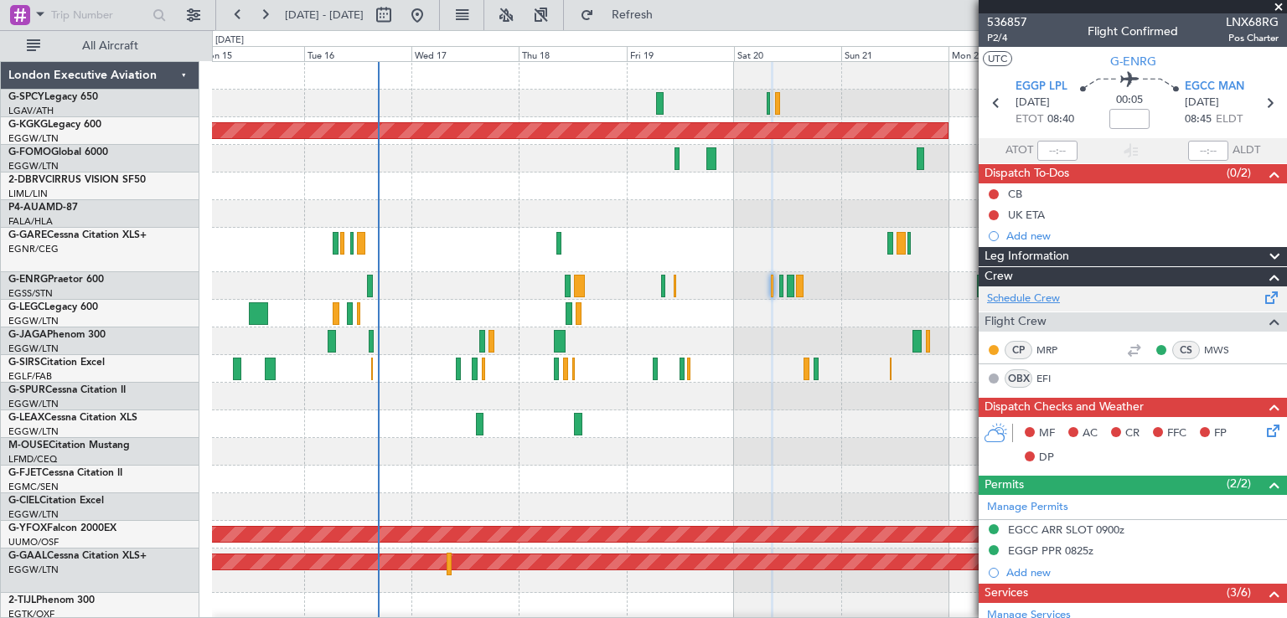
click at [1043, 301] on link "Schedule Crew" at bounding box center [1023, 299] width 73 height 17
click at [1040, 293] on link "Schedule Crew" at bounding box center [1023, 299] width 73 height 17
click at [1279, 5] on span at bounding box center [1278, 7] width 17 height 15
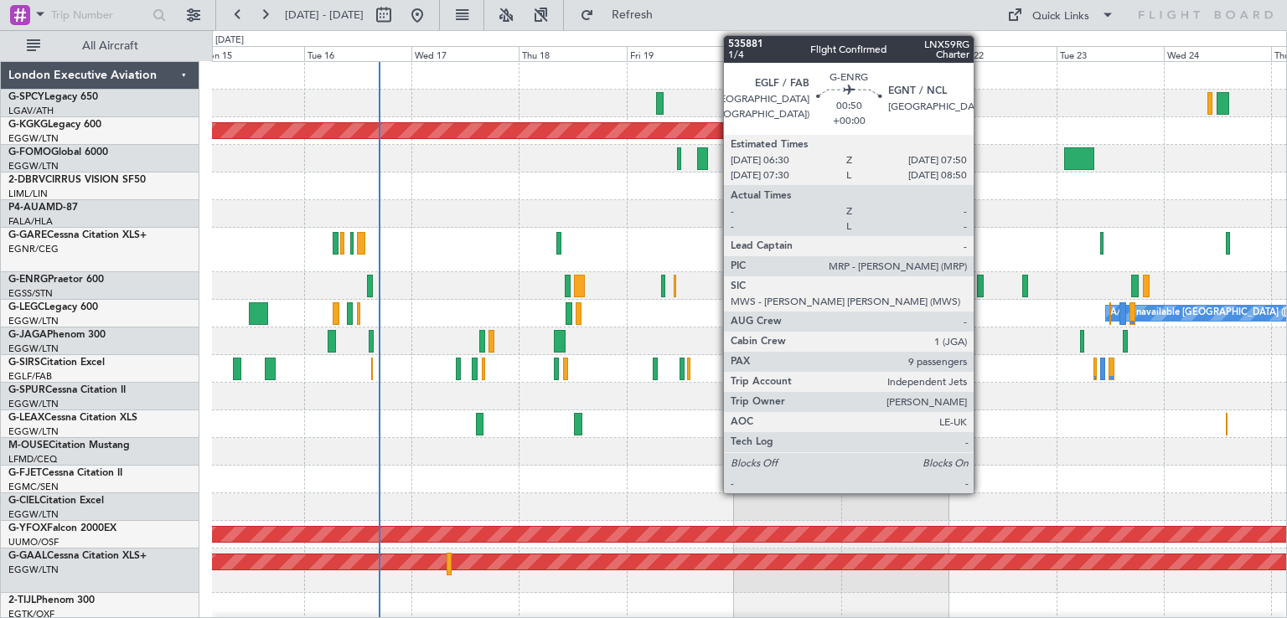
click at [981, 292] on div at bounding box center [980, 286] width 7 height 23
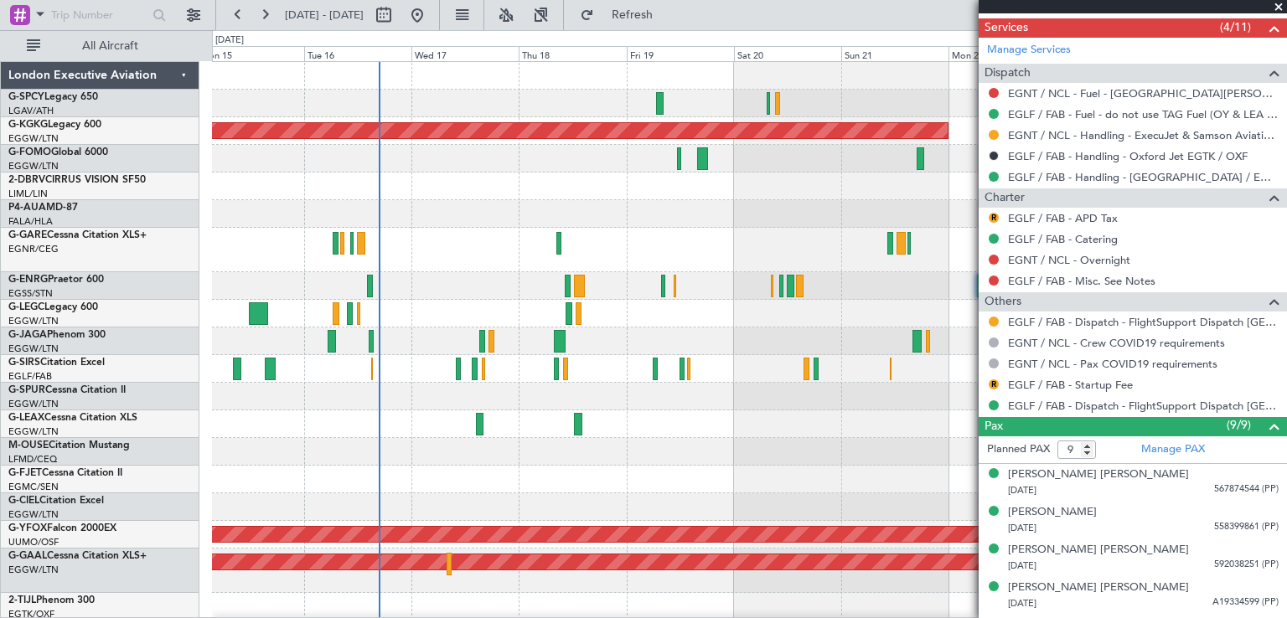
scroll to position [597, 0]
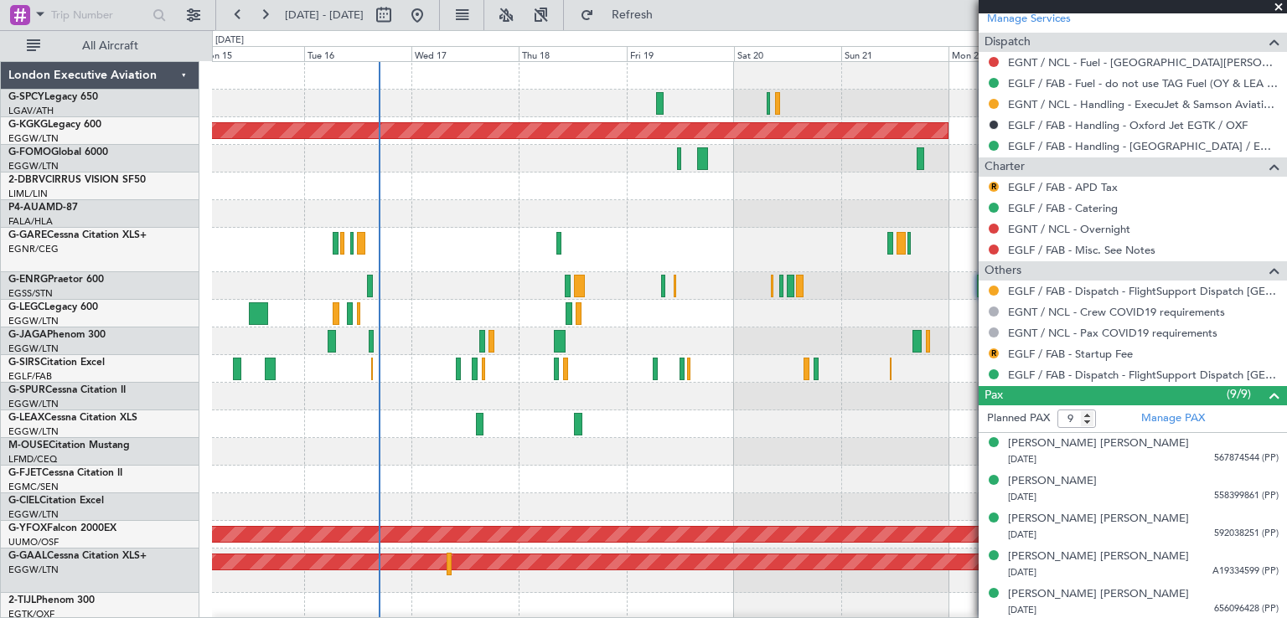
click at [1276, 8] on span at bounding box center [1278, 7] width 17 height 15
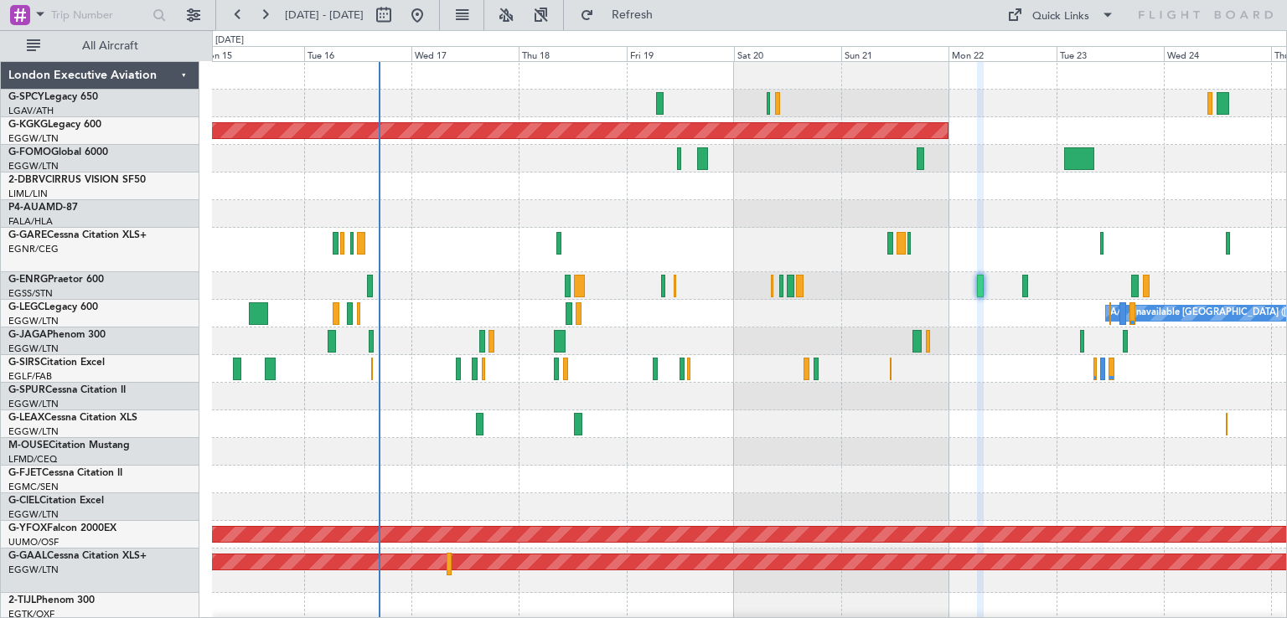
type input "0"
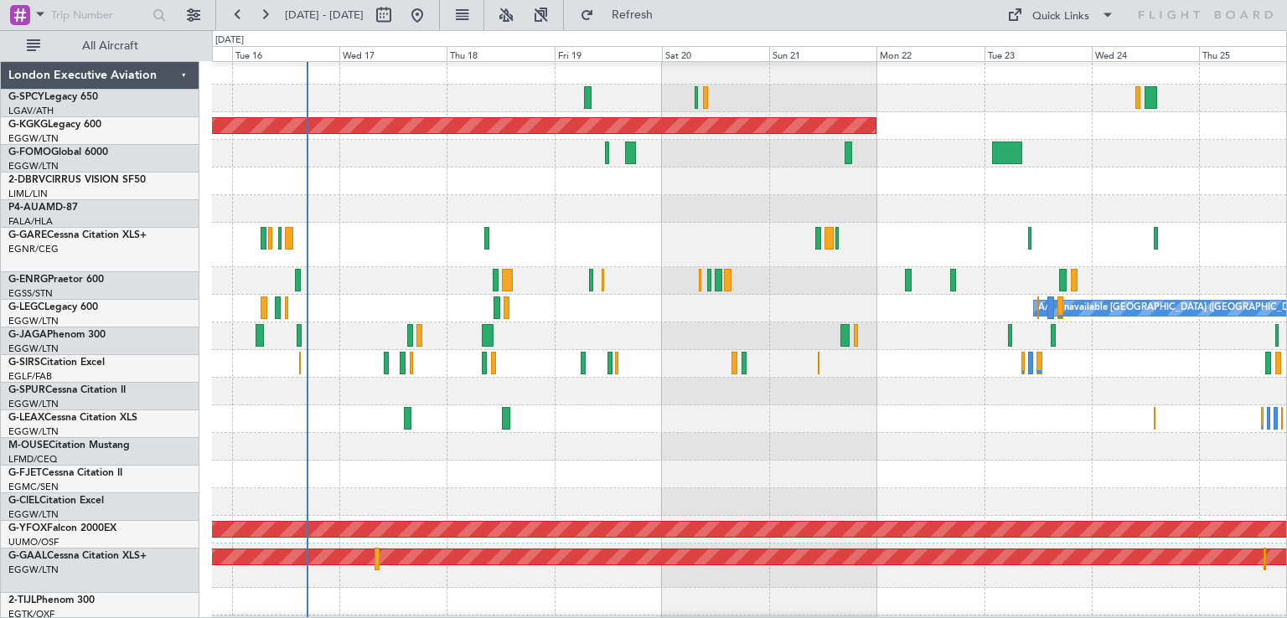
scroll to position [5, 0]
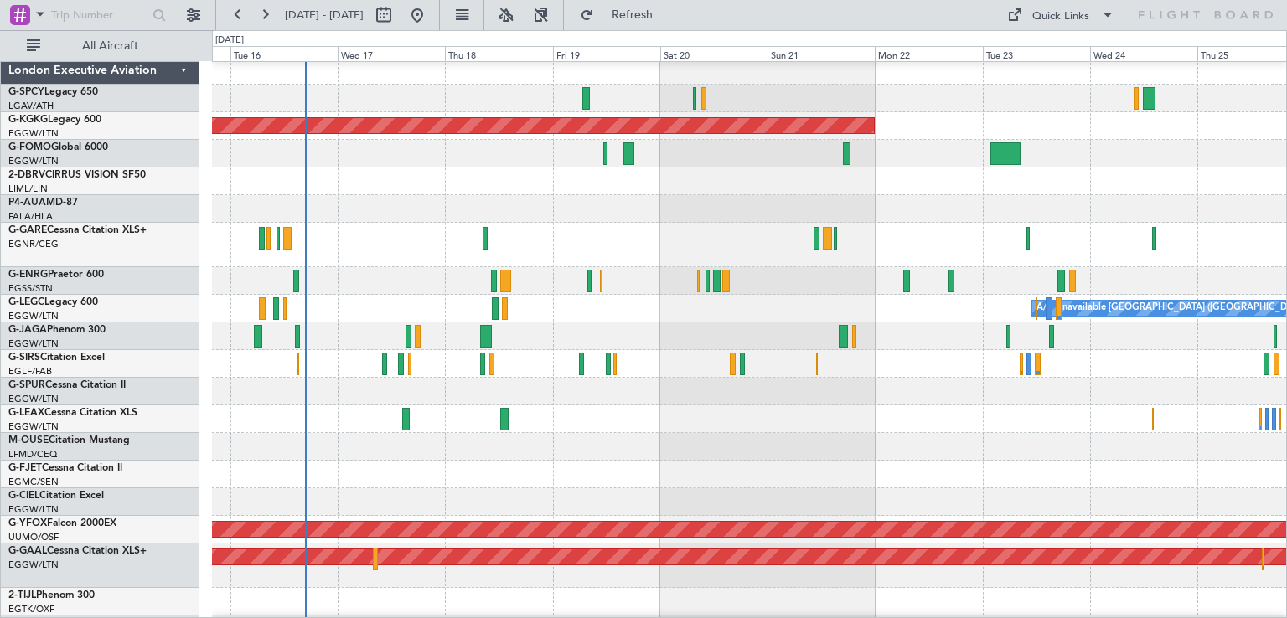
click at [933, 423] on div at bounding box center [749, 420] width 1074 height 28
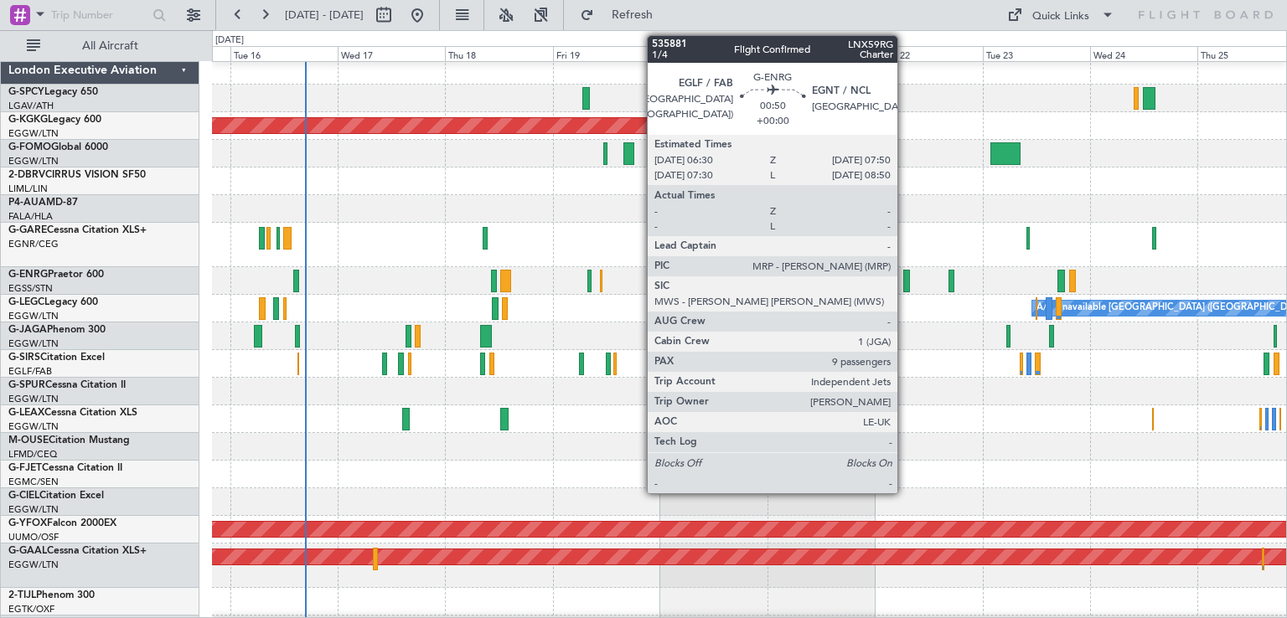
click at [905, 283] on div at bounding box center [906, 281] width 7 height 23
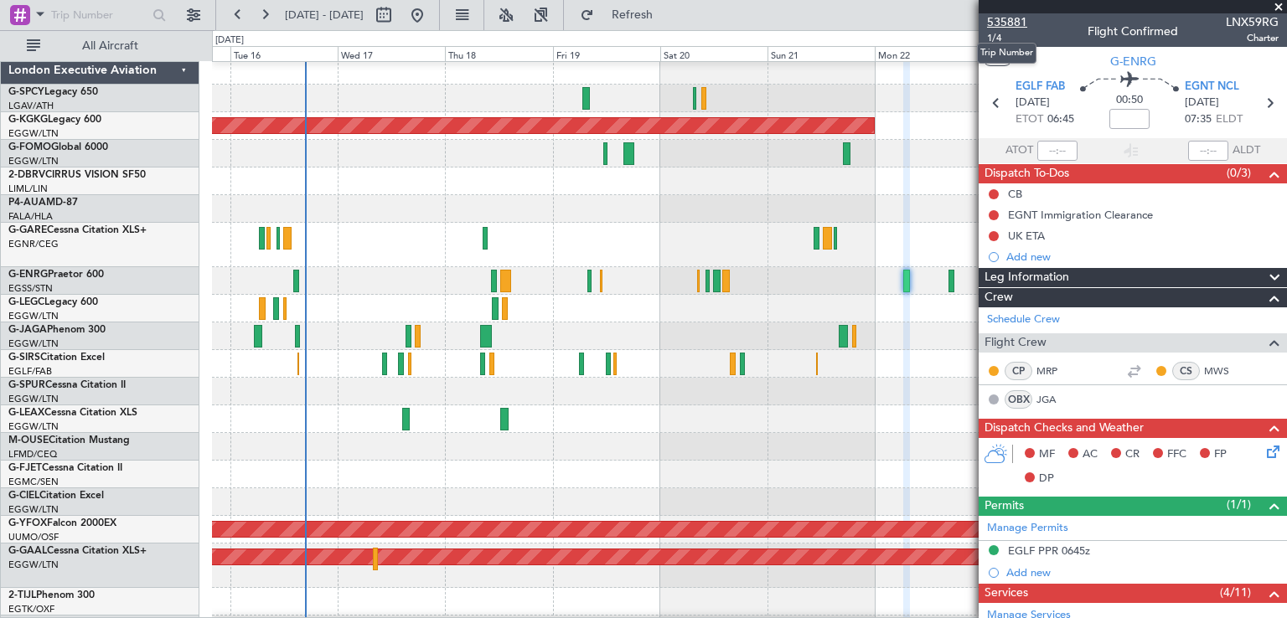
click at [1018, 28] on span "535881" at bounding box center [1007, 22] width 40 height 18
click at [1276, 4] on span at bounding box center [1278, 7] width 17 height 15
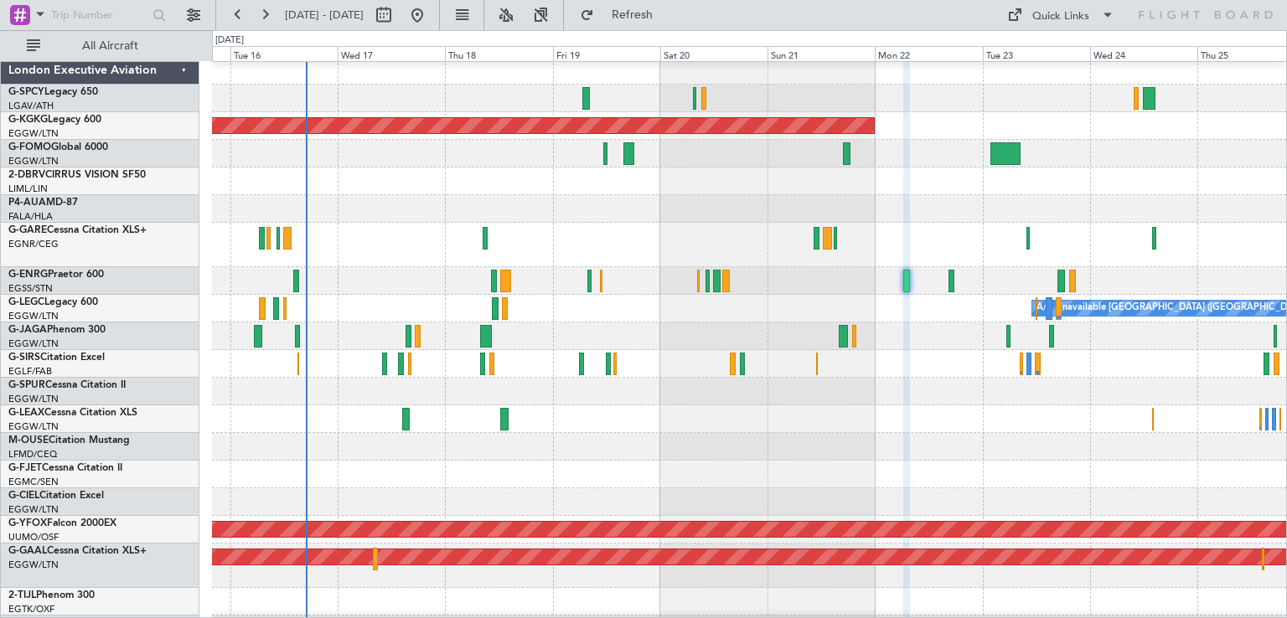
type input "0"
click at [431, 14] on button at bounding box center [417, 15] width 27 height 27
